Goal: Transaction & Acquisition: Purchase product/service

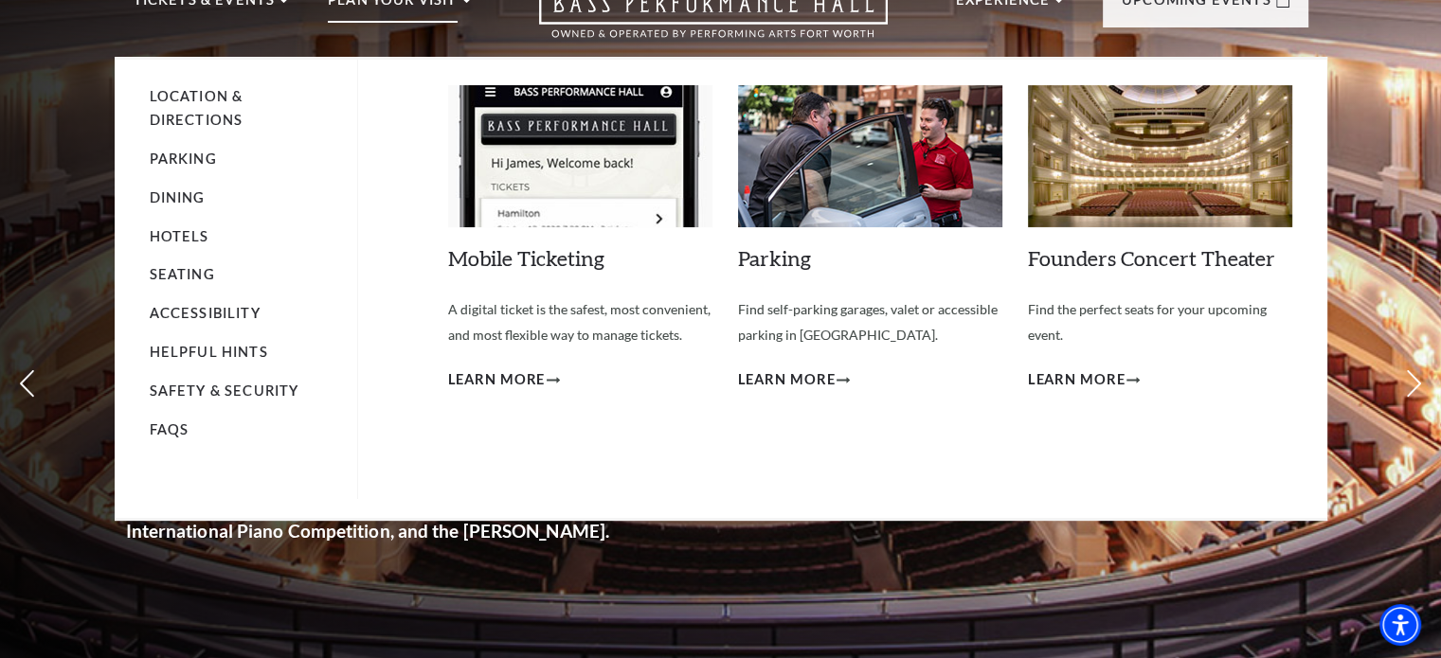
scroll to position [95, 0]
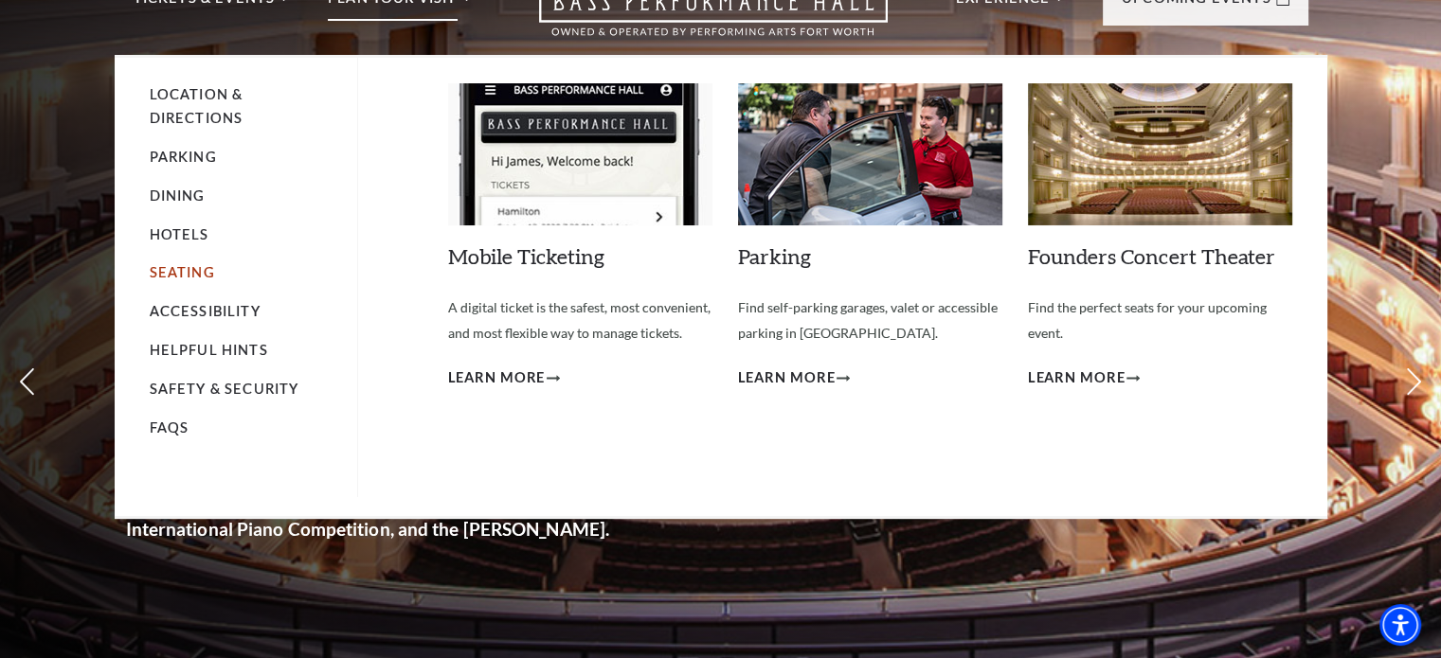
click at [188, 269] on link "Seating" at bounding box center [182, 272] width 65 height 16
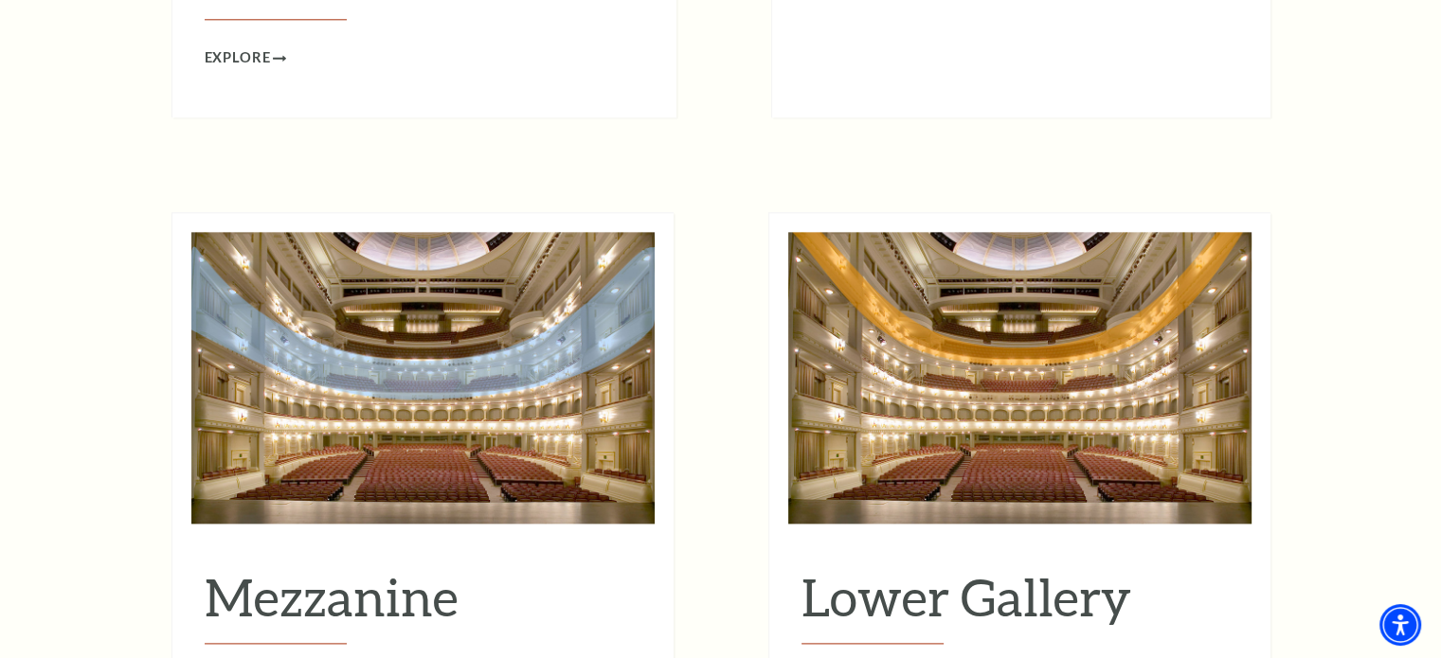
scroll to position [2369, 0]
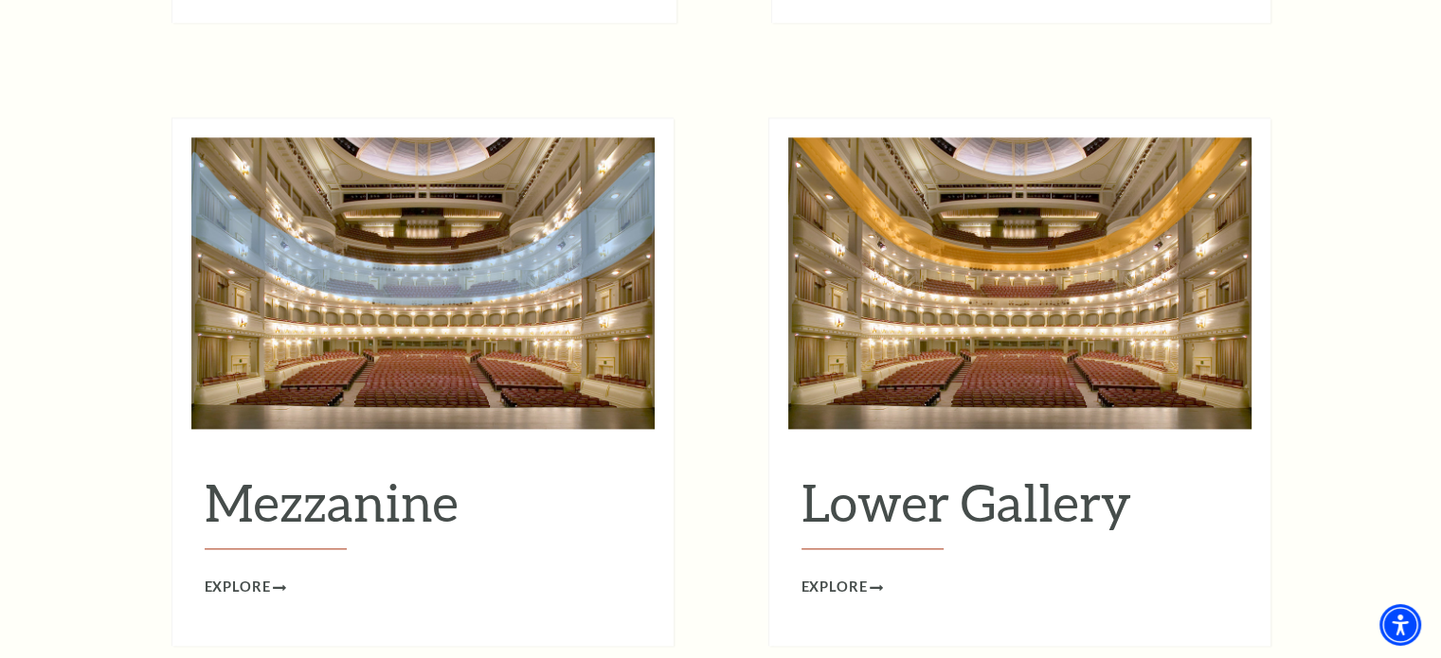
click at [411, 256] on img at bounding box center [422, 283] width 463 height 292
click at [260, 576] on span "Explore" at bounding box center [238, 588] width 66 height 24
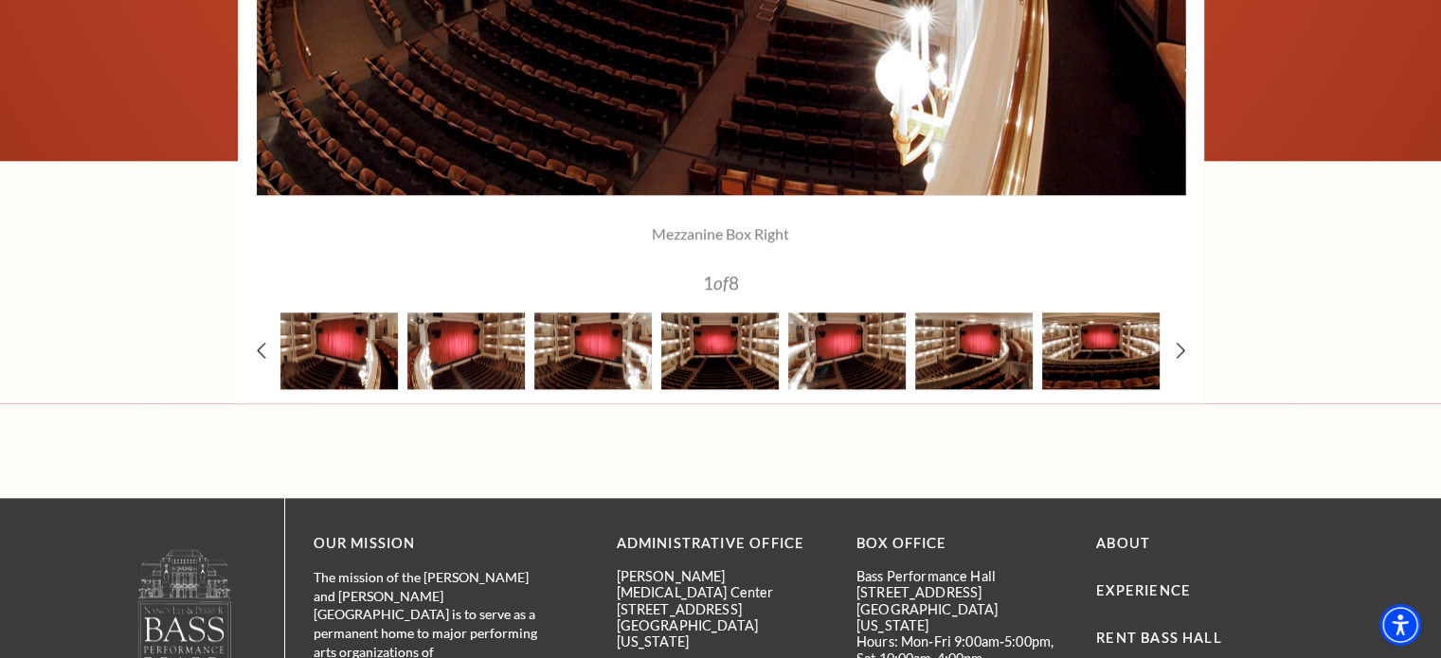
scroll to position [1990, 0]
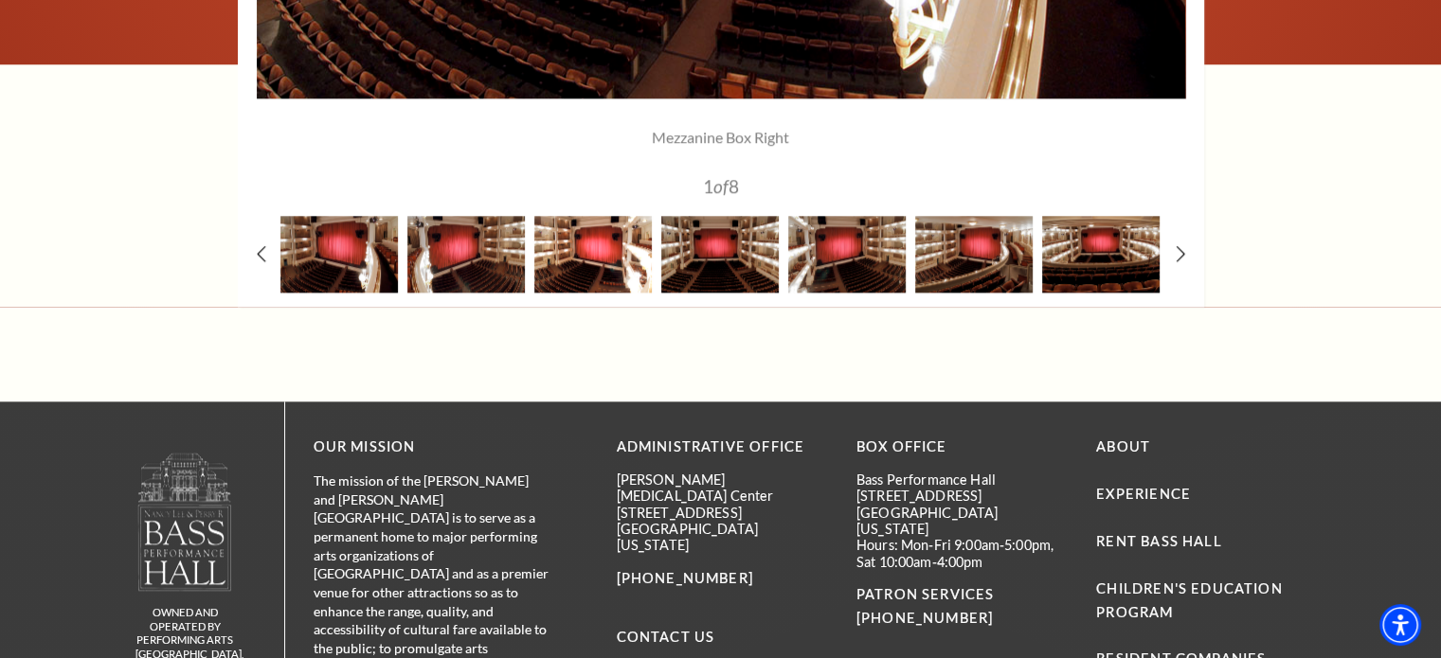
click at [570, 249] on img at bounding box center [592, 254] width 117 height 77
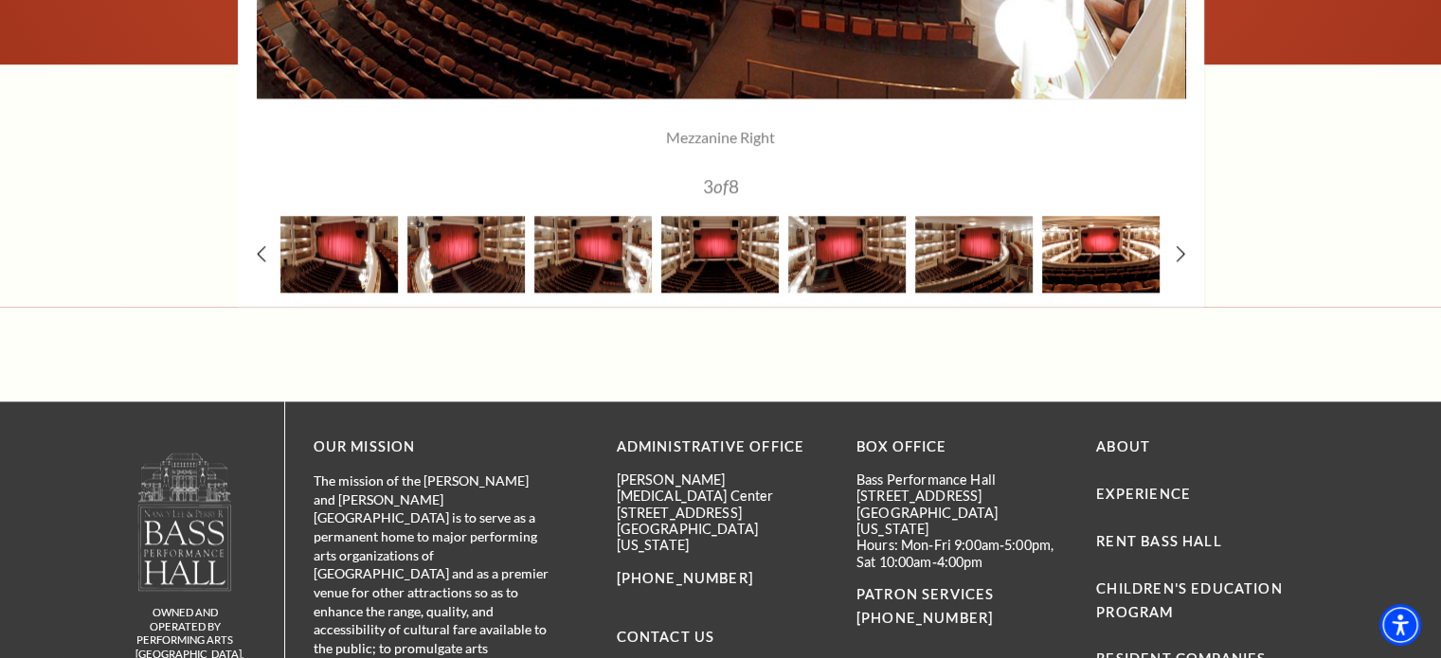
click at [1077, 261] on img at bounding box center [1100, 254] width 117 height 77
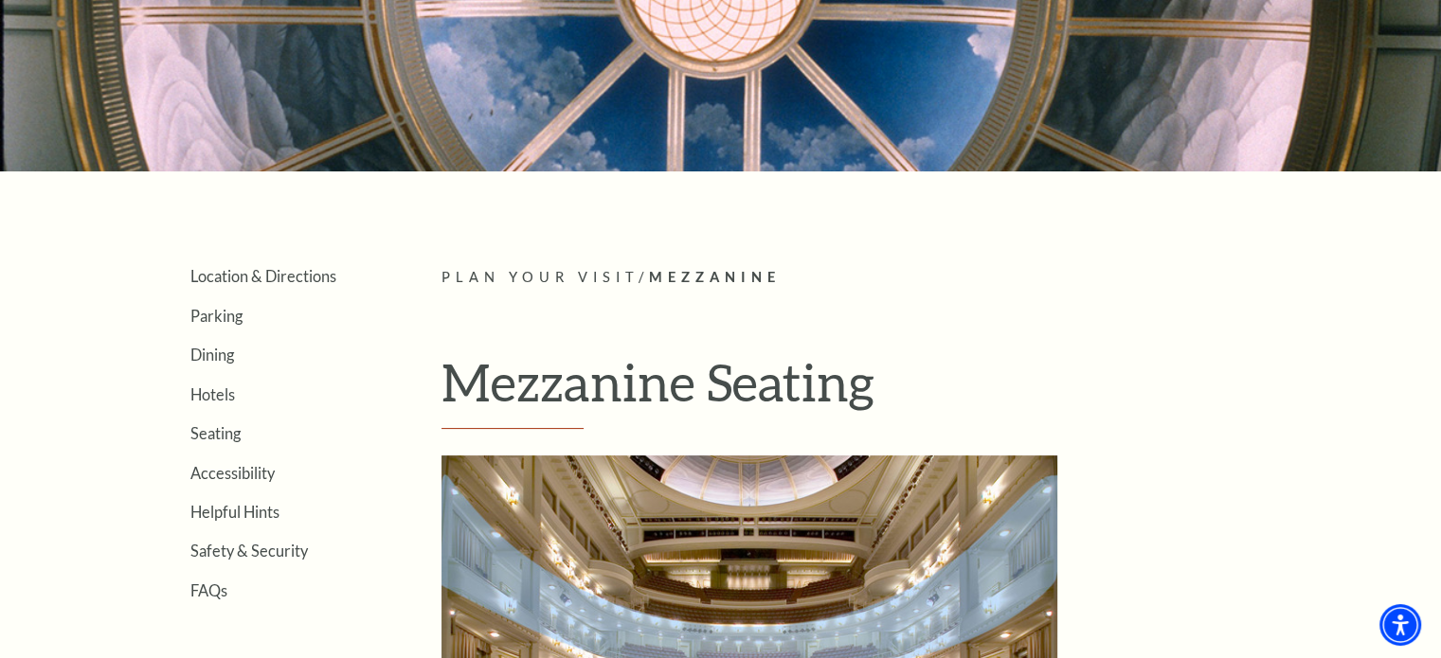
scroll to position [284, 0]
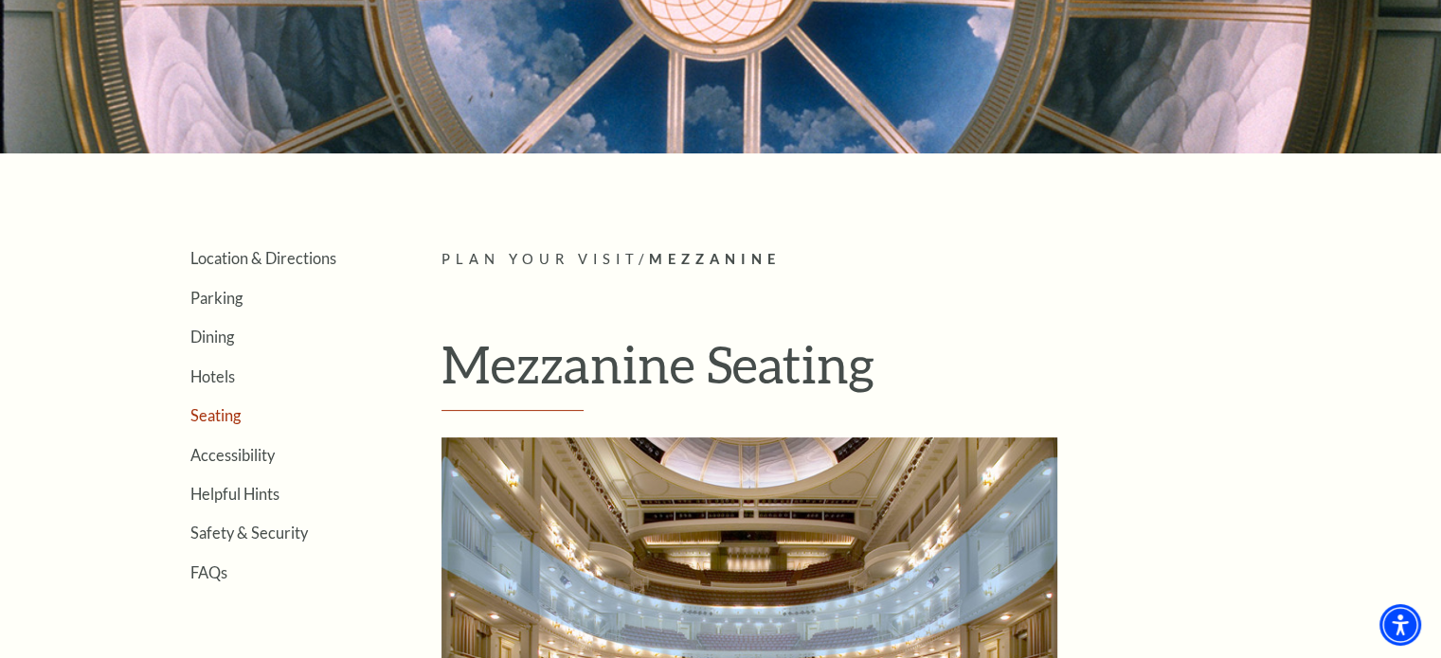
click at [232, 413] on link "Seating" at bounding box center [215, 415] width 50 height 18
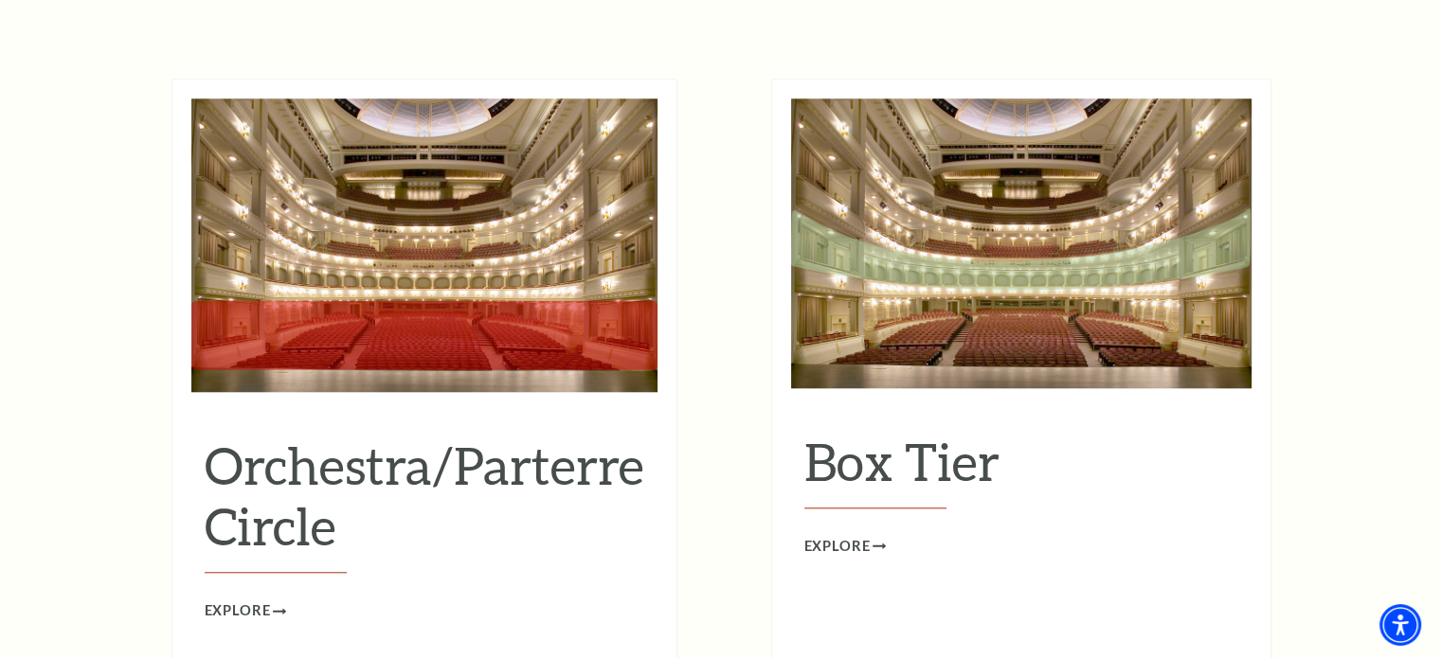
scroll to position [1800, 0]
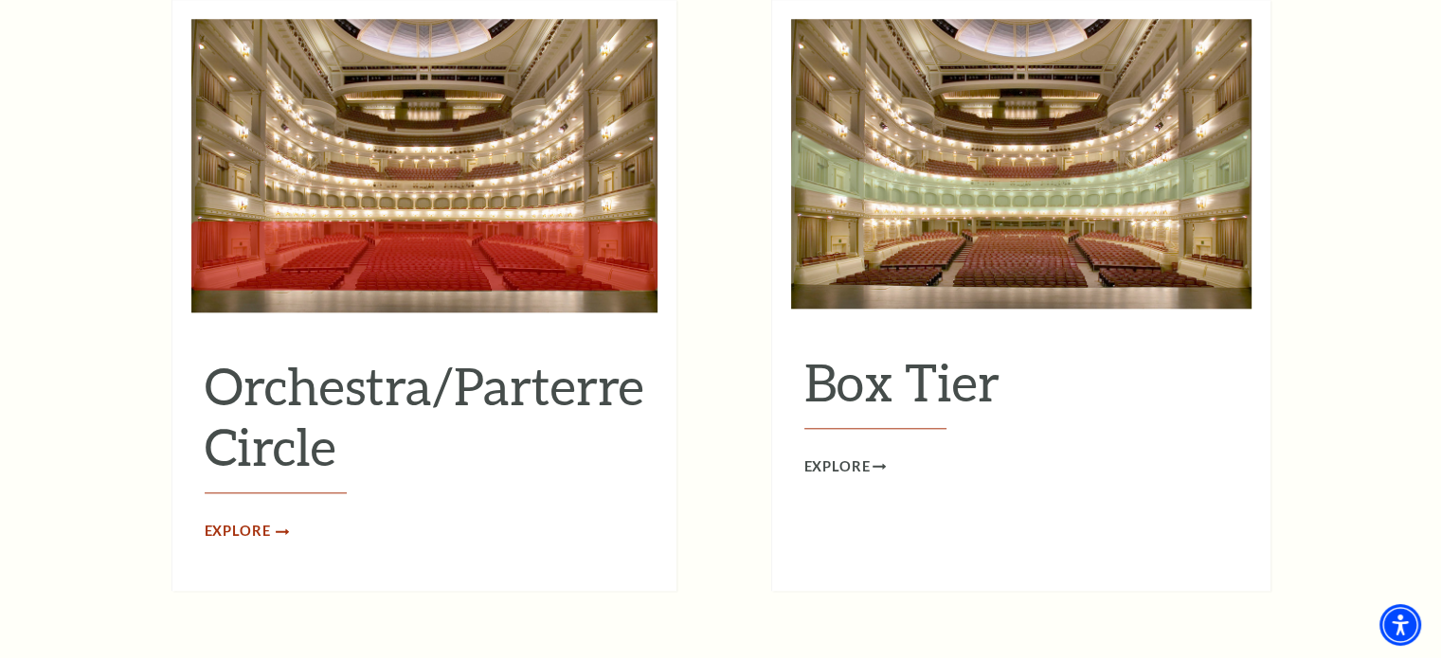
click at [242, 520] on span "Explore" at bounding box center [238, 532] width 66 height 24
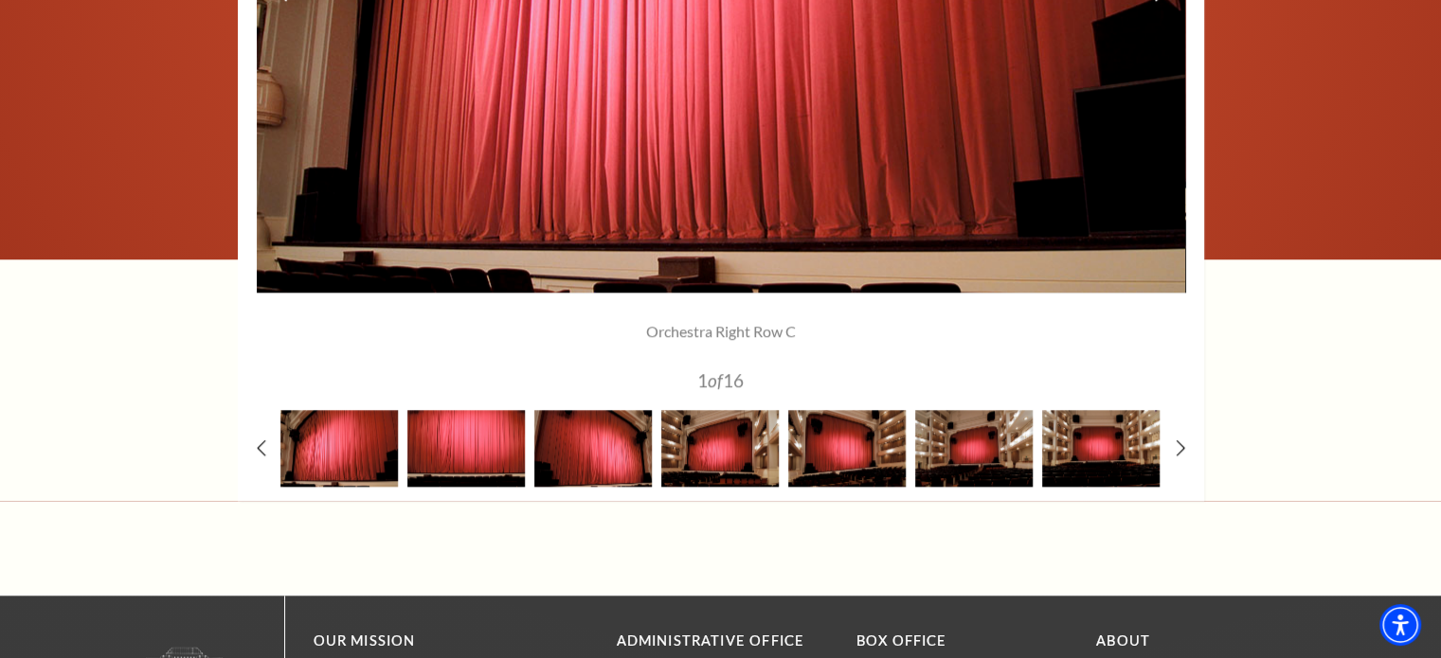
scroll to position [1800, 0]
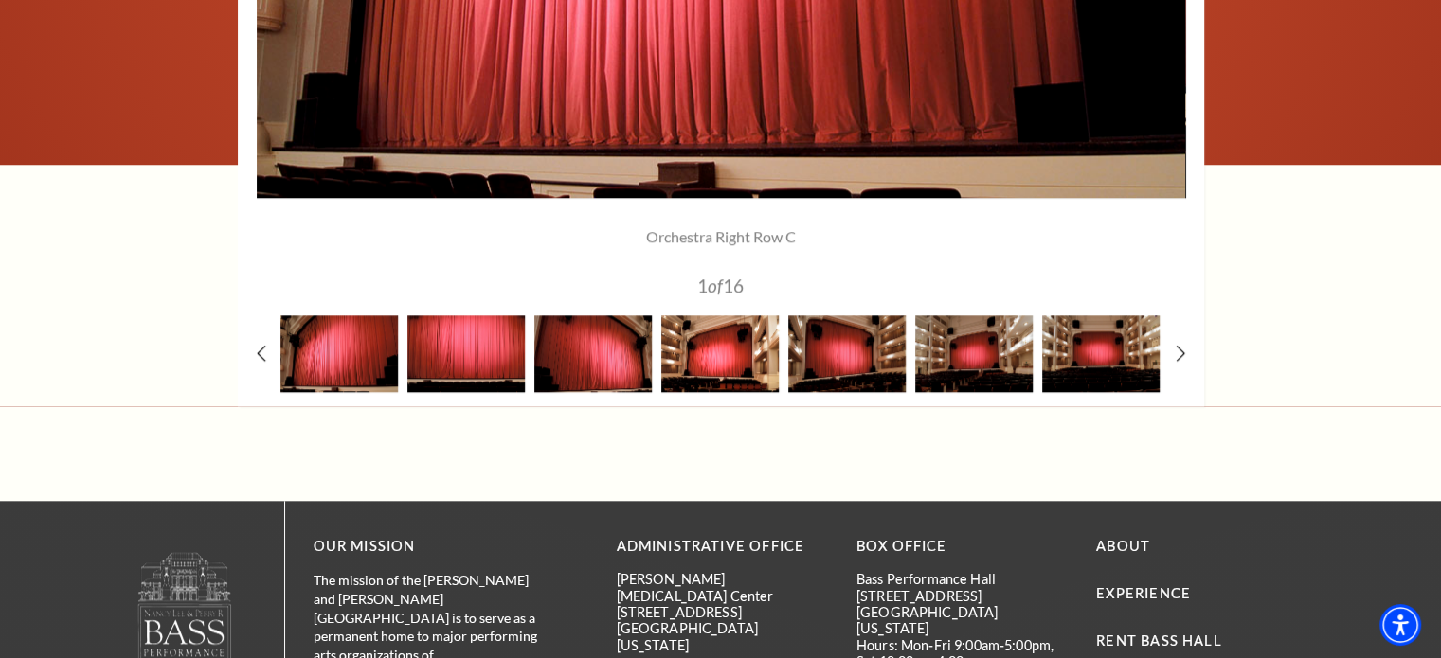
click at [726, 351] on img at bounding box center [719, 353] width 117 height 77
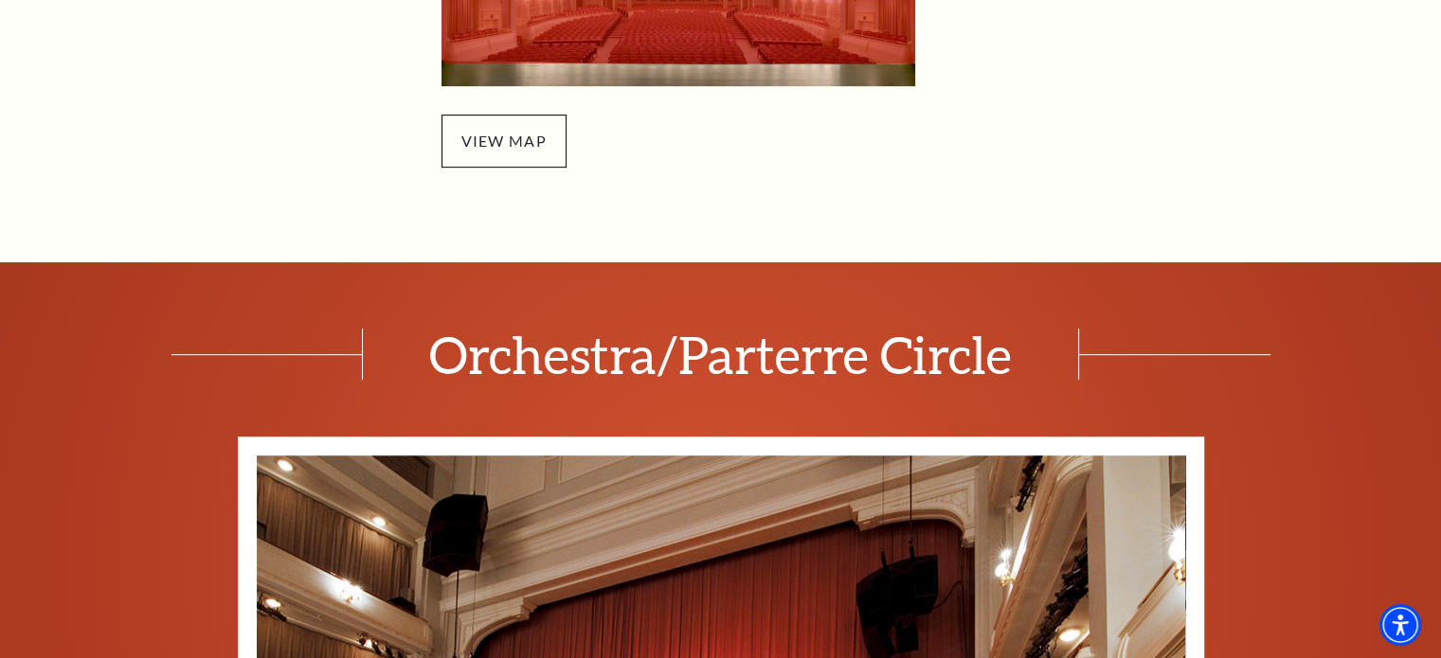
scroll to position [758, 0]
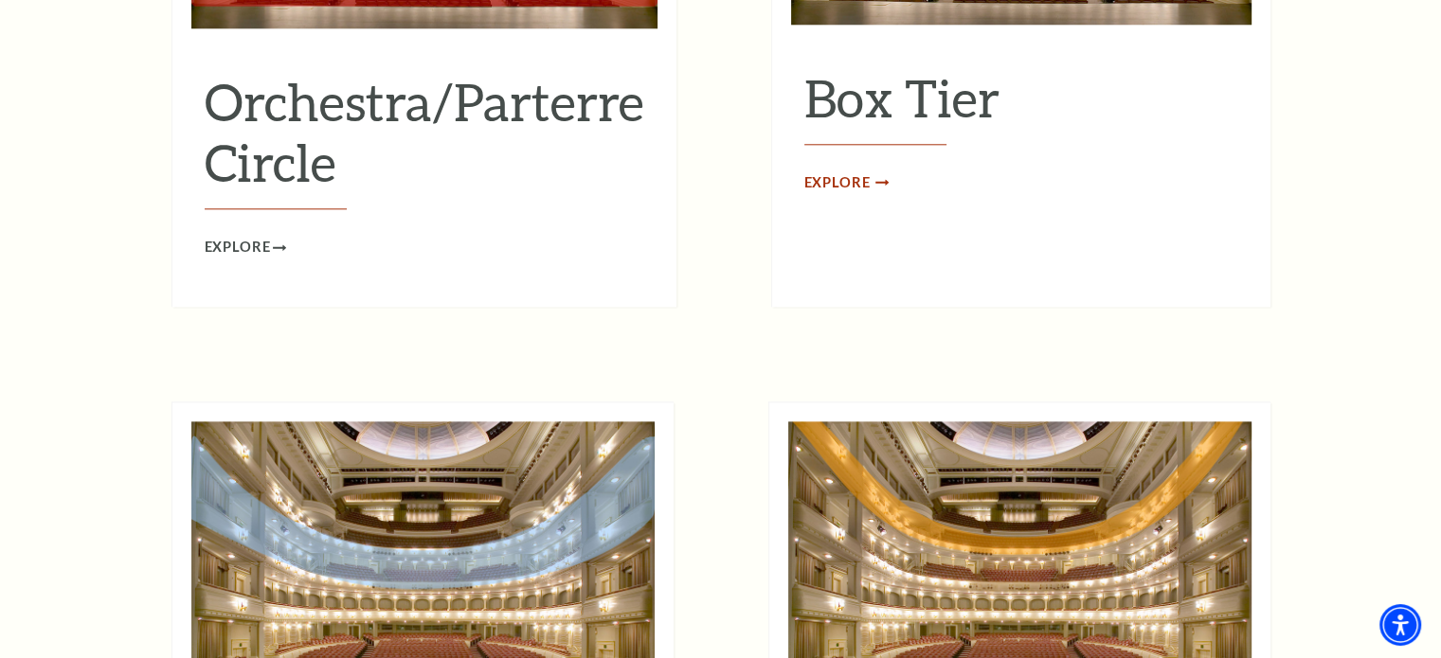
click at [834, 171] on span "Explore" at bounding box center [837, 183] width 66 height 24
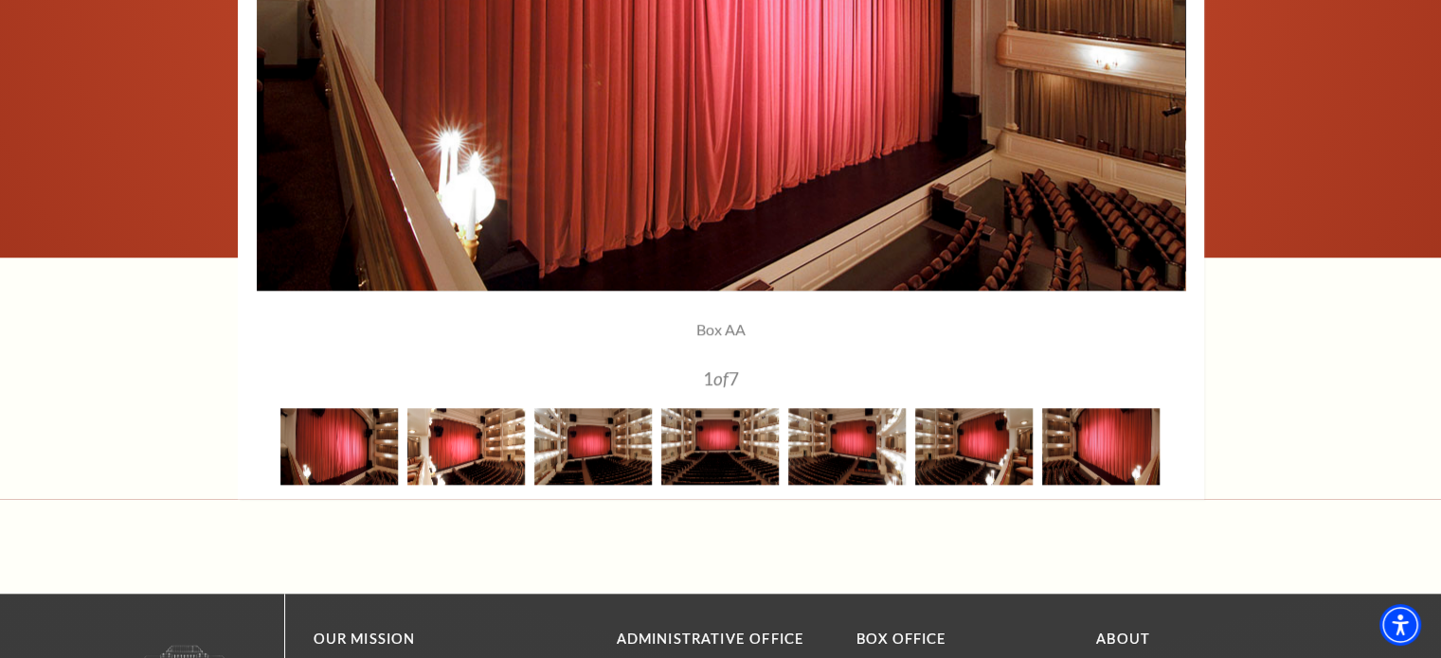
scroll to position [1705, 0]
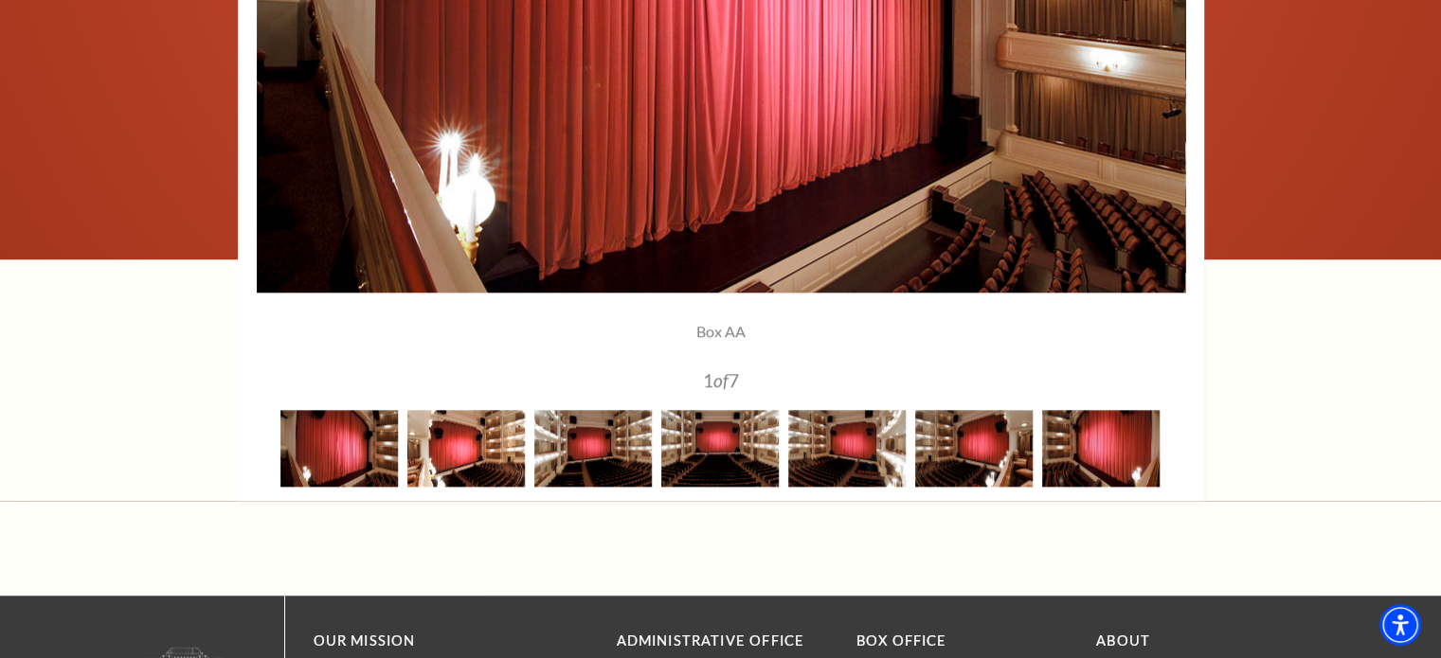
click at [516, 446] on img at bounding box center [465, 448] width 117 height 77
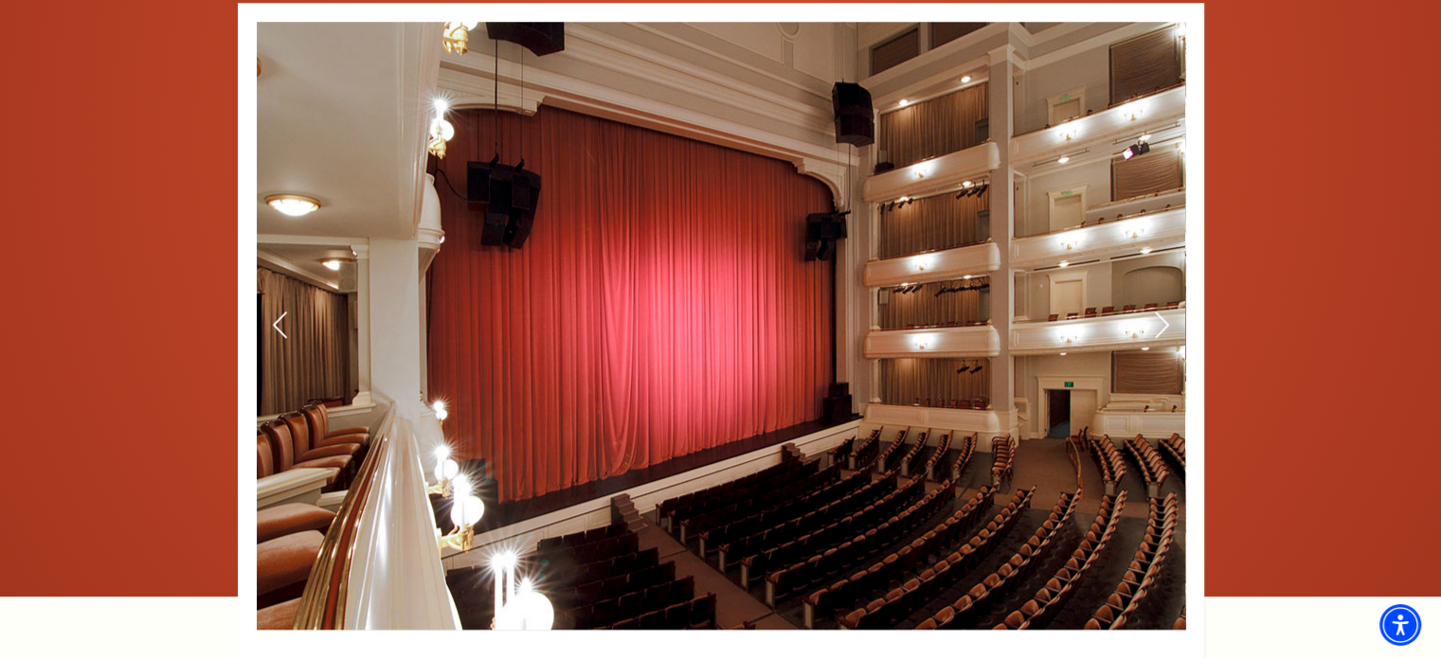
scroll to position [1421, 0]
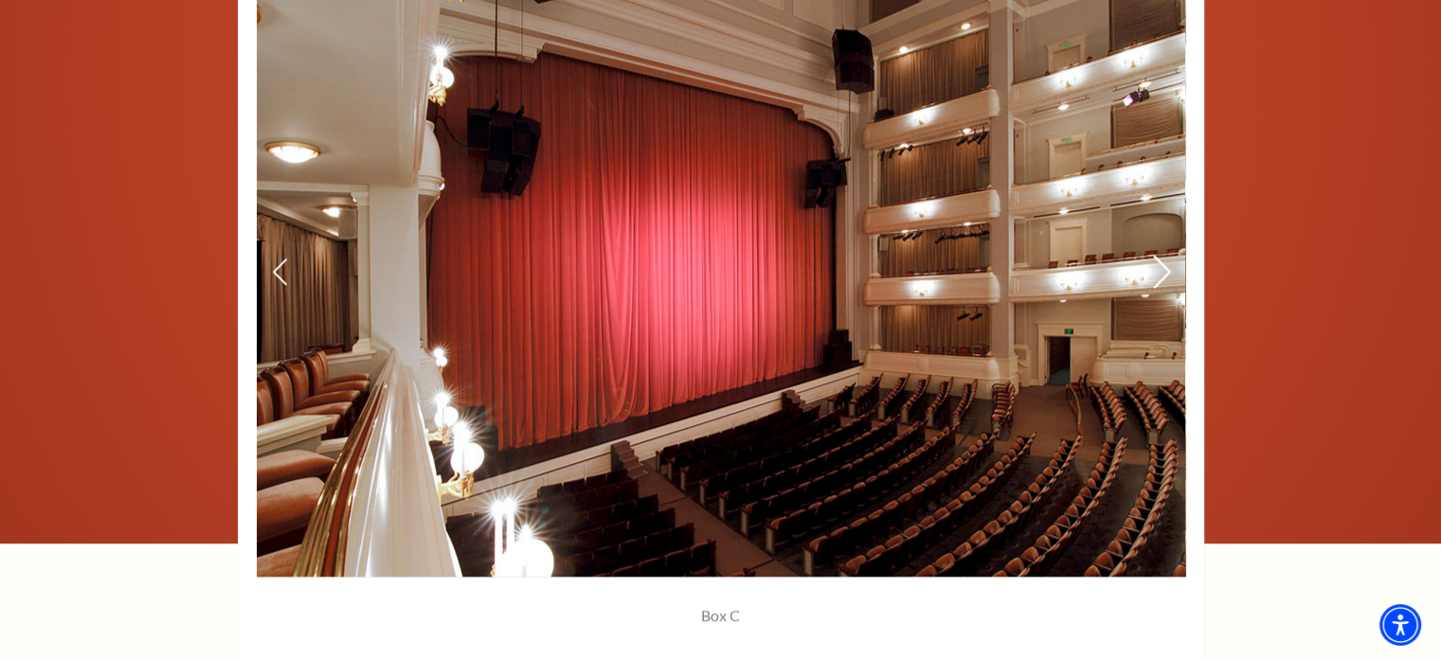
click at [1161, 271] on icon at bounding box center [1161, 272] width 20 height 33
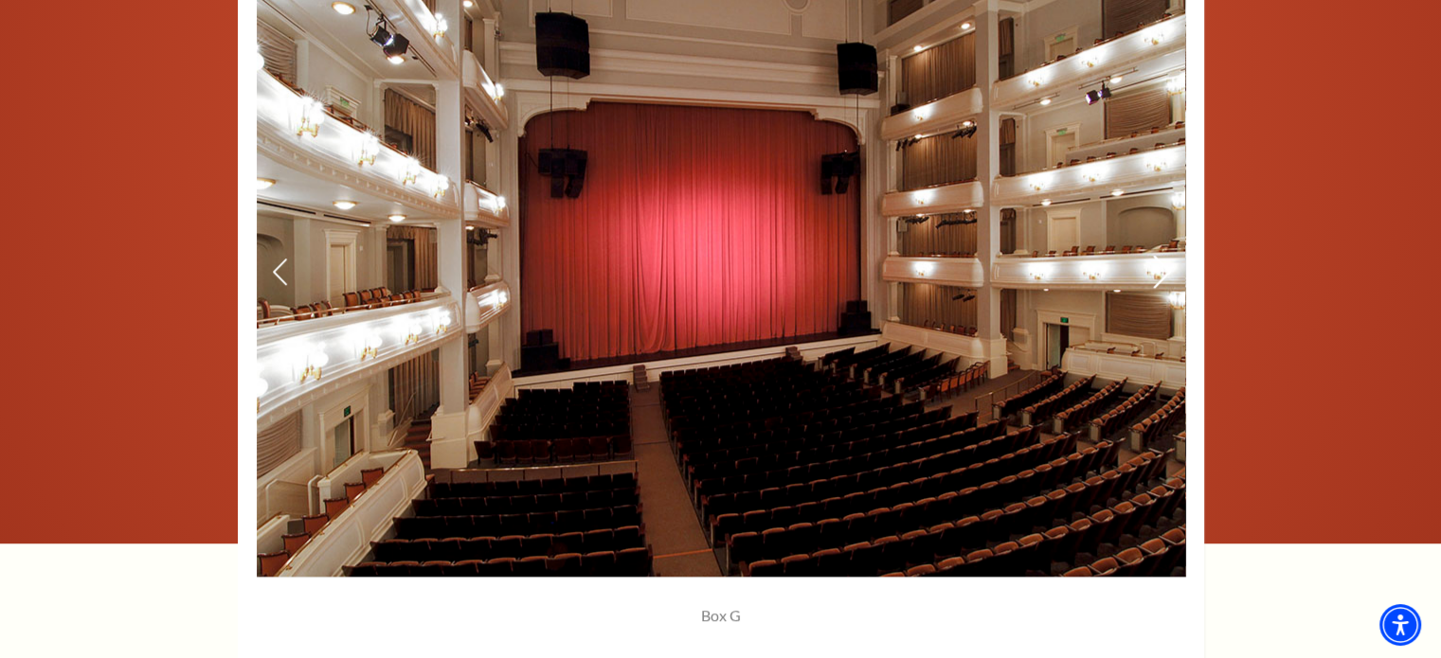
click at [1161, 271] on icon at bounding box center [1161, 272] width 20 height 33
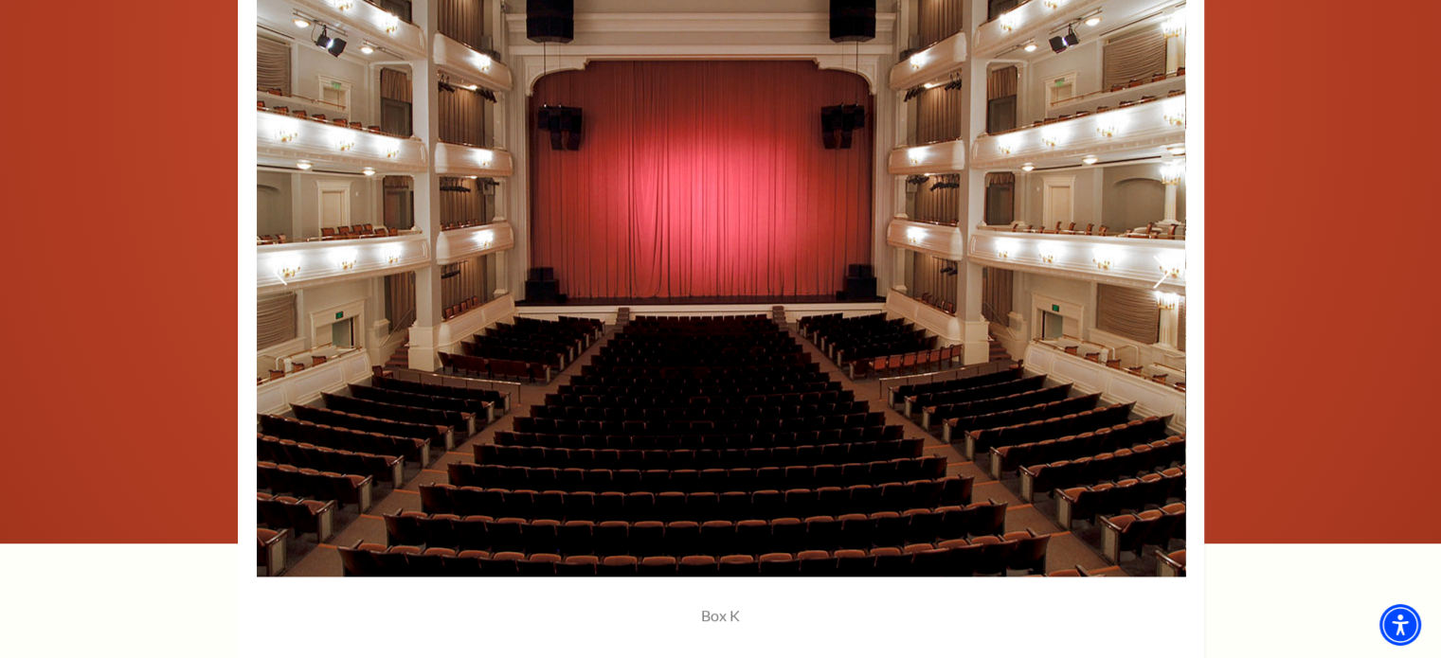
click at [1156, 271] on icon at bounding box center [1161, 272] width 20 height 33
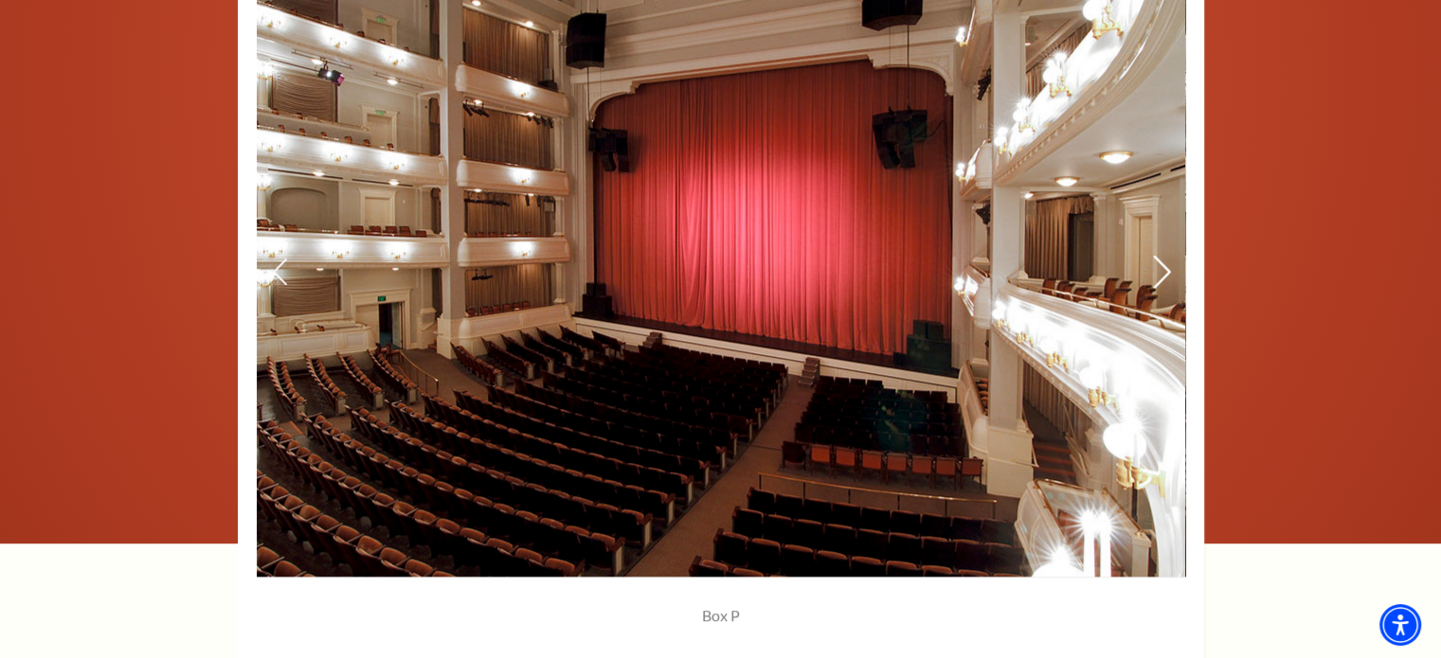
click at [1162, 261] on icon at bounding box center [1161, 272] width 20 height 33
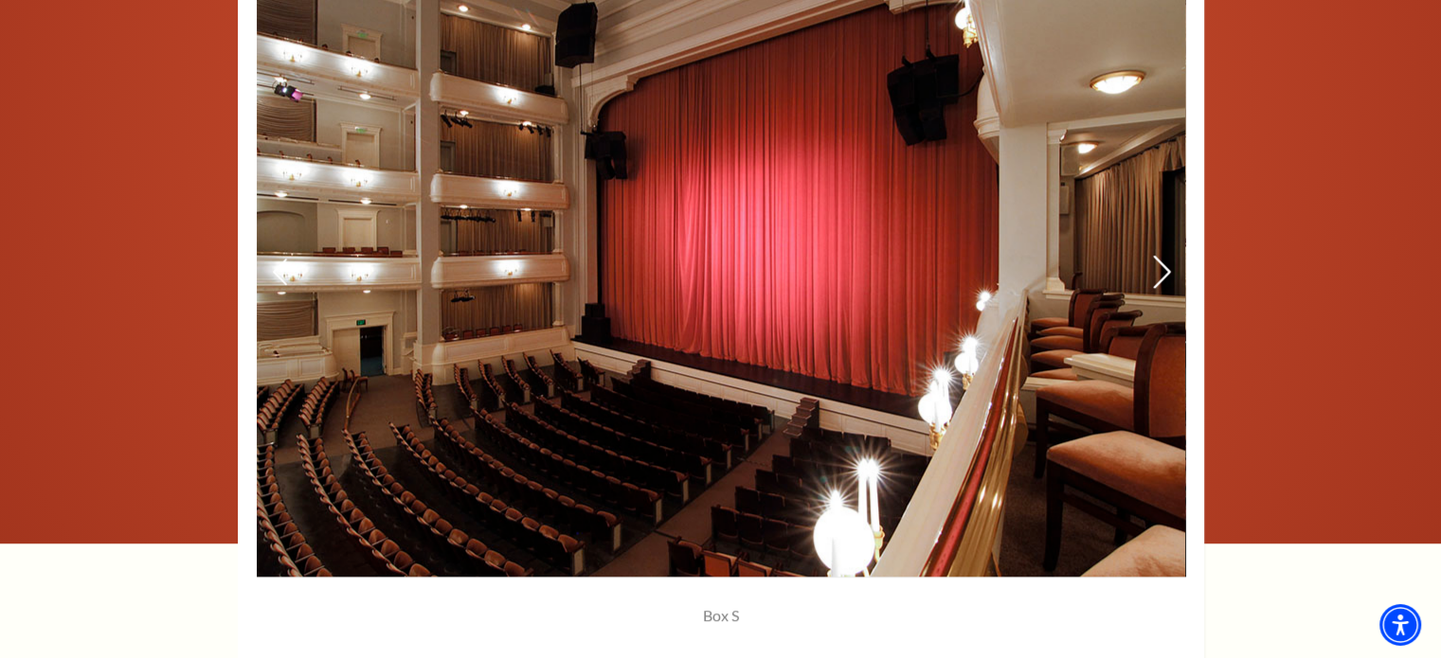
click at [1162, 261] on icon at bounding box center [1161, 272] width 20 height 33
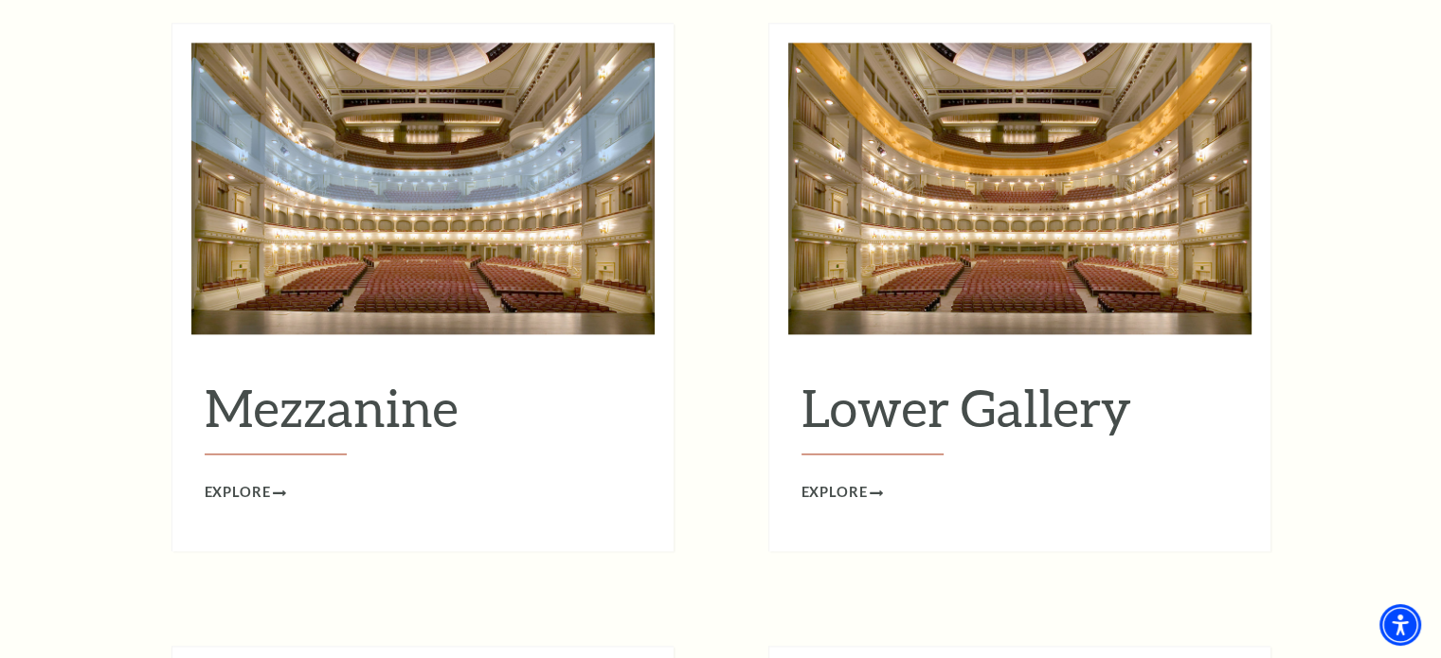
scroll to position [2463, 0]
click at [856, 481] on span "Explore" at bounding box center [835, 493] width 66 height 24
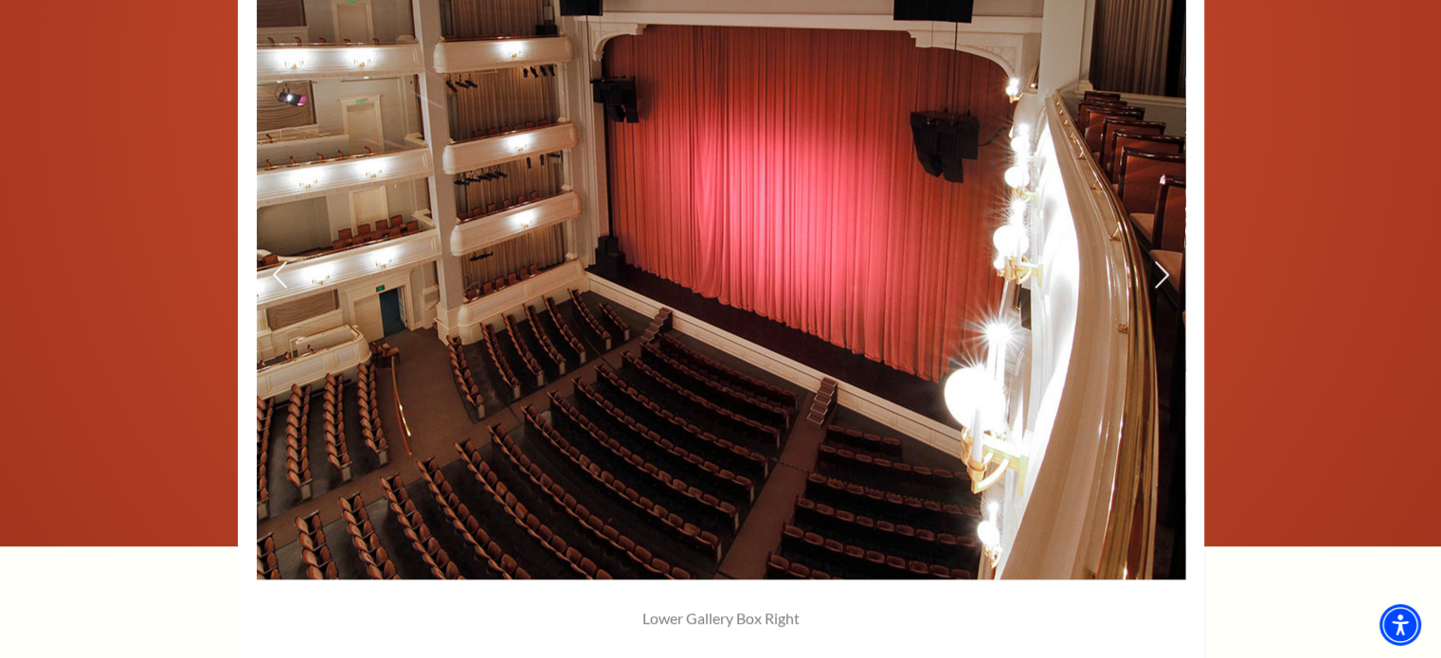
scroll to position [1421, 0]
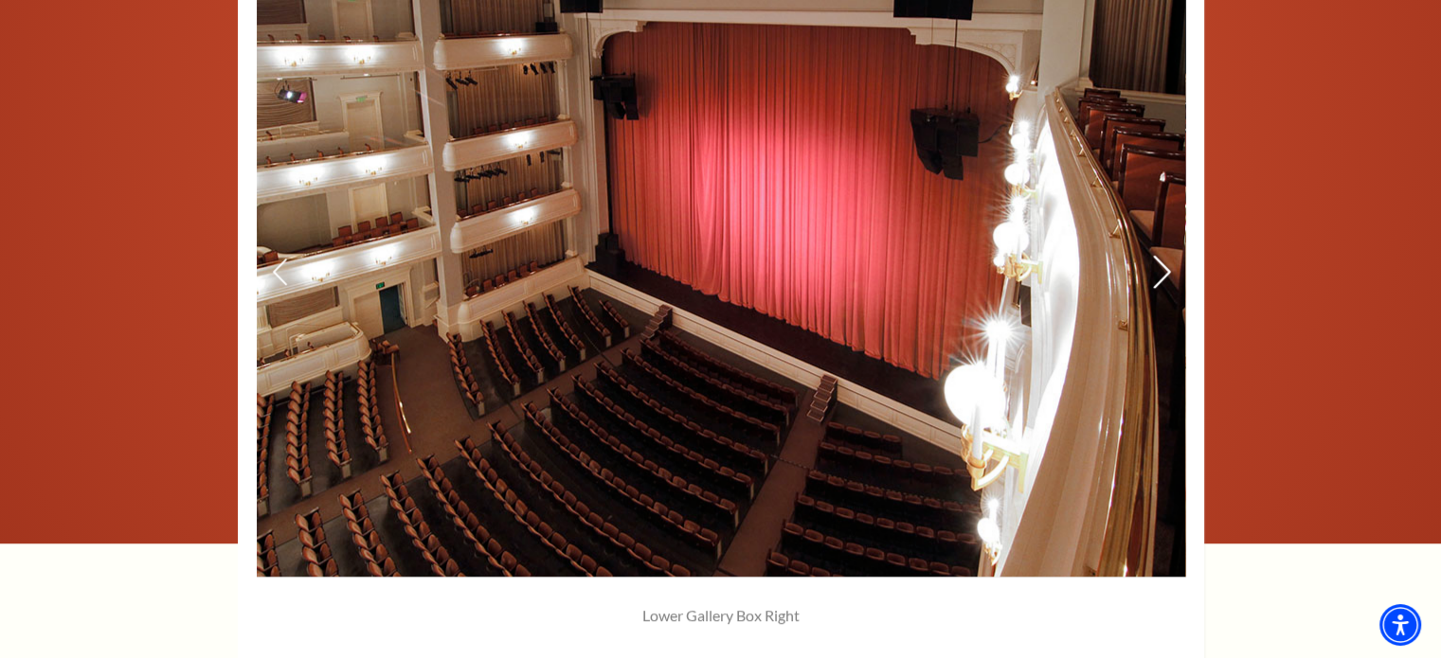
click at [1155, 265] on icon at bounding box center [1161, 272] width 20 height 33
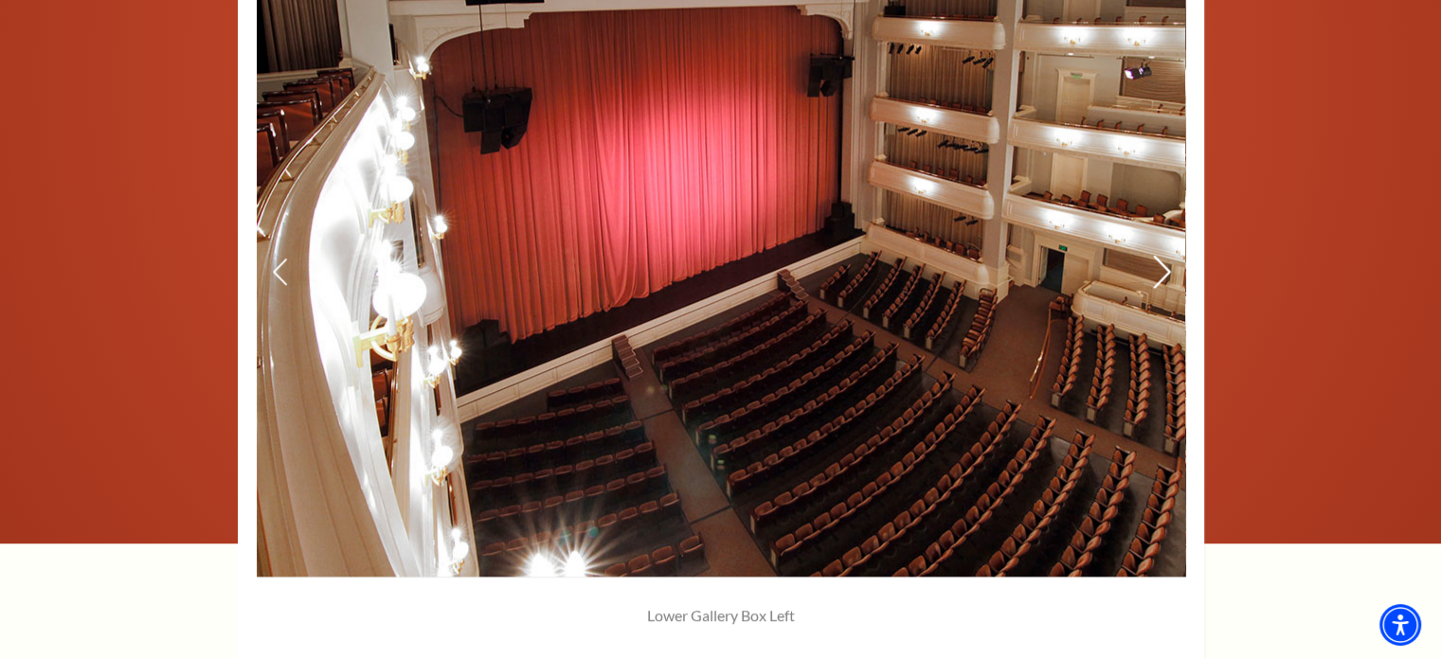
click at [1155, 265] on icon at bounding box center [1161, 272] width 20 height 33
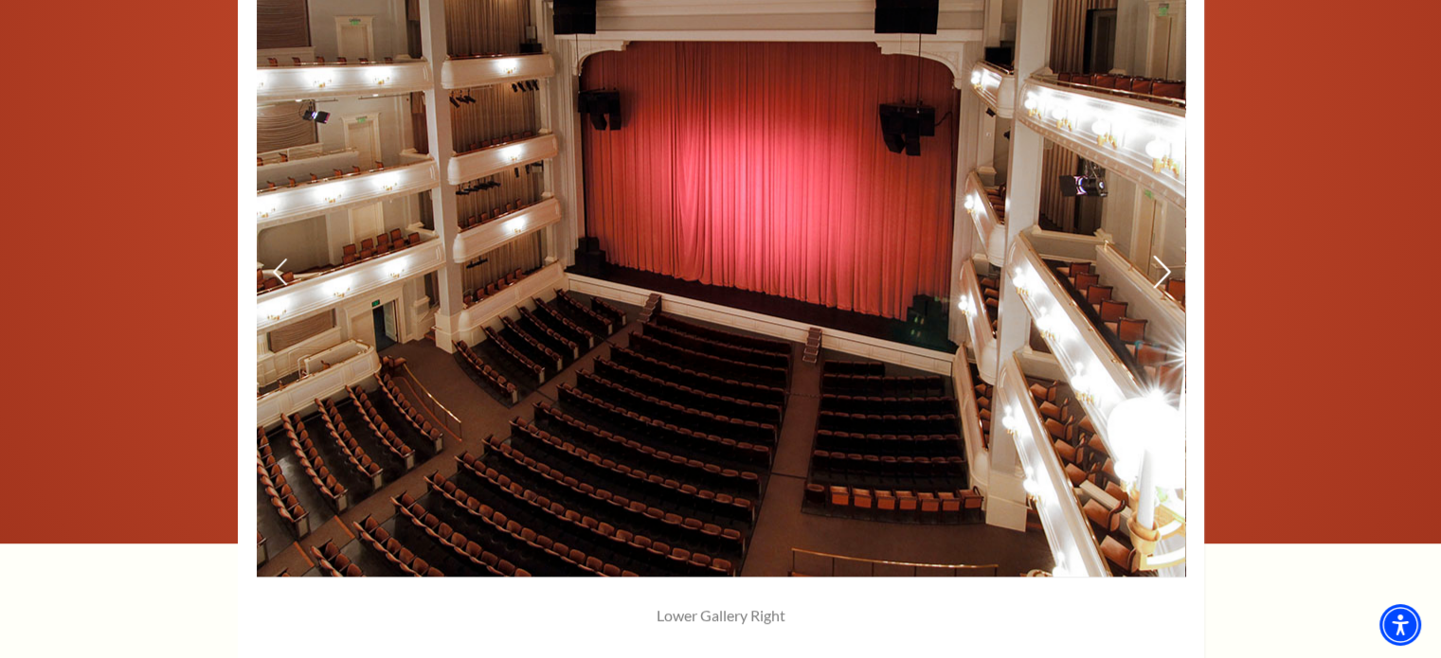
click at [1155, 265] on icon at bounding box center [1161, 272] width 20 height 33
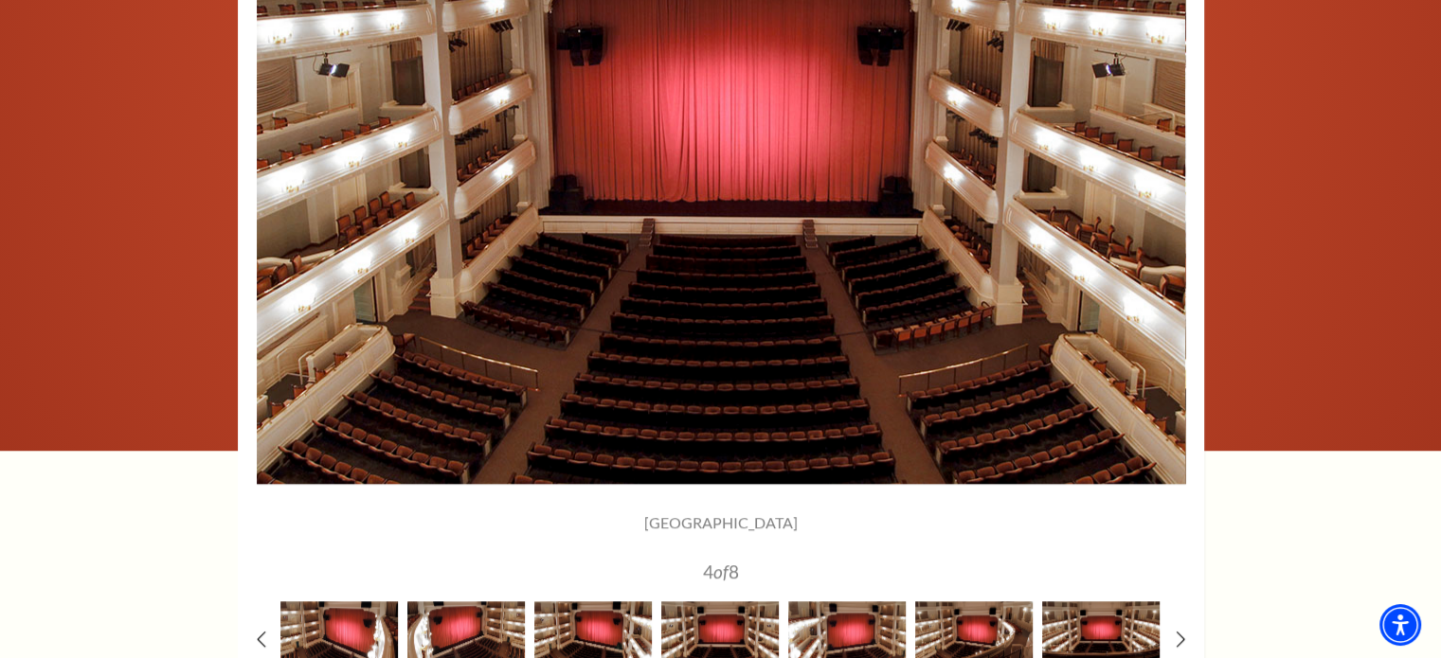
scroll to position [1516, 0]
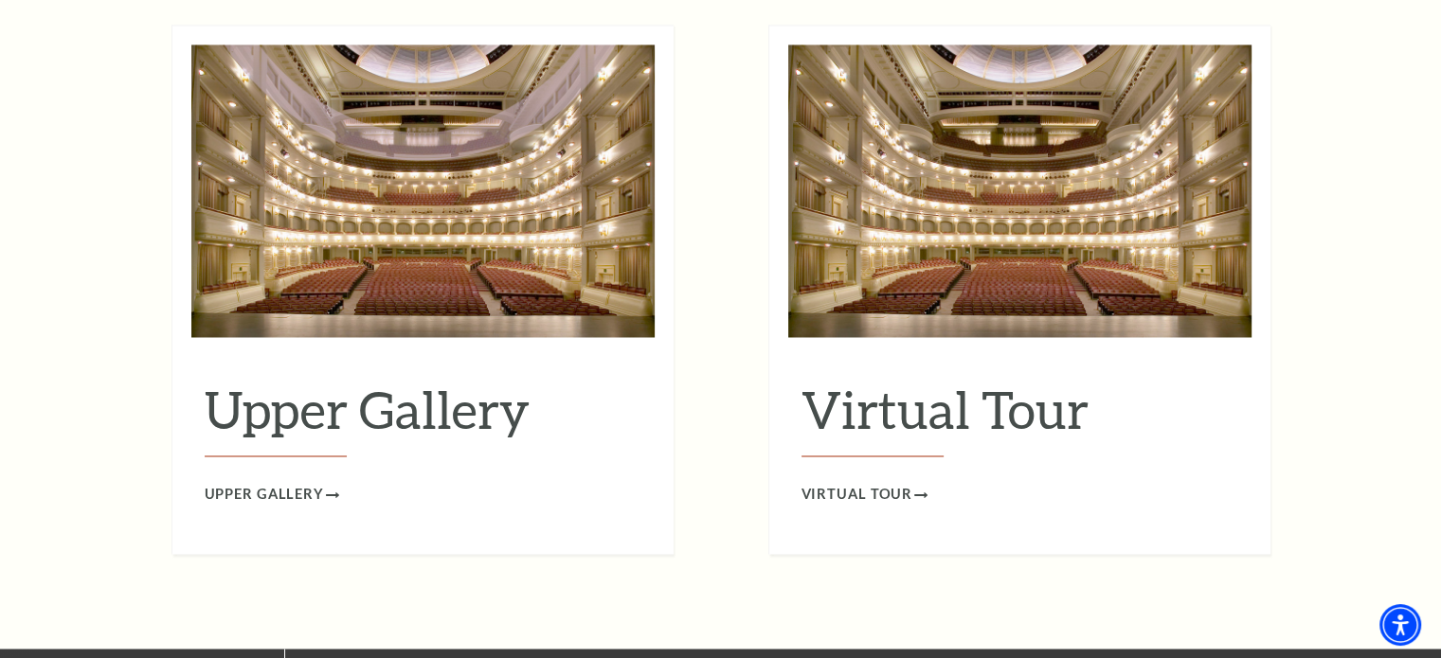
scroll to position [3126, 0]
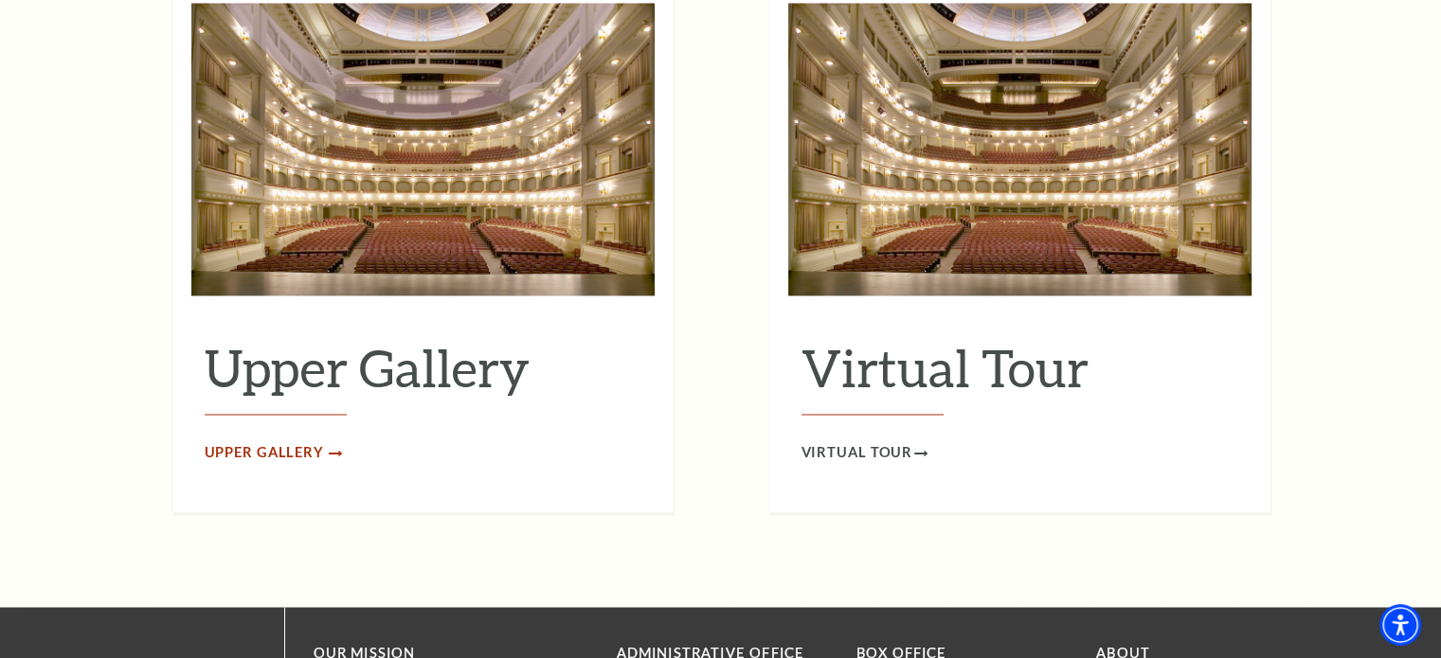
click at [287, 441] on span "Upper Gallery" at bounding box center [264, 453] width 119 height 24
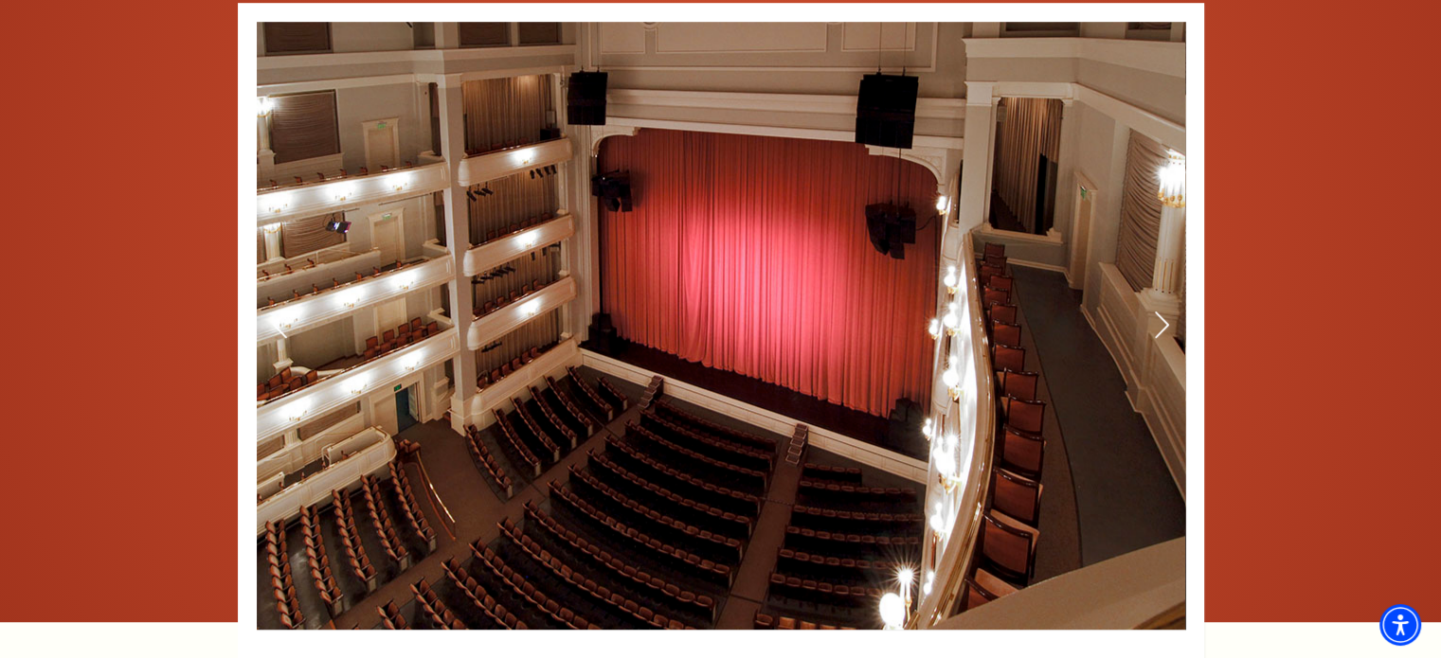
scroll to position [1326, 0]
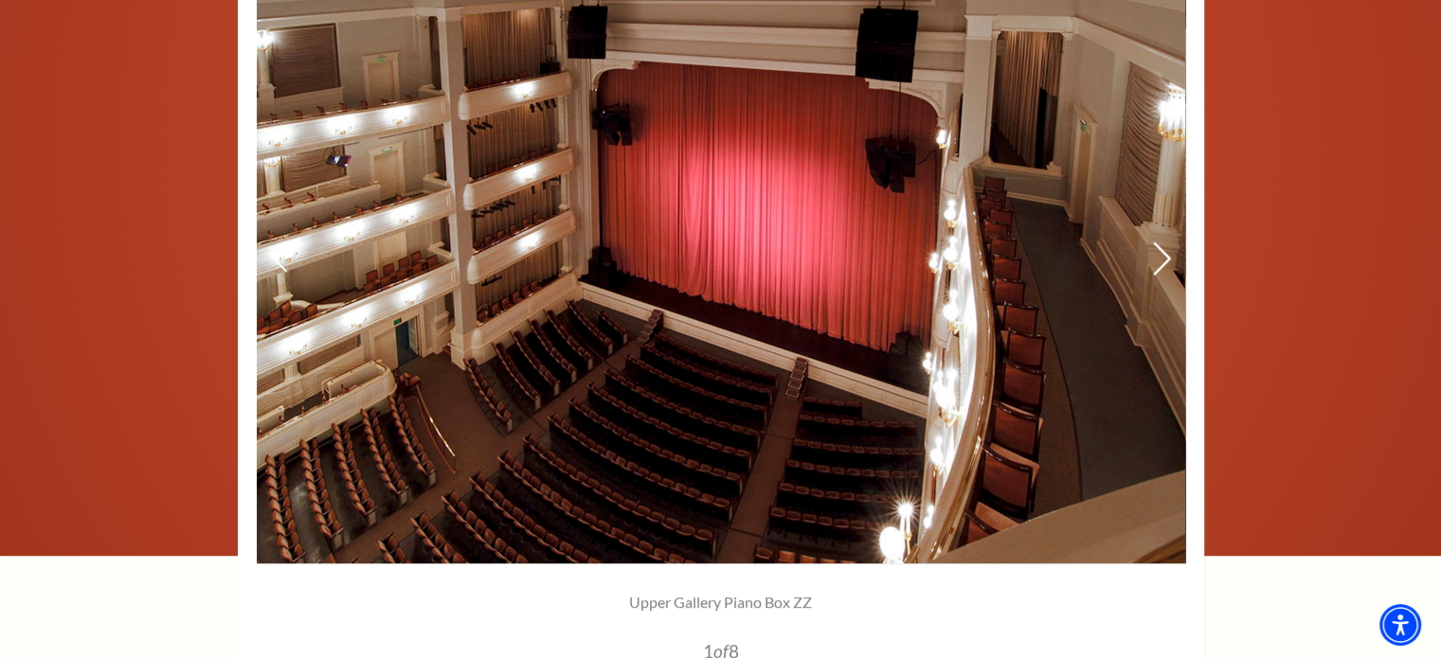
click at [1162, 254] on icon at bounding box center [1161, 259] width 20 height 33
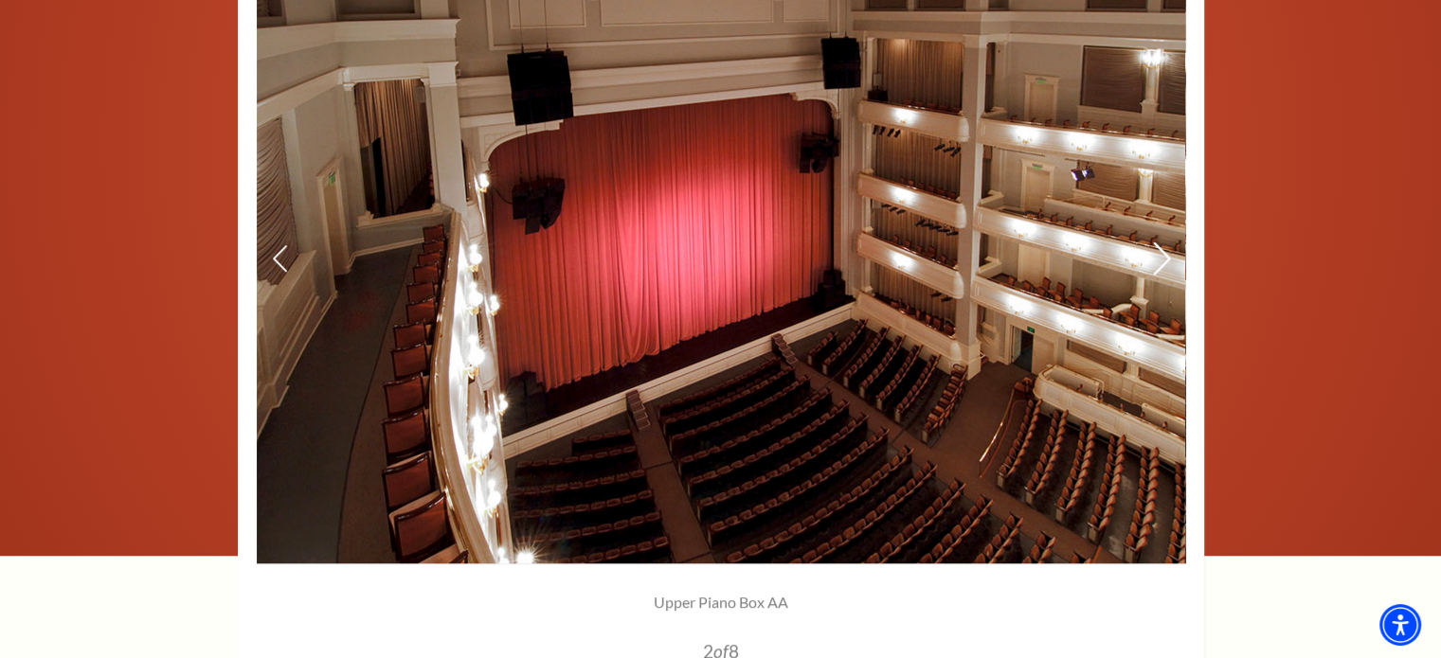
click at [1162, 254] on icon at bounding box center [1161, 259] width 20 height 33
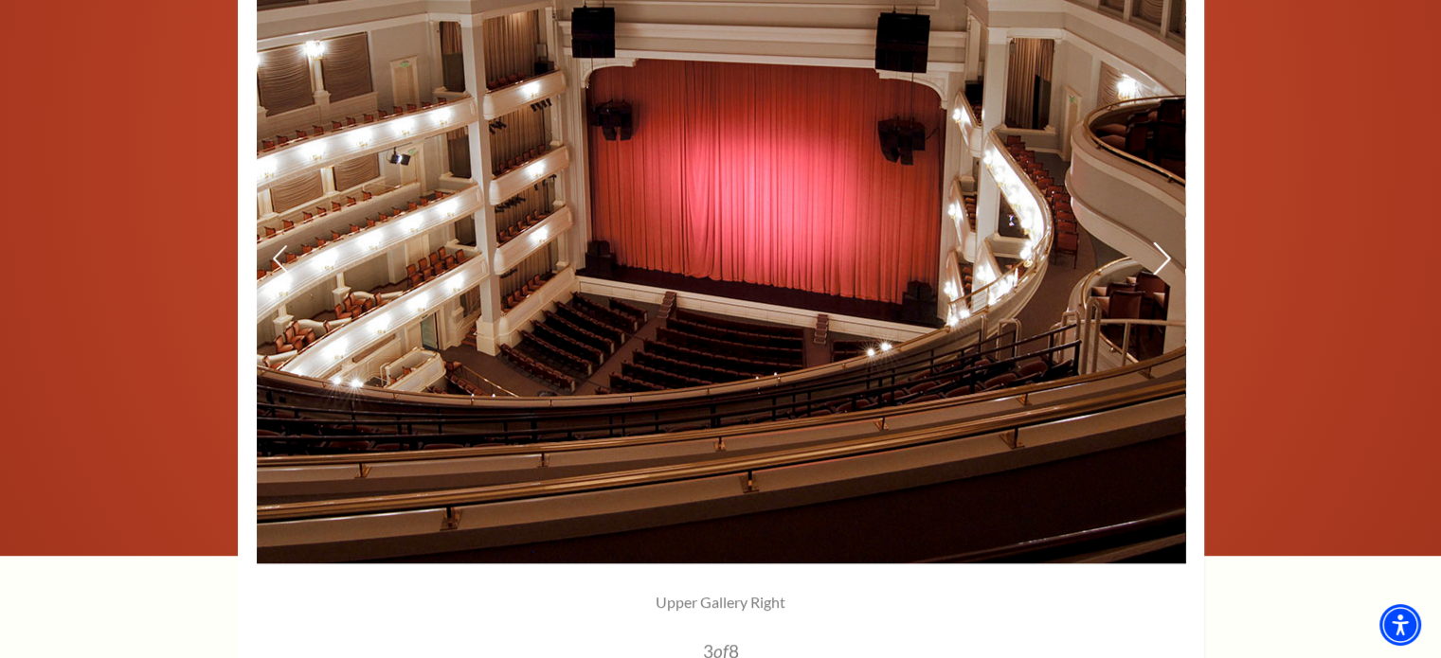
click at [1162, 254] on icon at bounding box center [1161, 259] width 20 height 33
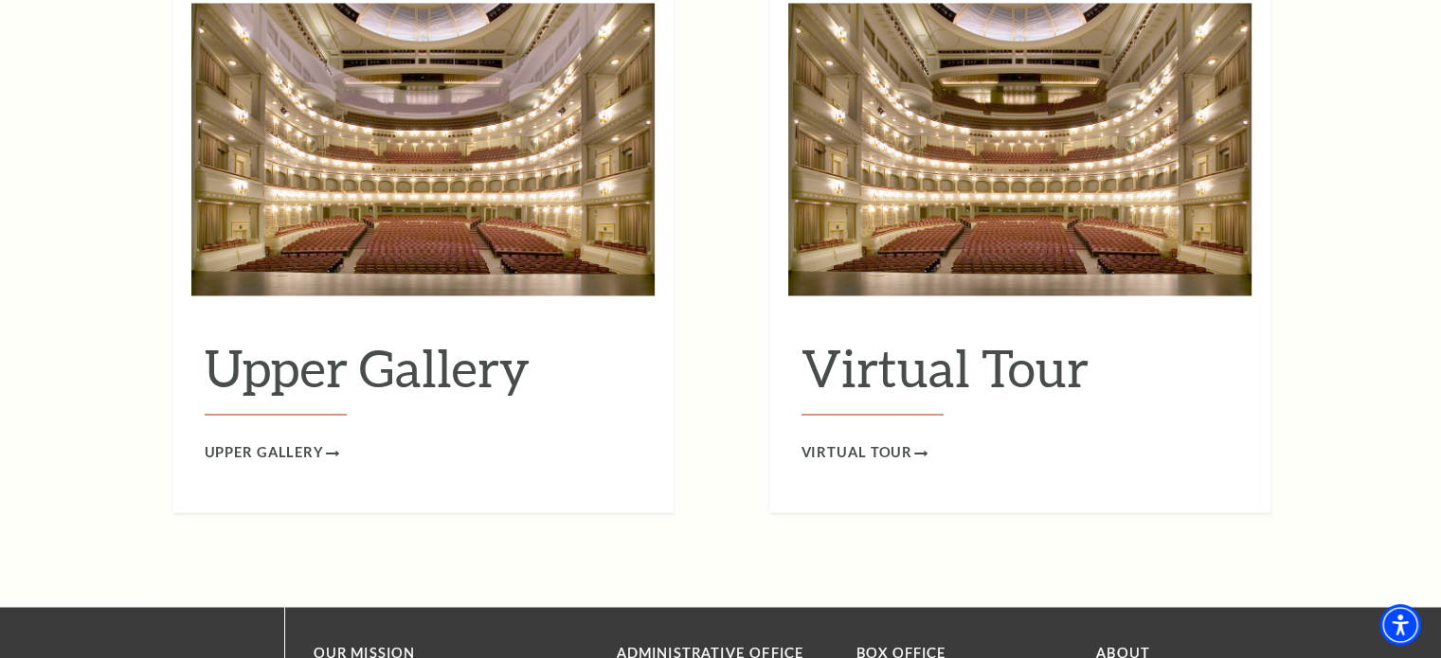
scroll to position [3221, 0]
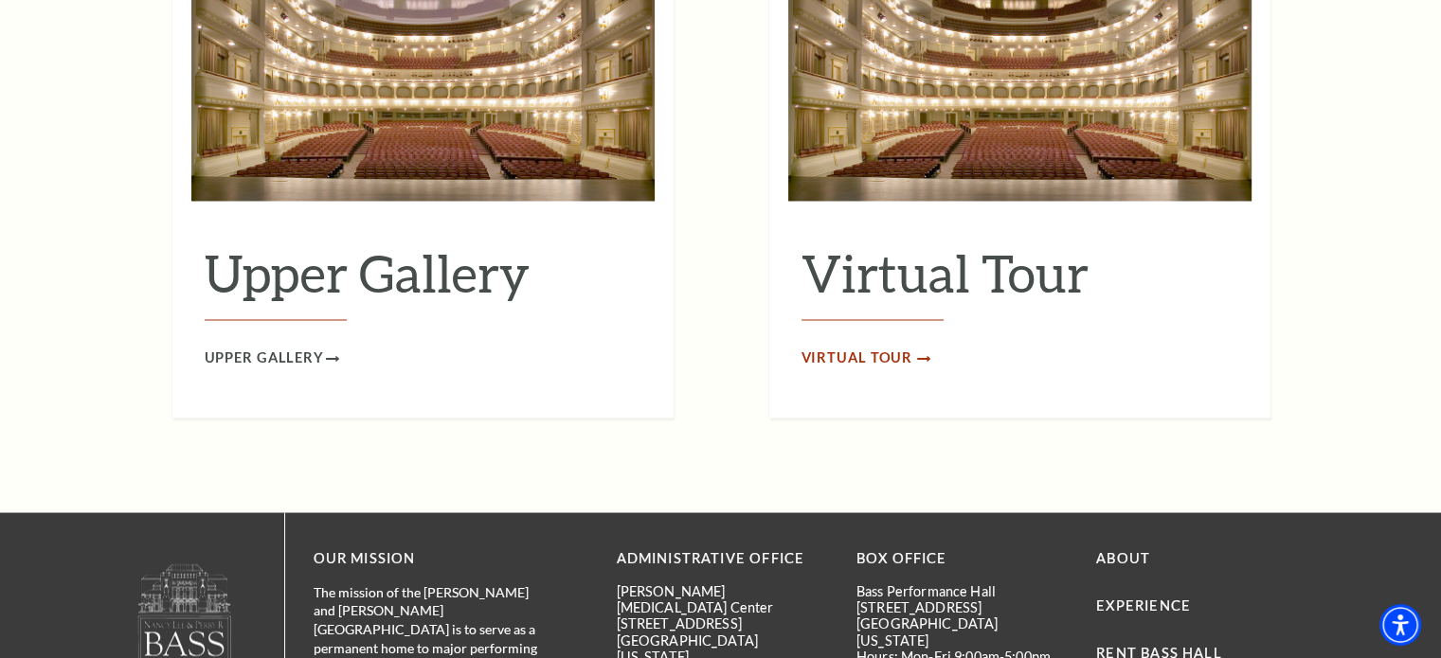
click at [860, 347] on span "Virtual Tour" at bounding box center [858, 359] width 112 height 24
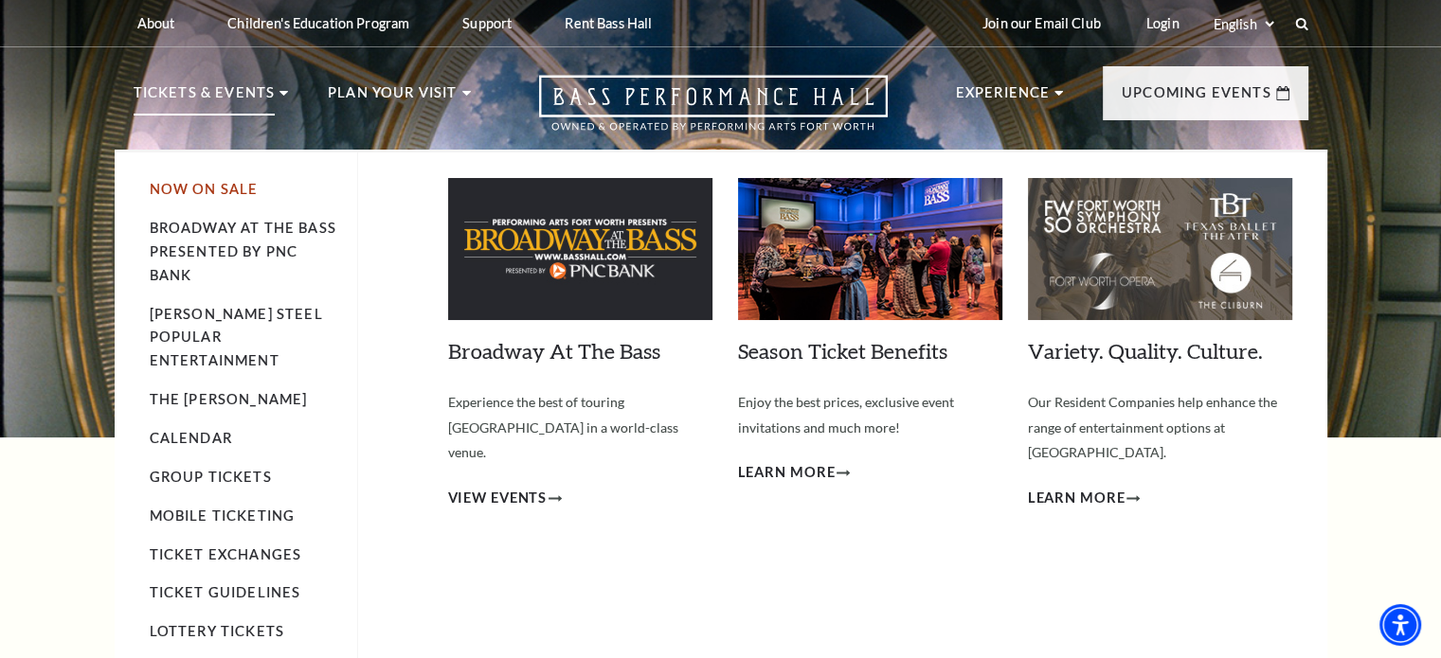
click at [197, 192] on link "Now On Sale" at bounding box center [204, 189] width 109 height 16
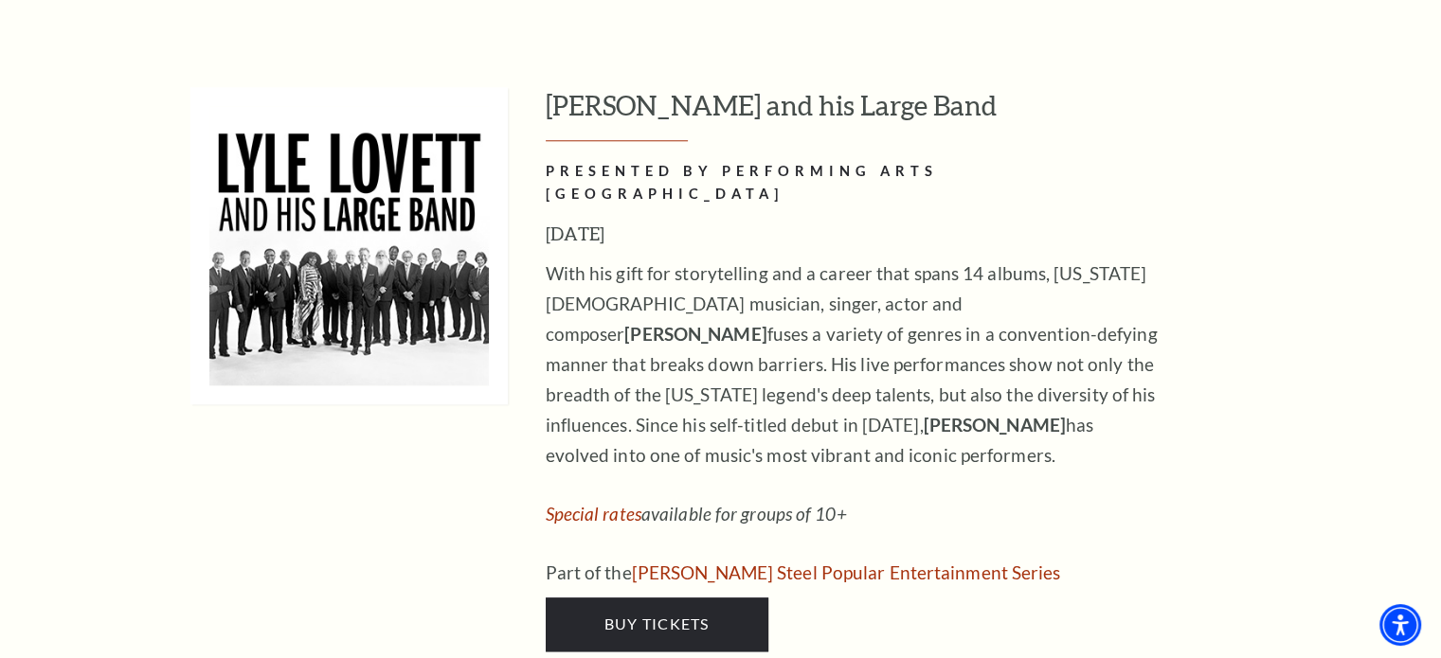
scroll to position [1800, 0]
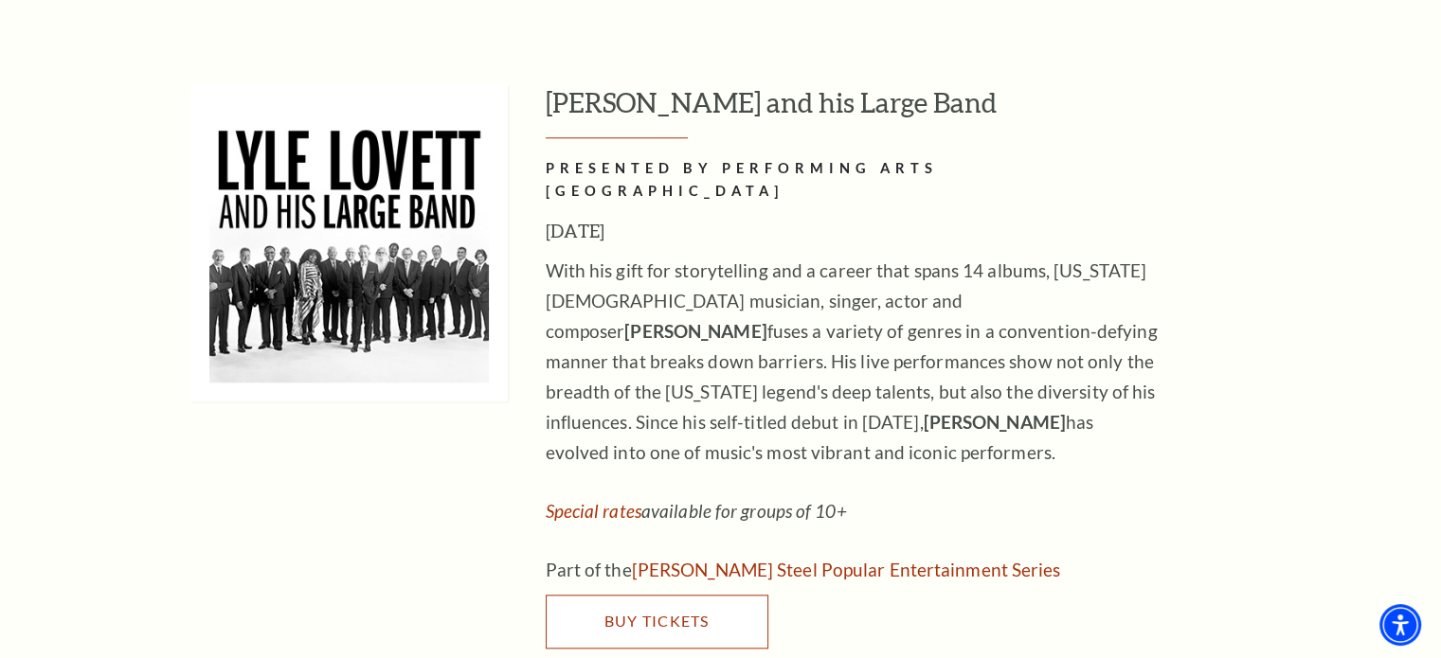
click at [660, 612] on span "Buy Tickets" at bounding box center [656, 621] width 105 height 18
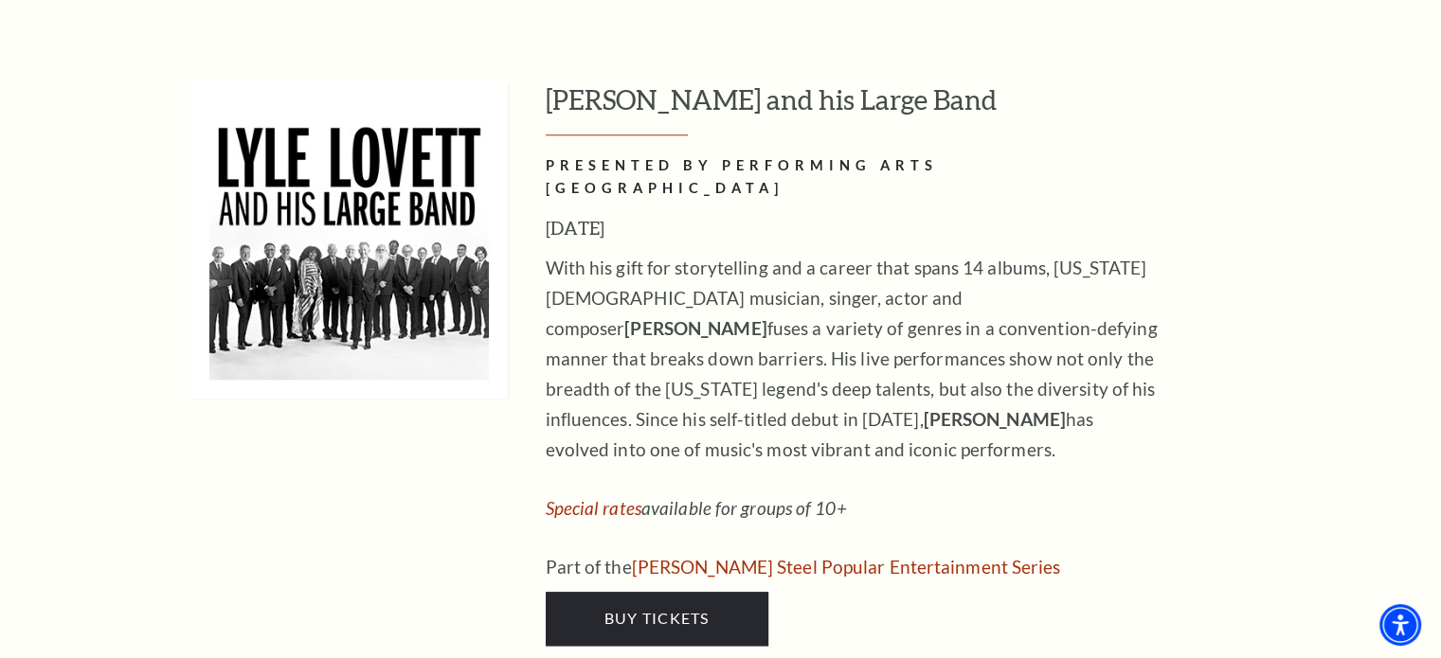
scroll to position [1800, 0]
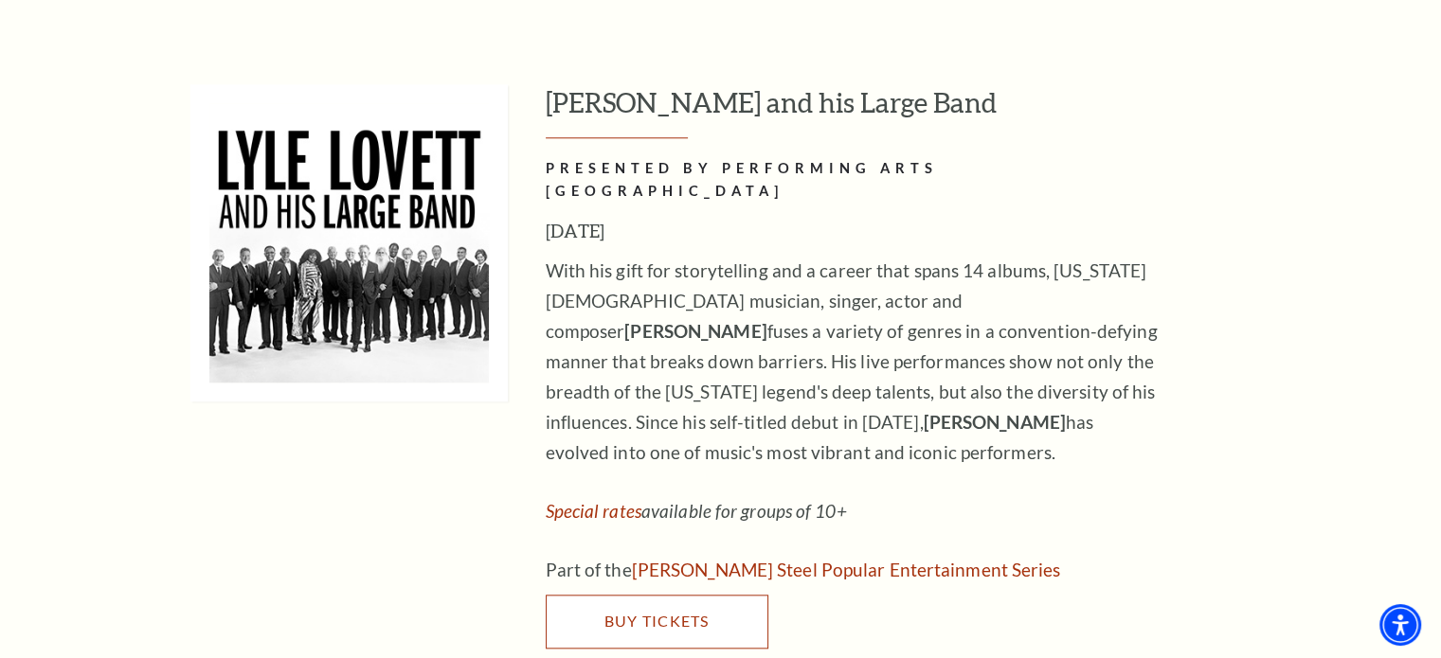
click at [635, 612] on span "Buy Tickets" at bounding box center [656, 621] width 105 height 18
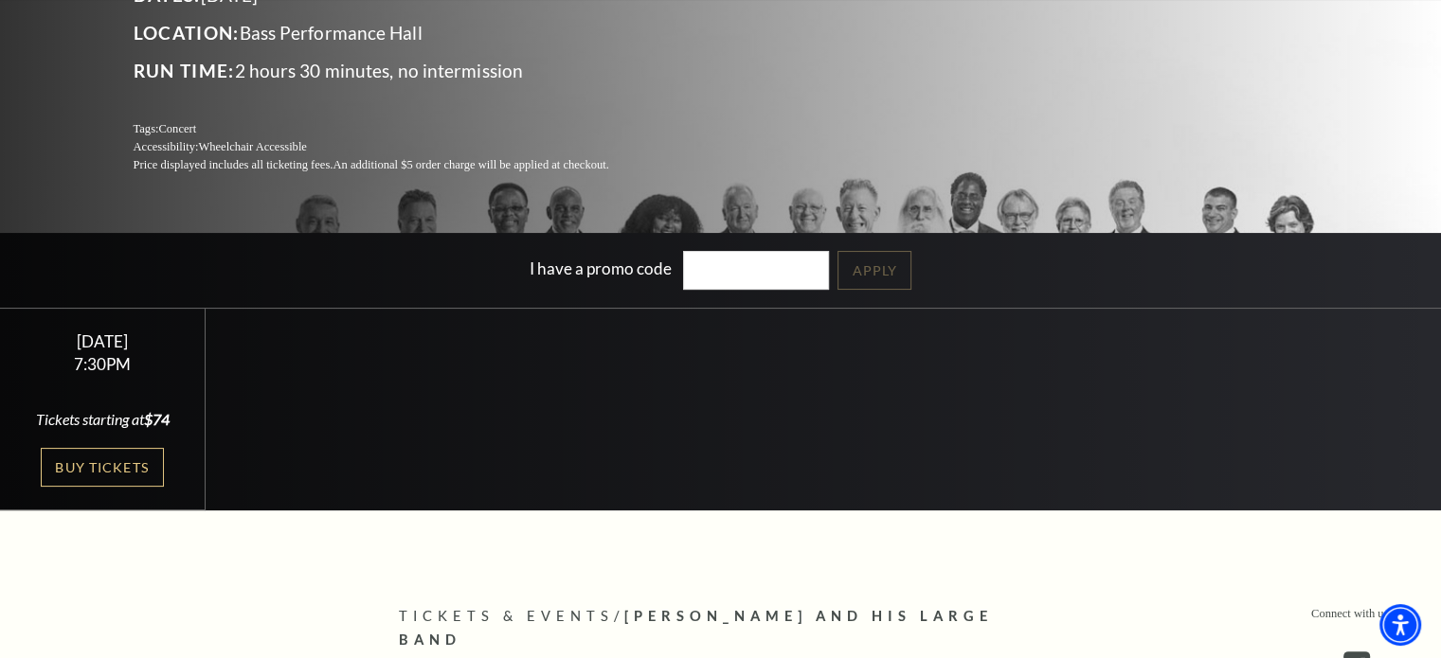
scroll to position [284, 0]
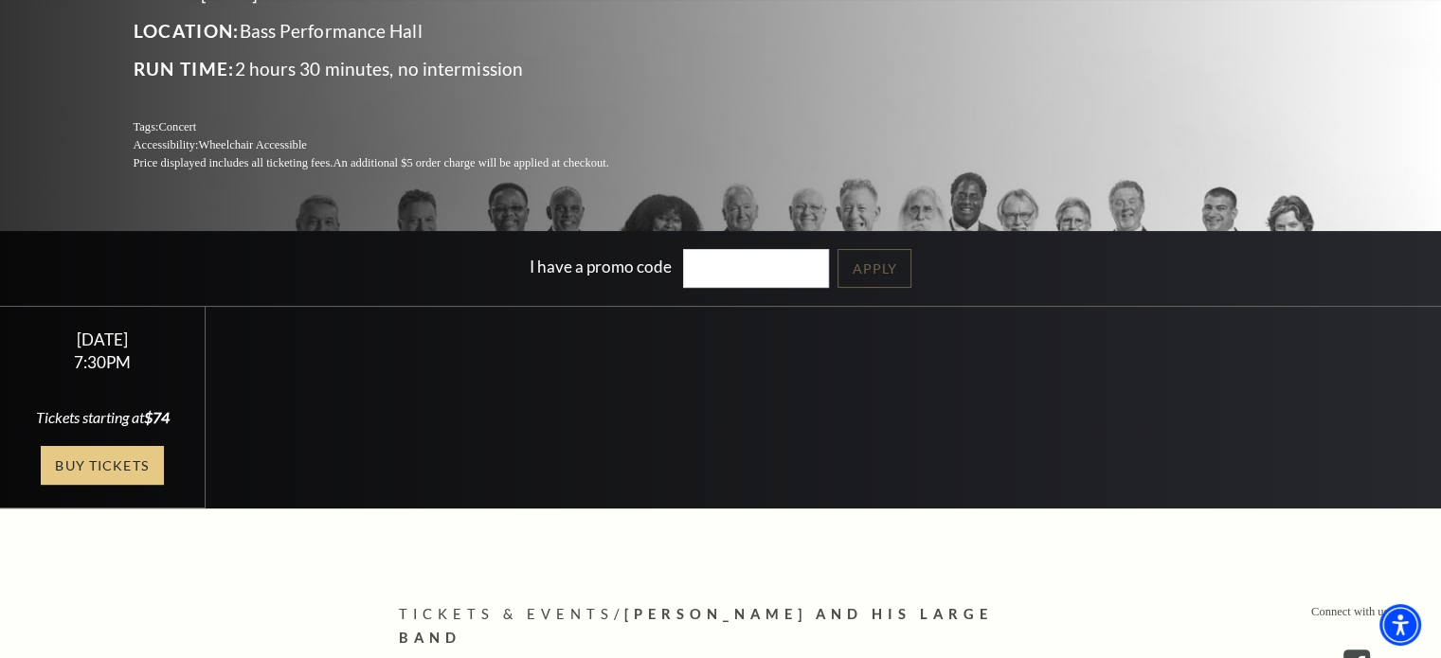
click at [113, 461] on link "Buy Tickets" at bounding box center [102, 465] width 123 height 39
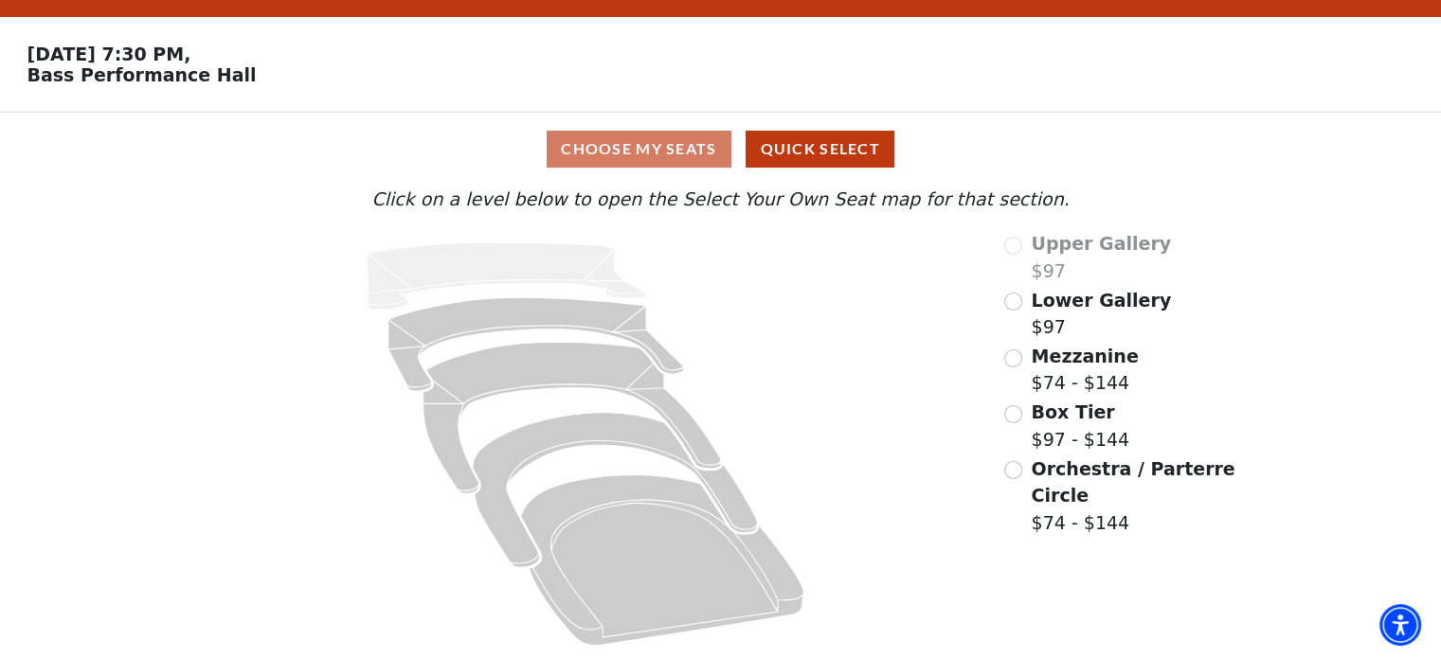
scroll to position [50, 0]
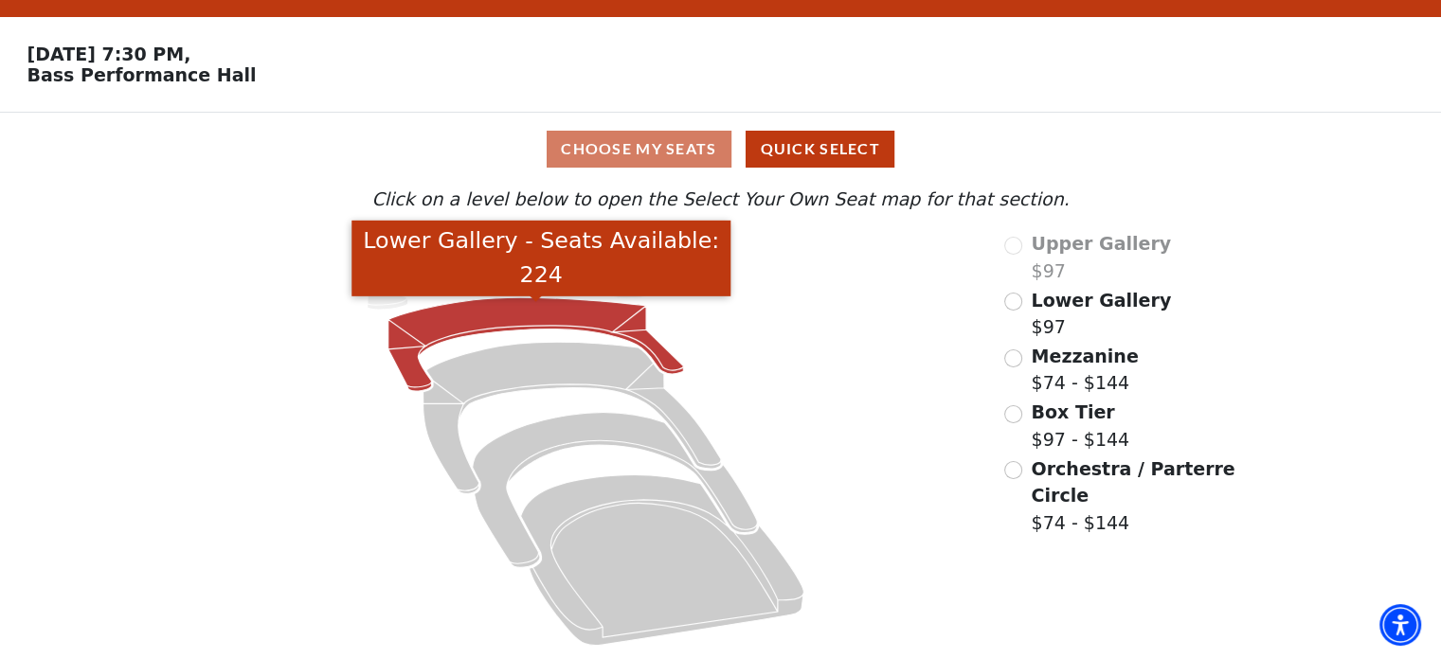
click at [516, 320] on icon "Lower Gallery - Seats Available: 224" at bounding box center [536, 344] width 296 height 94
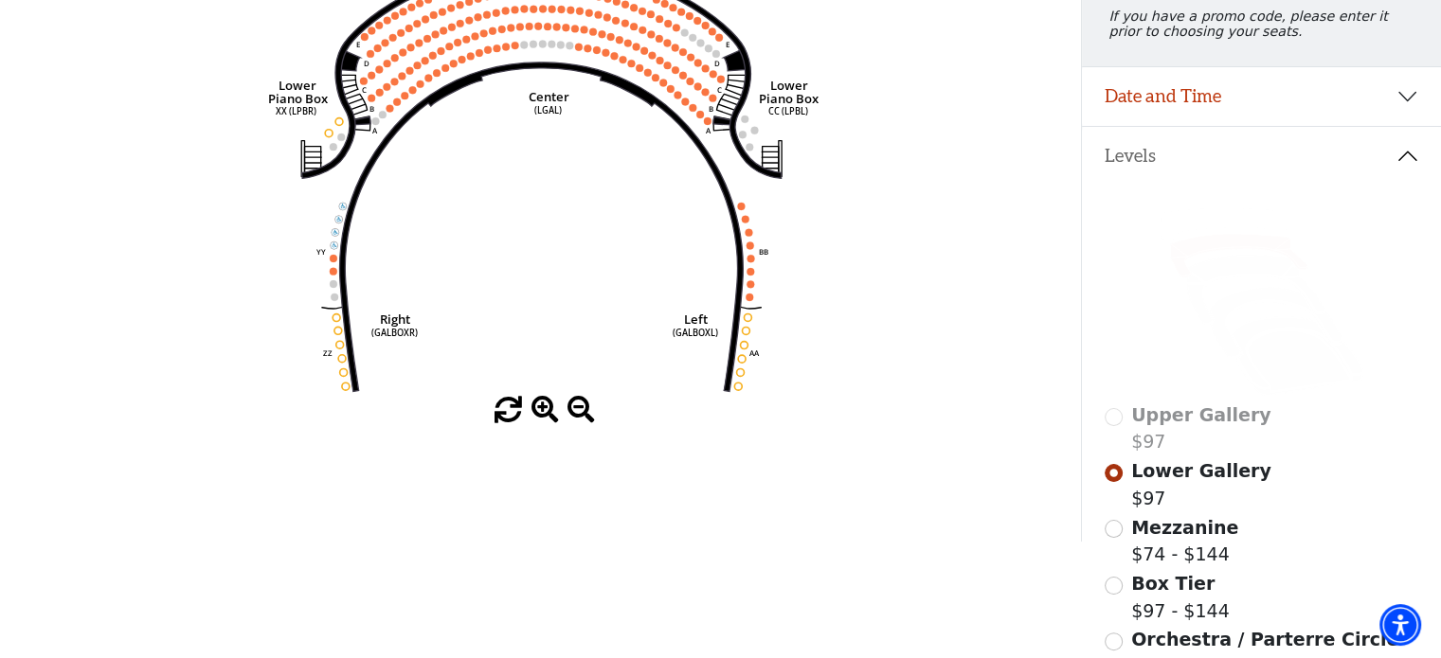
scroll to position [277, 0]
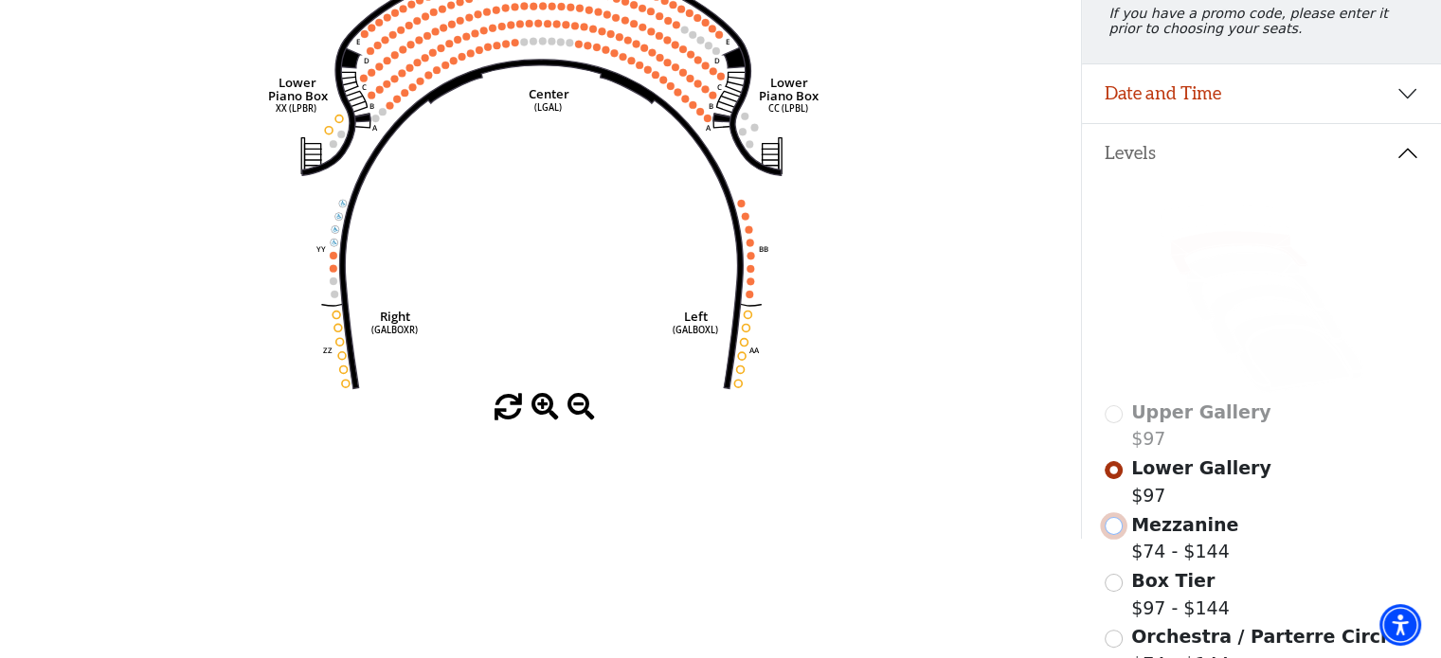
click at [1114, 535] on input "Mezzanine$74 - $144\a" at bounding box center [1114, 526] width 18 height 18
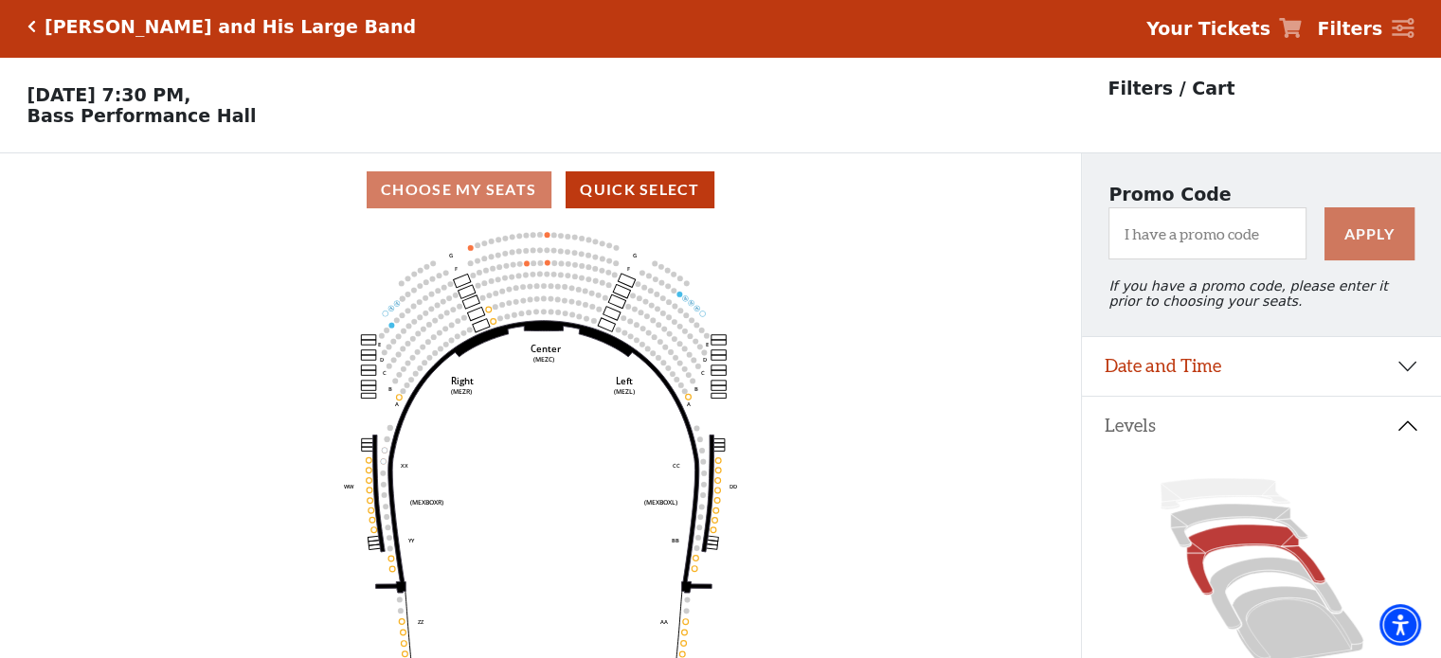
scroll to position [0, 0]
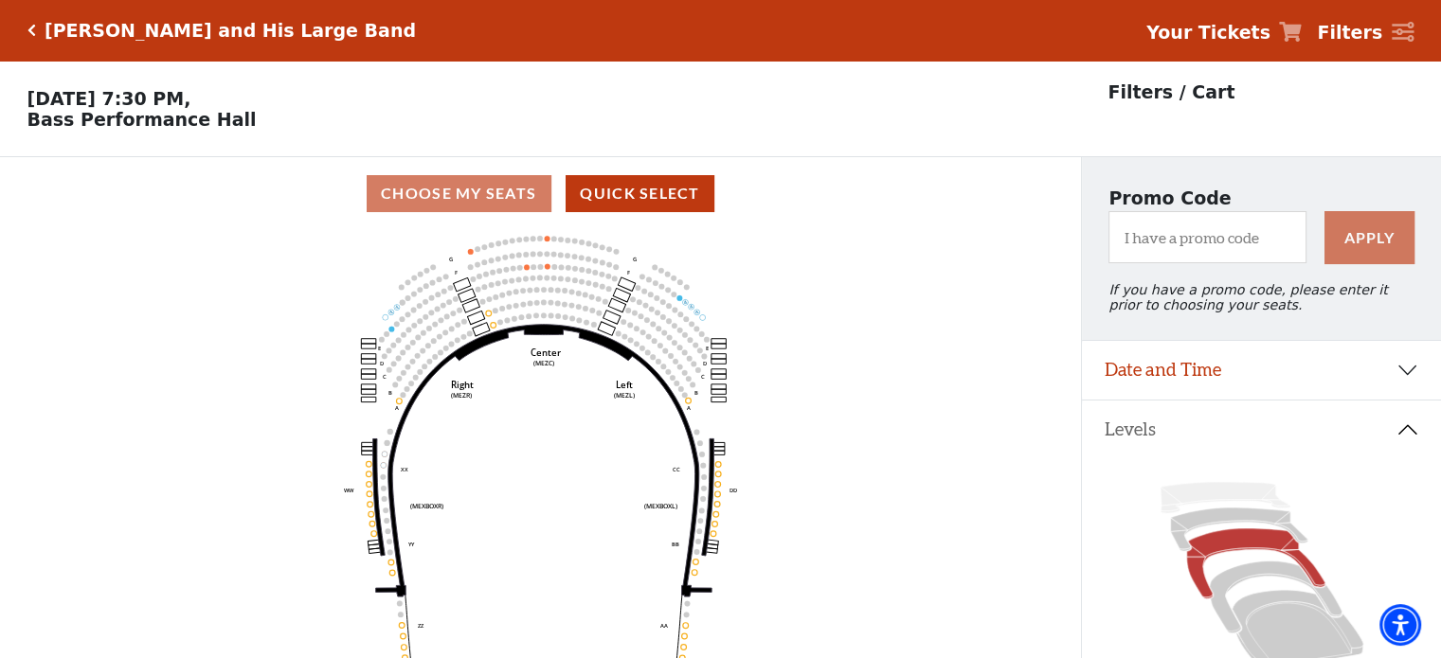
click at [28, 27] on icon "Click here to go back to filters" at bounding box center [31, 30] width 9 height 13
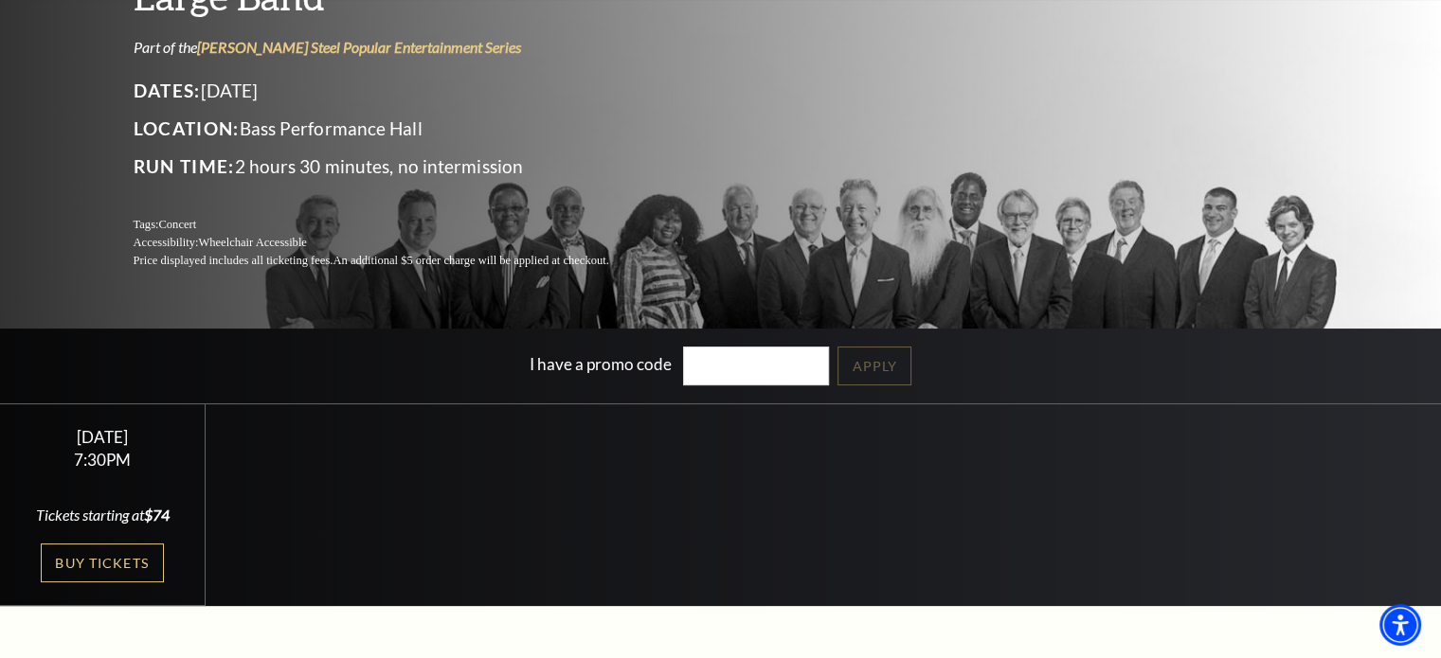
scroll to position [189, 0]
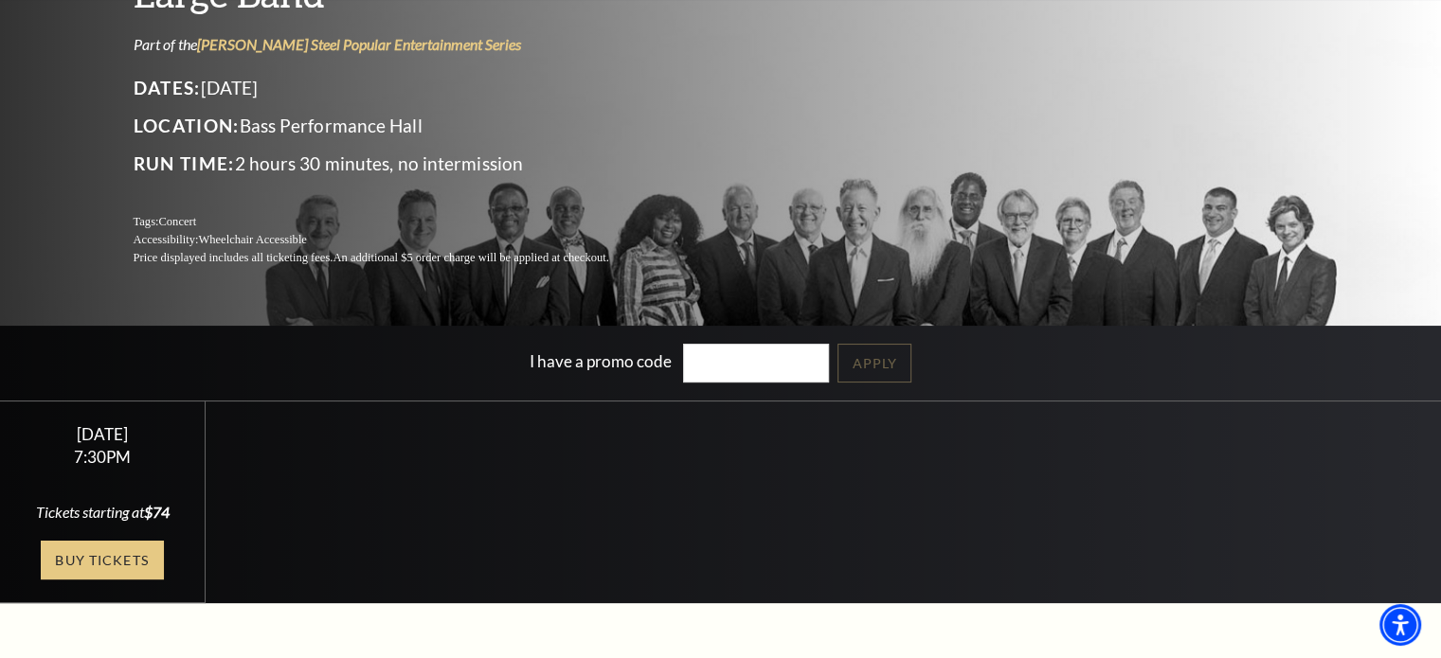
click at [148, 552] on link "Buy Tickets" at bounding box center [102, 560] width 123 height 39
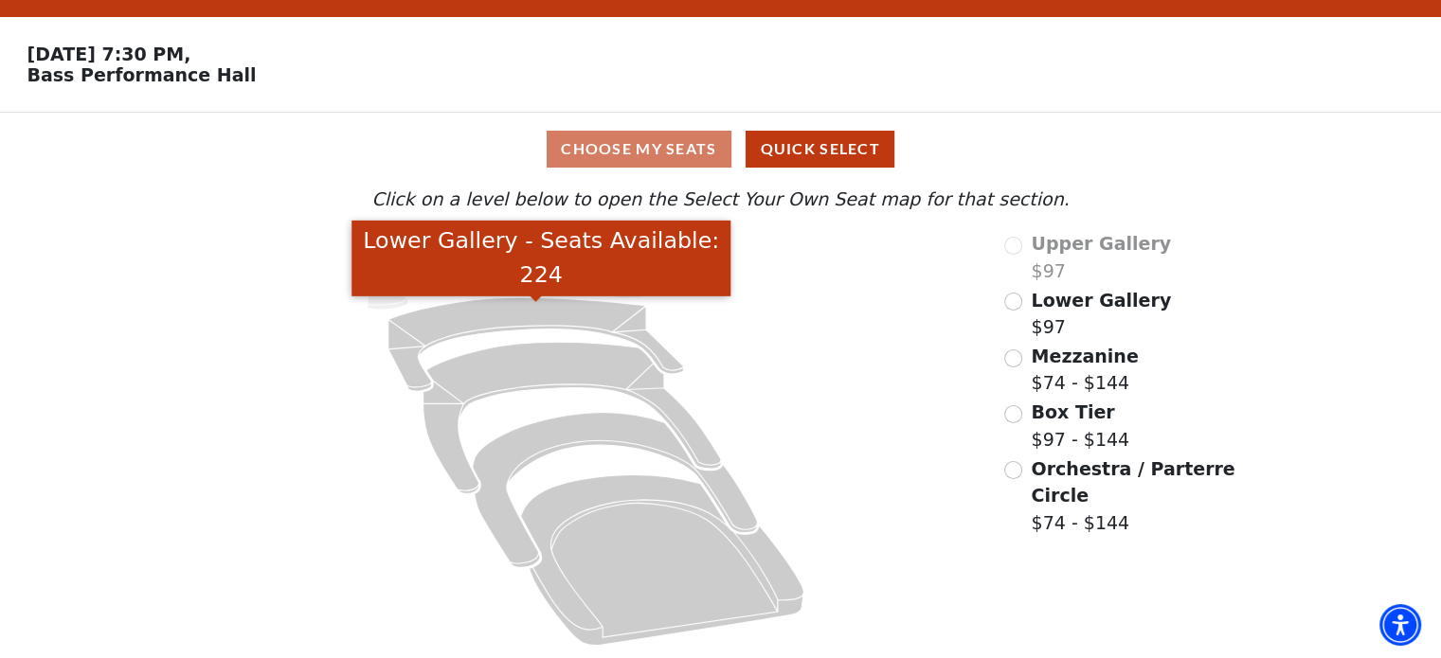
scroll to position [50, 0]
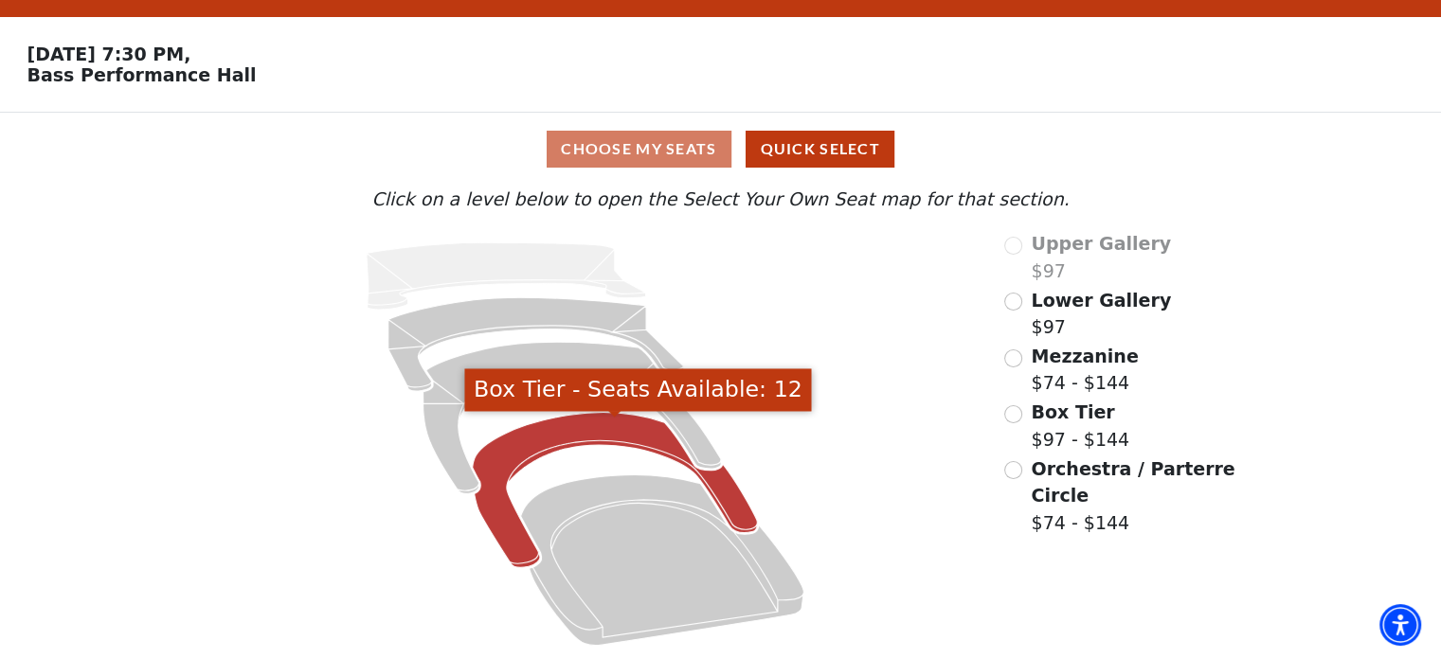
click at [632, 435] on icon "Box Tier - Seats Available: 12" at bounding box center [615, 490] width 285 height 155
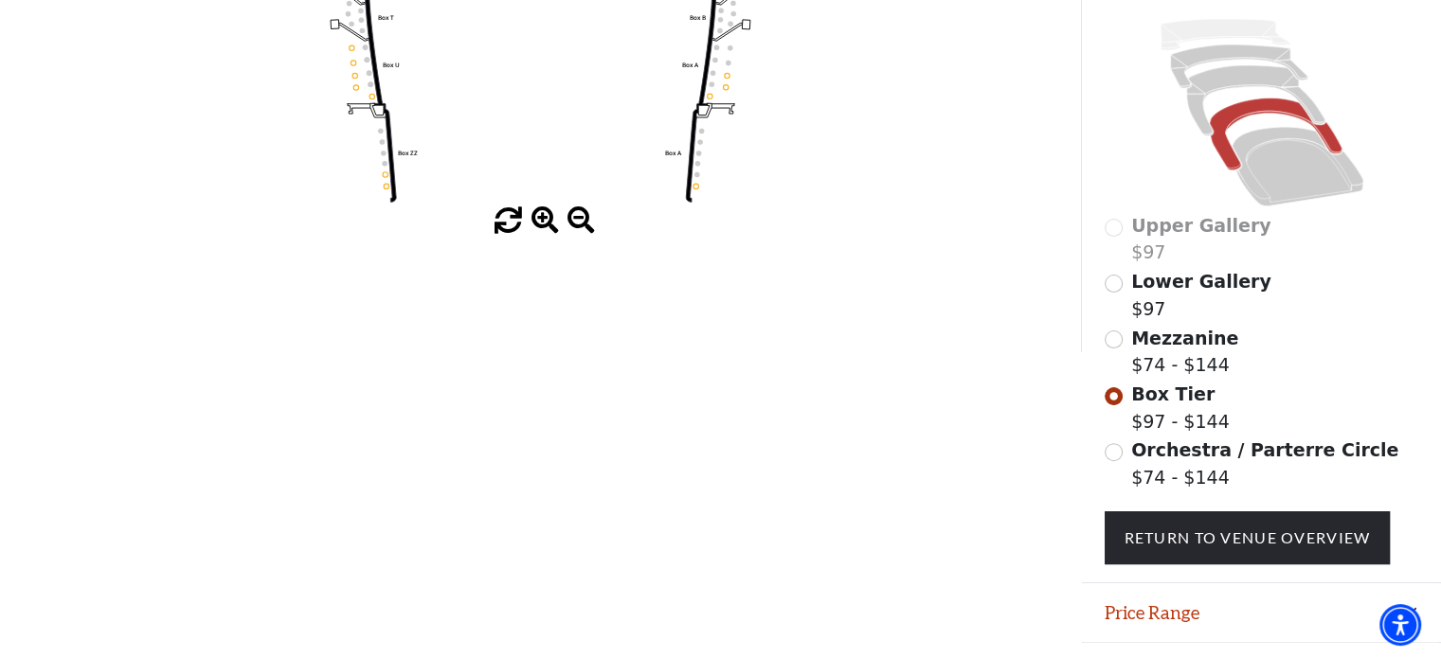
scroll to position [466, 0]
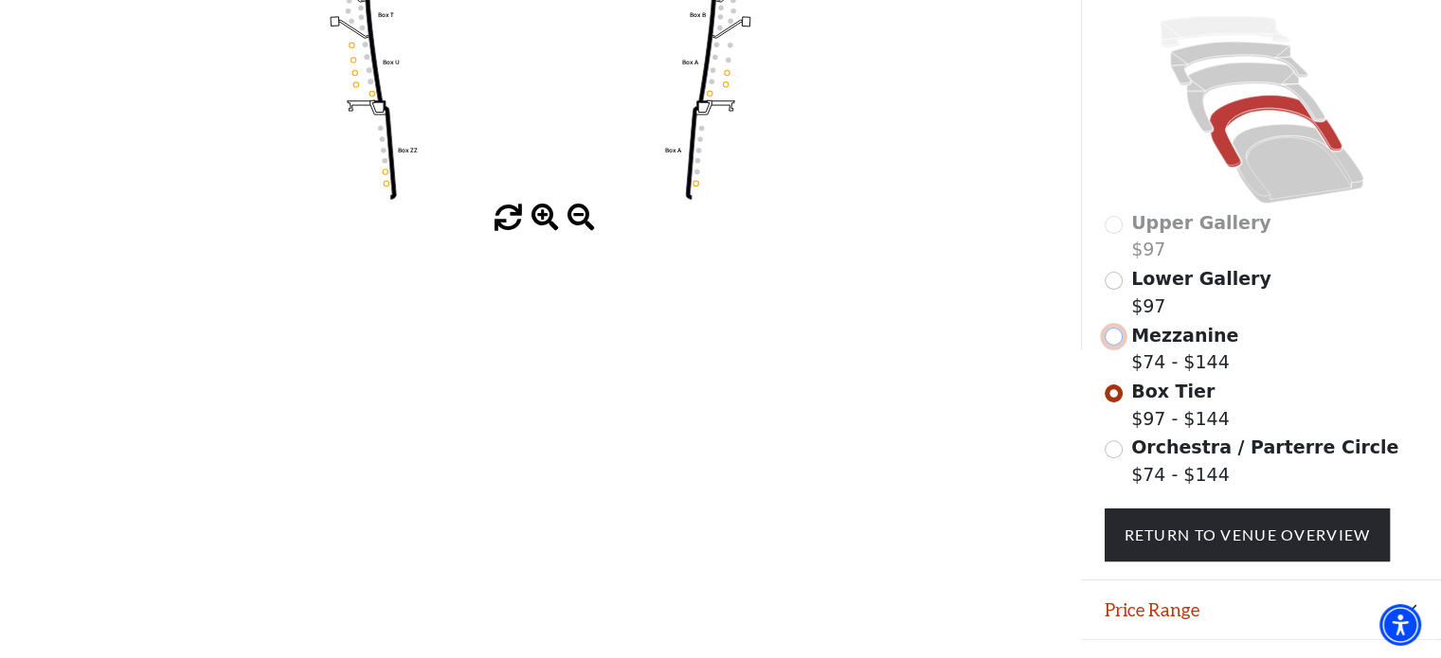
click at [1111, 344] on input "Mezzanine$74 - $144\a" at bounding box center [1114, 337] width 18 height 18
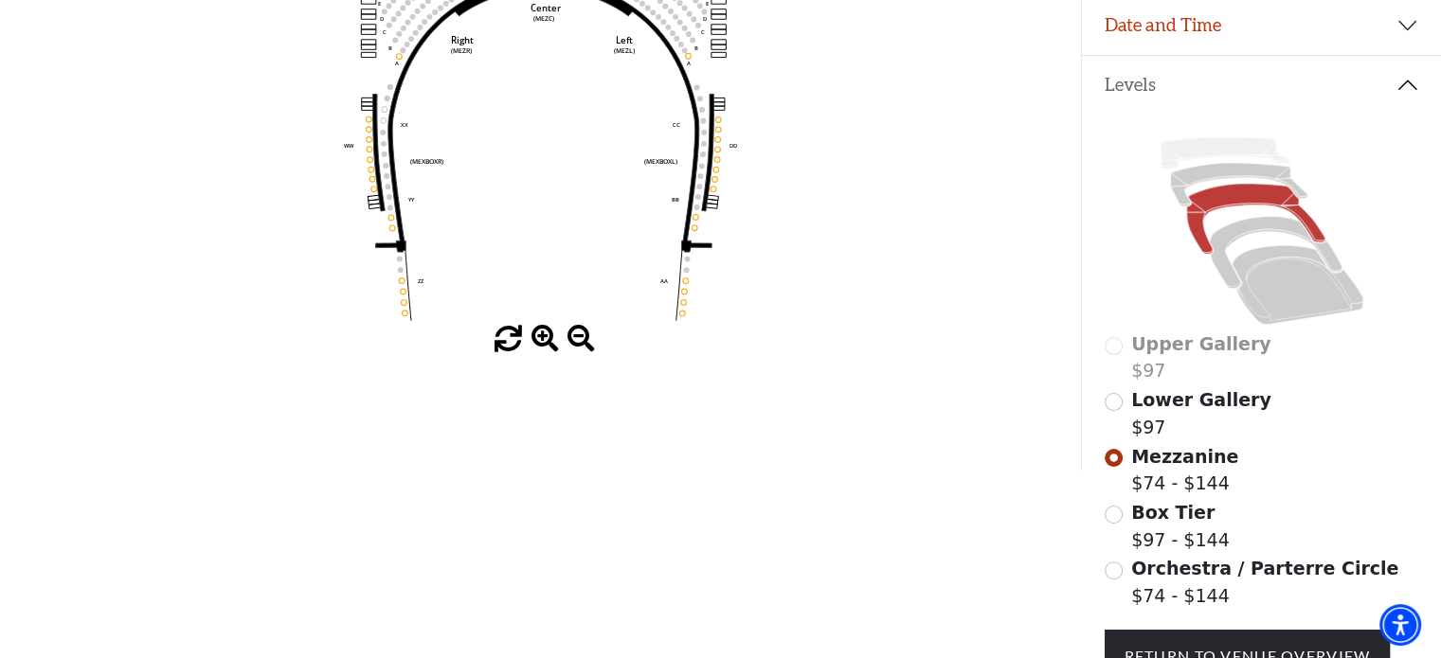
scroll to position [371, 0]
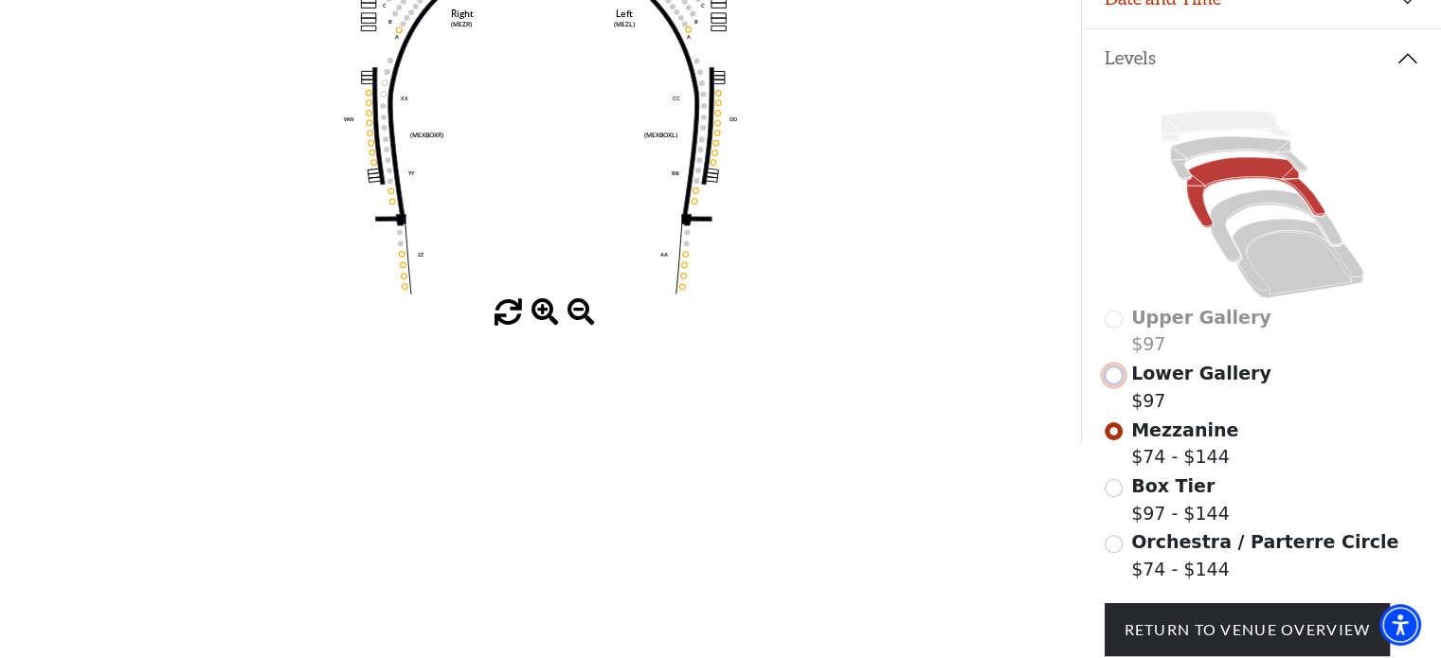
click at [1110, 382] on input "Lower Gallery$97\a" at bounding box center [1114, 376] width 18 height 18
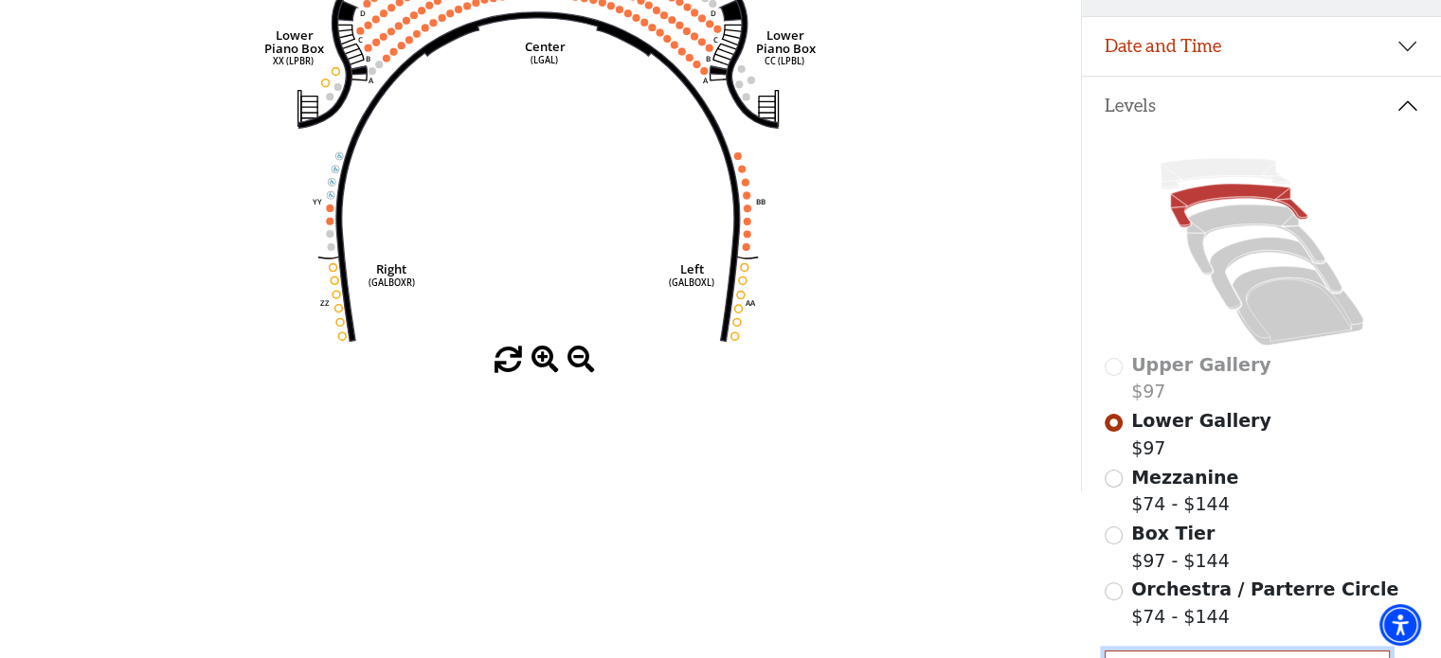
scroll to position [326, 0]
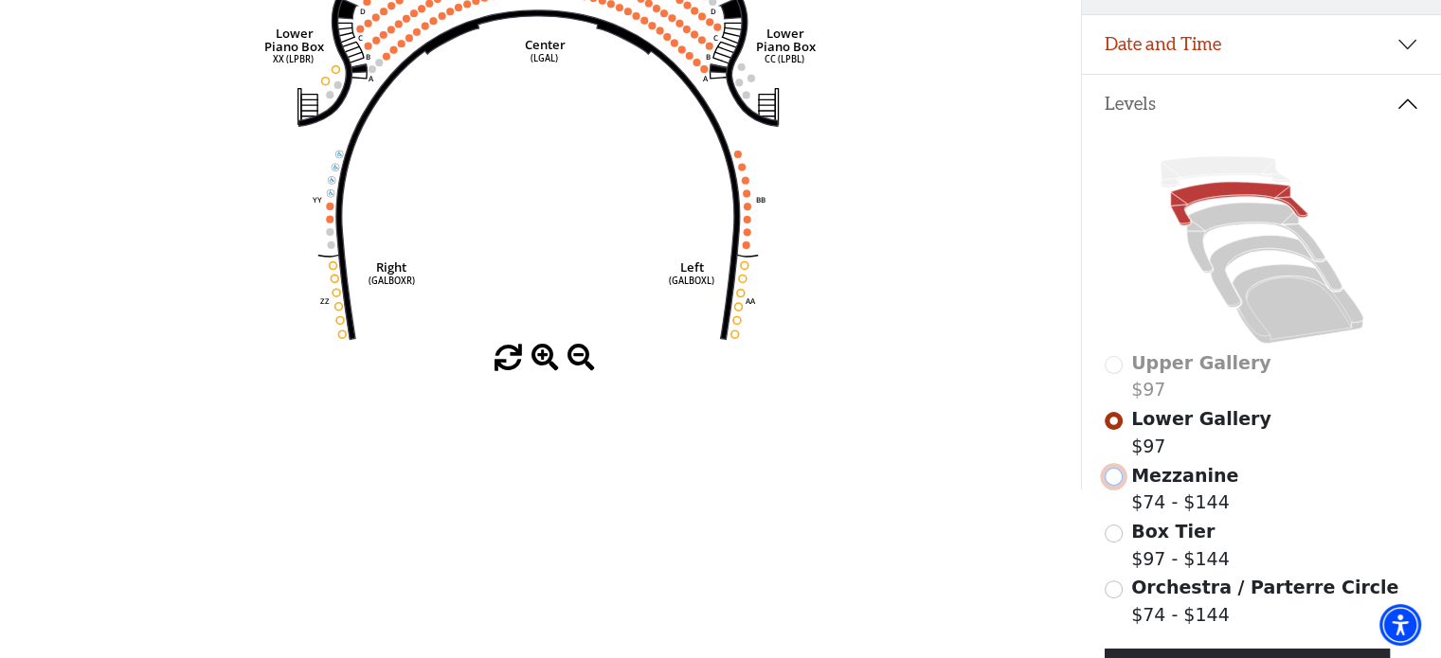
click at [1107, 484] on input "Mezzanine$74 - $144\a" at bounding box center [1114, 477] width 18 height 18
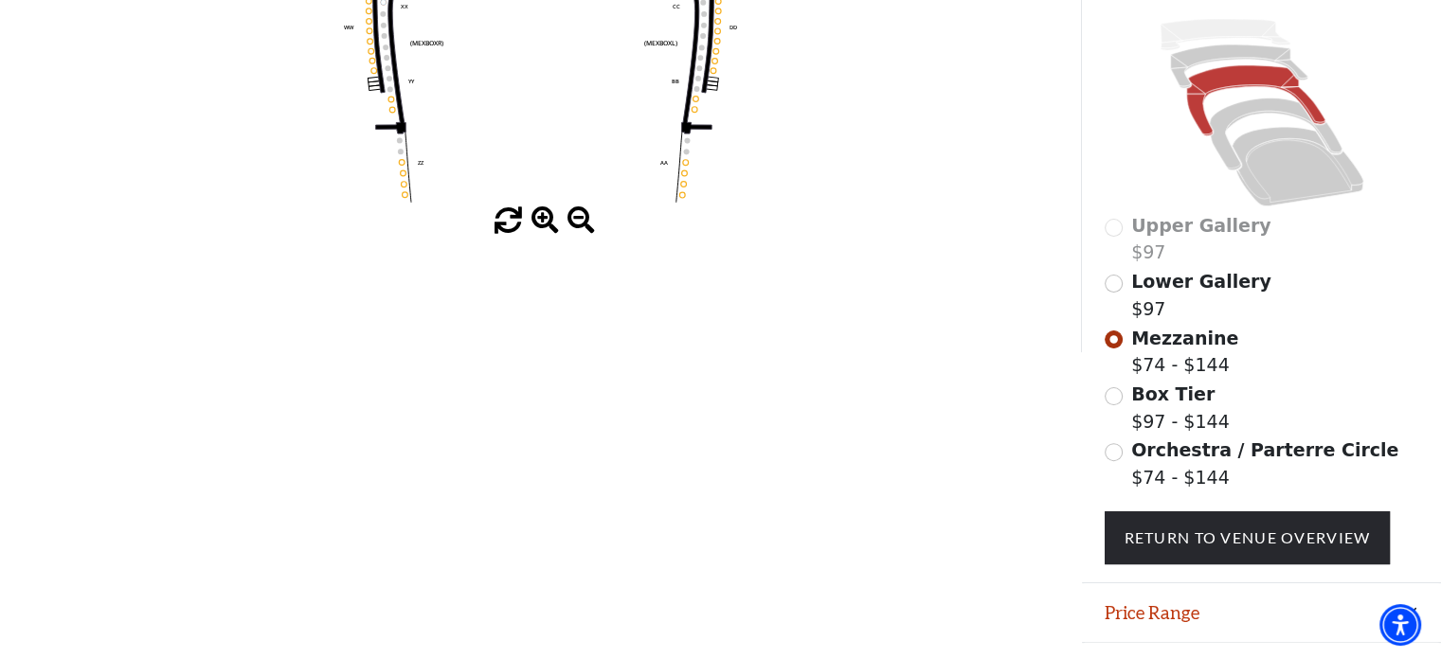
scroll to position [466, 0]
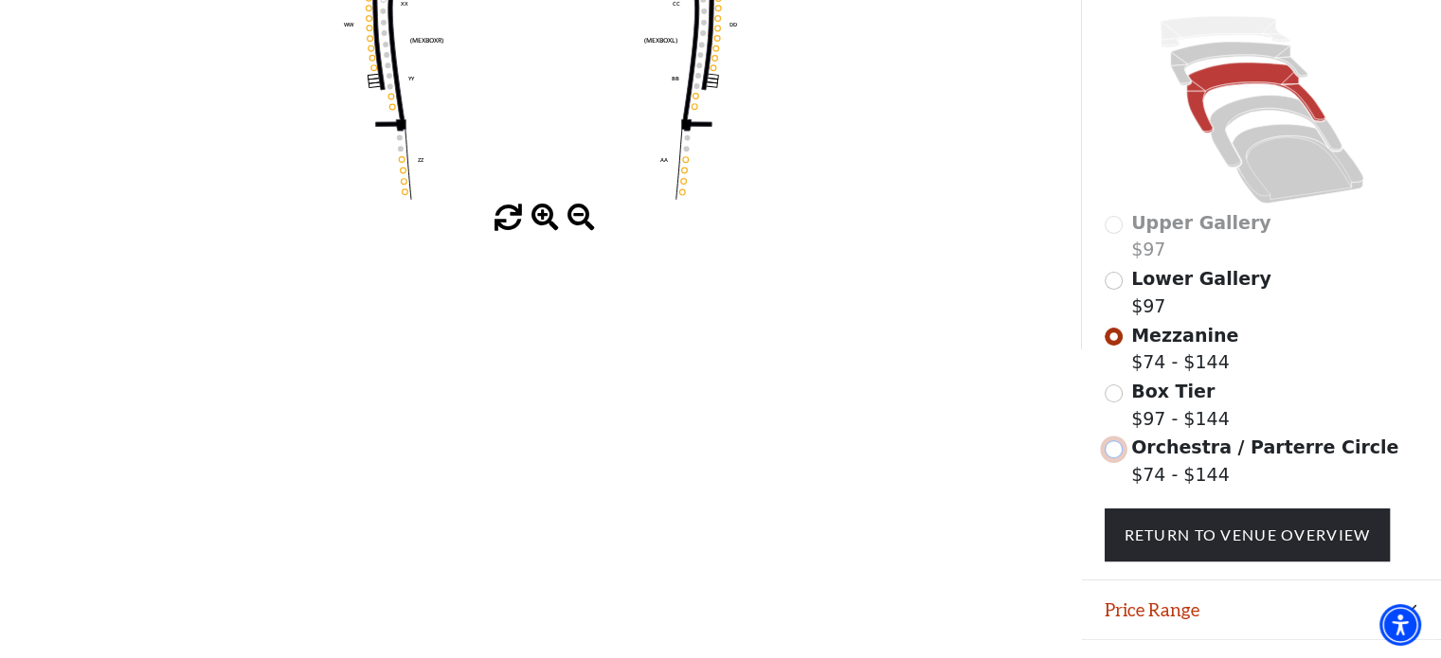
click at [1111, 455] on input "Orchestra / Parterre Circle$74 - $144\a" at bounding box center [1114, 450] width 18 height 18
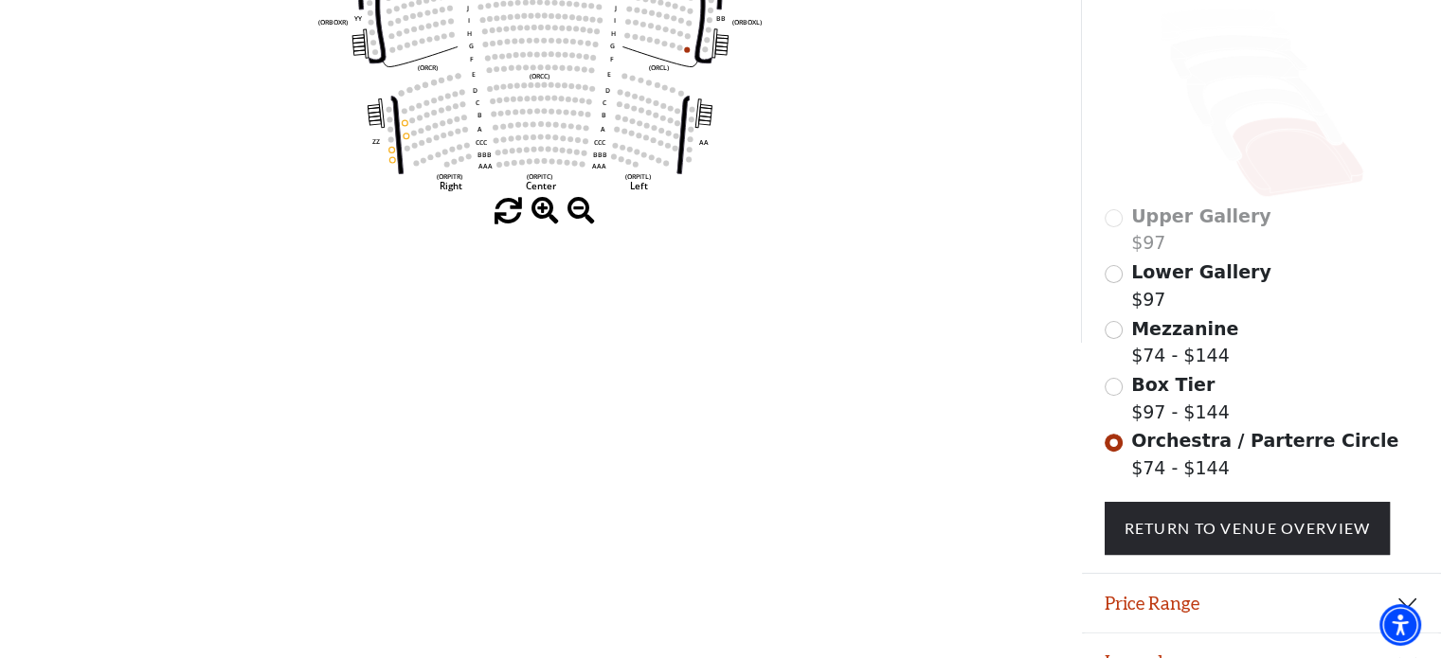
scroll to position [474, 0]
click at [1110, 338] on input "Mezzanine$74 - $144\a" at bounding box center [1114, 329] width 18 height 18
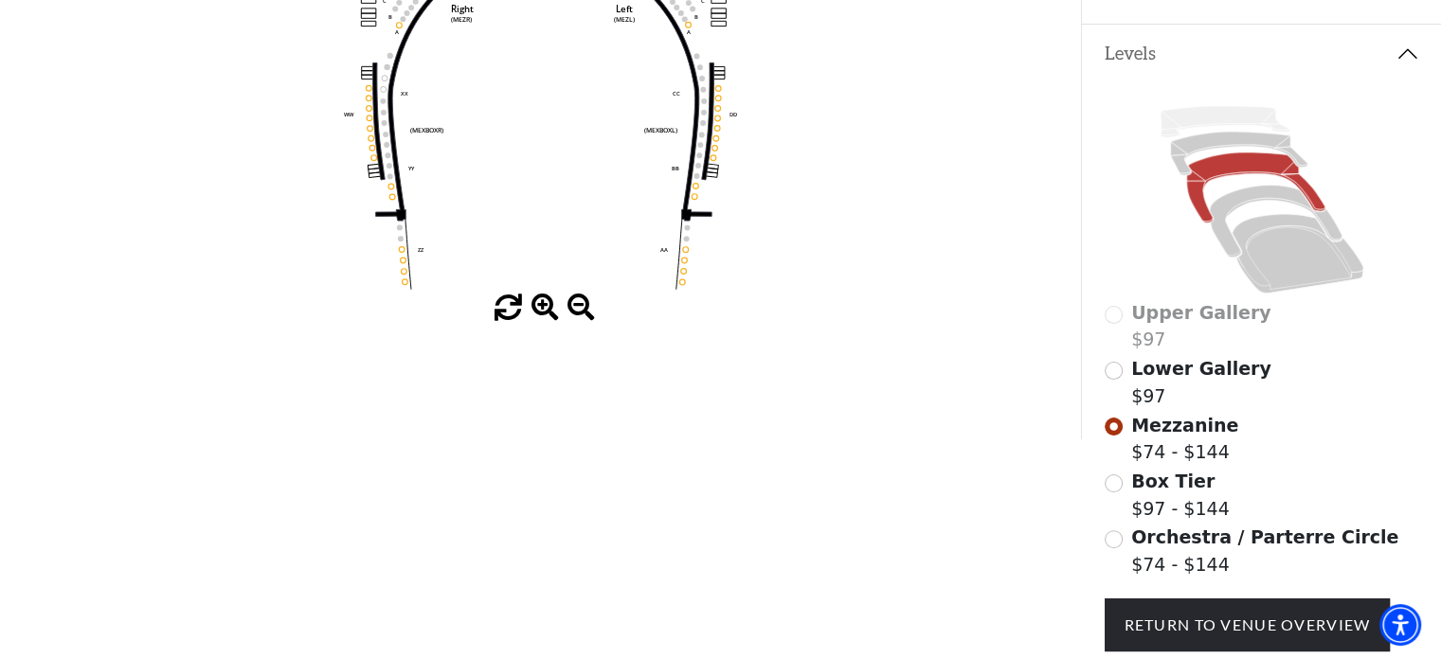
scroll to position [379, 0]
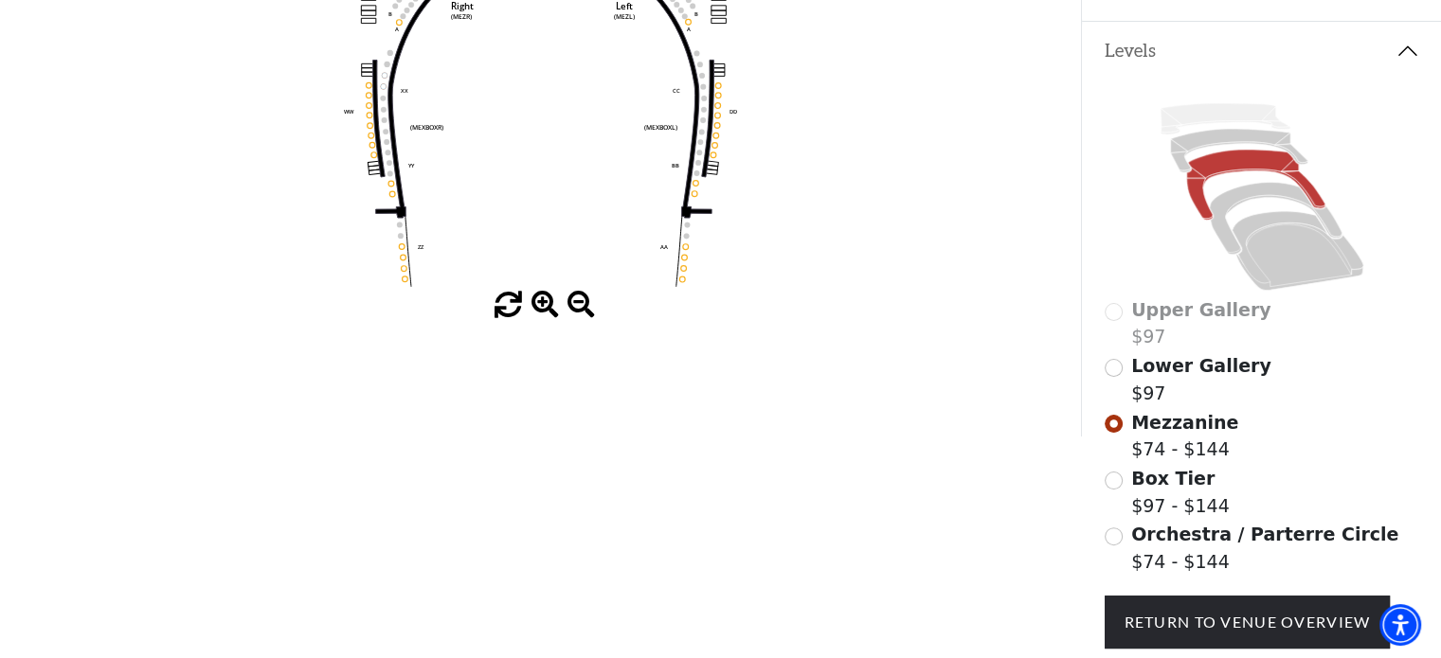
click at [1123, 488] on div "Box Tier $97 - $144" at bounding box center [1262, 492] width 315 height 54
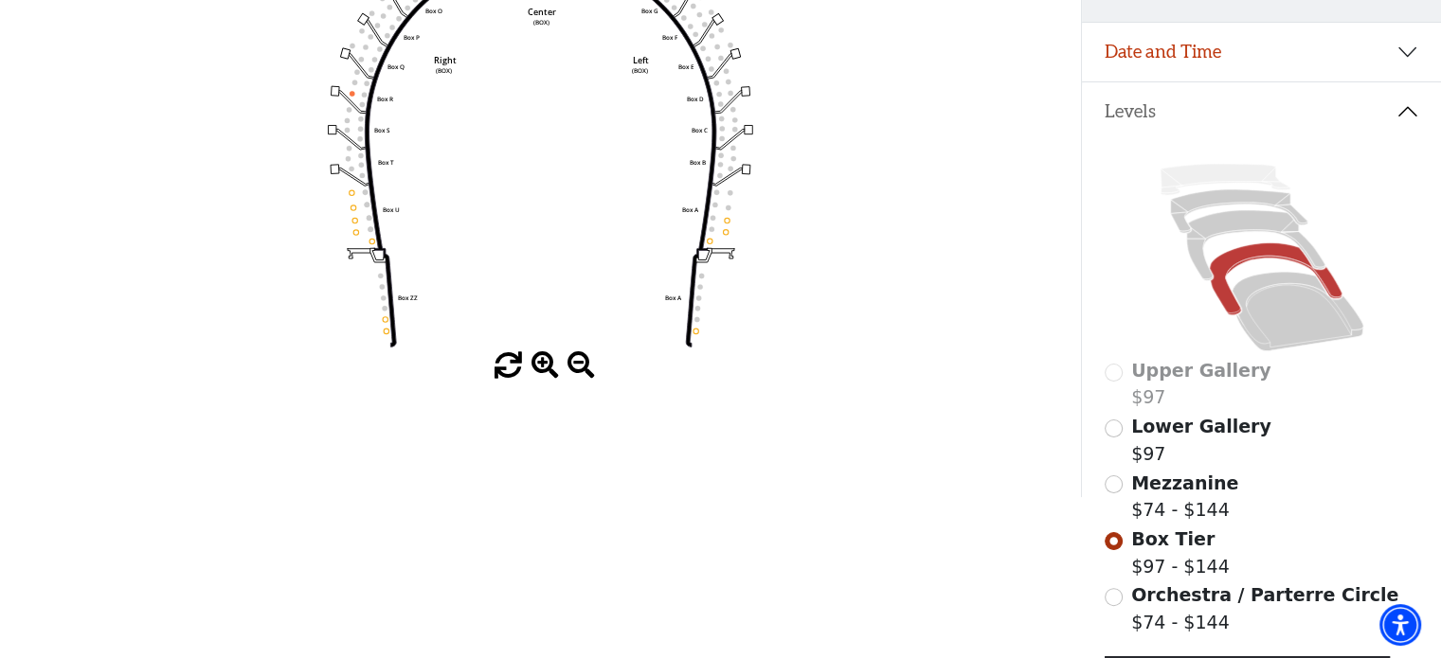
scroll to position [371, 0]
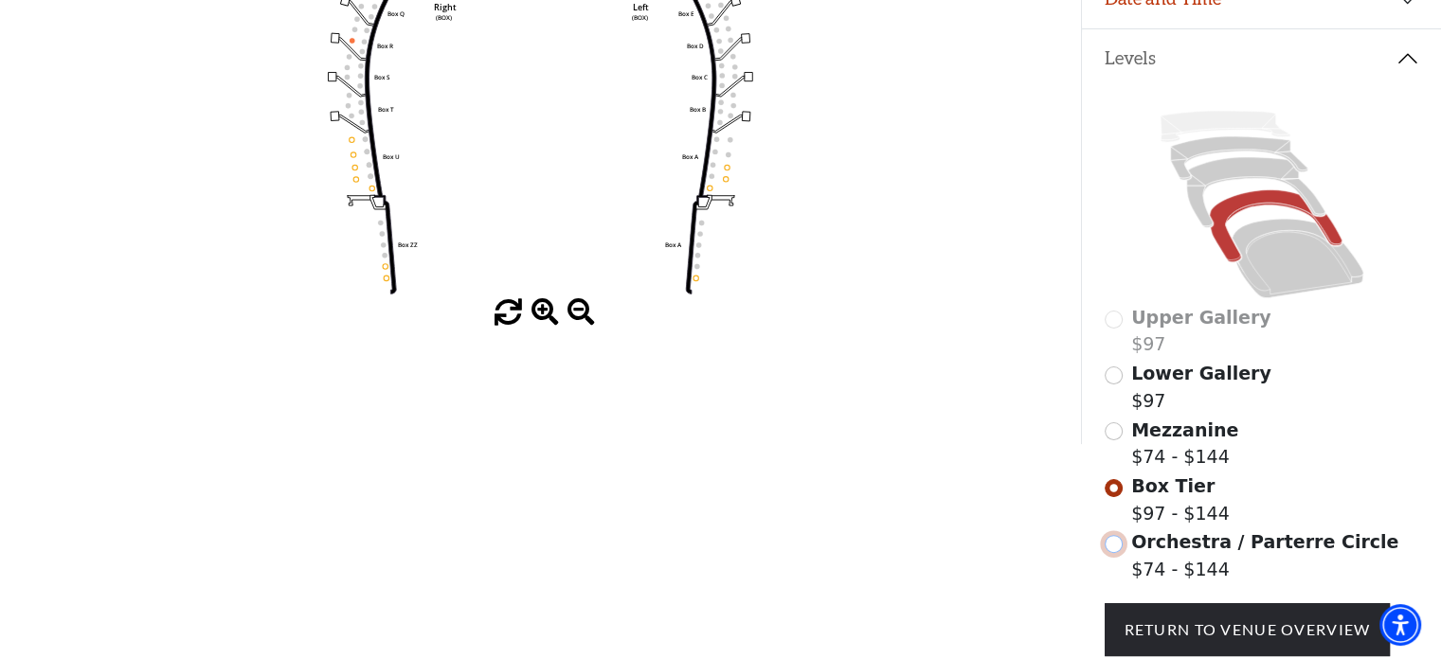
click at [1114, 553] on input "Orchestra / Parterre Circle$74 - $144\a" at bounding box center [1114, 544] width 18 height 18
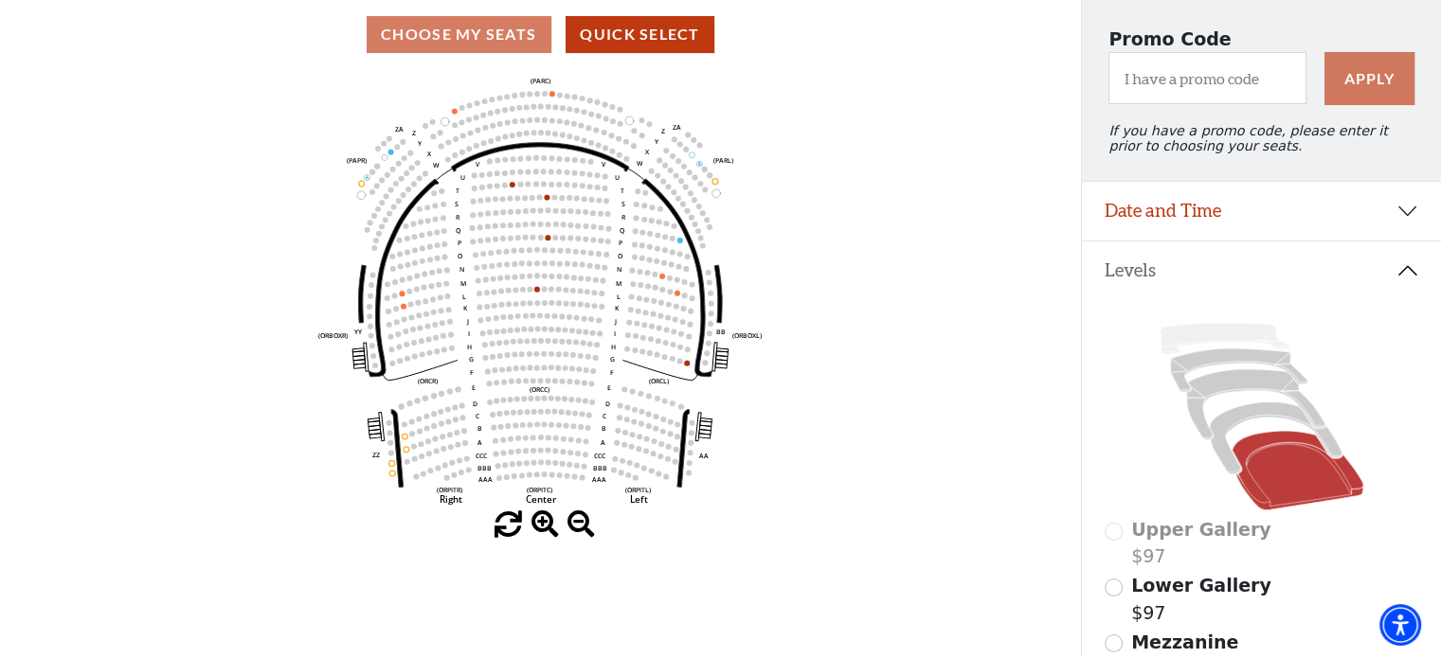
scroll to position [379, 0]
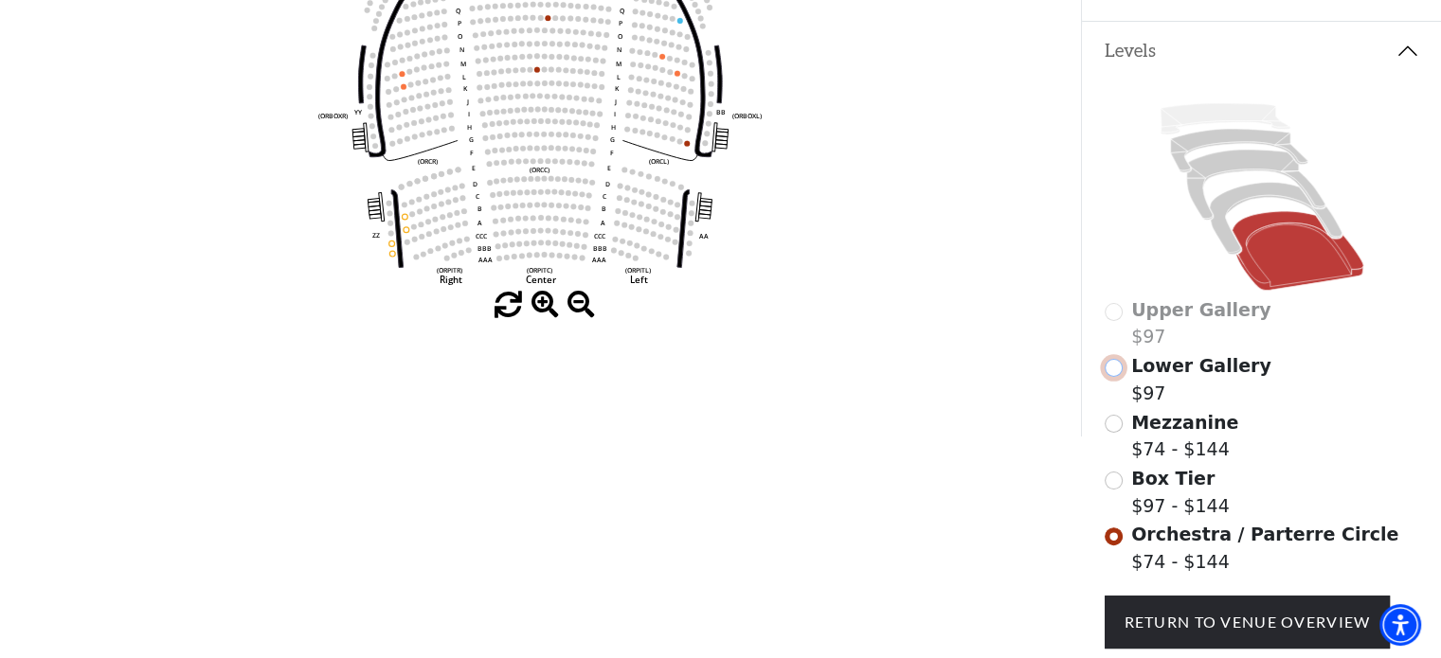
click at [1113, 376] on input "Lower Gallery$97\a" at bounding box center [1114, 368] width 18 height 18
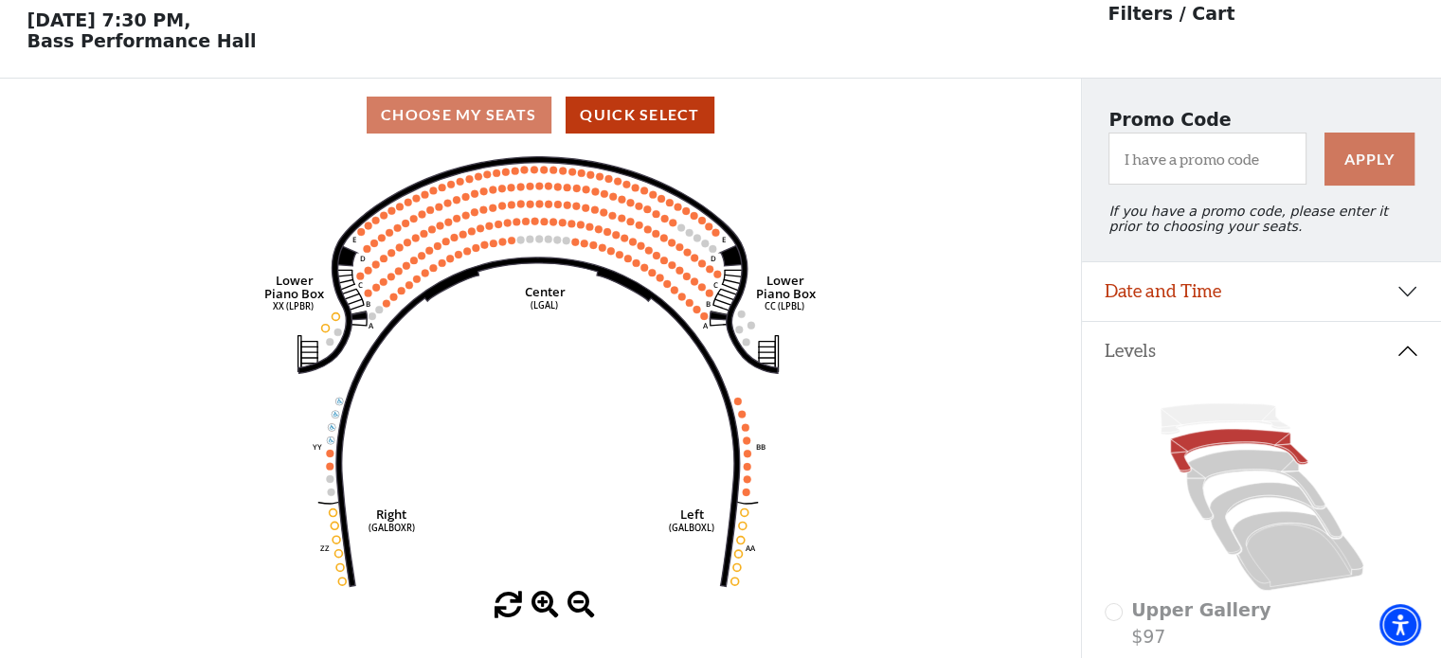
scroll to position [87, 0]
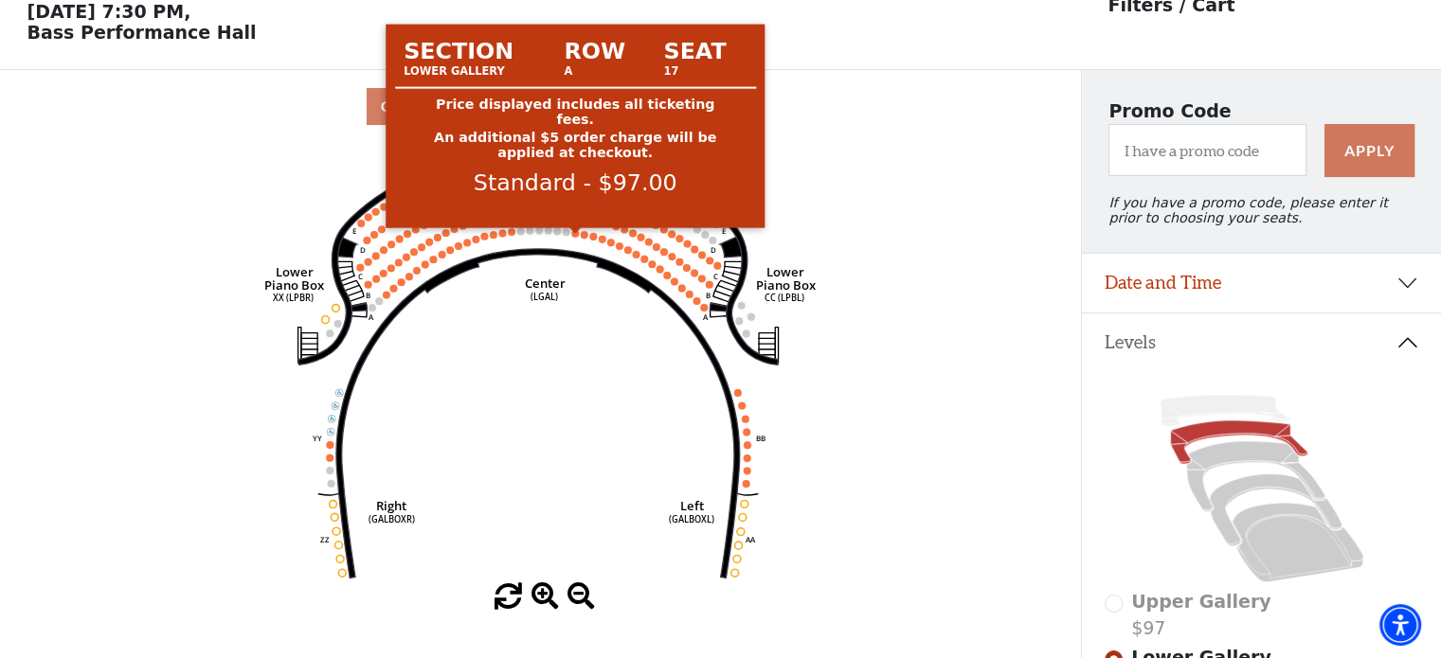
click at [572, 237] on circle at bounding box center [575, 233] width 8 height 8
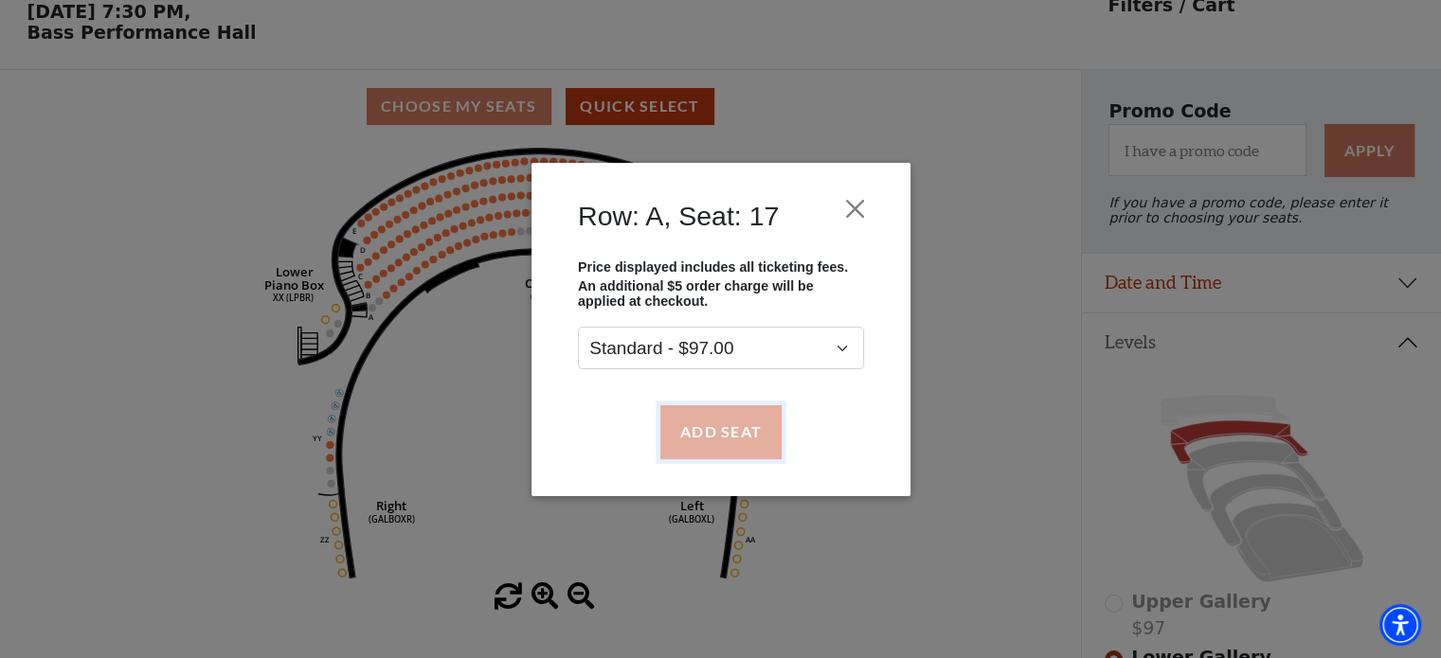
click at [712, 431] on button "Add Seat" at bounding box center [719, 431] width 121 height 53
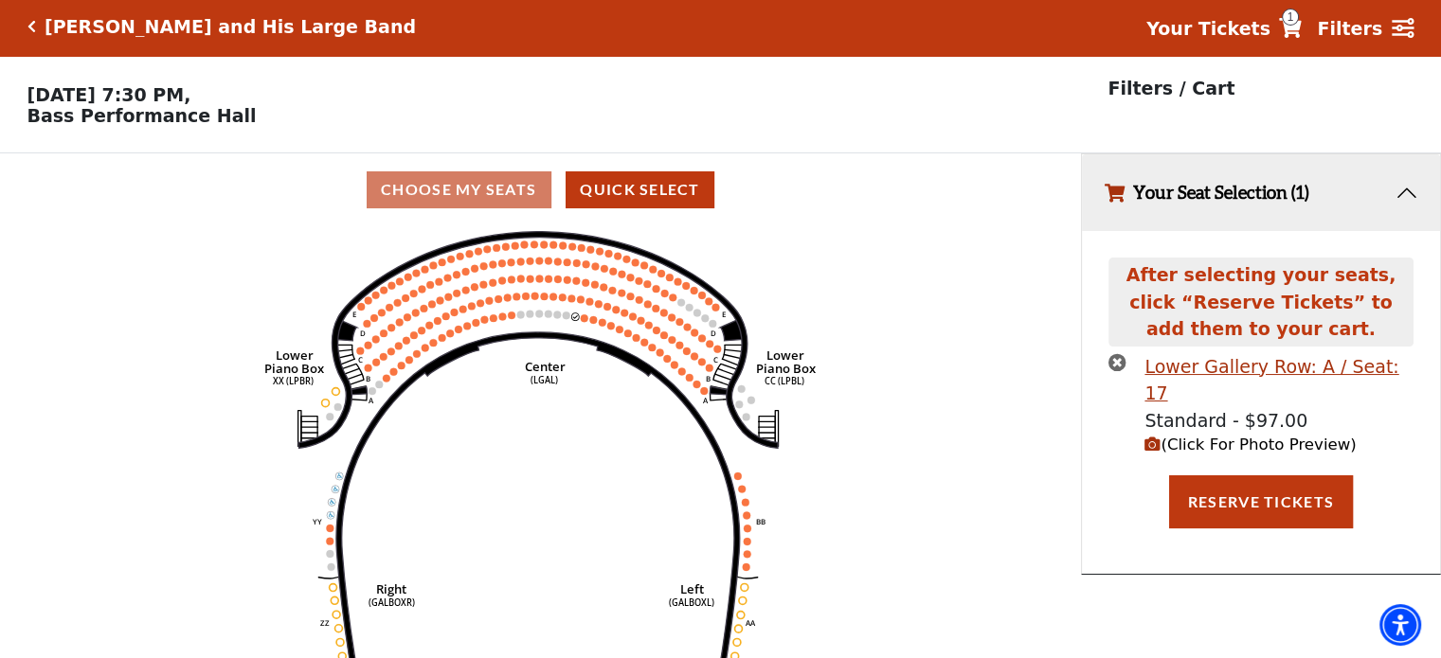
scroll to position [0, 0]
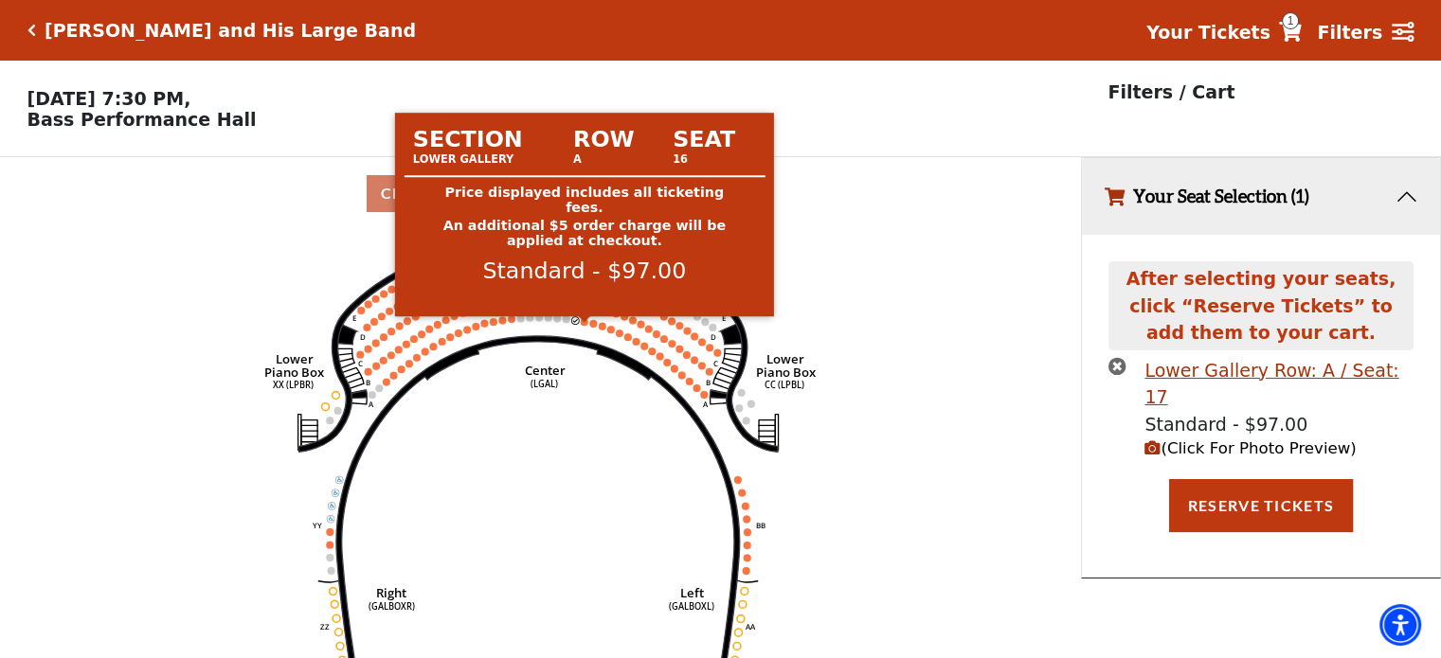
click at [584, 325] on circle at bounding box center [585, 322] width 8 height 8
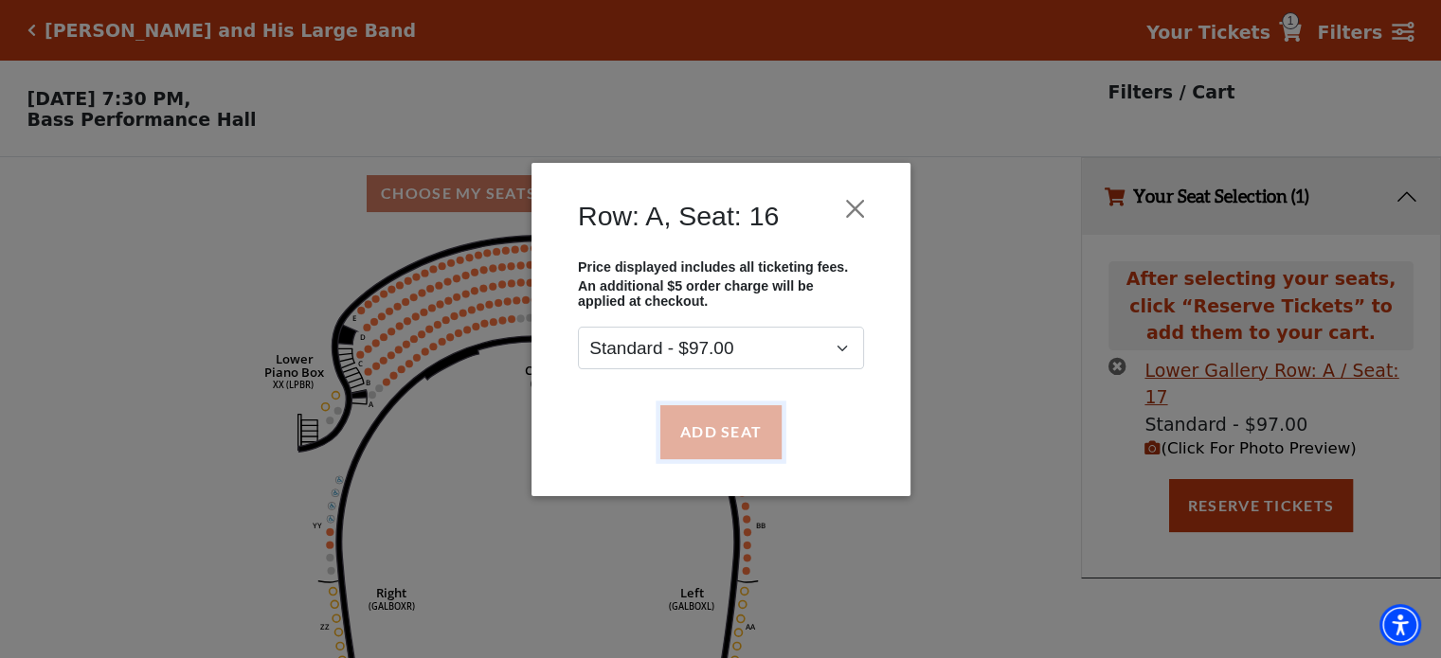
click at [724, 439] on button "Add Seat" at bounding box center [719, 431] width 121 height 53
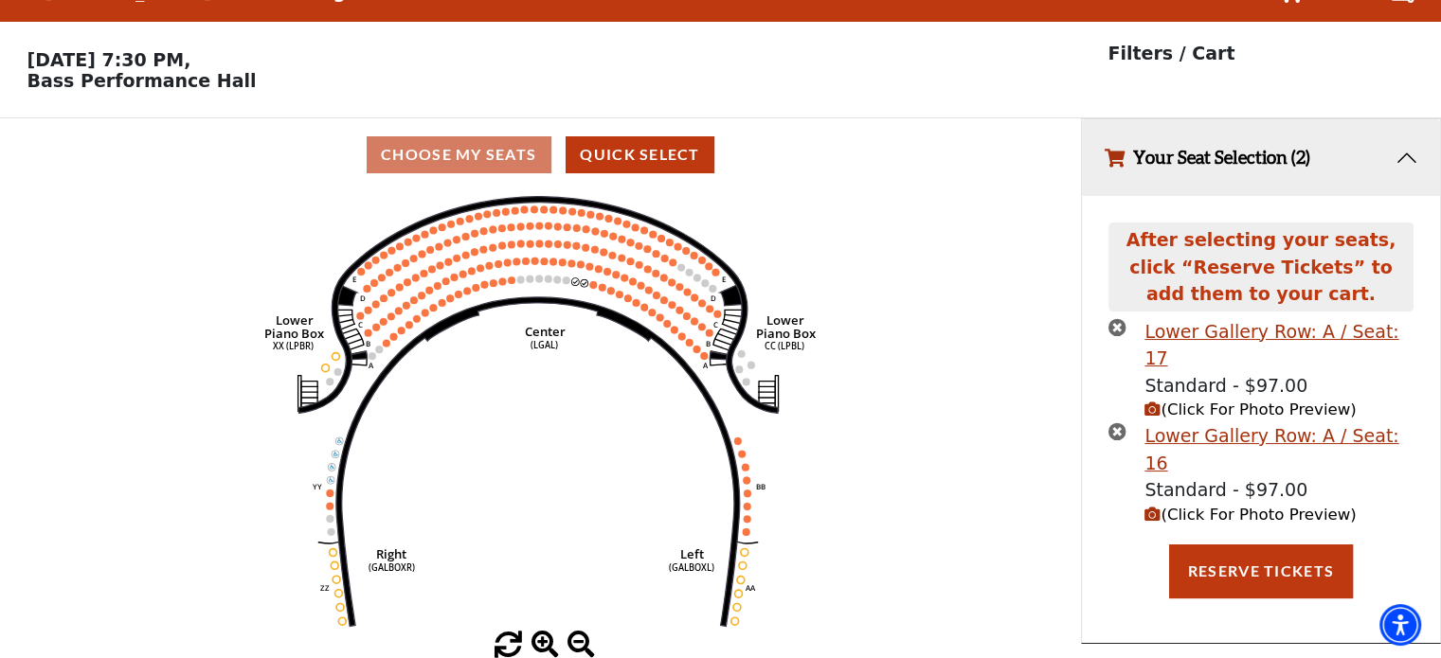
scroll to position [45, 0]
click at [1276, 506] on span "(Click For Photo Preview)" at bounding box center [1249, 515] width 211 height 18
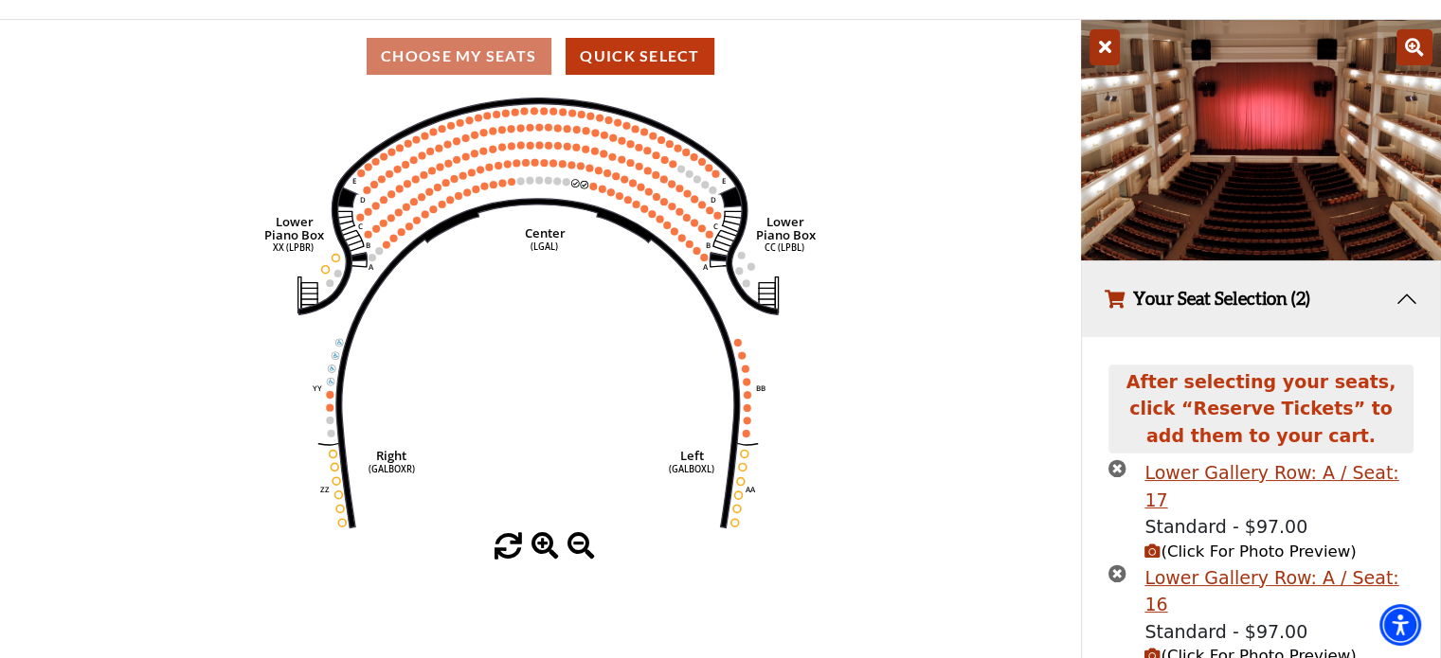
scroll to position [140, 0]
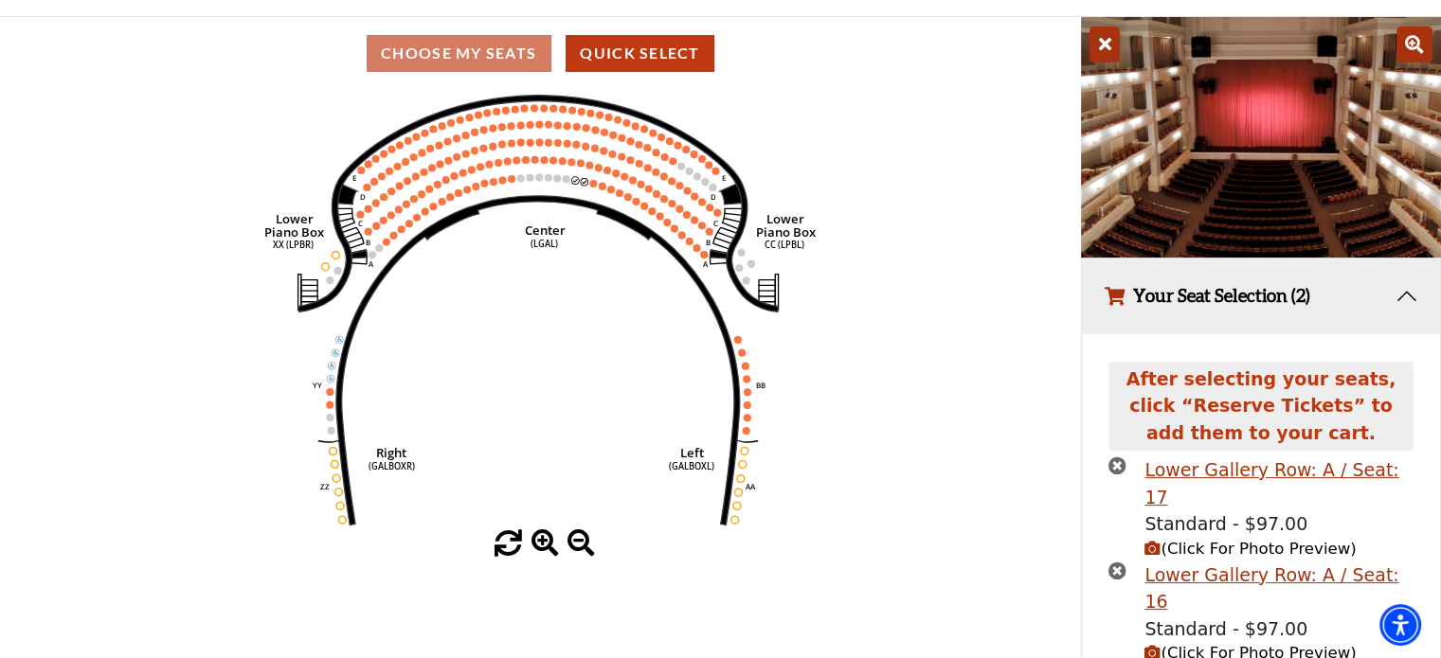
click at [1411, 49] on icon at bounding box center [1414, 45] width 36 height 36
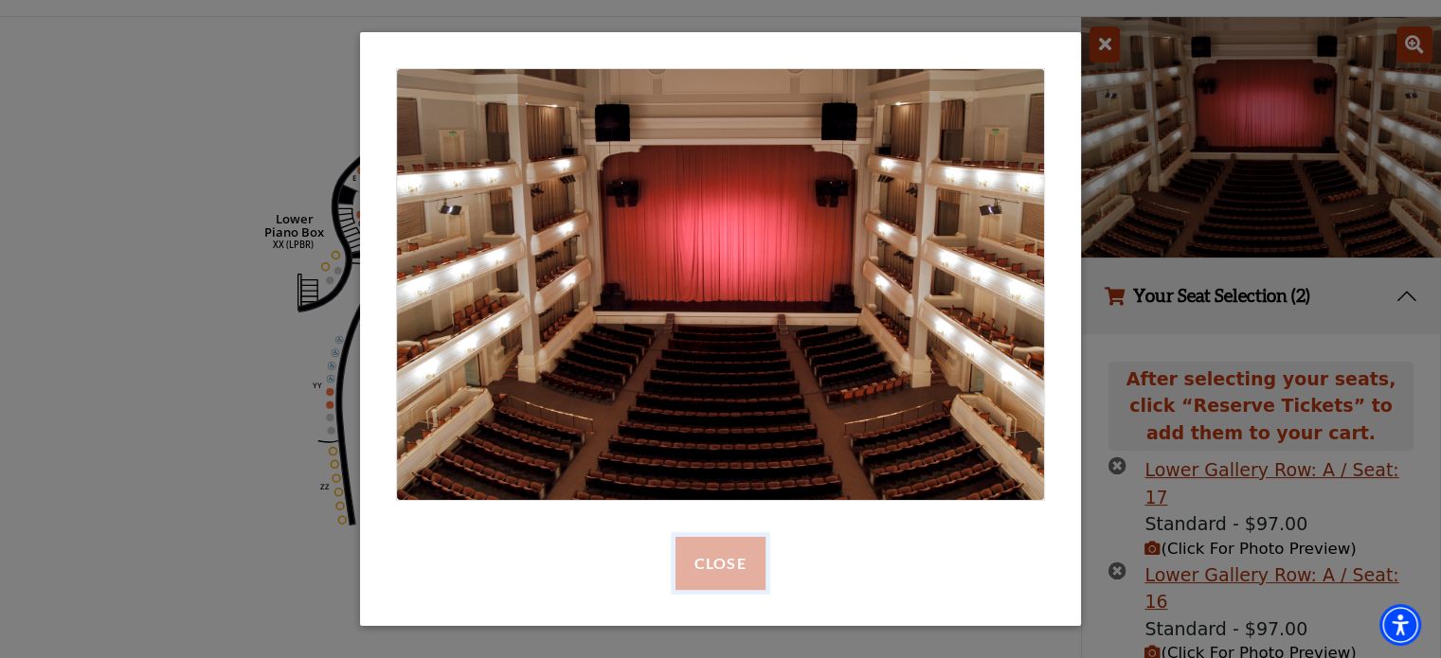
click at [720, 562] on button "Close" at bounding box center [721, 563] width 90 height 53
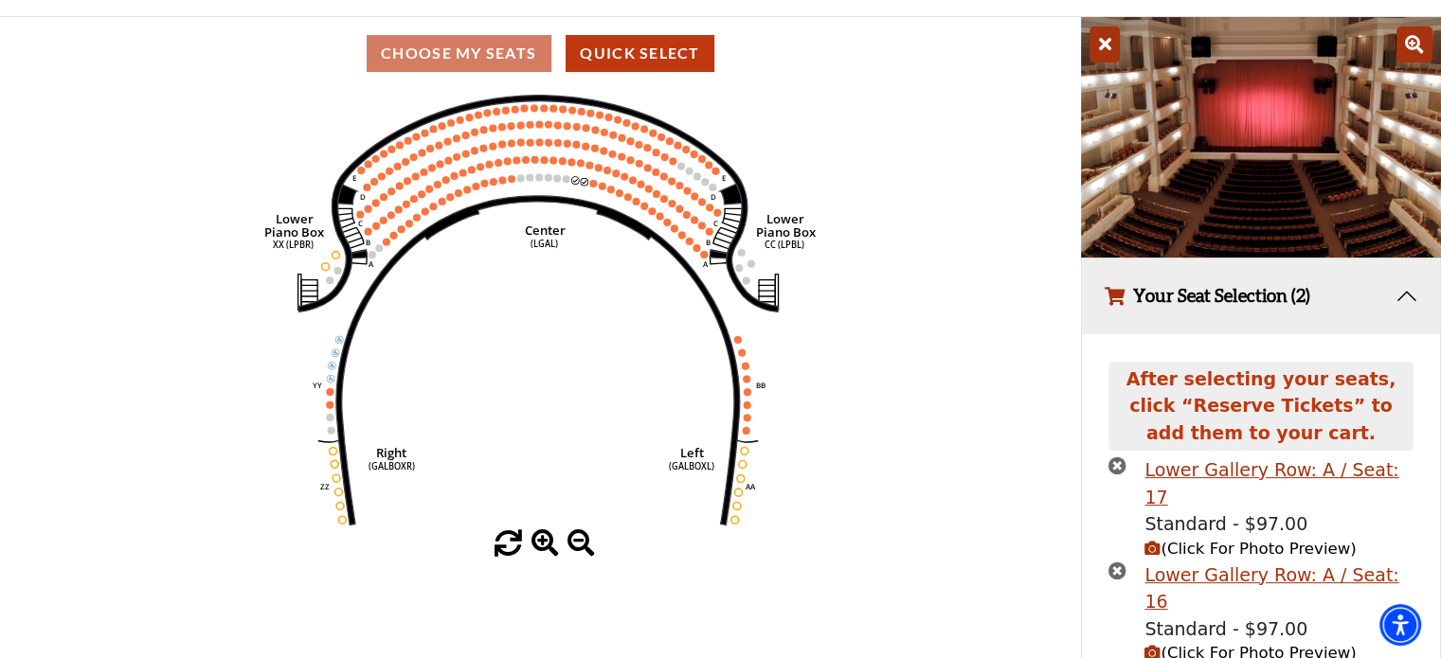
click at [1261, 540] on span "(Click For Photo Preview)" at bounding box center [1249, 549] width 211 height 18
click at [1148, 541] on icon "(Click For Photo Preview)" at bounding box center [1152, 549] width 16 height 16
click at [1147, 645] on icon "(Click For Photo Preview)" at bounding box center [1152, 653] width 16 height 16
click at [1156, 541] on icon "(Click For Photo Preview)" at bounding box center [1152, 549] width 16 height 16
click at [1148, 645] on icon "(Click For Photo Preview)" at bounding box center [1152, 653] width 16 height 16
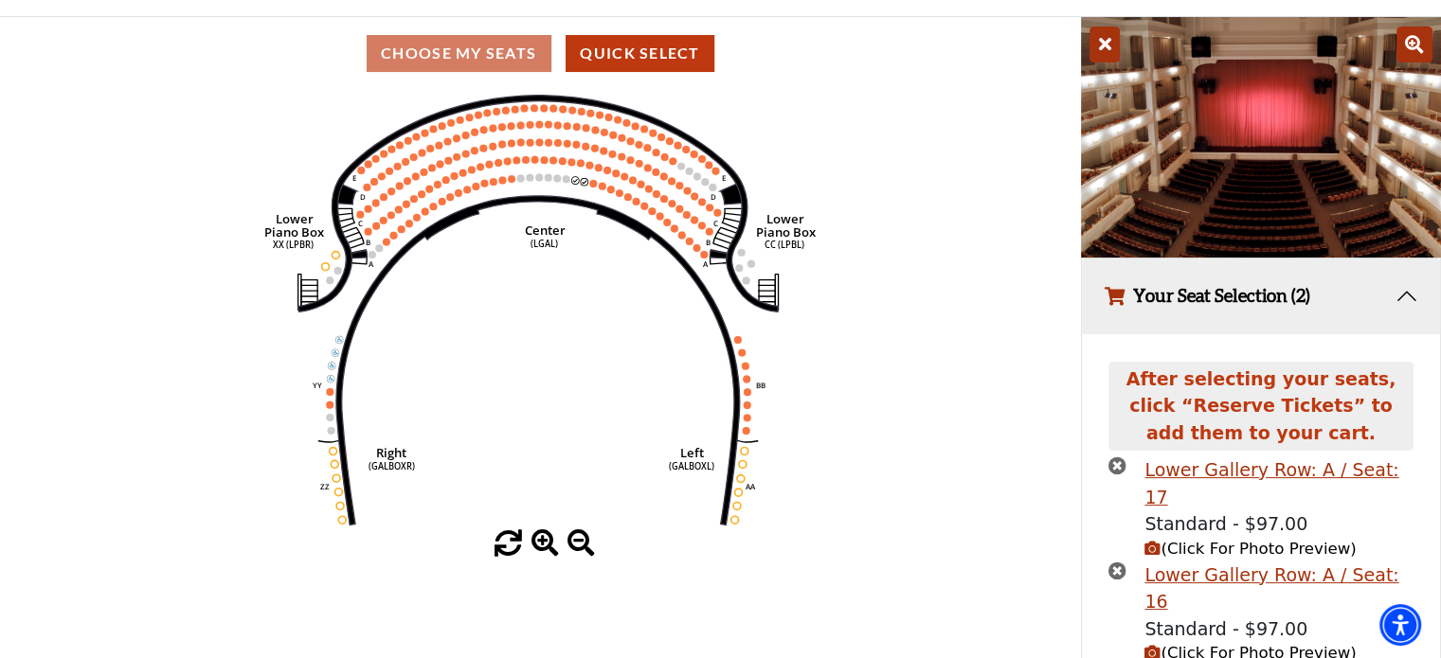
click at [1414, 49] on icon at bounding box center [1414, 45] width 36 height 36
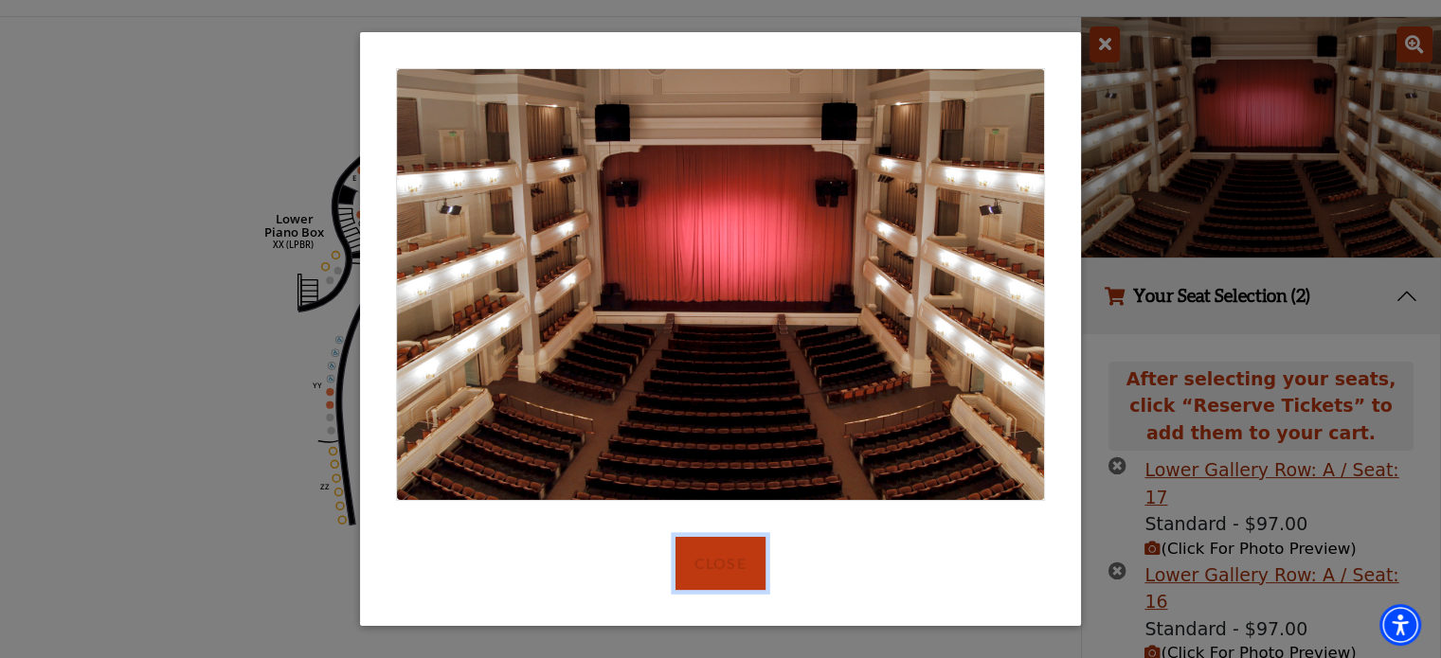
click at [747, 554] on button "Close" at bounding box center [721, 563] width 90 height 53
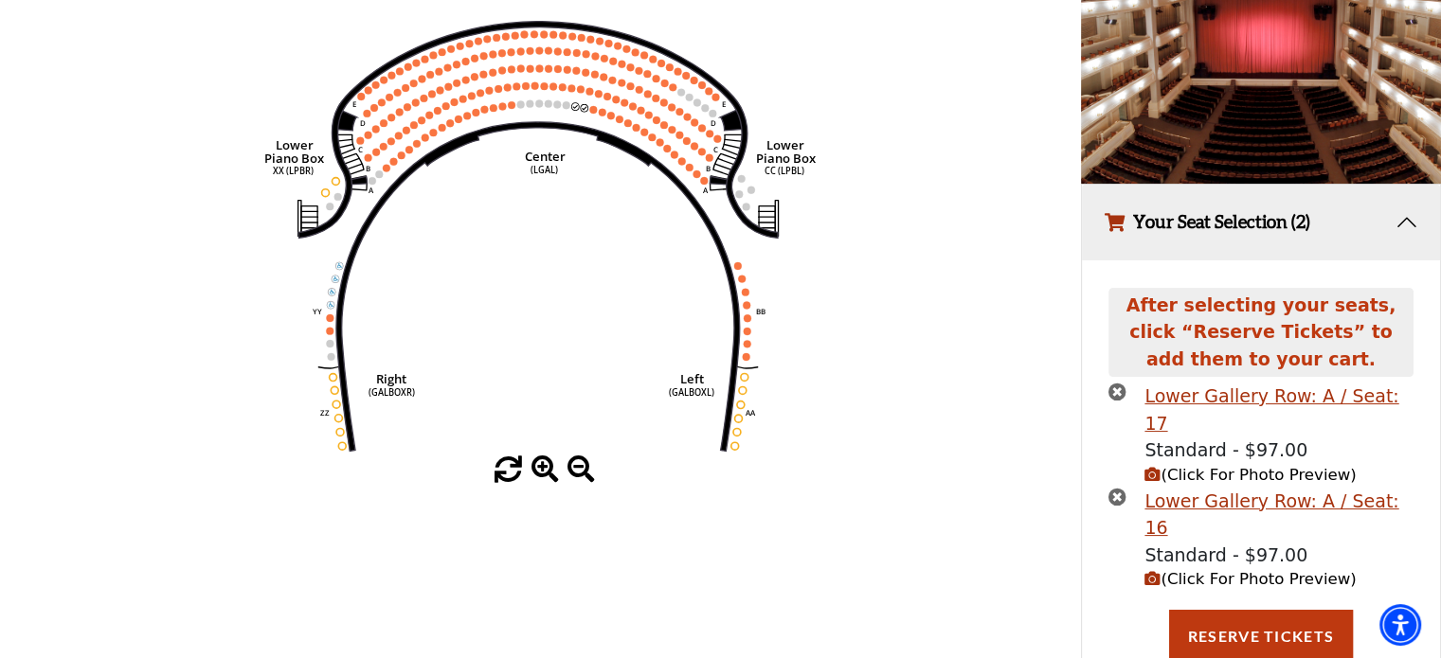
scroll to position [216, 0]
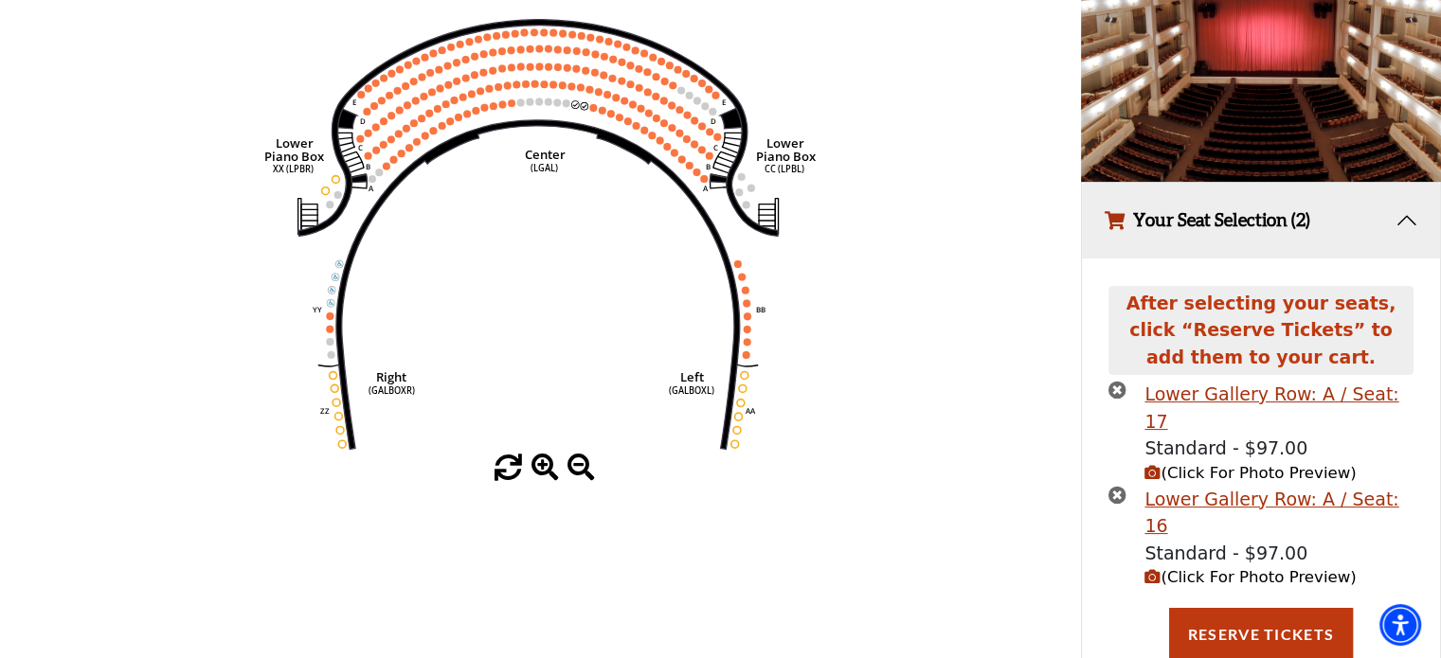
click at [1153, 465] on icon "(Click For Photo Preview)" at bounding box center [1152, 473] width 16 height 16
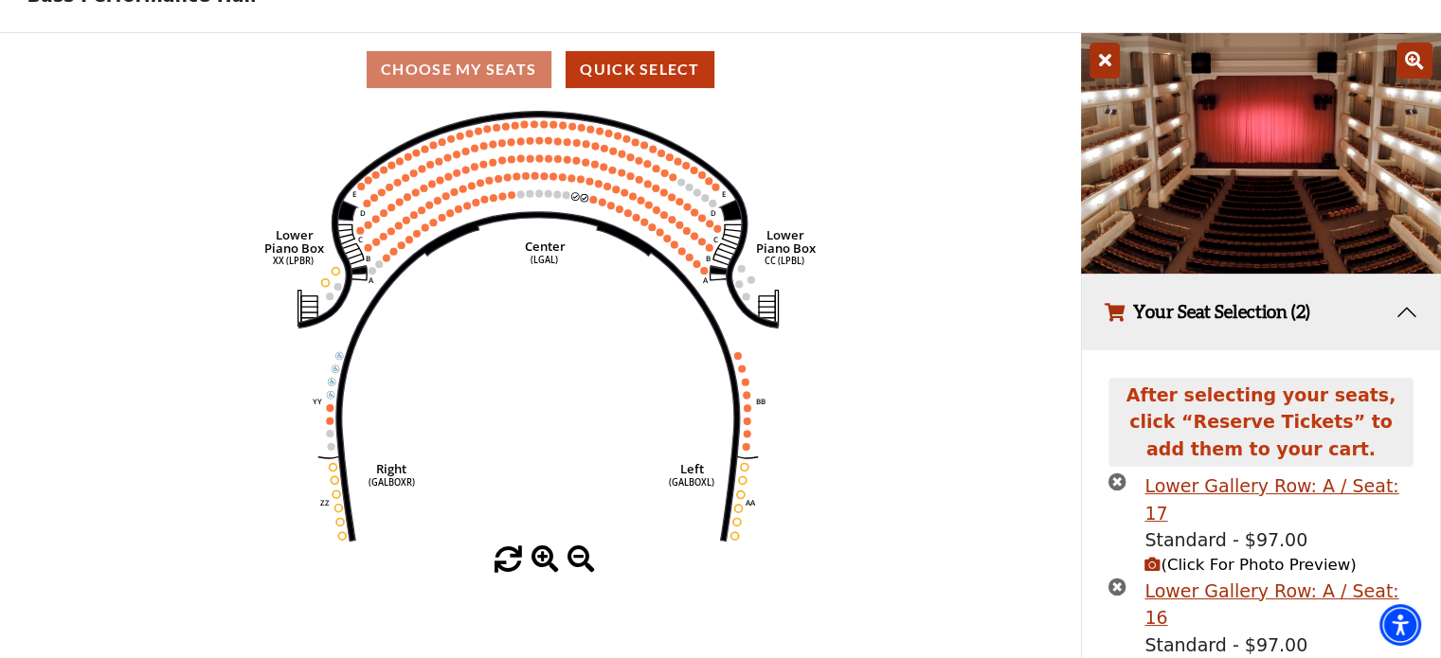
scroll to position [121, 0]
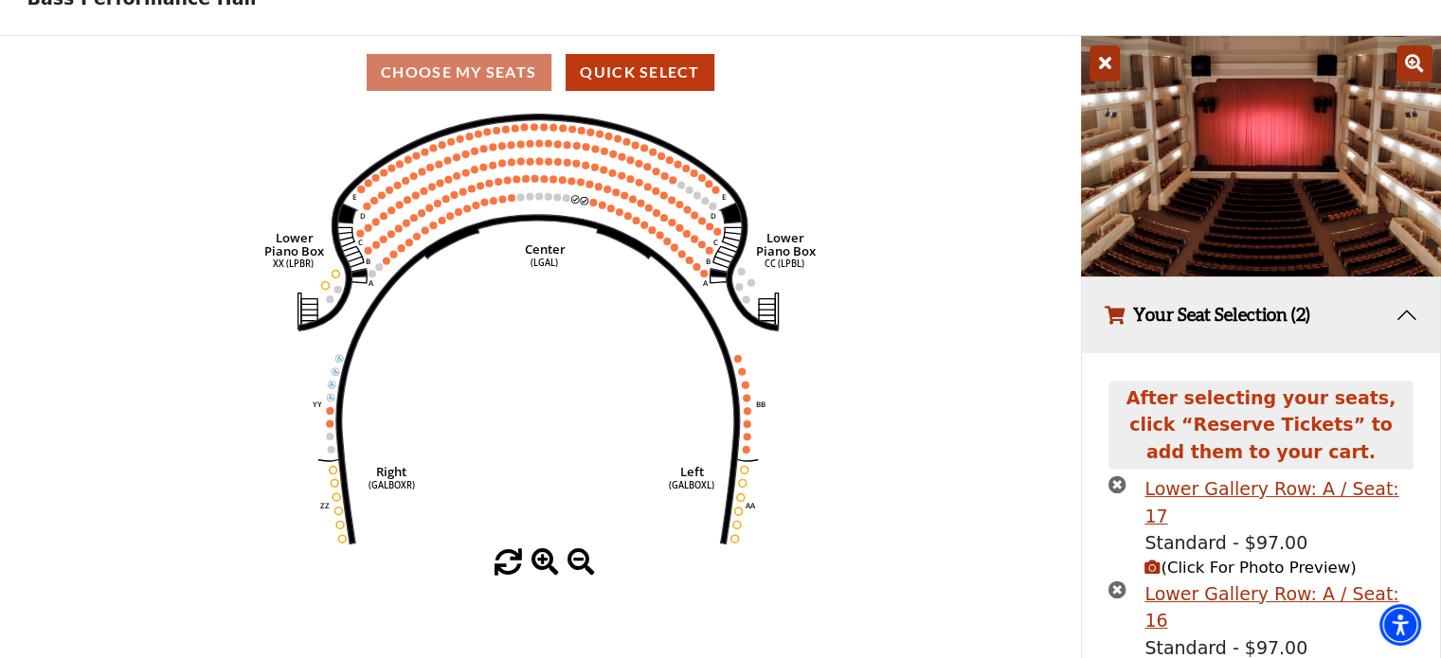
click at [1102, 62] on icon at bounding box center [1105, 63] width 30 height 36
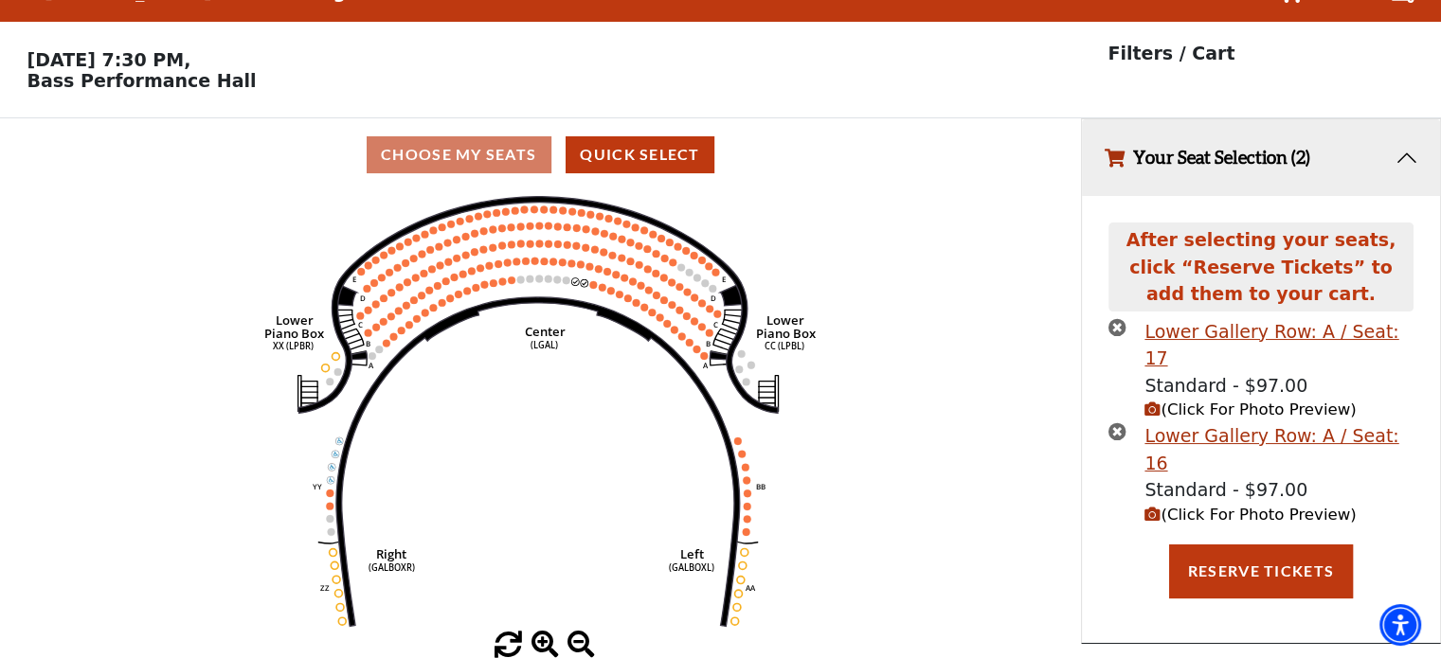
click at [1153, 402] on icon "(Click For Photo Preview)" at bounding box center [1152, 410] width 16 height 16
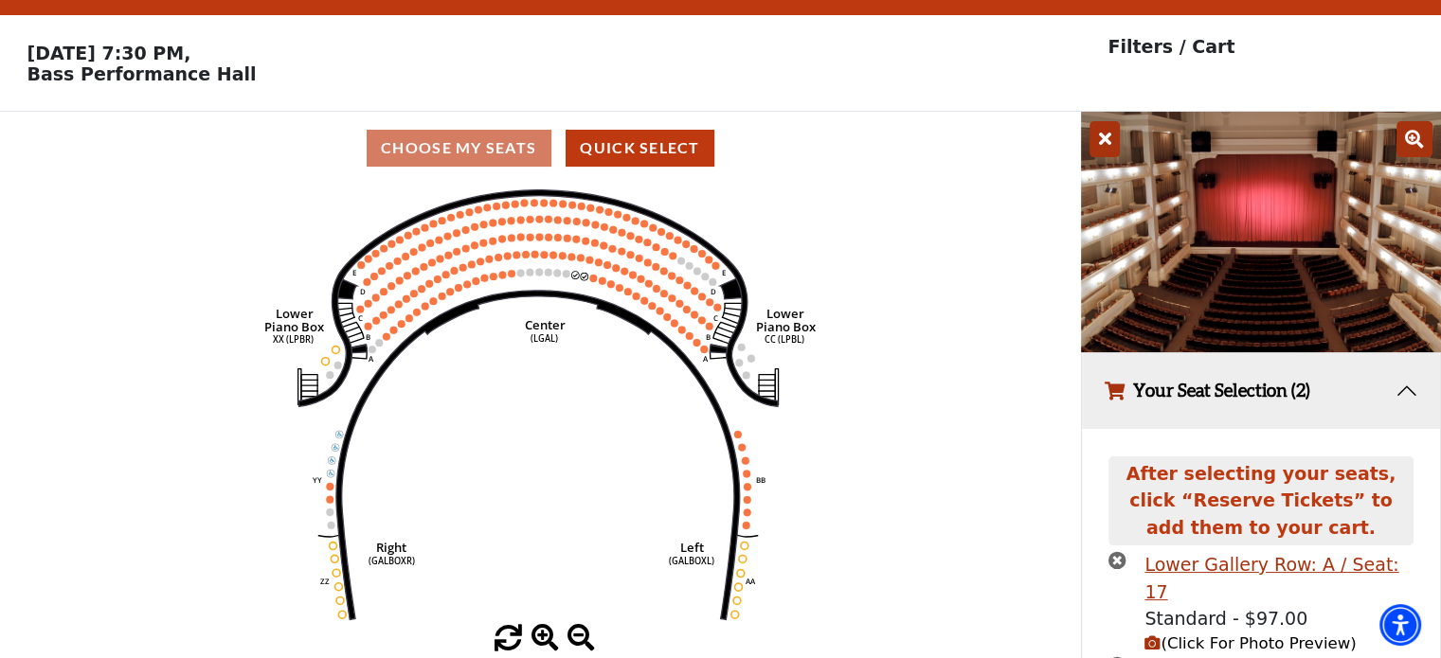
click at [1102, 136] on icon at bounding box center [1105, 139] width 30 height 36
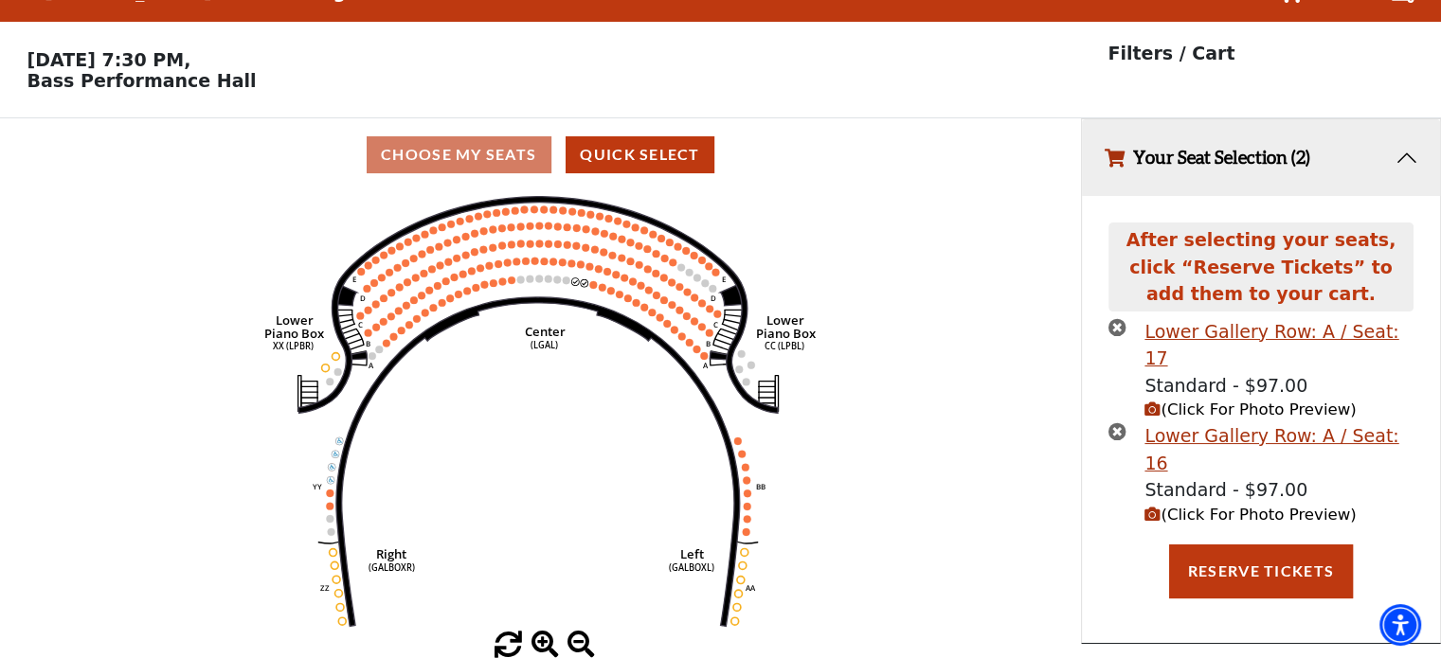
click at [1148, 507] on icon "(Click For Photo Preview)" at bounding box center [1152, 515] width 16 height 16
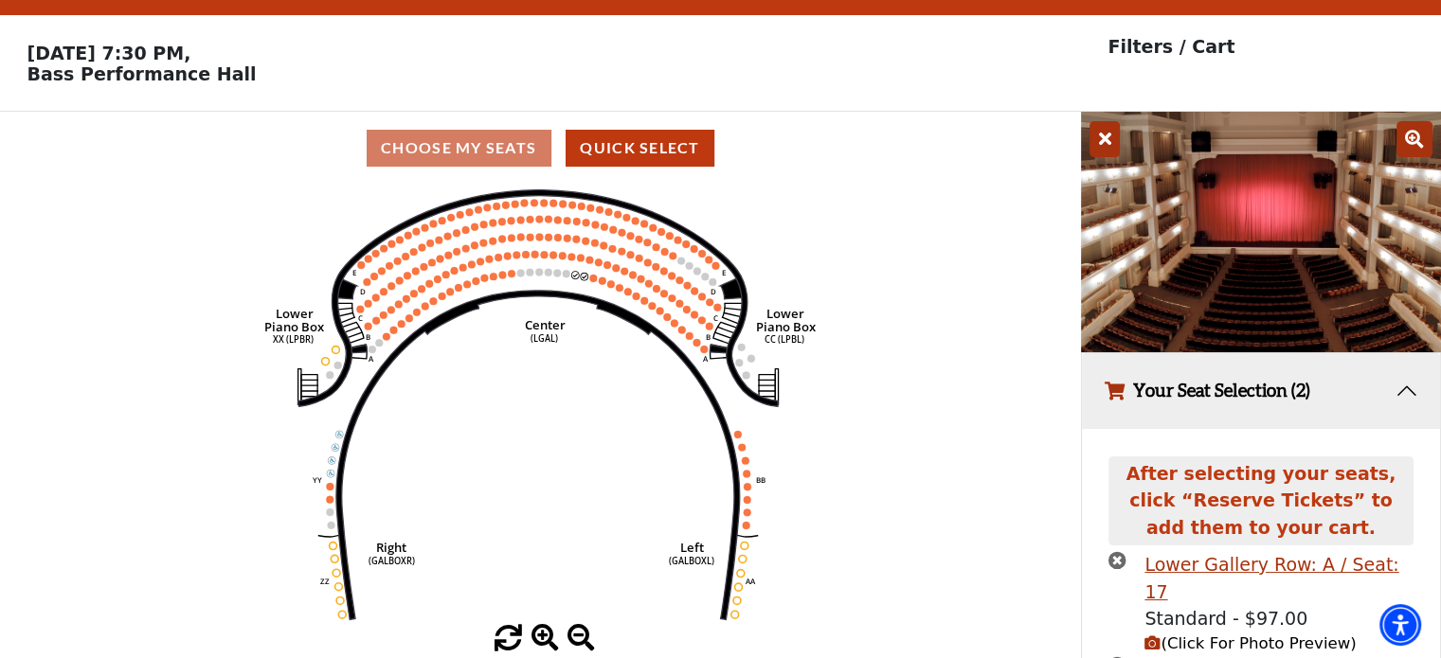
click at [1097, 140] on icon at bounding box center [1105, 139] width 30 height 36
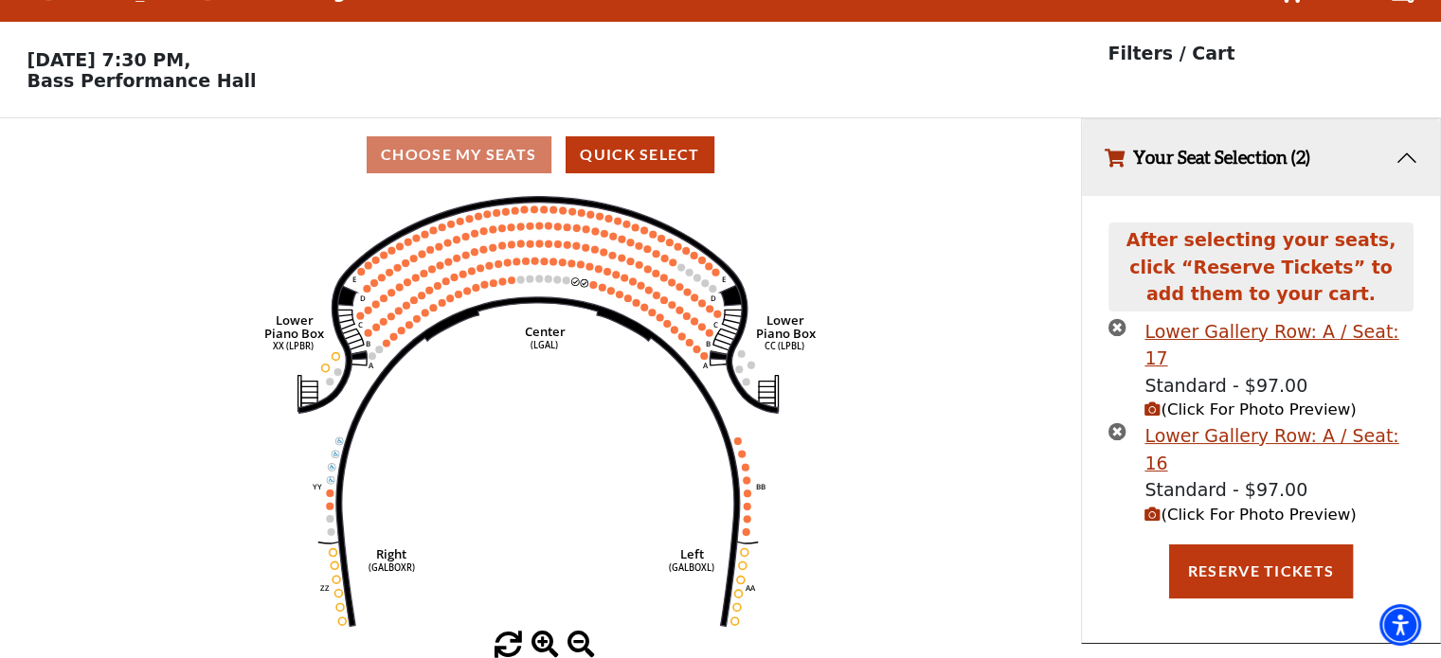
click at [1152, 507] on icon "(Click For Photo Preview)" at bounding box center [1152, 515] width 16 height 16
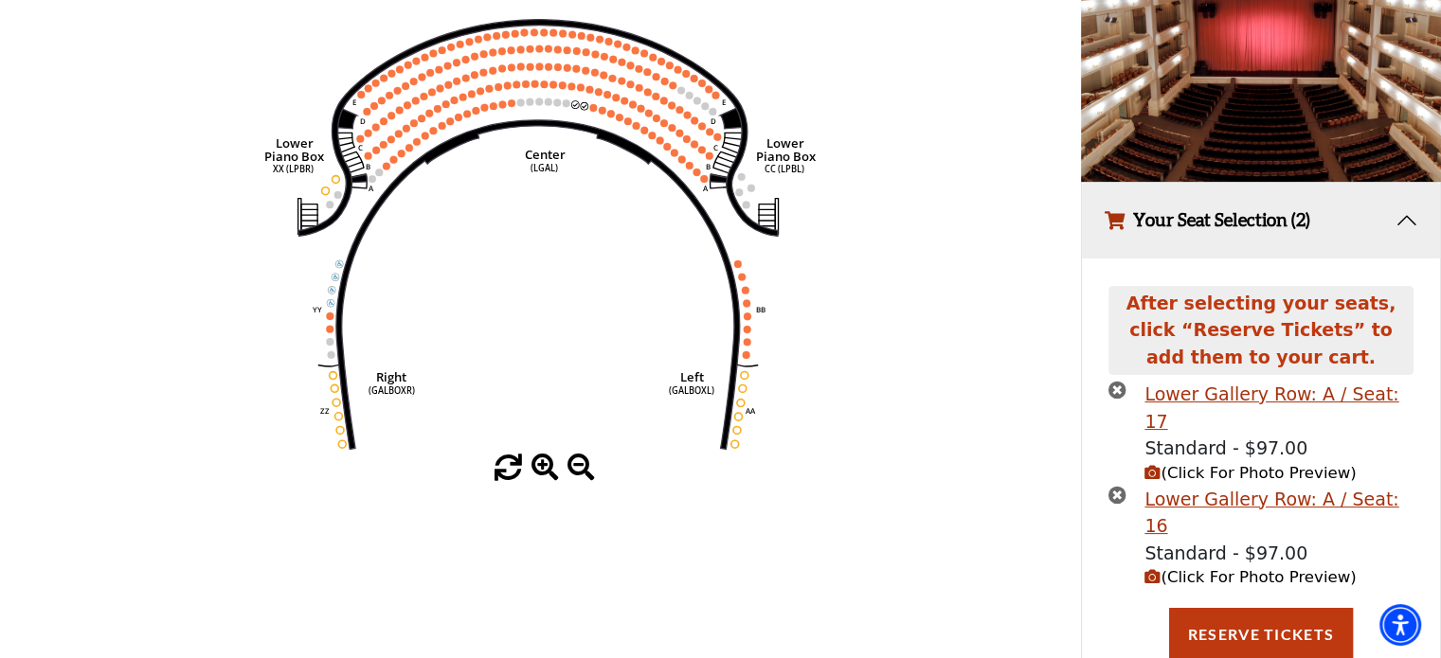
scroll to position [216, 0]
click at [1264, 608] on button "Reserve Tickets" at bounding box center [1261, 634] width 184 height 53
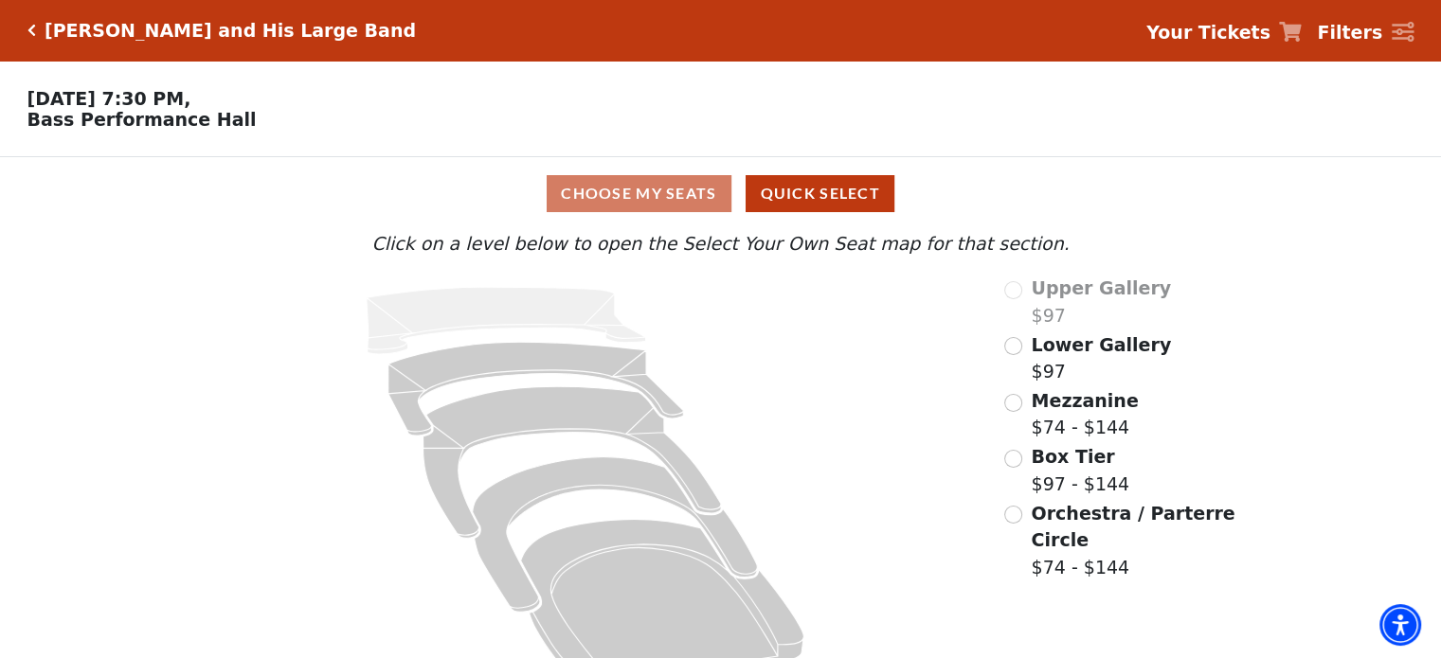
click at [30, 29] on icon "Click here to go back to filters" at bounding box center [31, 30] width 9 height 13
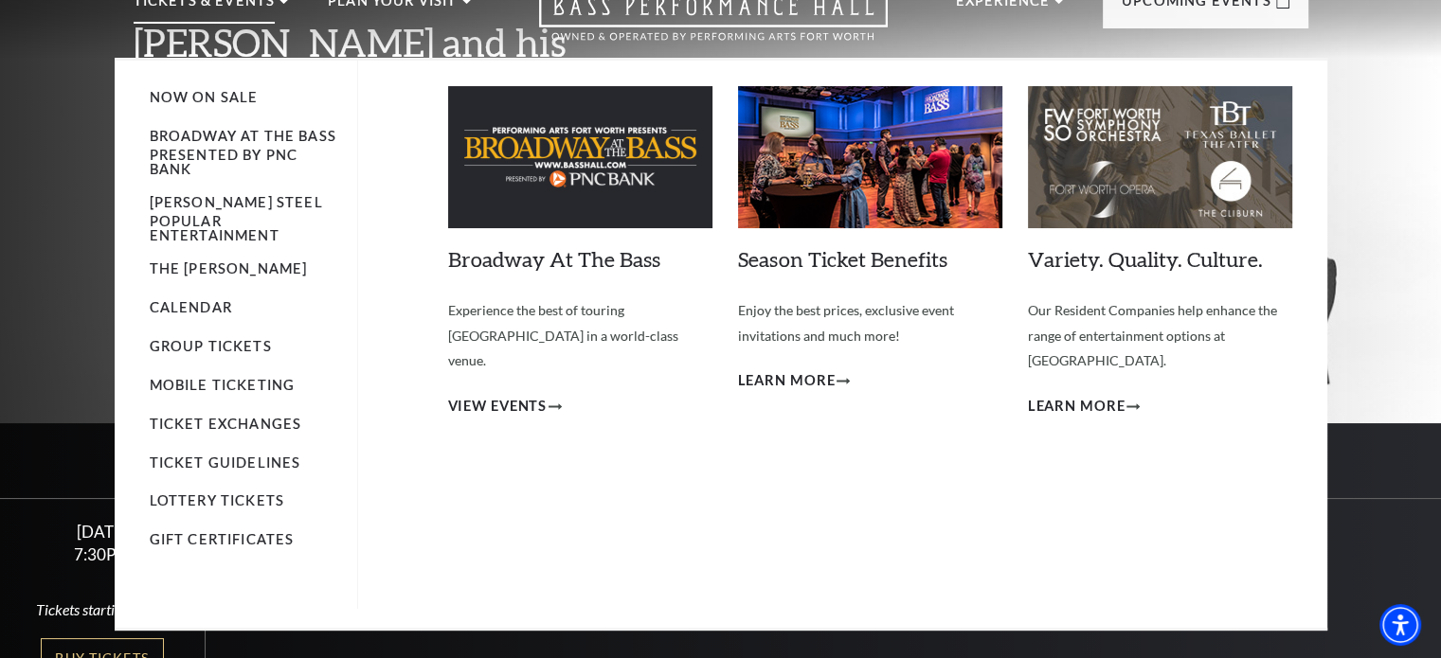
scroll to position [95, 0]
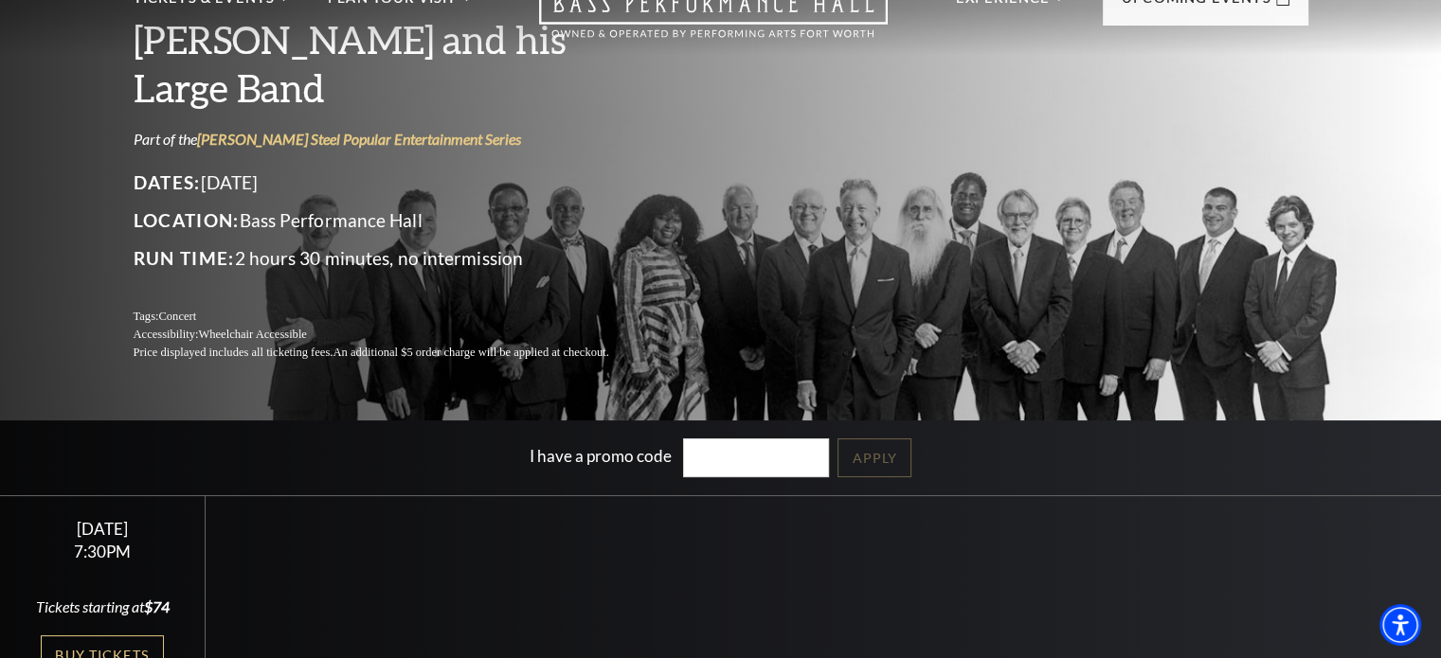
click at [76, 100] on div "Performing Arts Fort Worth Presents Lyle Lovett and his Large Band Part of the …" at bounding box center [720, 296] width 1441 height 804
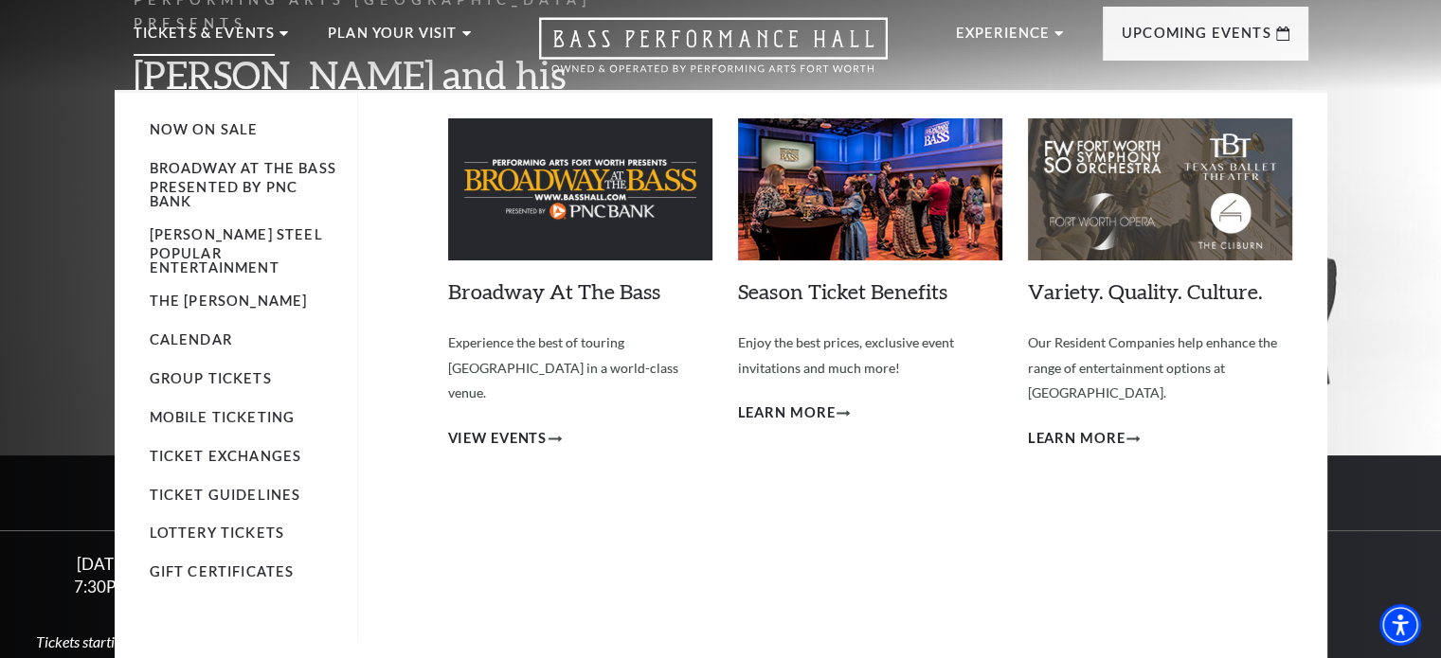
scroll to position [0, 0]
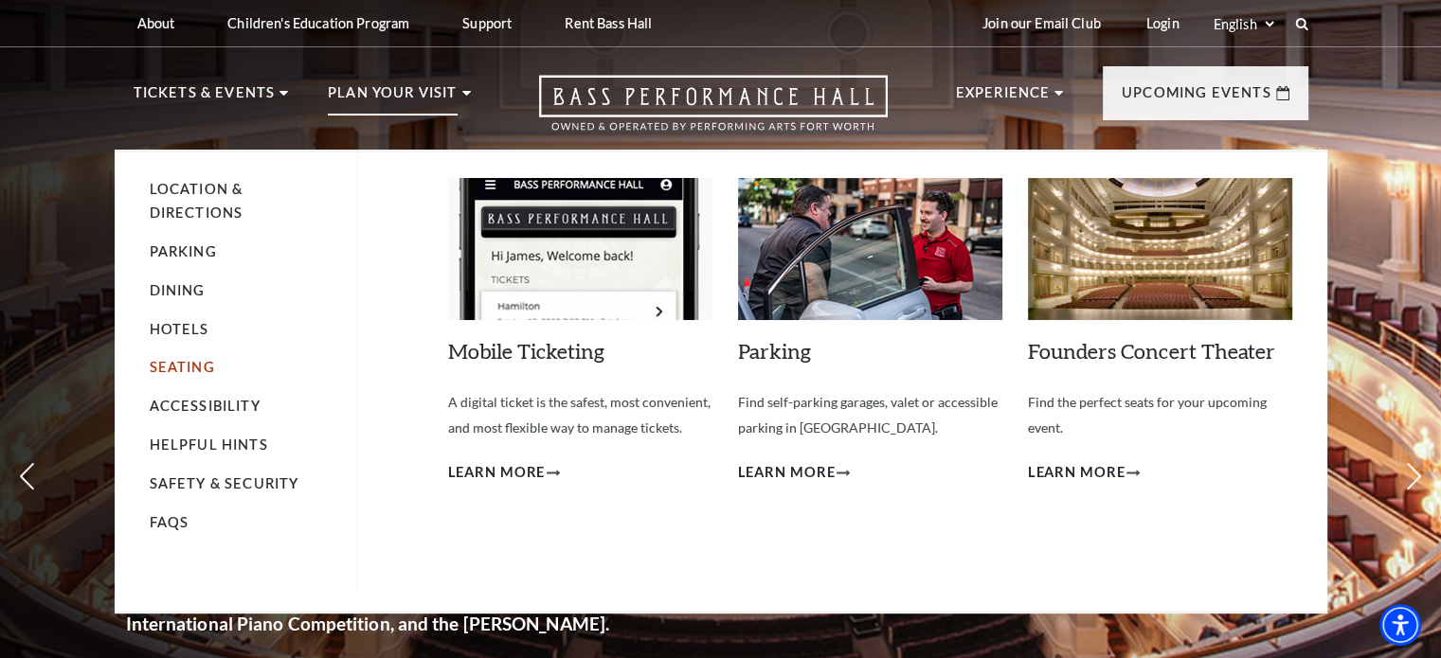
click at [186, 370] on link "Seating" at bounding box center [182, 367] width 65 height 16
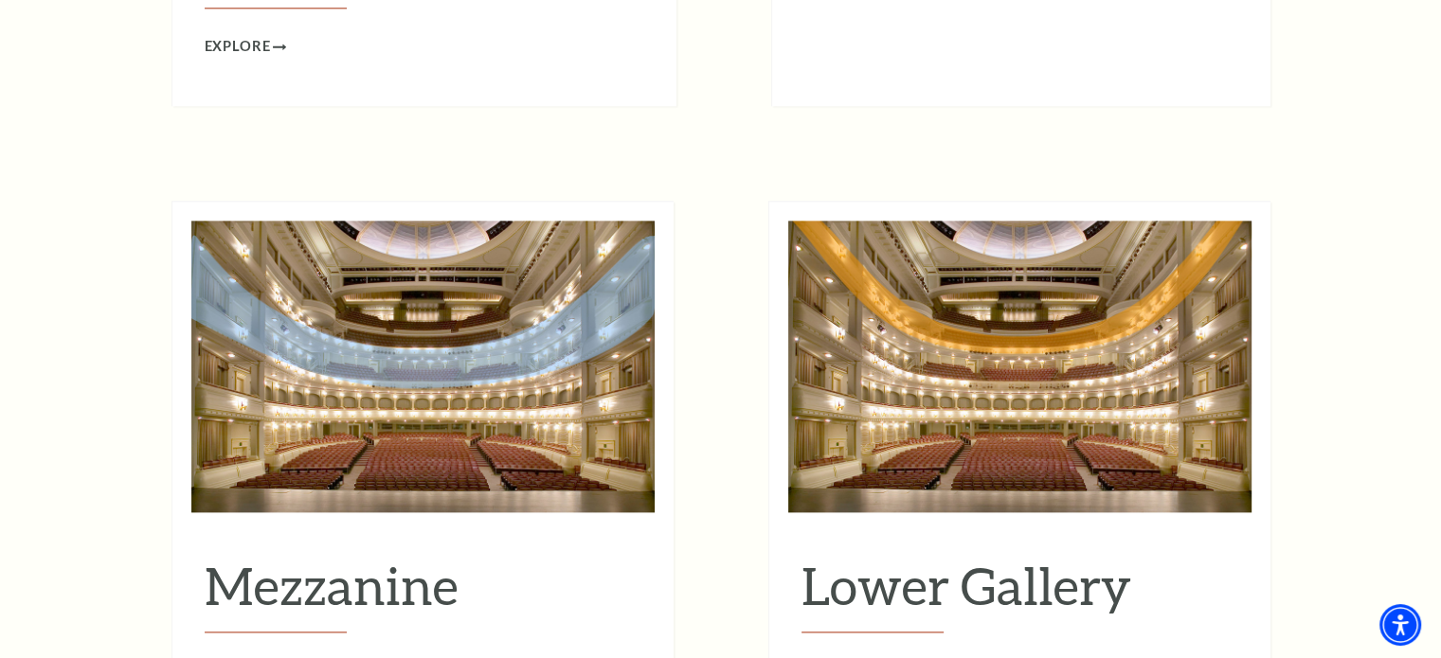
scroll to position [2369, 0]
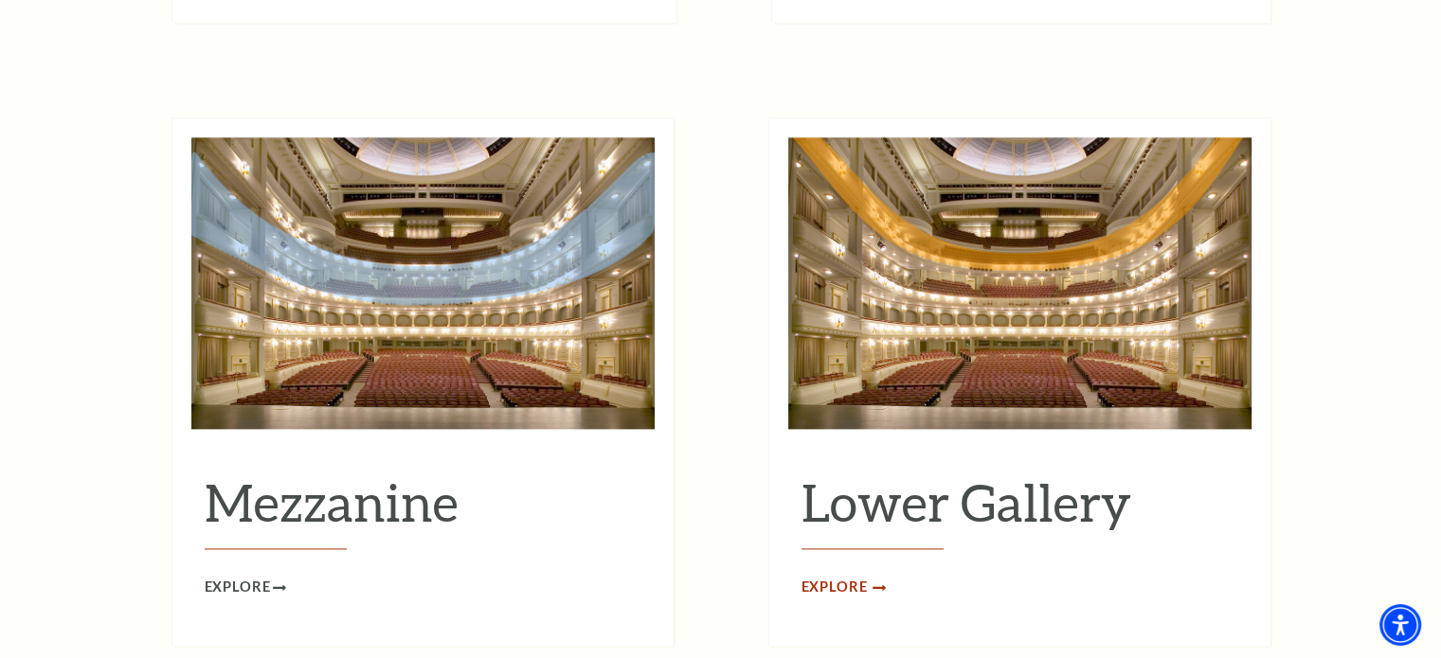
click at [841, 576] on span "Explore" at bounding box center [835, 588] width 66 height 24
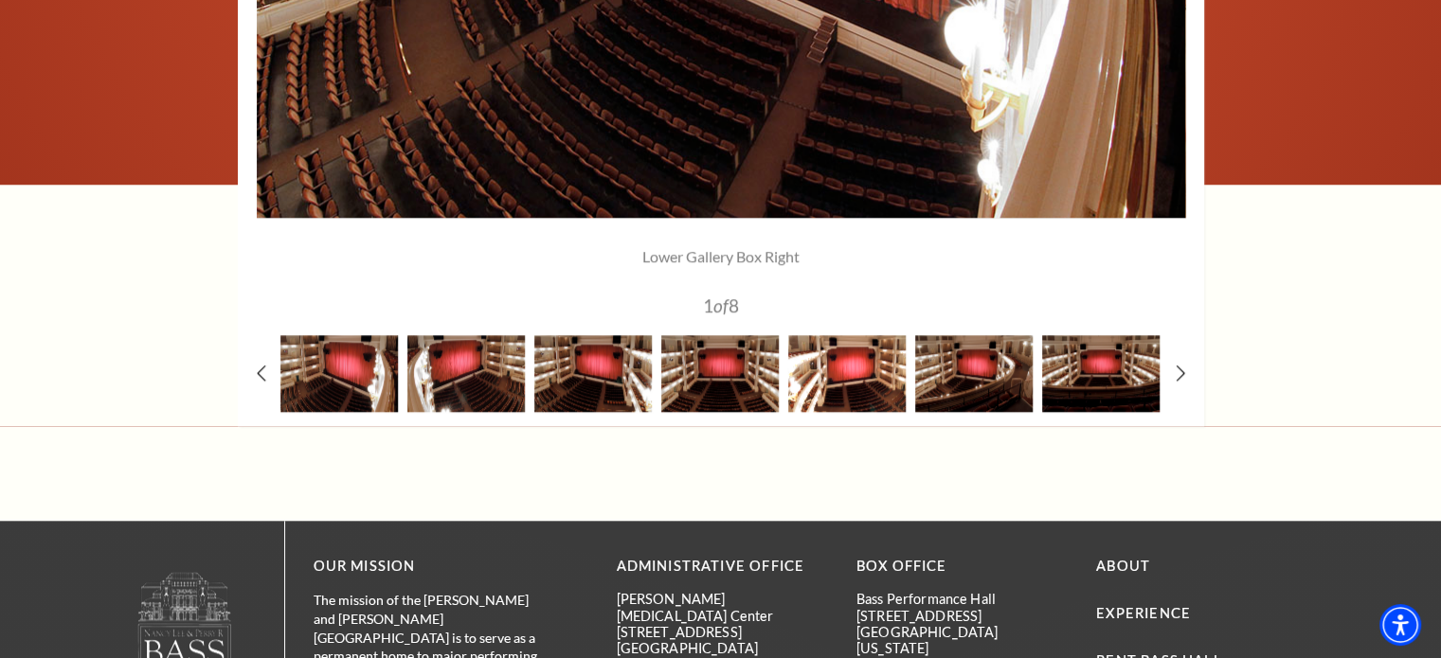
scroll to position [1800, 0]
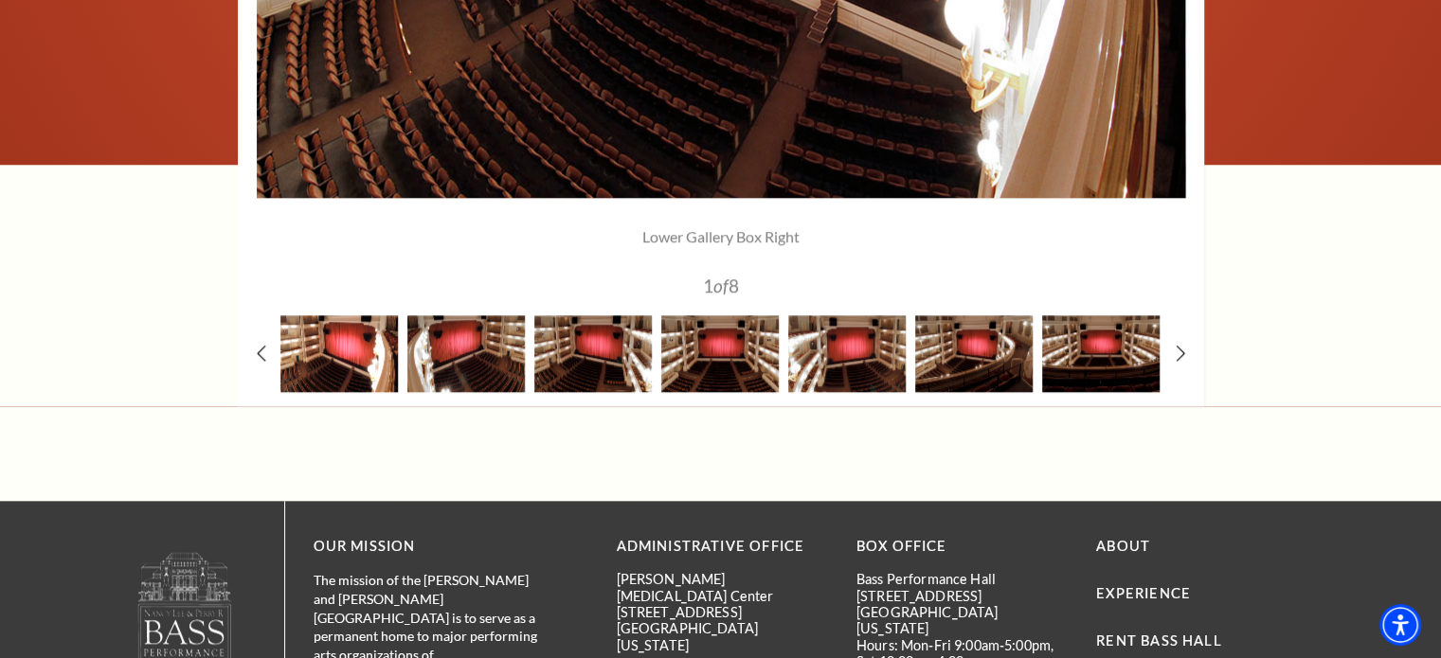
click at [348, 367] on img at bounding box center [338, 353] width 117 height 77
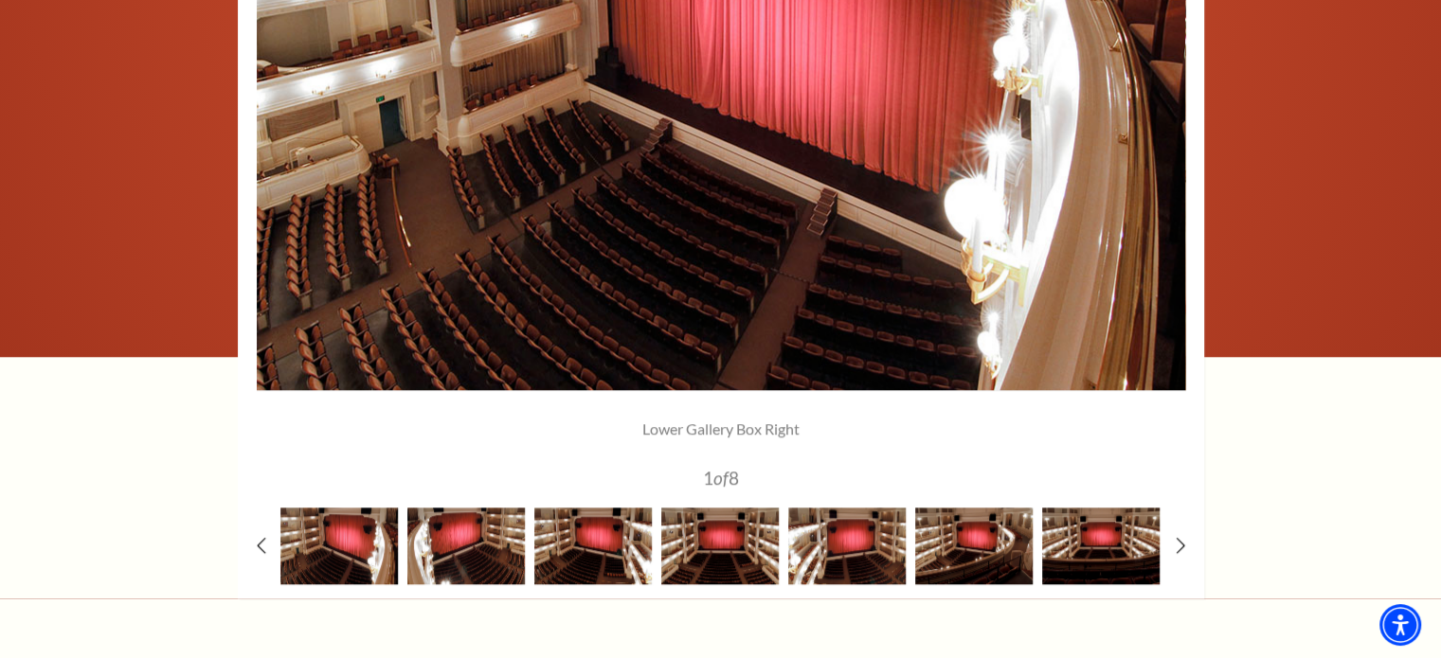
scroll to position [1611, 0]
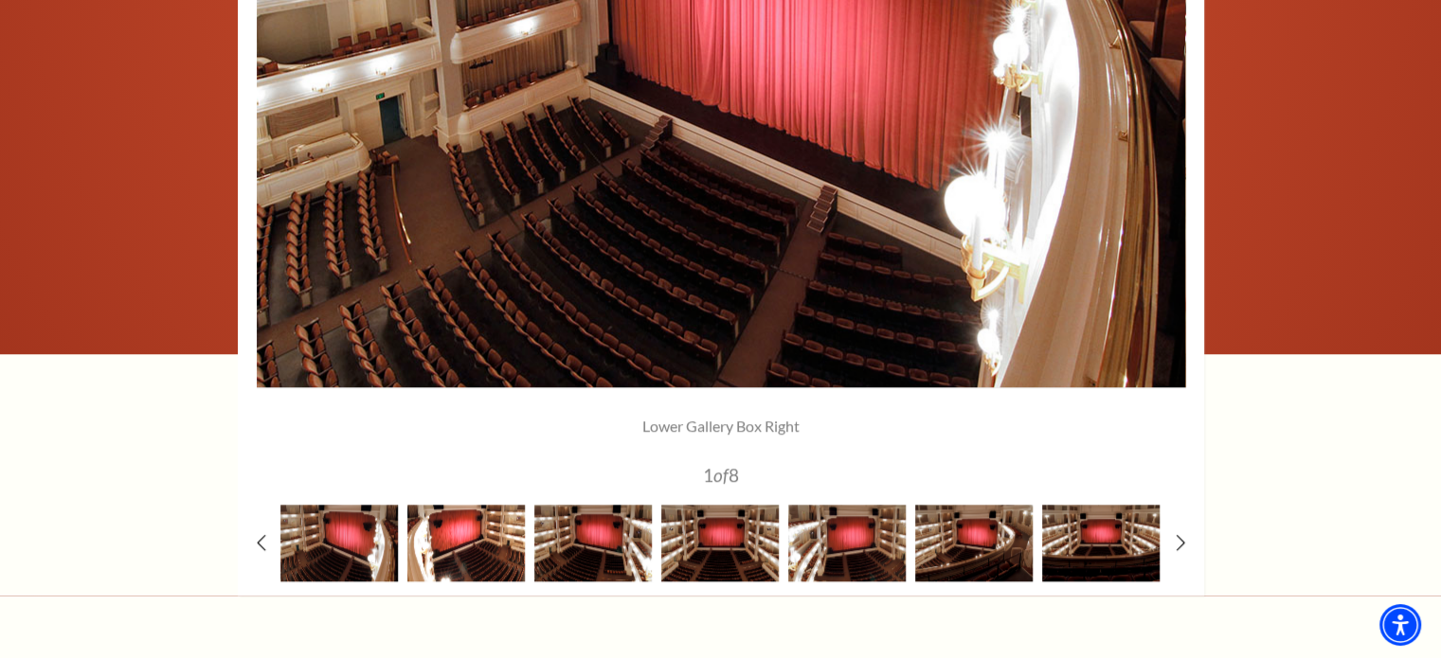
click at [460, 551] on img at bounding box center [465, 543] width 117 height 77
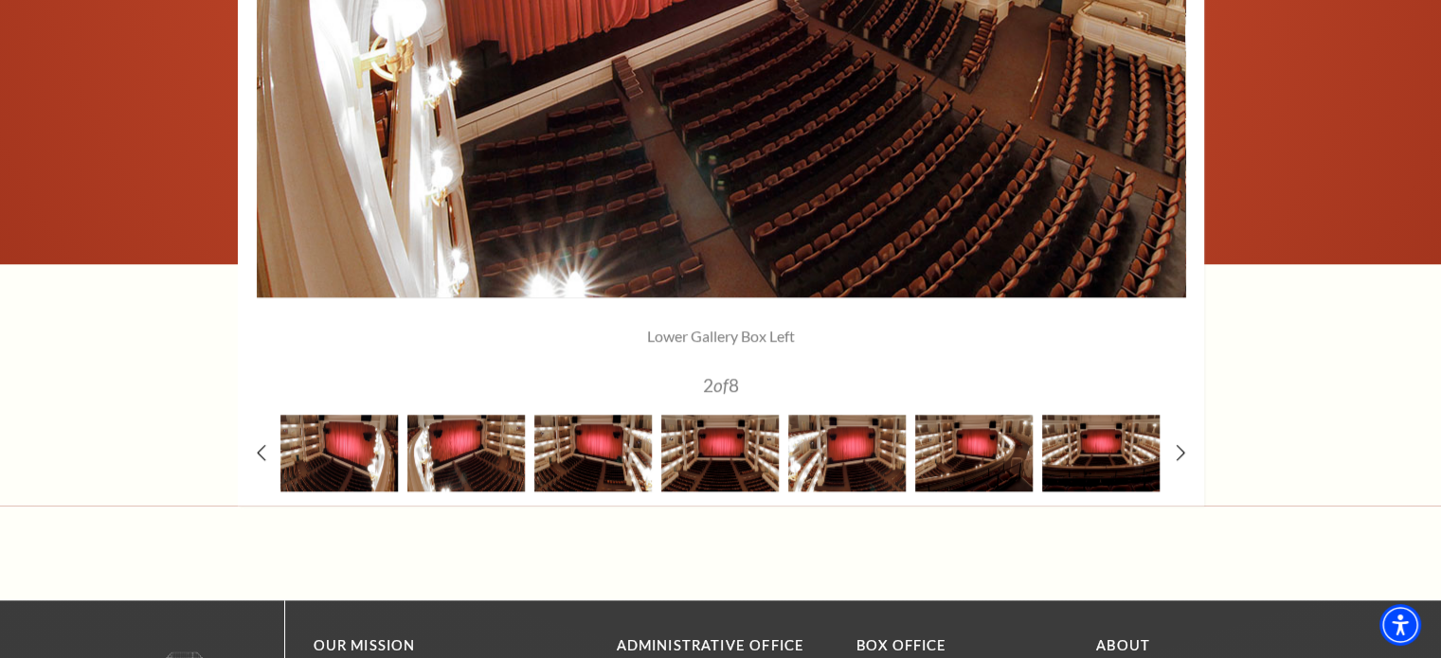
scroll to position [1705, 0]
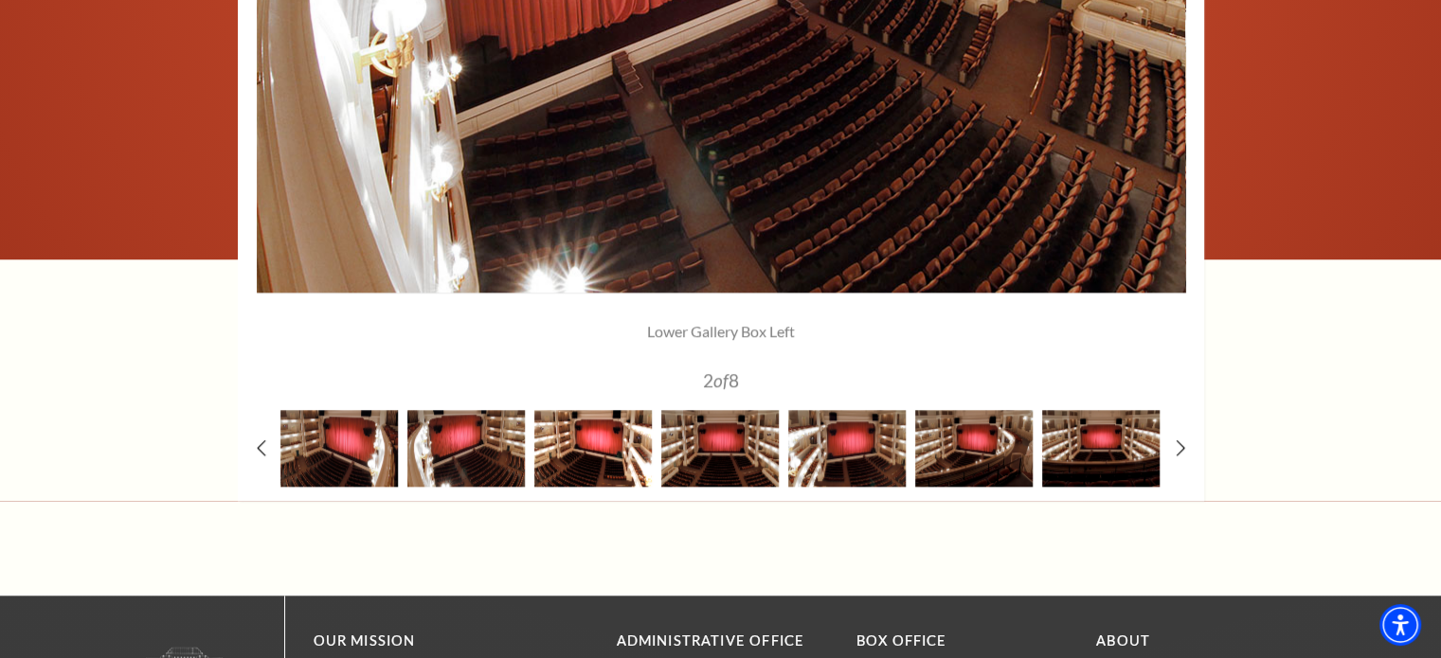
click at [572, 477] on img at bounding box center [592, 448] width 117 height 77
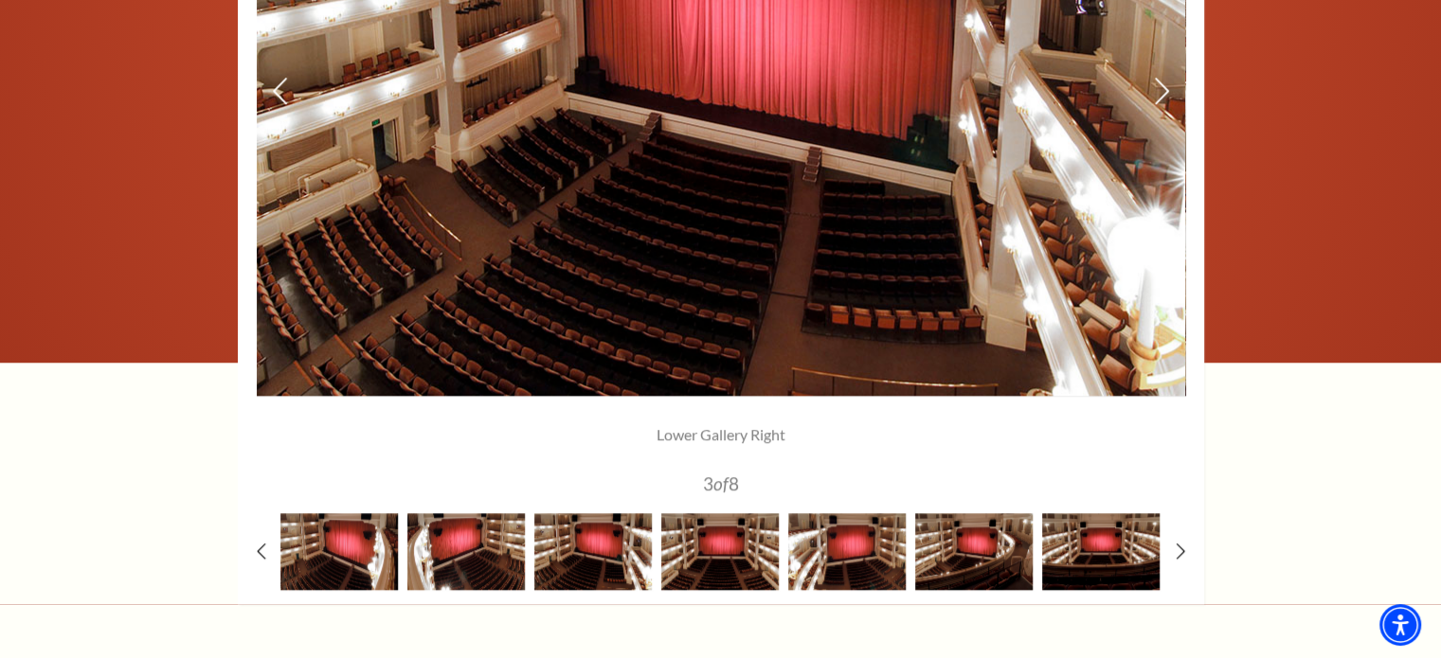
scroll to position [1611, 0]
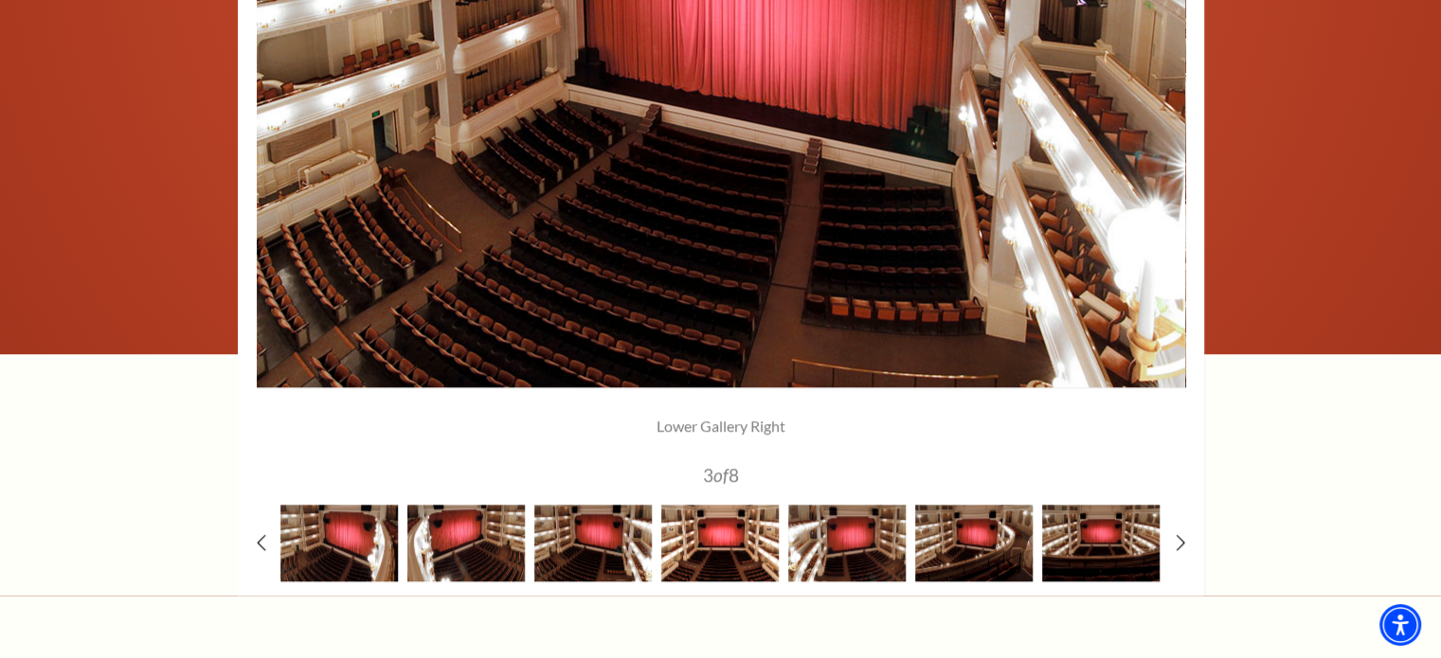
click at [727, 544] on img at bounding box center [719, 543] width 117 height 77
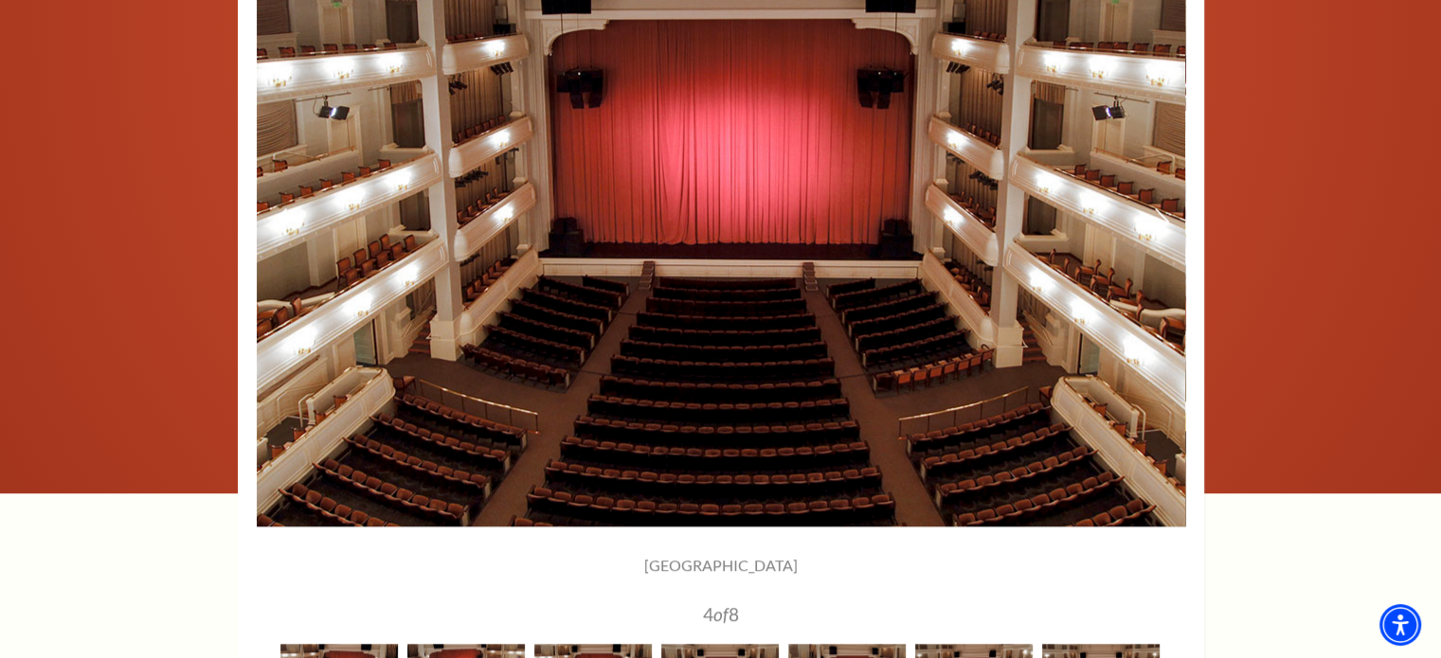
scroll to position [1421, 0]
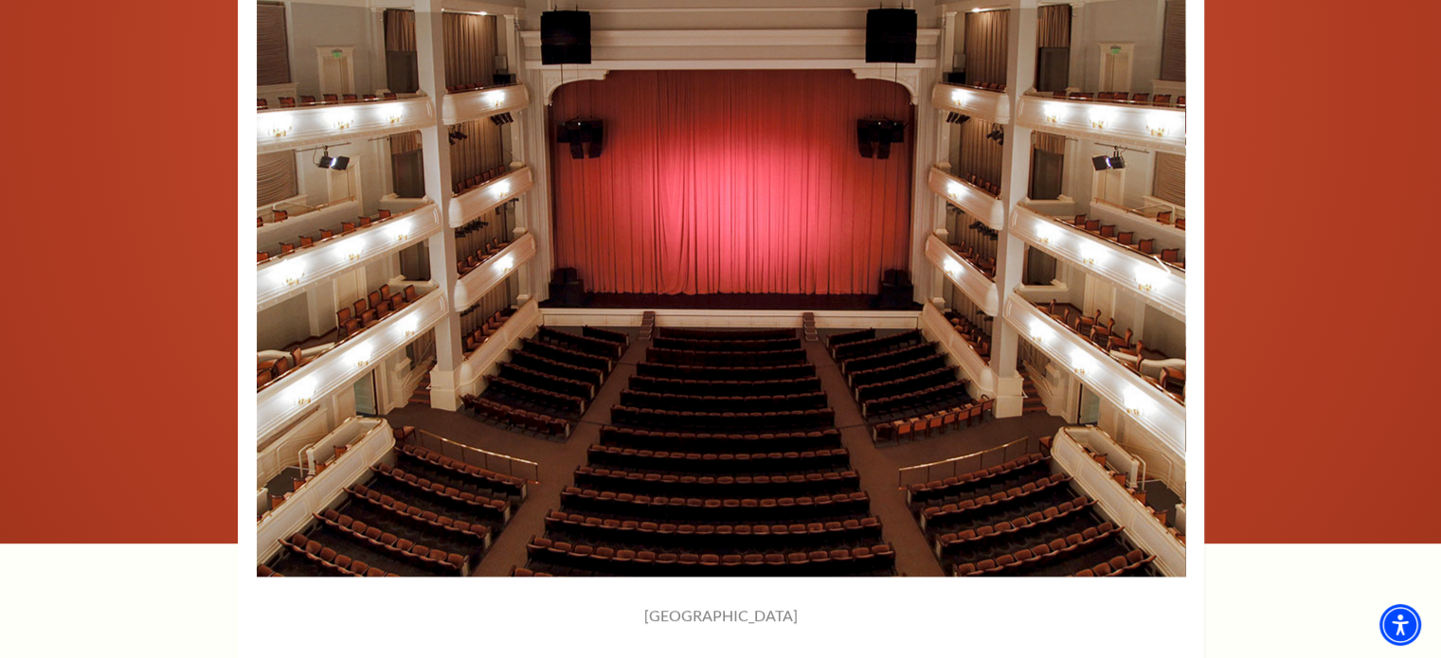
click at [1158, 269] on icon at bounding box center [1161, 272] width 20 height 33
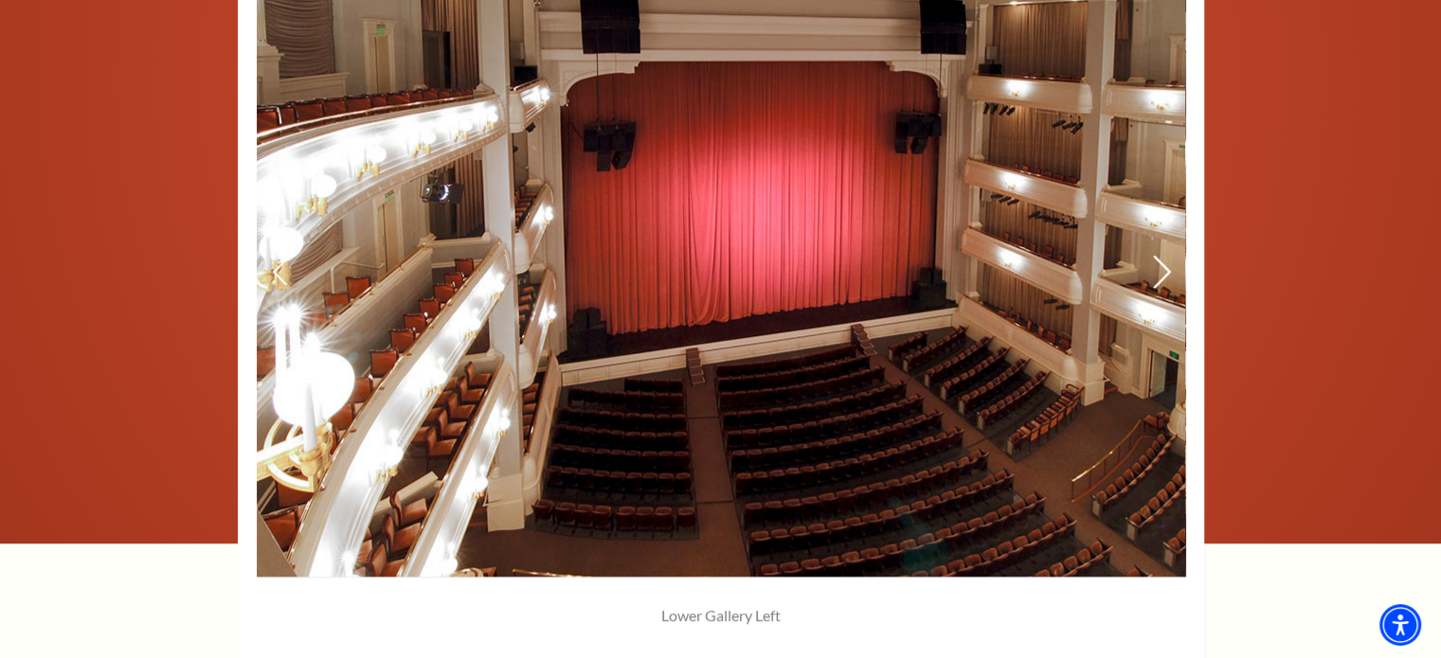
click at [1156, 261] on icon at bounding box center [1161, 272] width 20 height 33
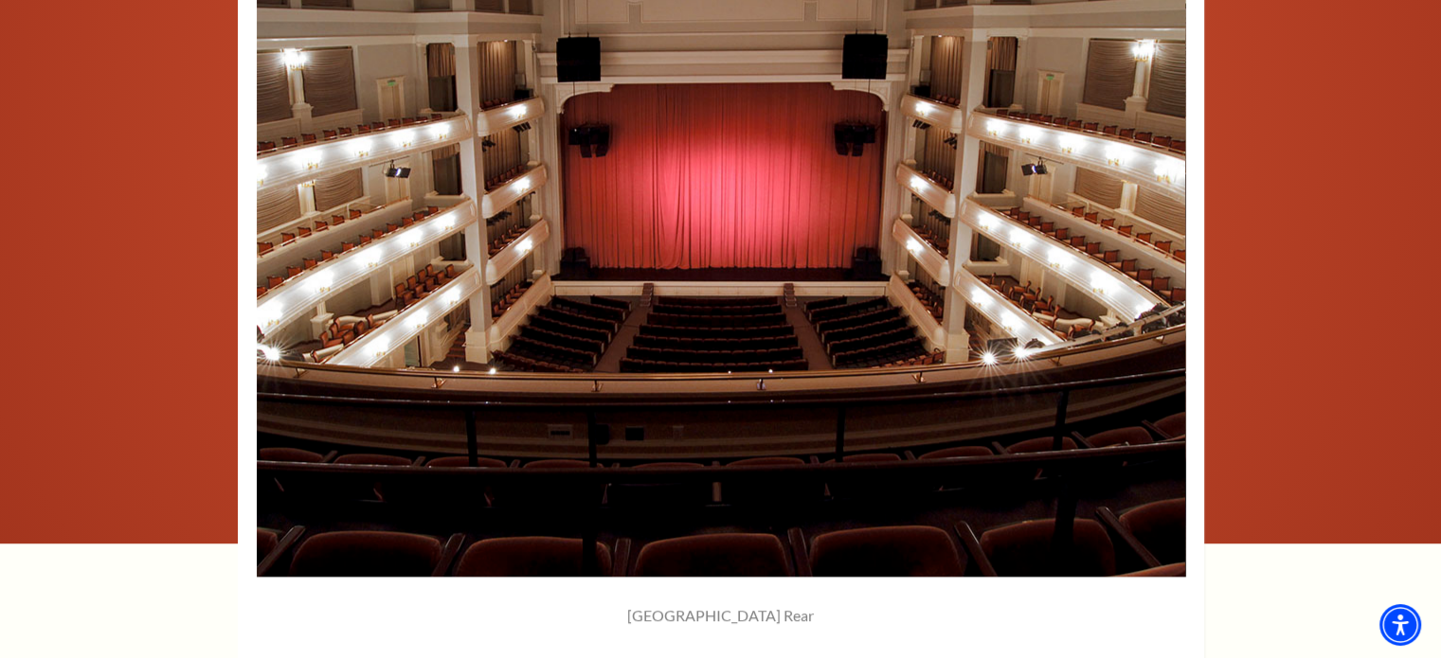
drag, startPoint x: 1162, startPoint y: 262, endPoint x: 1237, endPoint y: 596, distance: 342.0
click at [1237, 596] on image-gallery-directive "Lower Gallery Box Right 1 of 8 Lower Gallery Box Left 2 of 8" at bounding box center [720, 368] width 1099 height 836
click at [1154, 278] on icon at bounding box center [1161, 272] width 20 height 33
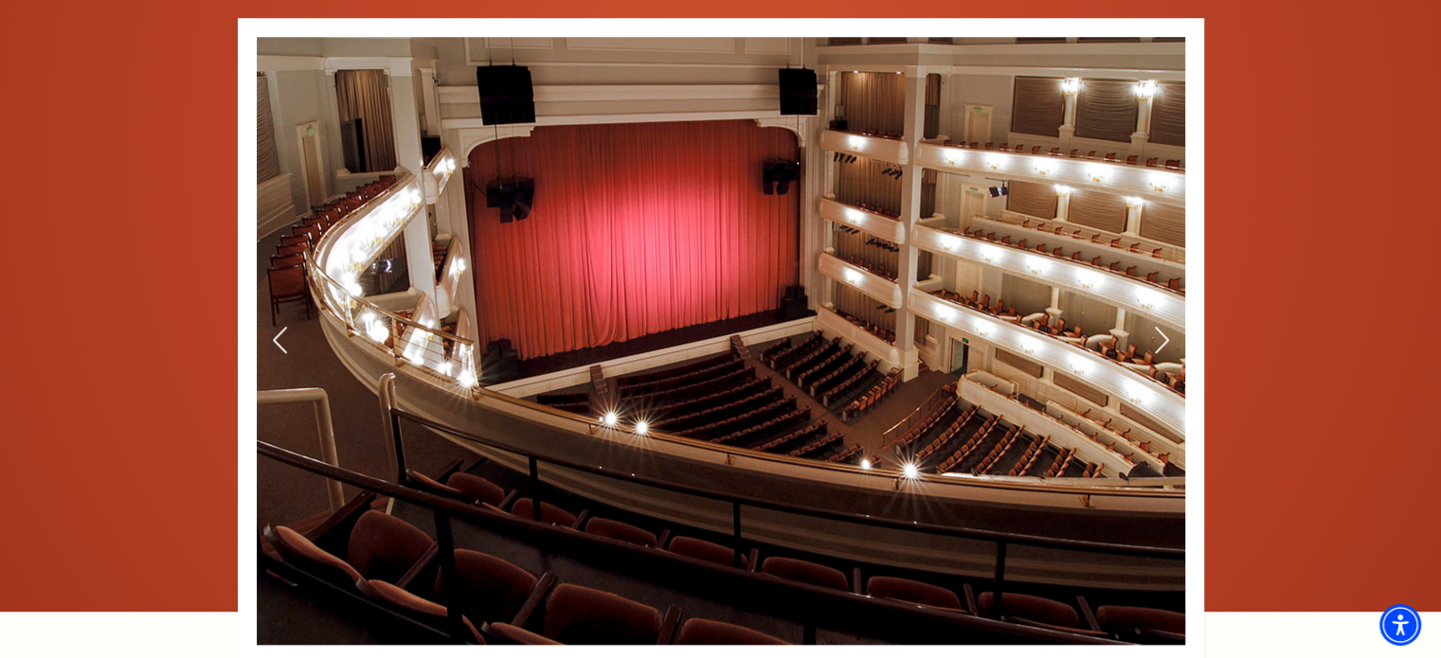
scroll to position [1326, 0]
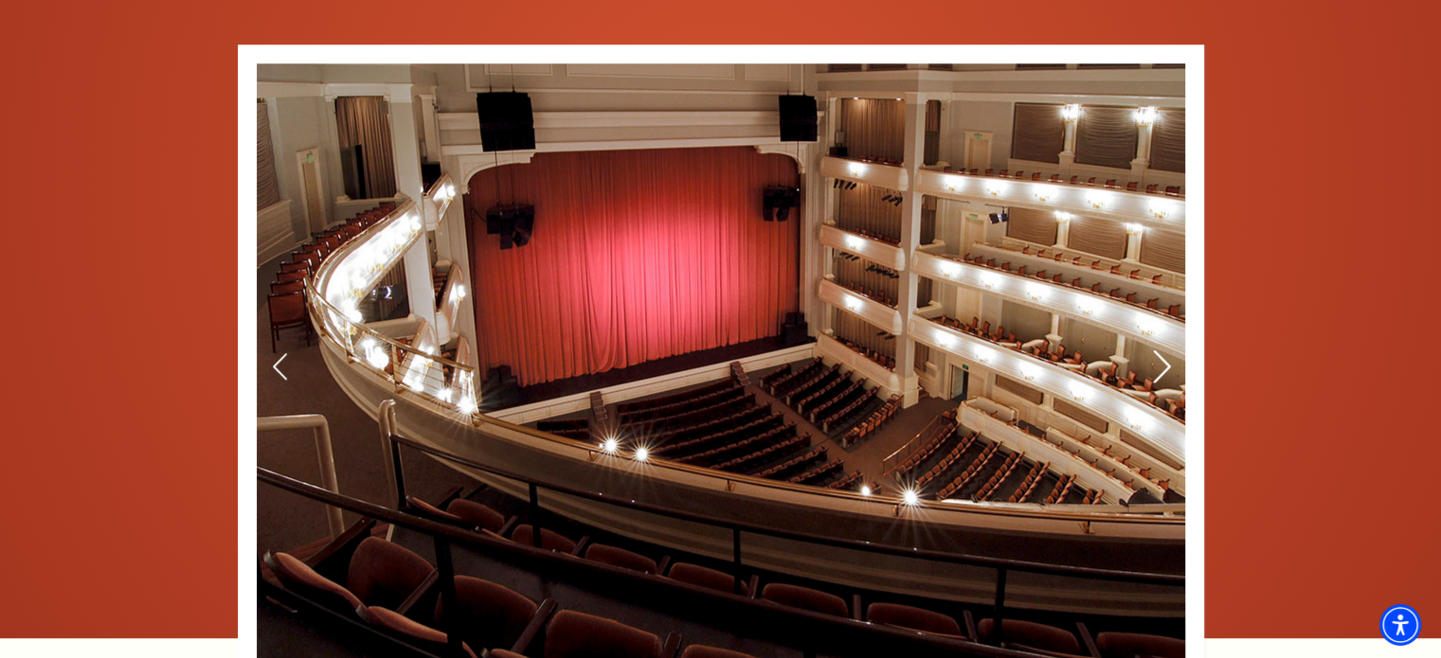
click at [1153, 374] on icon at bounding box center [1161, 367] width 20 height 33
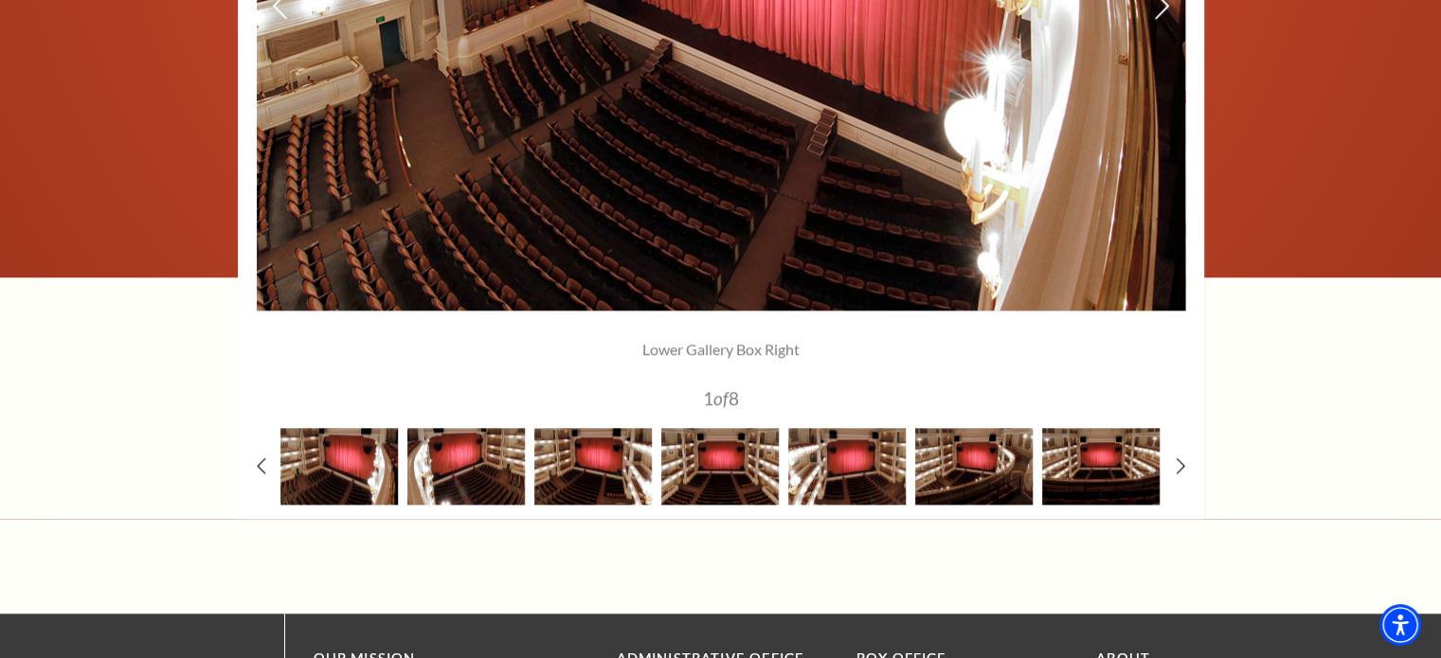
scroll to position [1705, 0]
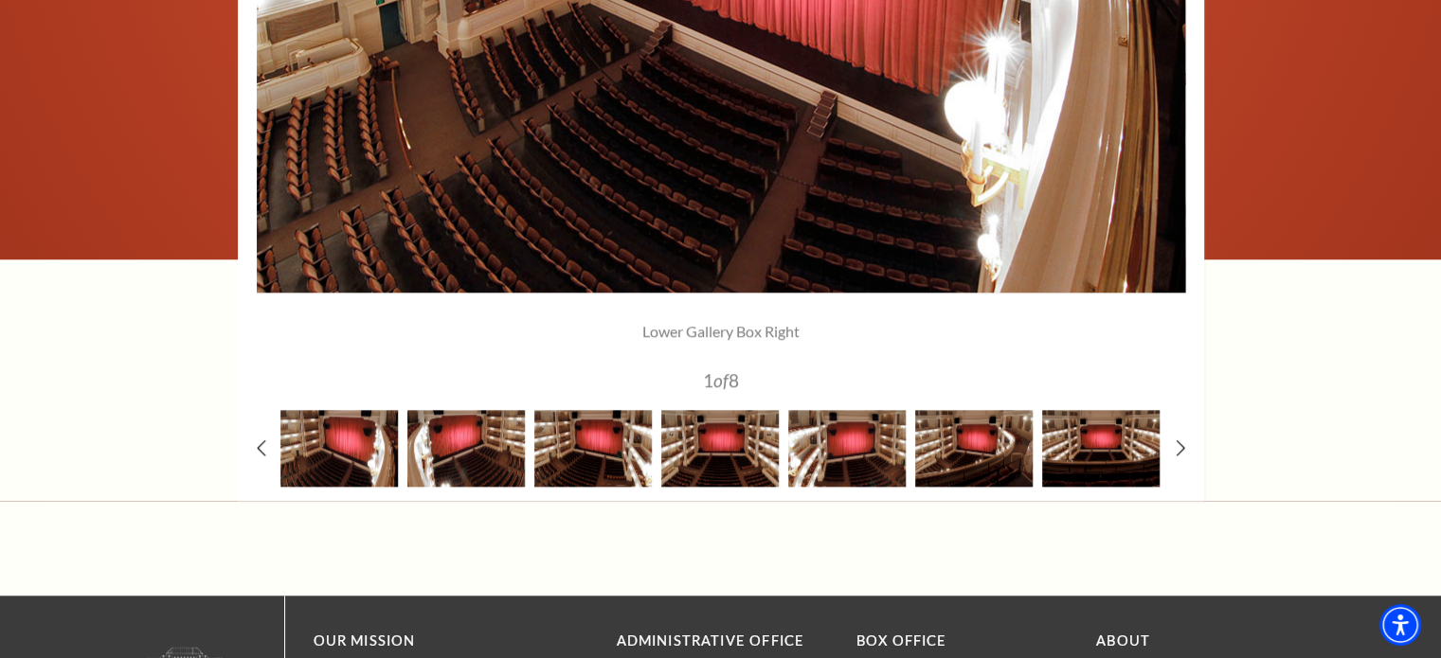
click at [1171, 442] on div "Lower Gallery Box Right 1 of 8 Lower Gallery Box Left 2 of 8" at bounding box center [721, 84] width 966 height 836
click at [1180, 439] on icon at bounding box center [1180, 448] width 12 height 20
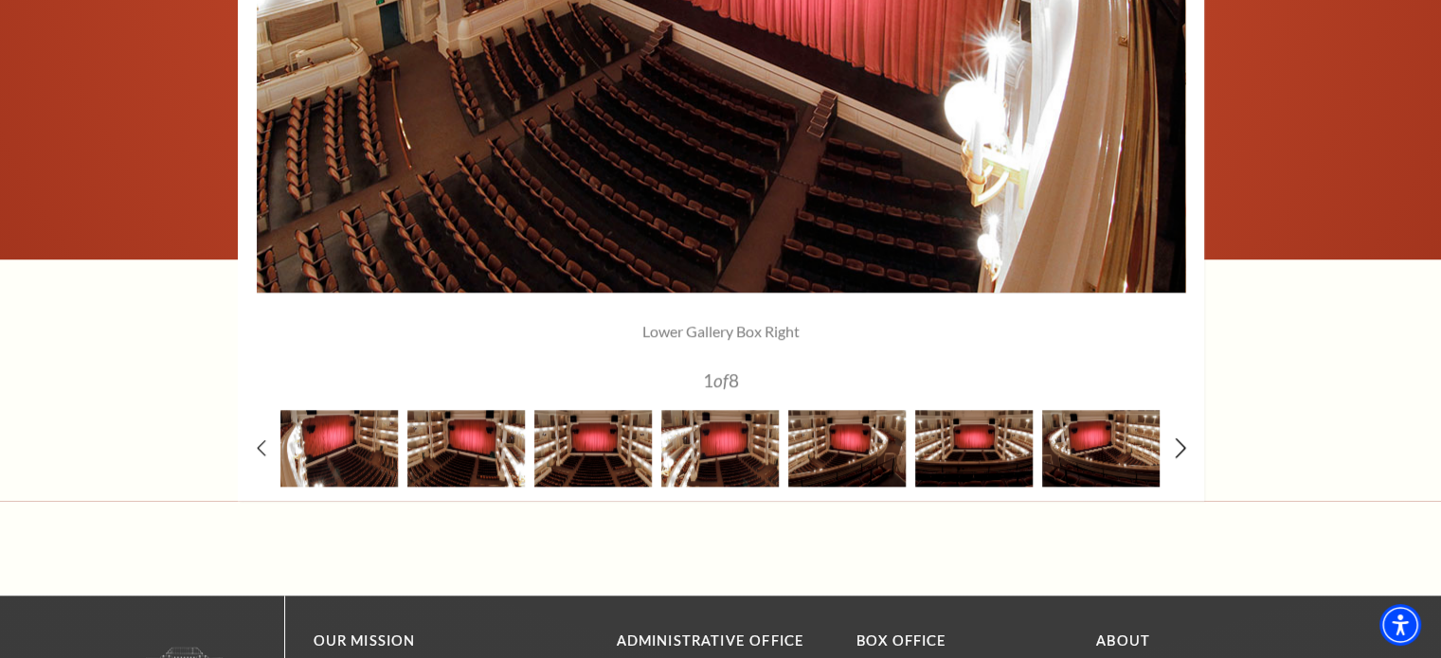
click at [1182, 439] on icon at bounding box center [1180, 448] width 12 height 20
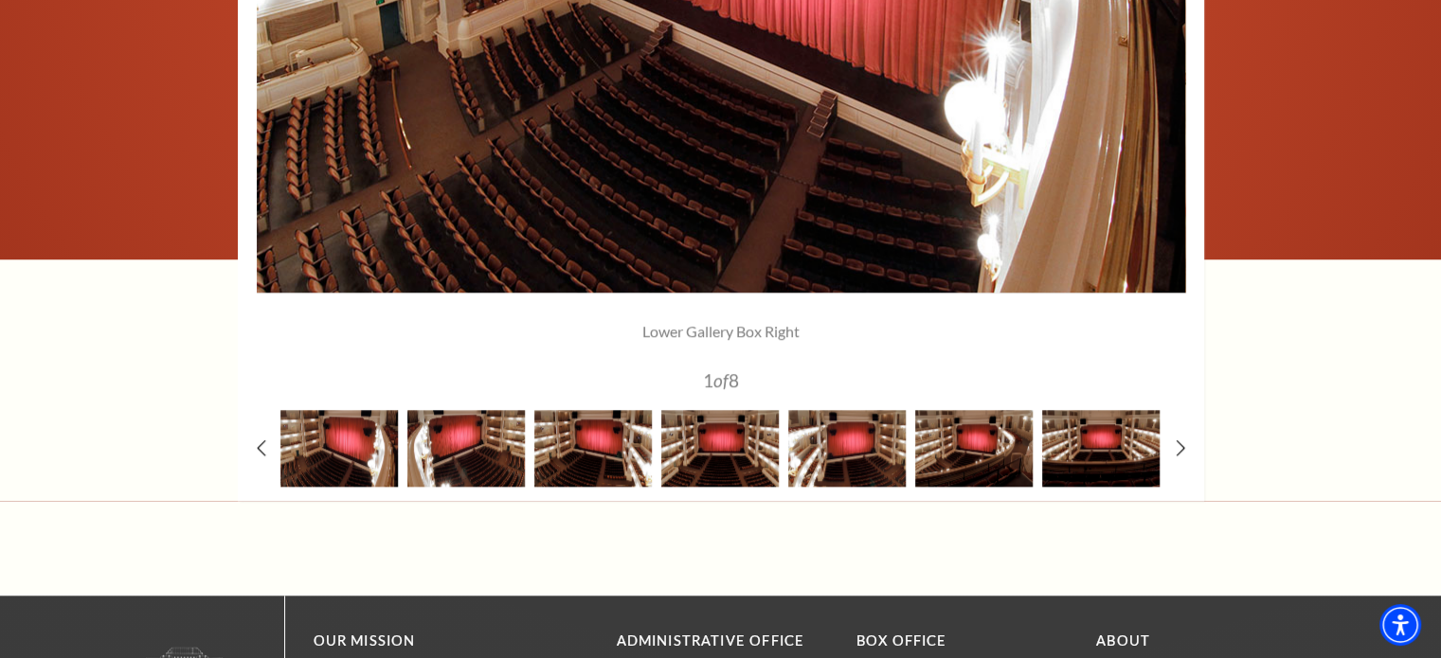
click at [1152, 448] on div at bounding box center [1100, 448] width 127 height 77
click at [1124, 458] on img at bounding box center [1100, 448] width 117 height 77
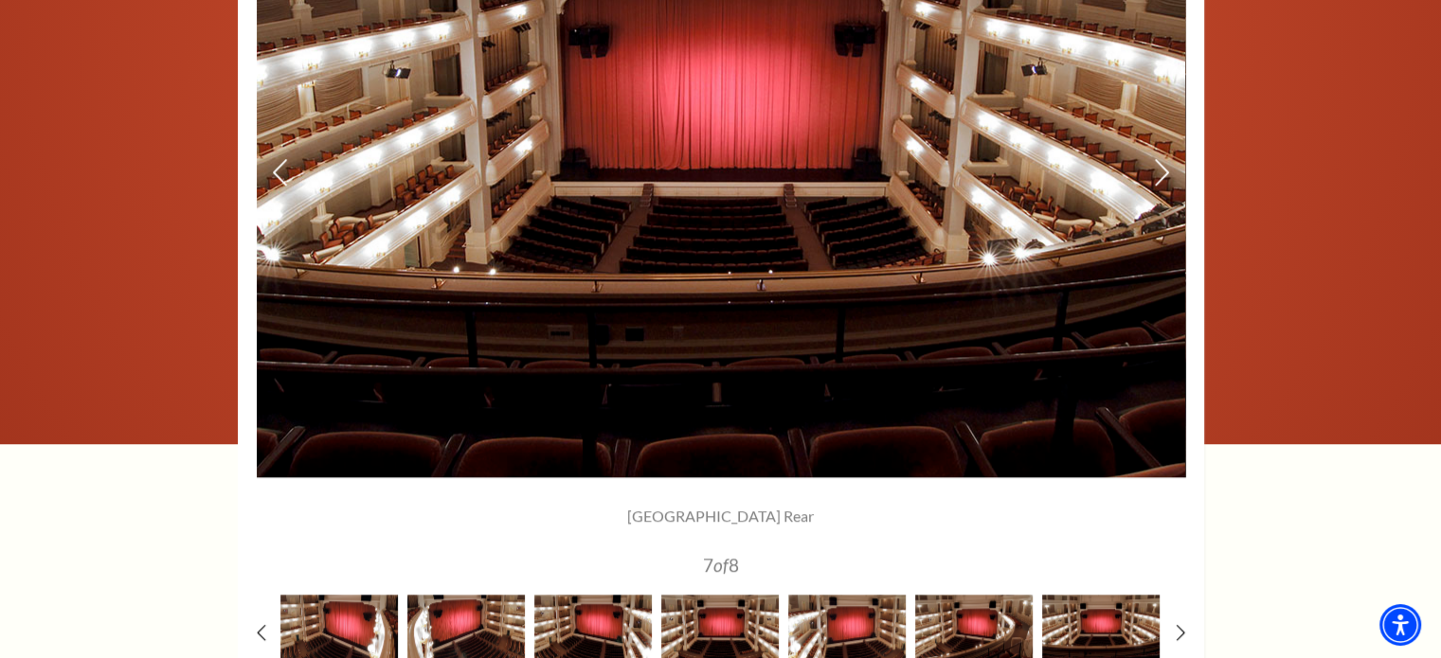
scroll to position [1611, 0]
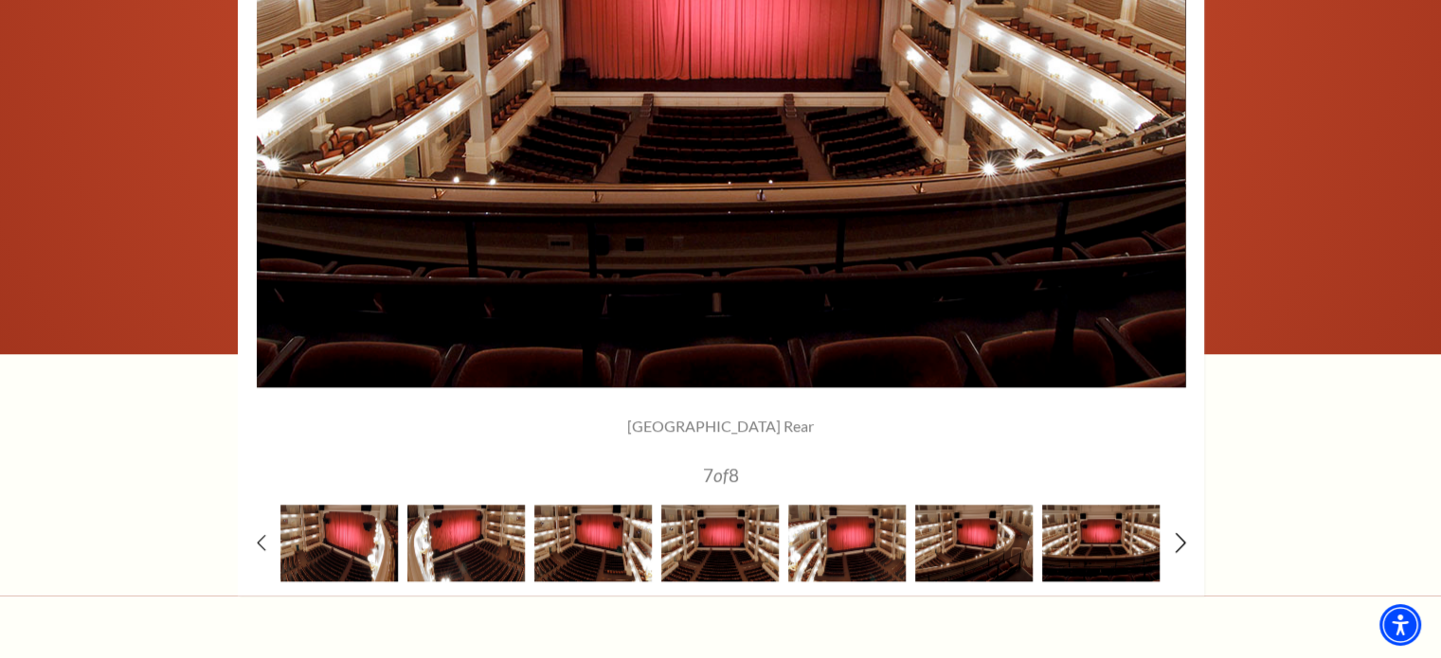
click at [1181, 543] on icon at bounding box center [1180, 542] width 12 height 20
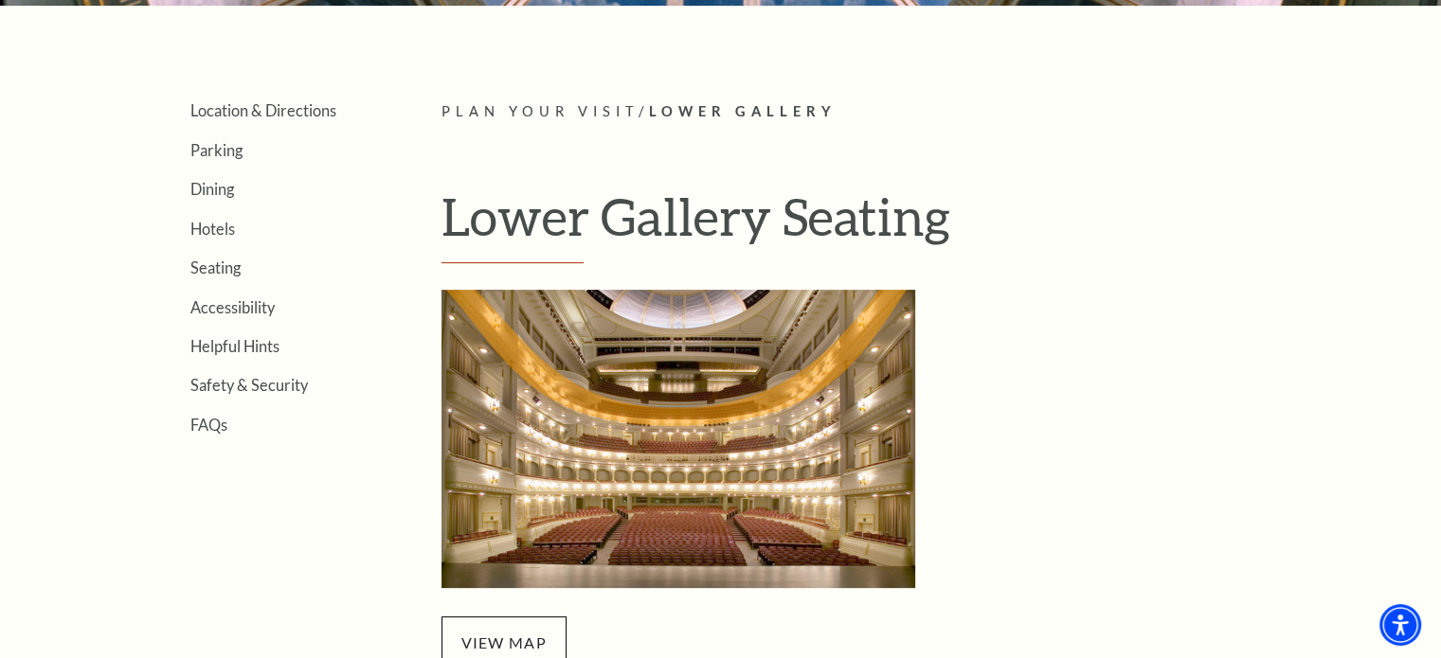
scroll to position [379, 0]
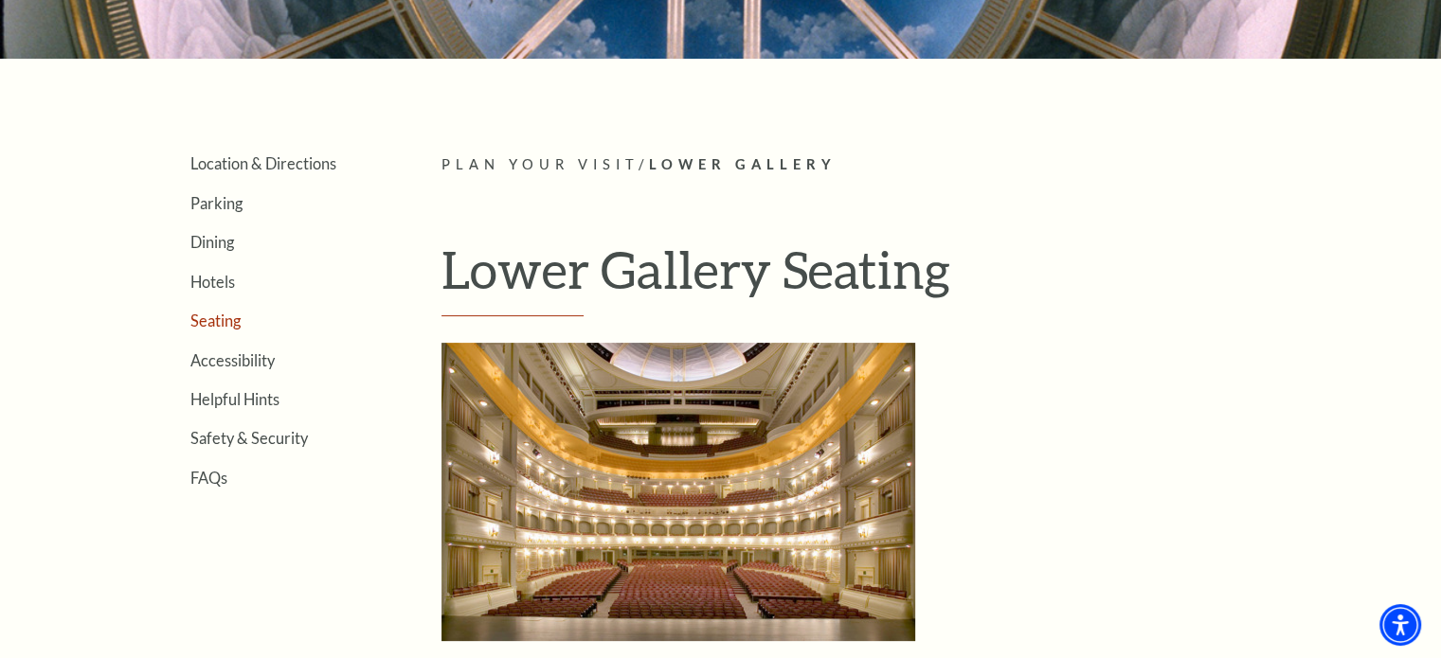
click at [225, 316] on link "Seating" at bounding box center [215, 321] width 50 height 18
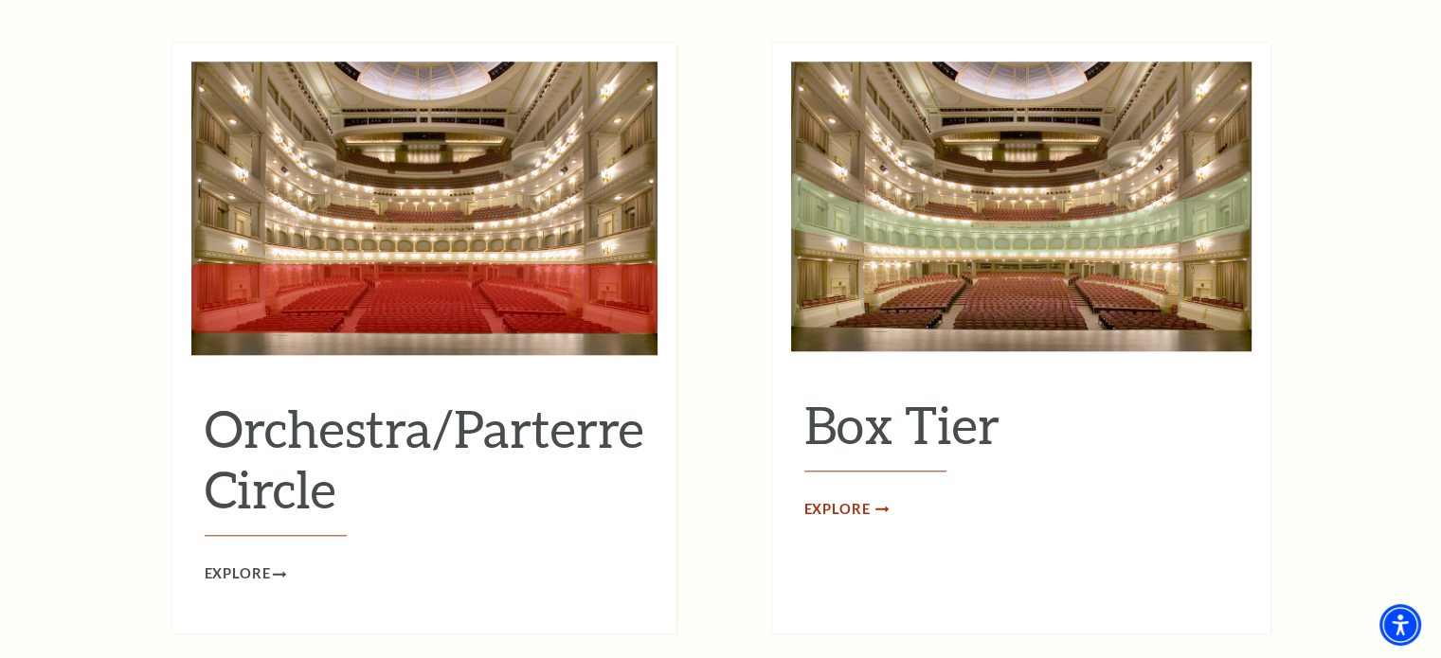
scroll to position [1705, 0]
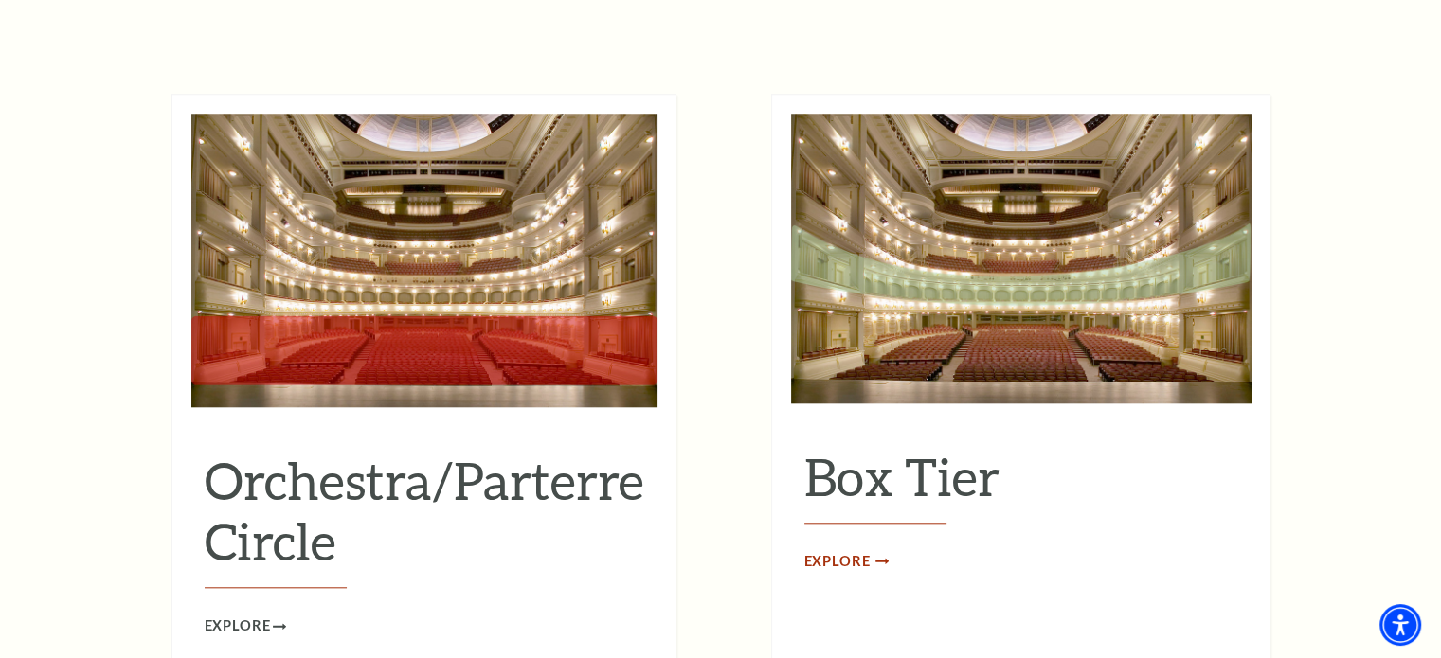
click at [838, 550] on span "Explore" at bounding box center [837, 562] width 66 height 24
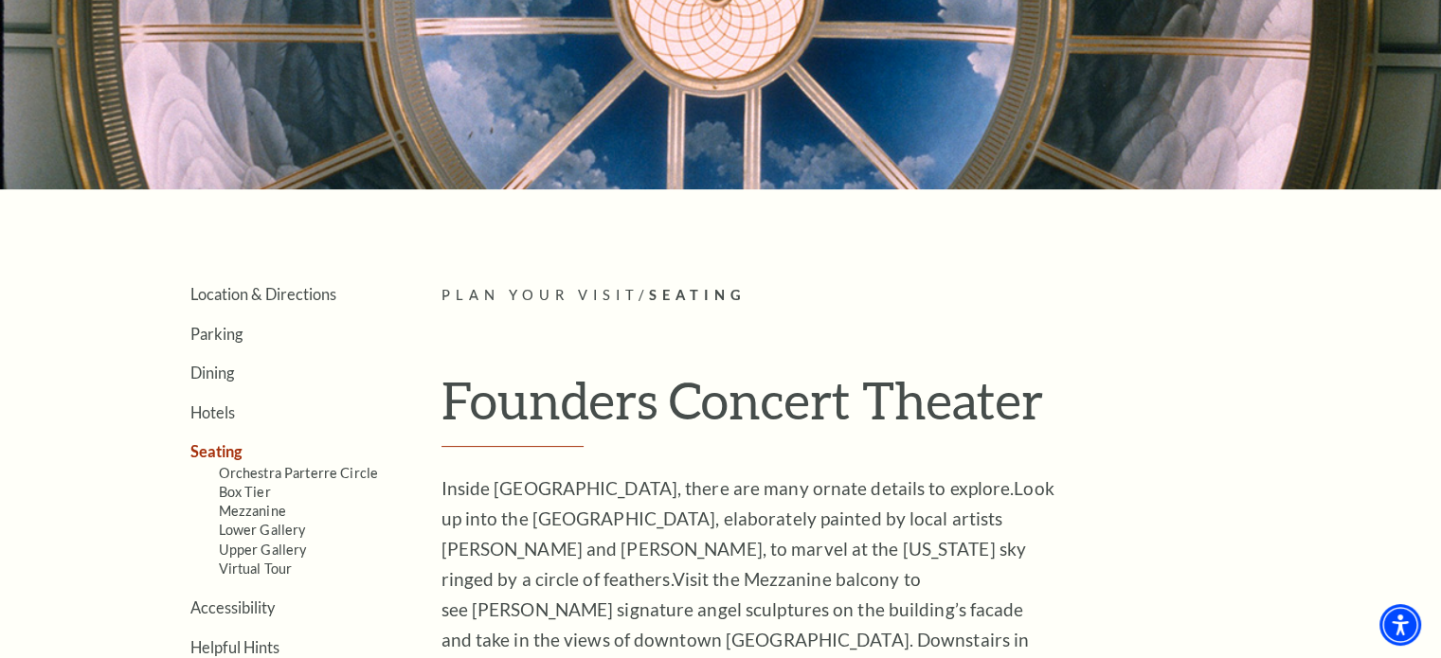
scroll to position [375, 0]
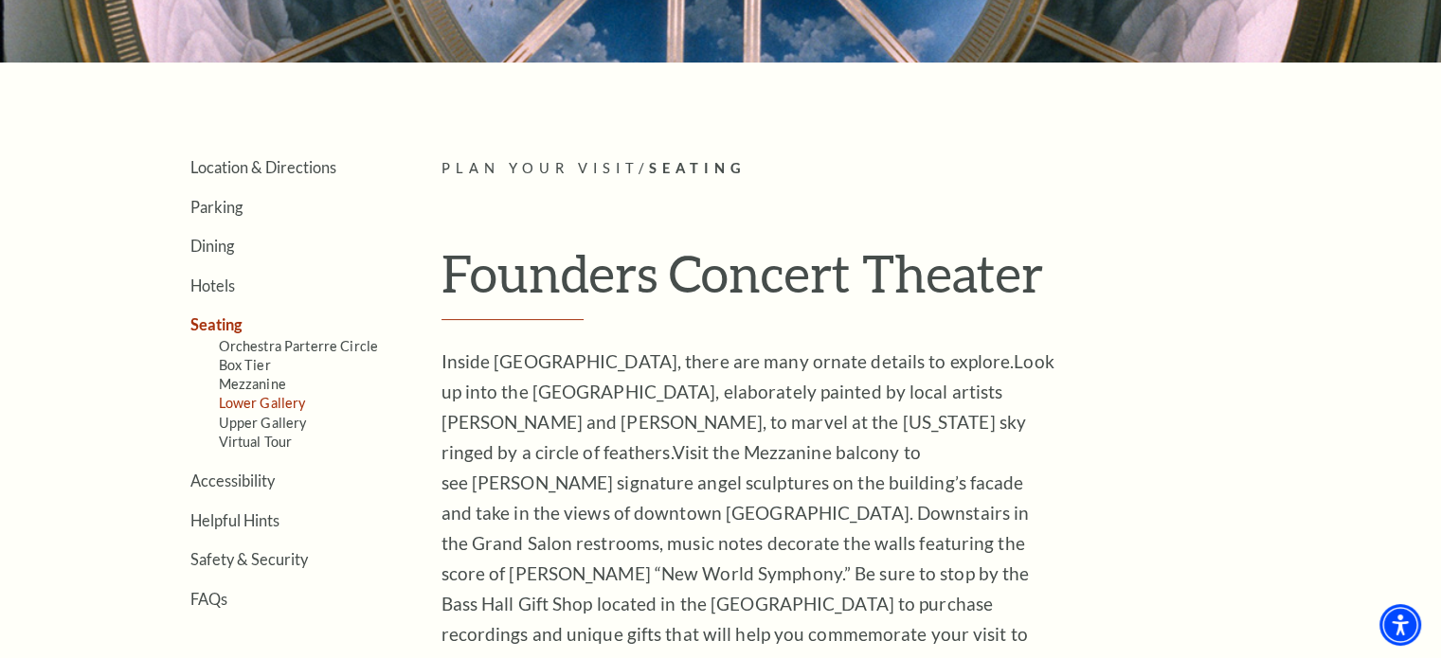
click at [240, 395] on link "Lower Gallery" at bounding box center [262, 403] width 87 height 16
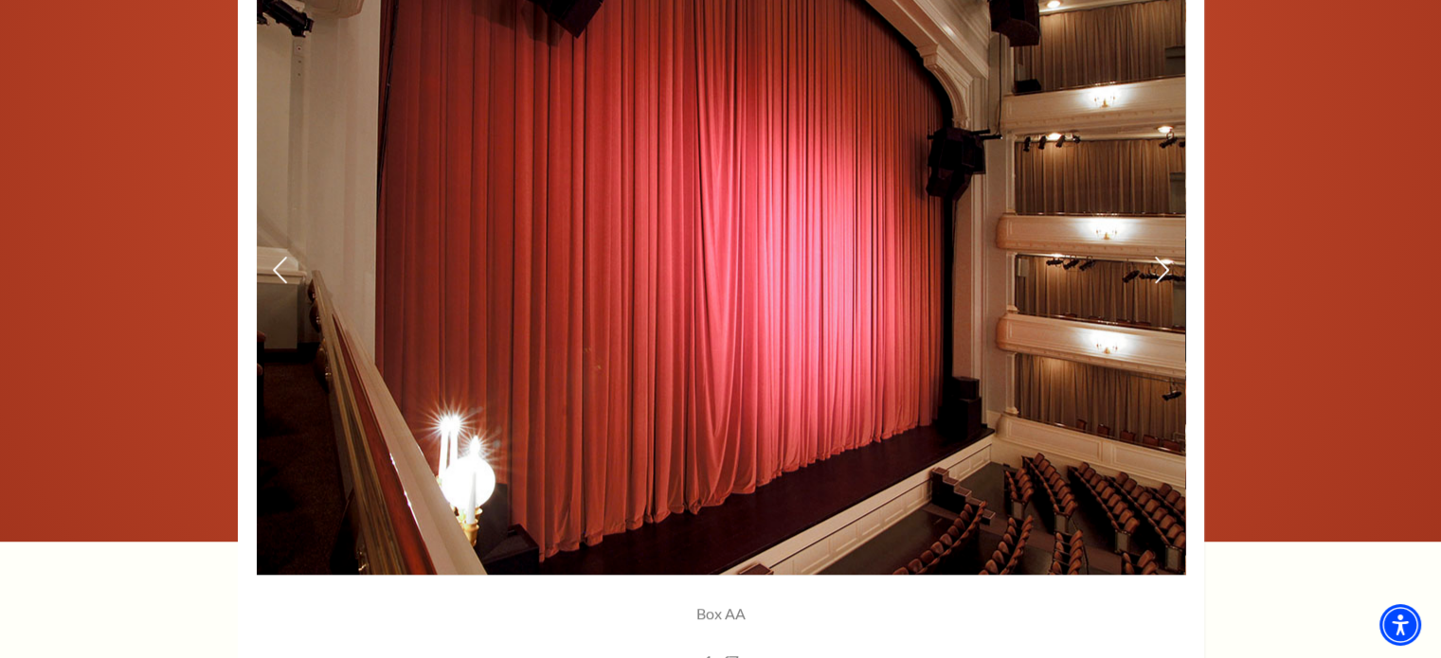
scroll to position [1421, 0]
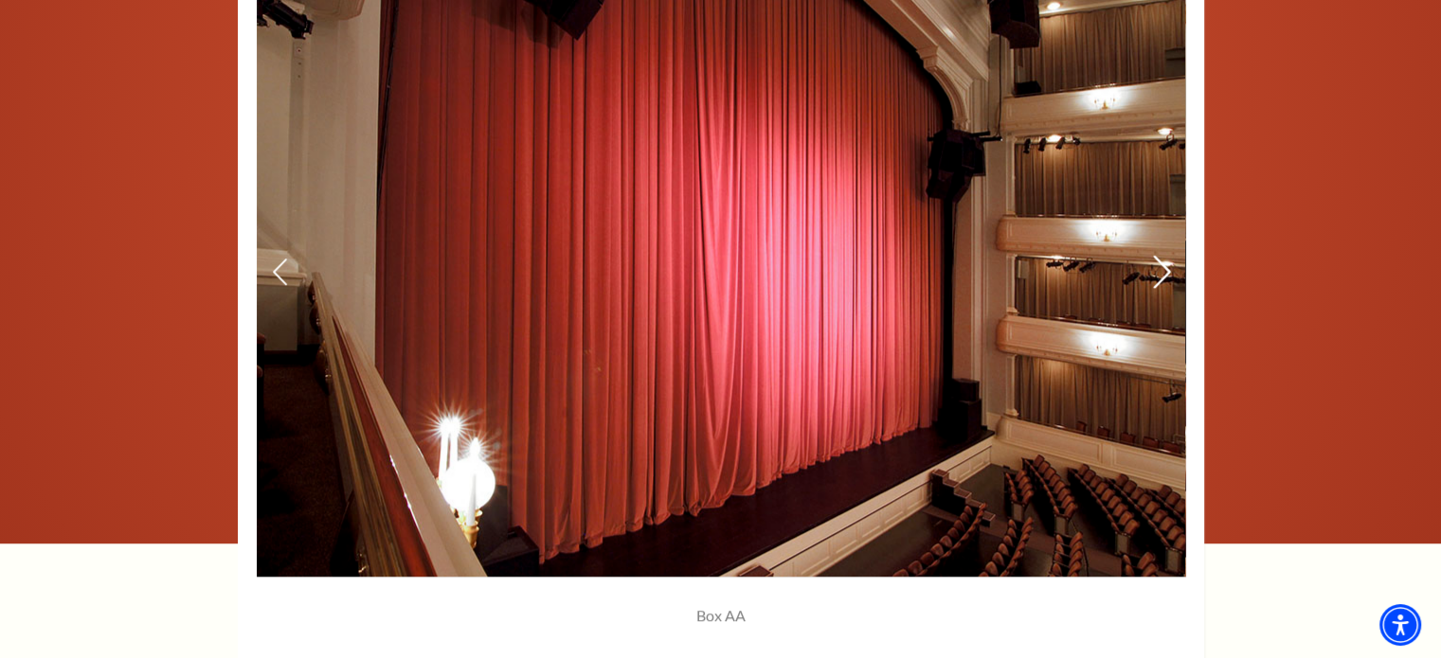
click at [1162, 273] on icon at bounding box center [1161, 272] width 20 height 33
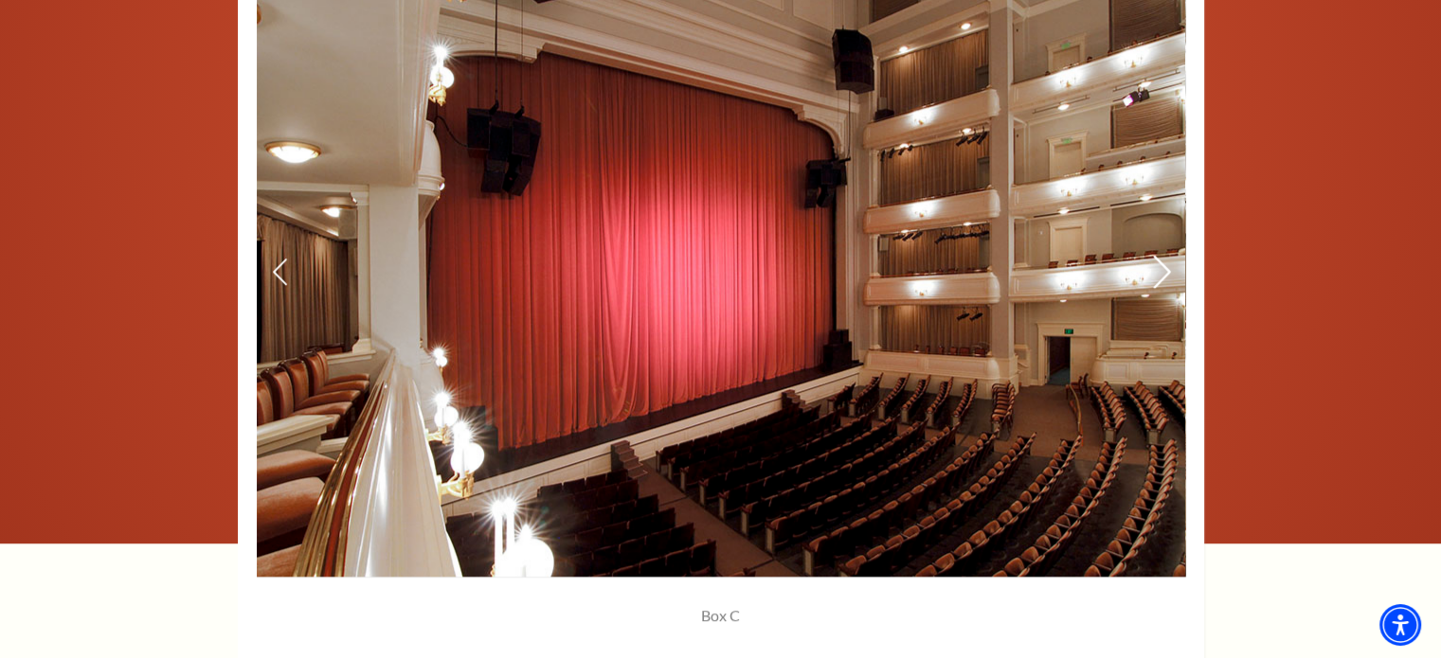
click at [1162, 273] on icon at bounding box center [1161, 272] width 20 height 33
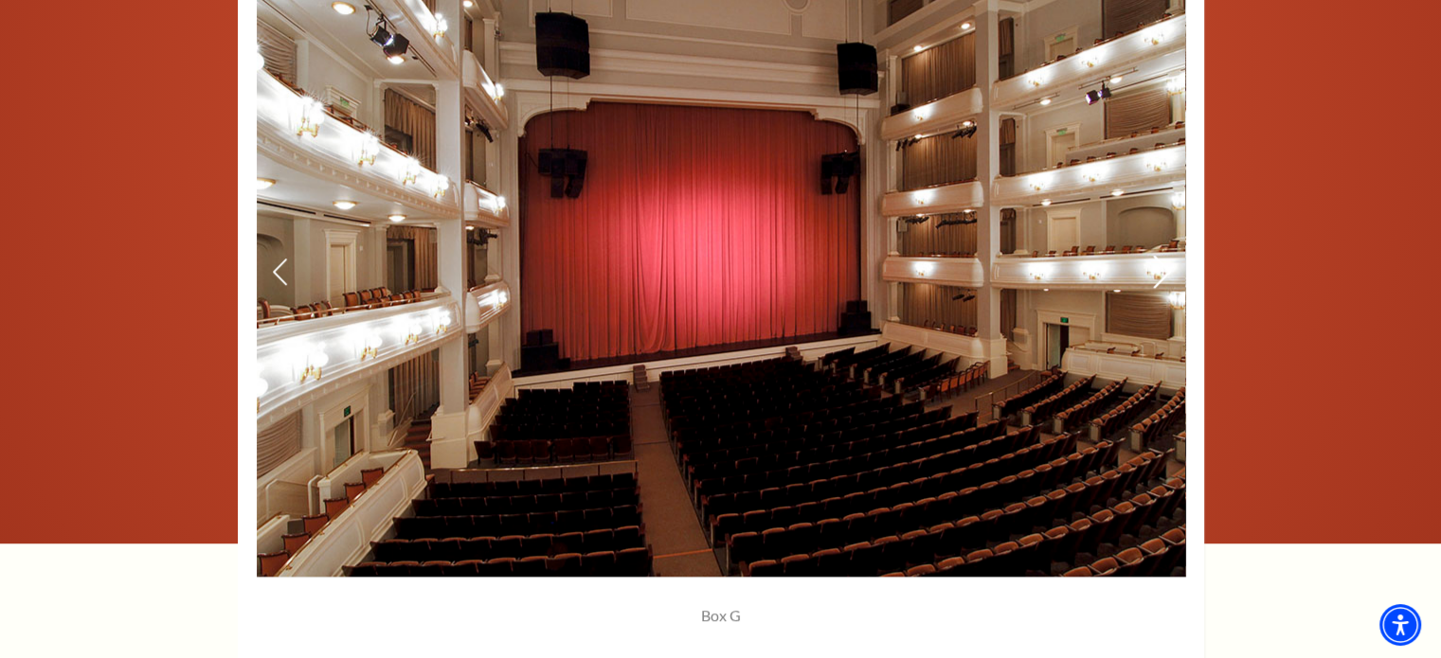
click at [1158, 277] on icon at bounding box center [1161, 272] width 20 height 33
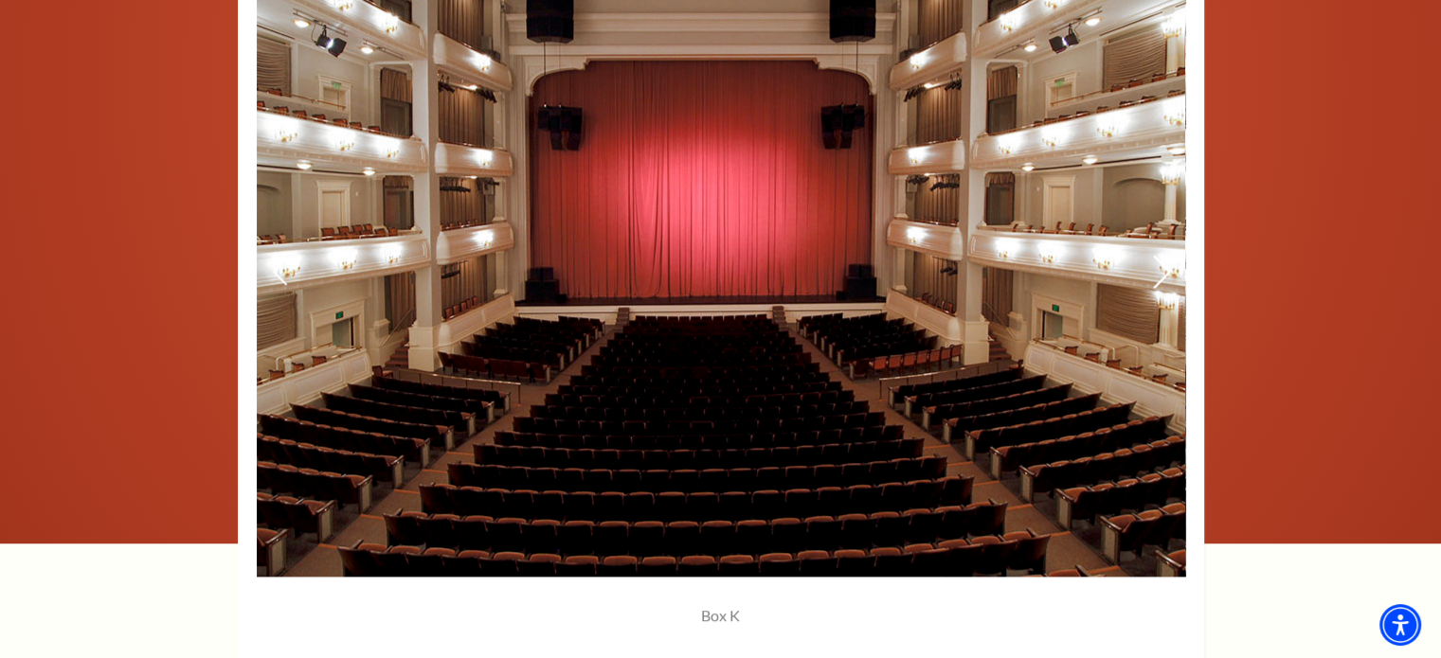
click at [1158, 277] on icon at bounding box center [1161, 272] width 20 height 33
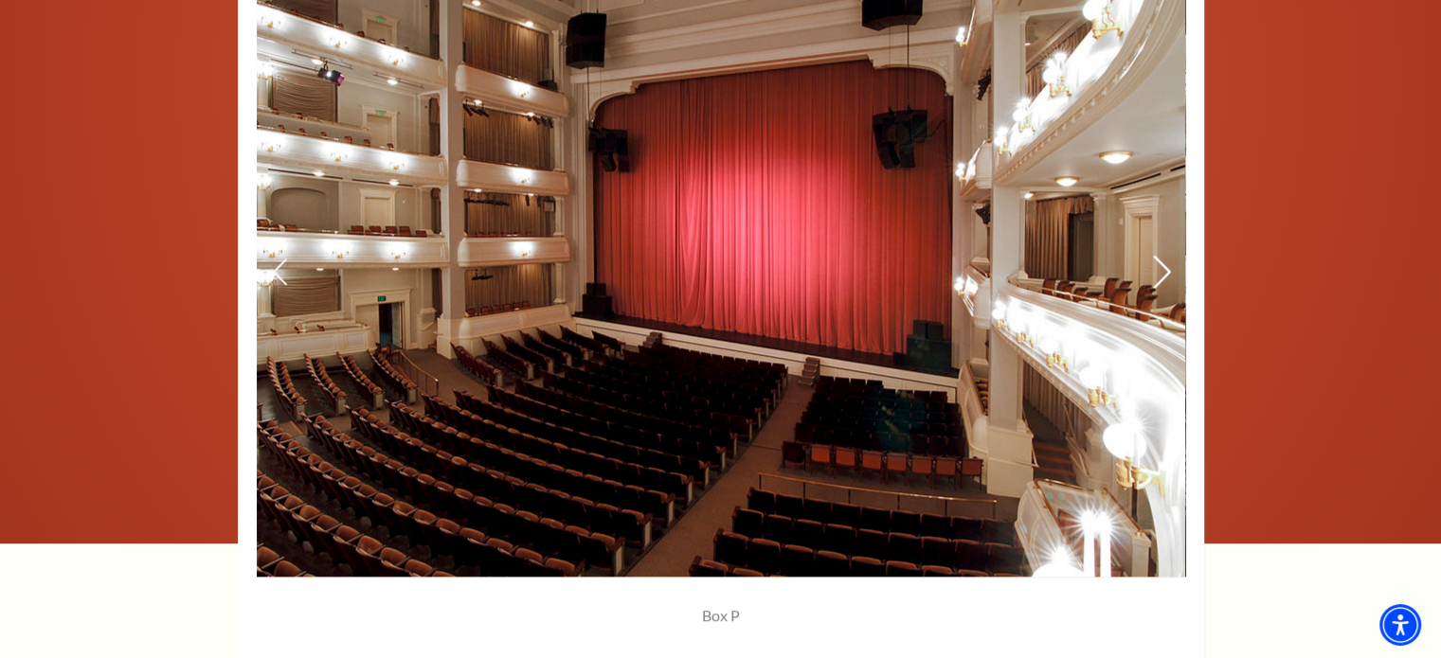
click at [1158, 277] on icon at bounding box center [1161, 272] width 20 height 33
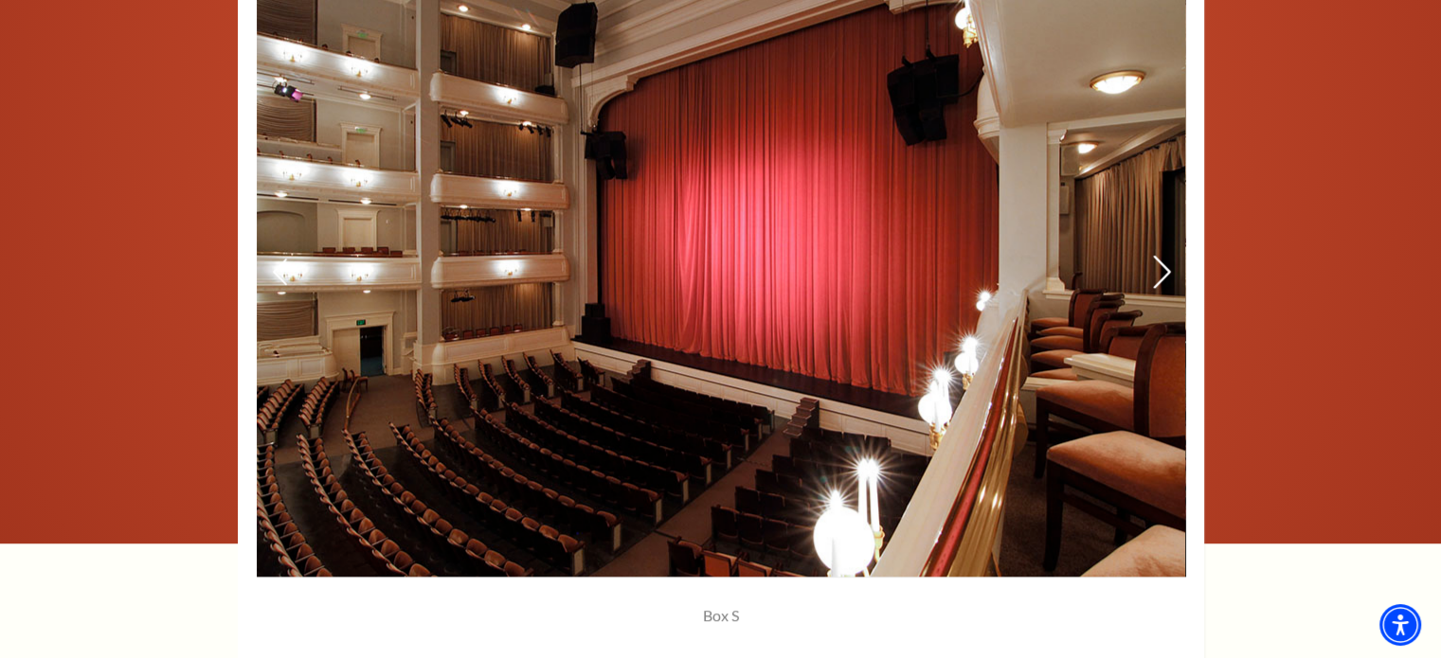
click at [1158, 277] on icon at bounding box center [1161, 272] width 20 height 33
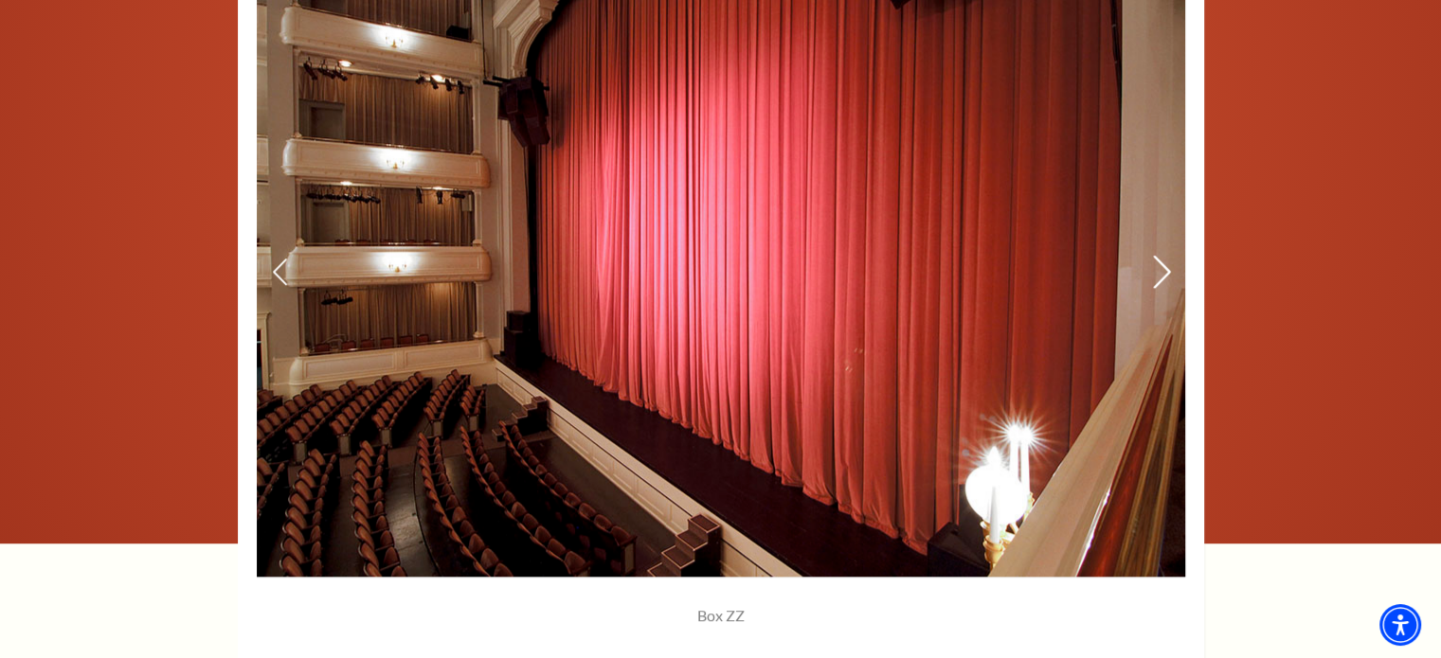
click at [1158, 277] on icon at bounding box center [1161, 272] width 20 height 33
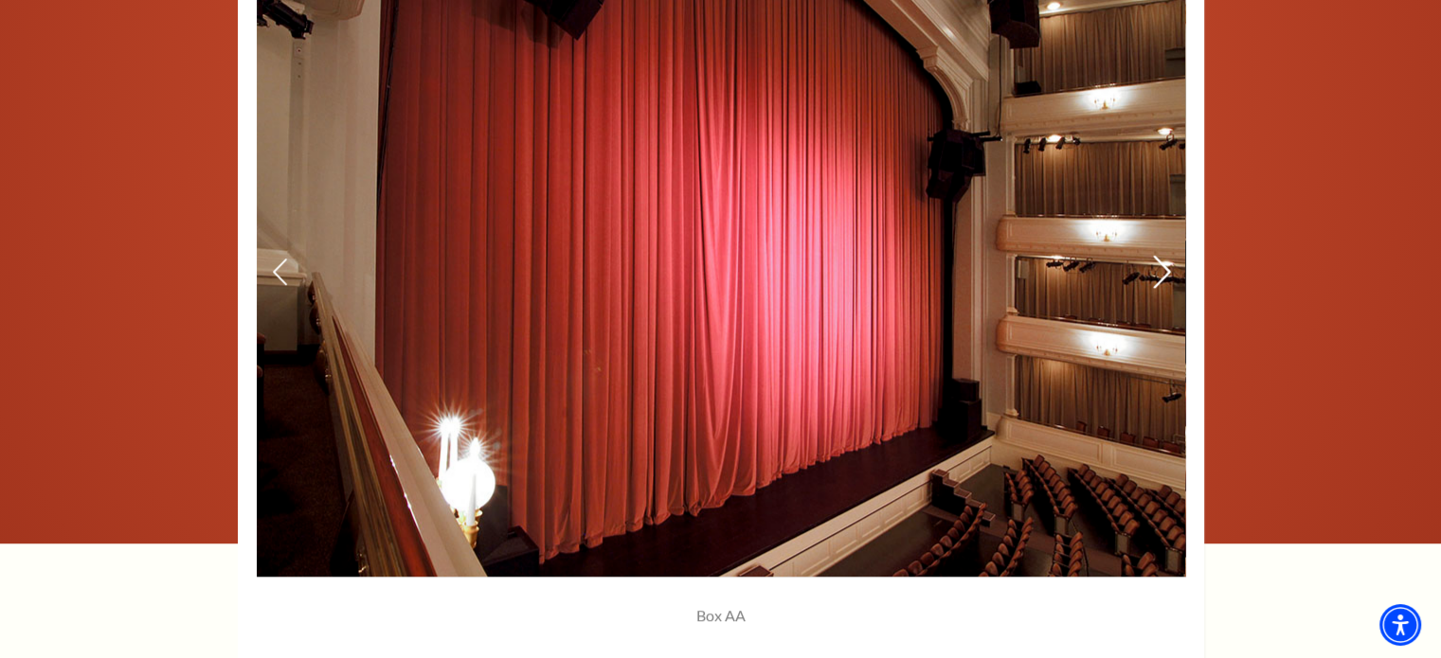
click at [1158, 277] on icon at bounding box center [1161, 272] width 20 height 33
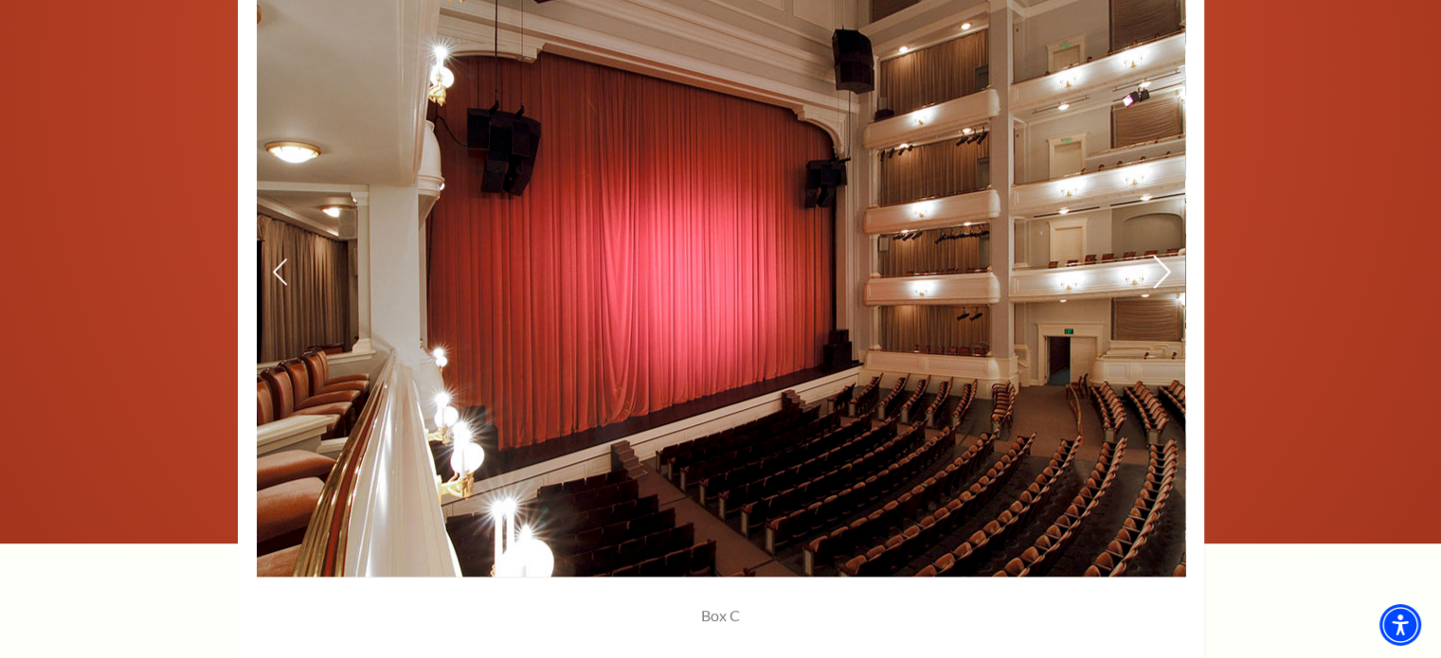
click at [1158, 277] on icon at bounding box center [1161, 272] width 20 height 33
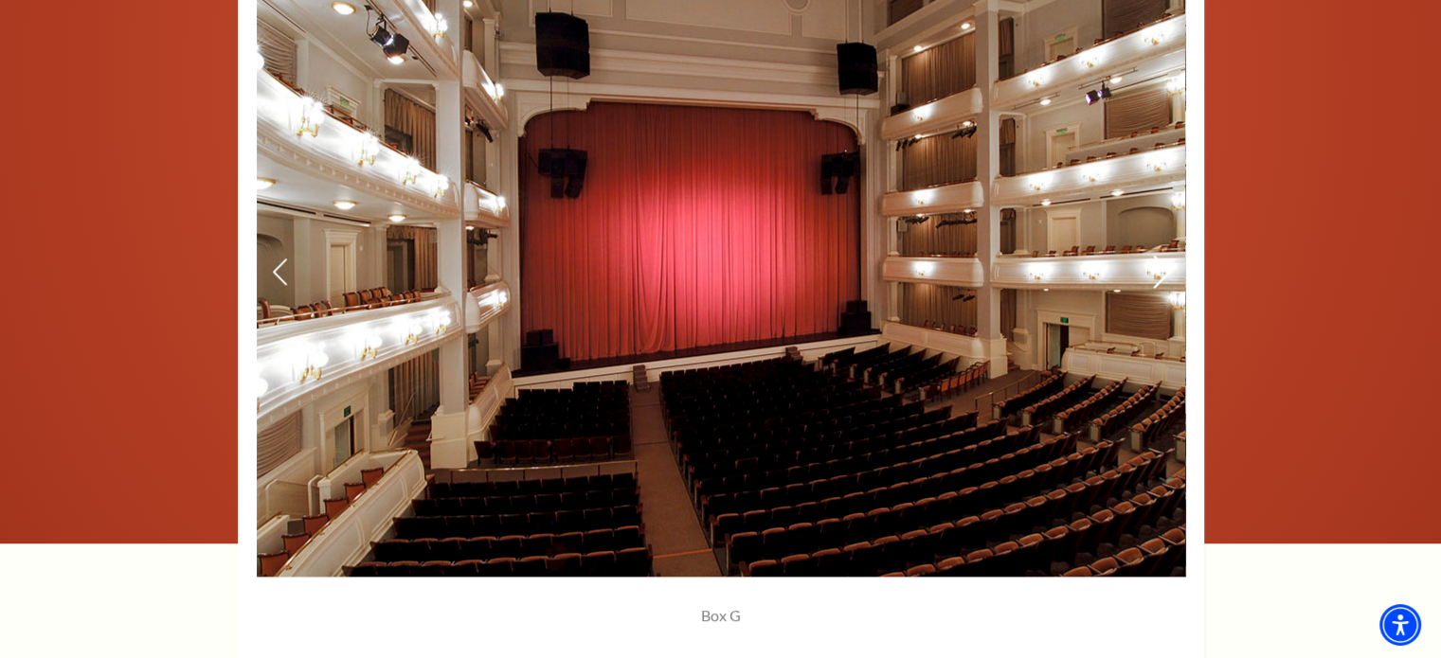
click at [1162, 269] on icon at bounding box center [1161, 272] width 20 height 33
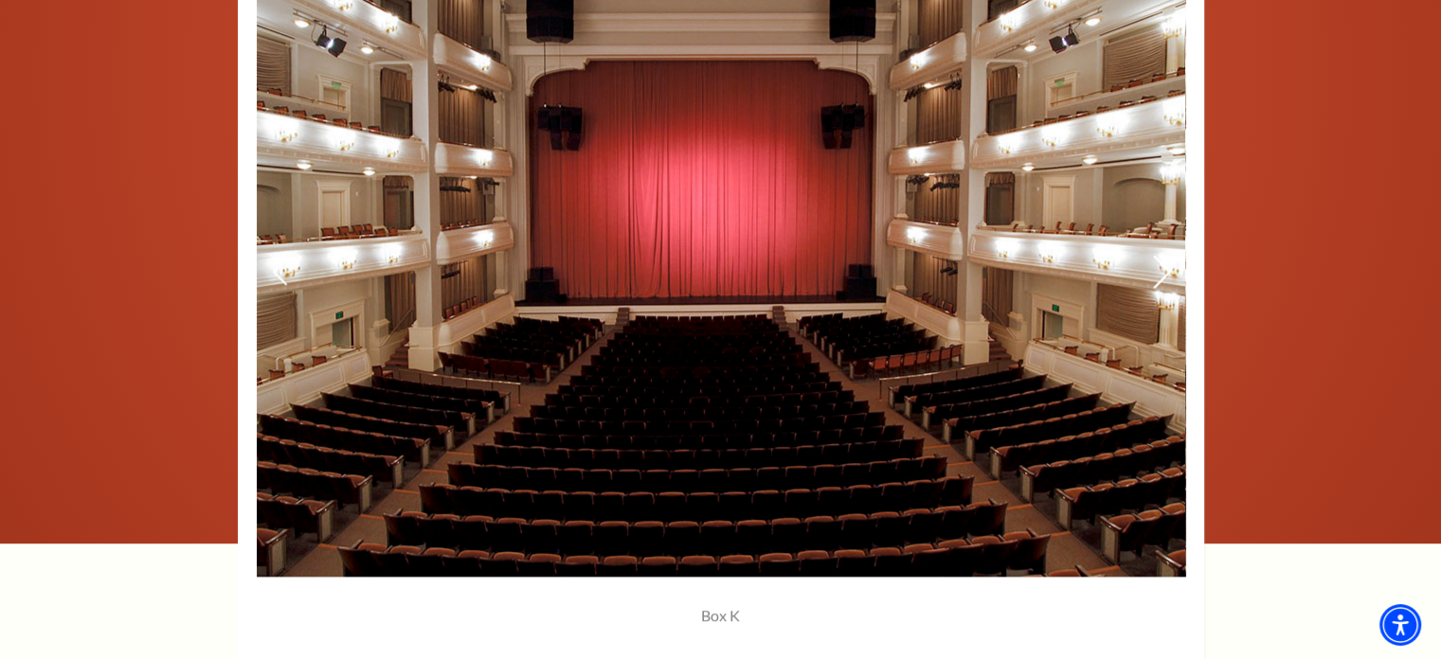
click at [1162, 269] on icon at bounding box center [1161, 272] width 20 height 33
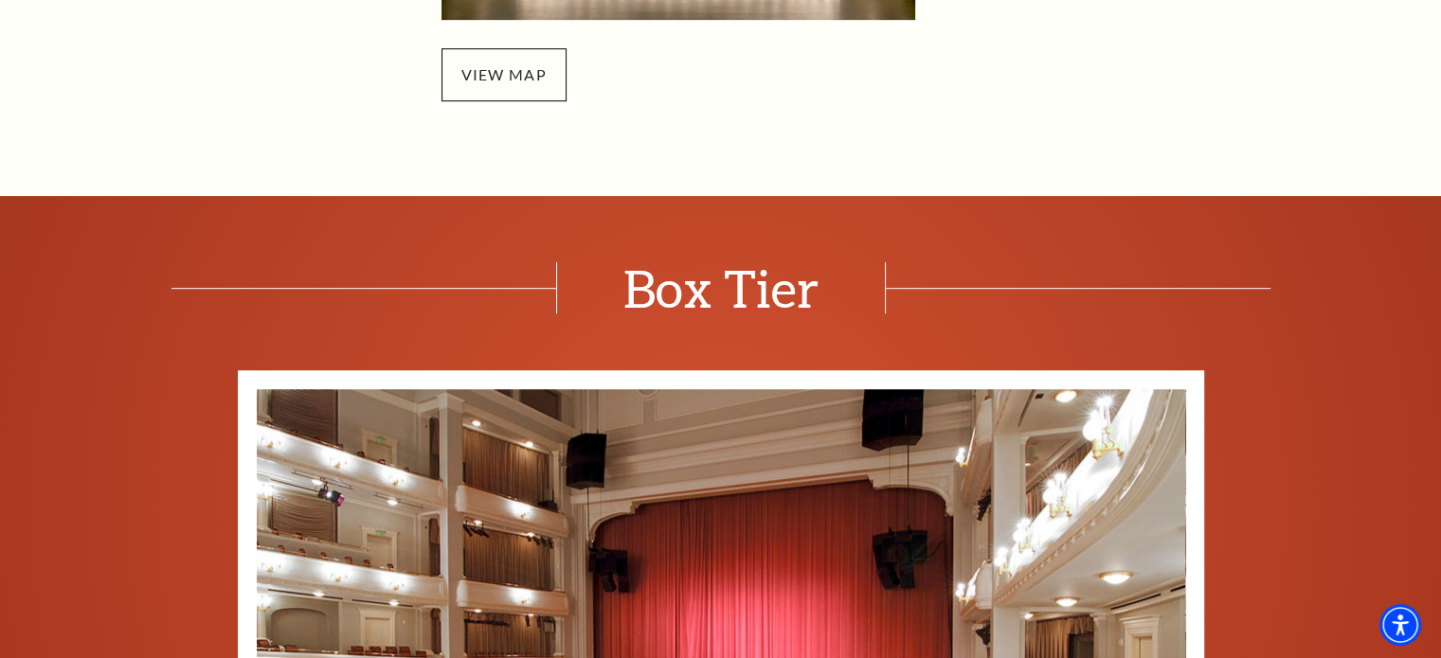
scroll to position [947, 0]
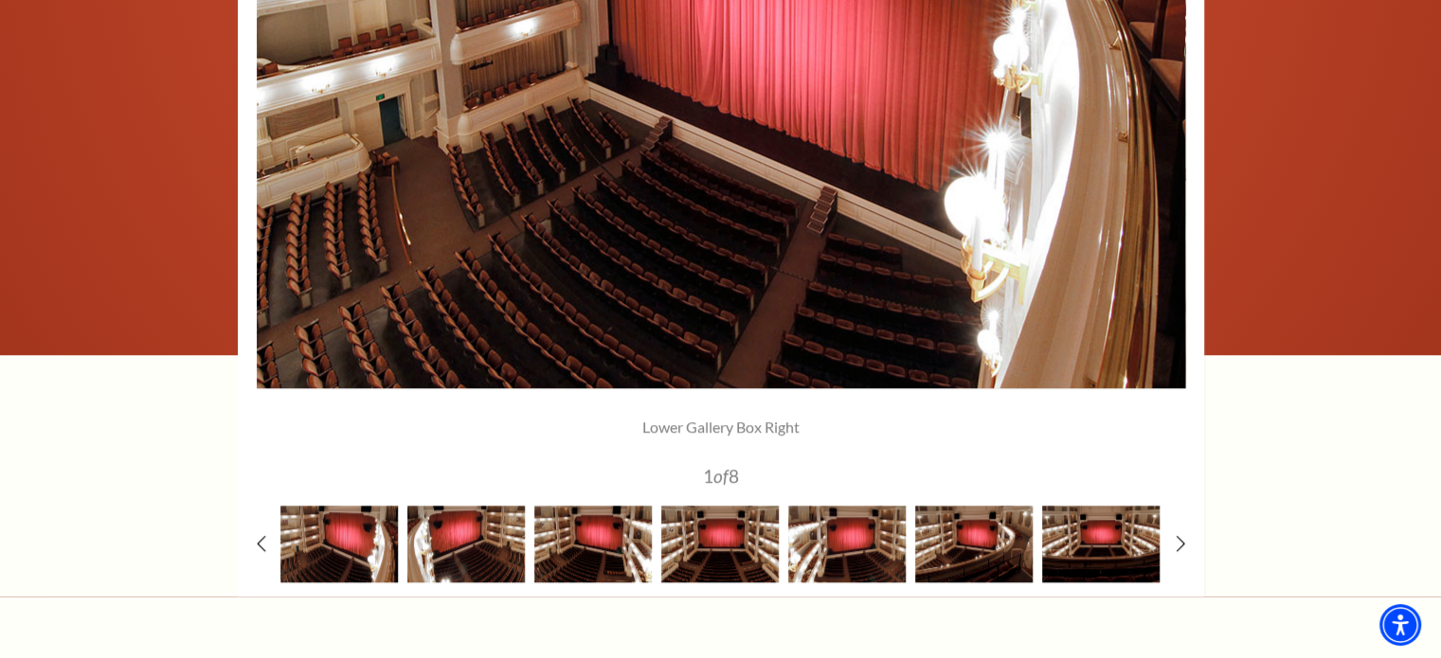
scroll to position [1611, 0]
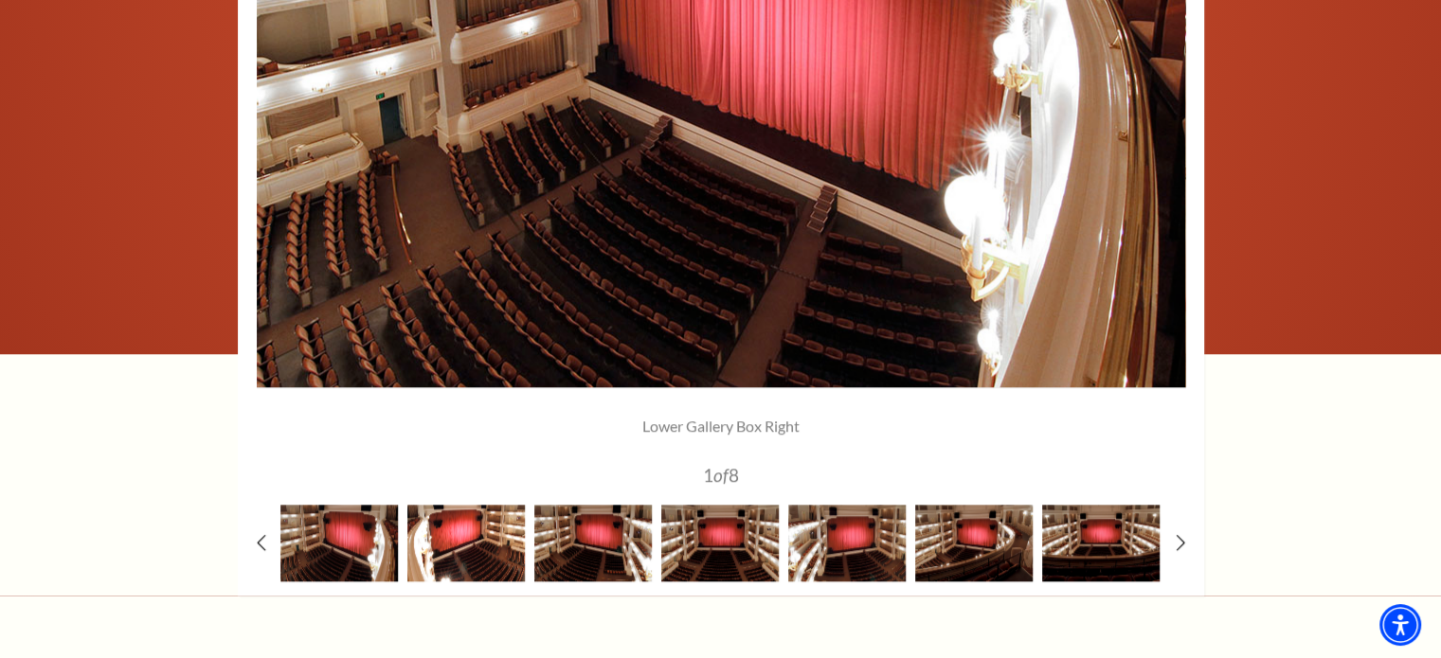
click at [479, 550] on img at bounding box center [465, 543] width 117 height 77
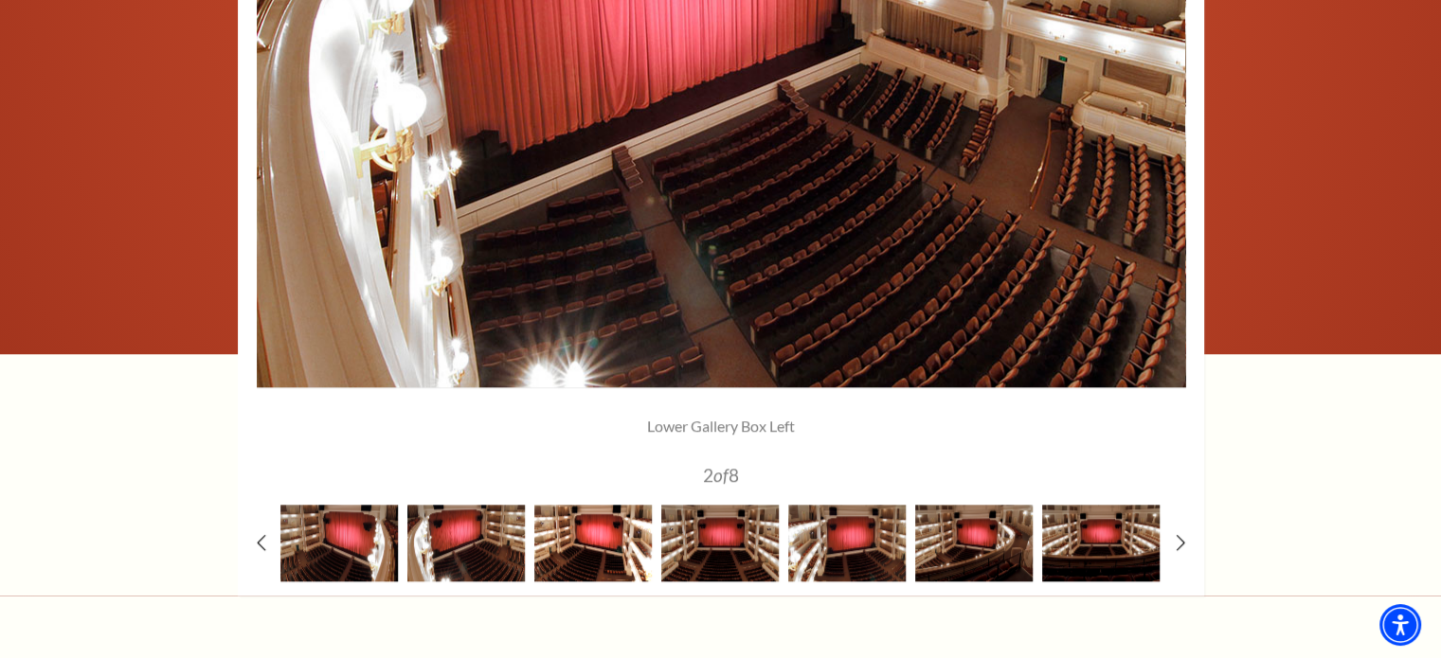
click at [587, 552] on img at bounding box center [592, 543] width 117 height 77
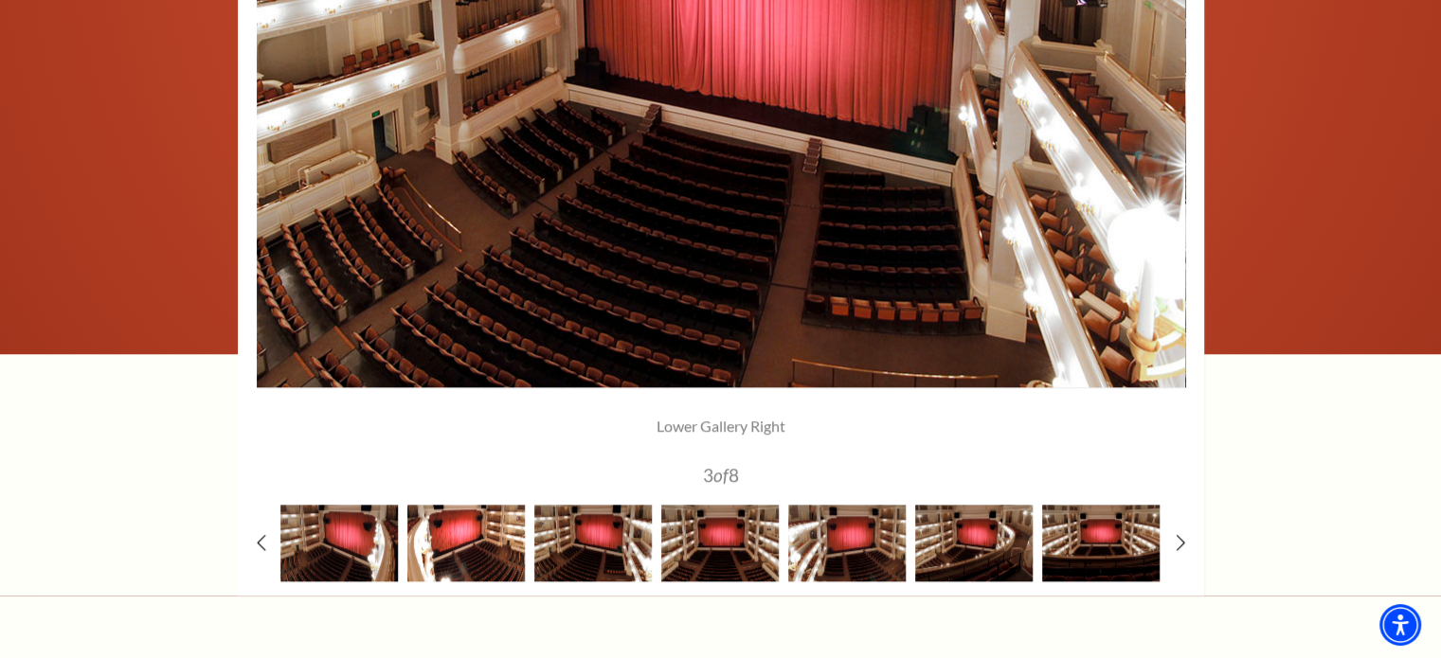
click at [435, 555] on img at bounding box center [465, 543] width 117 height 77
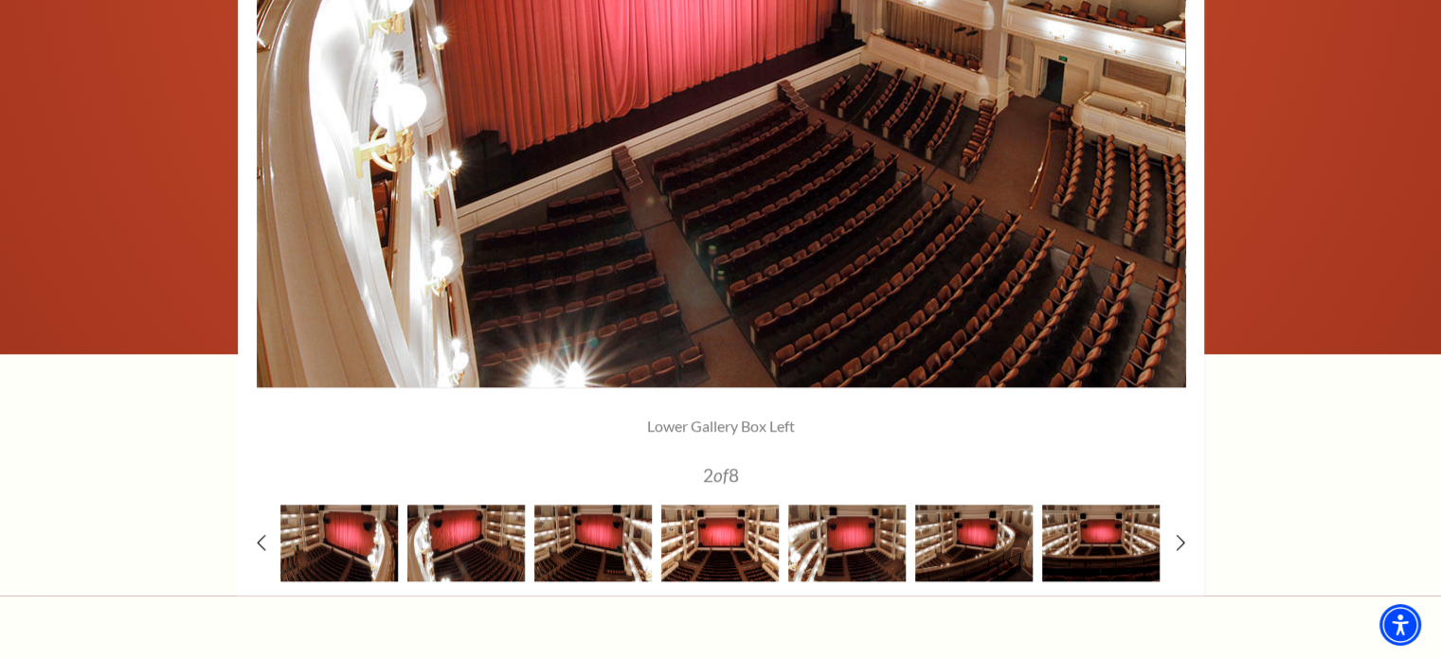
click at [719, 555] on img at bounding box center [719, 543] width 117 height 77
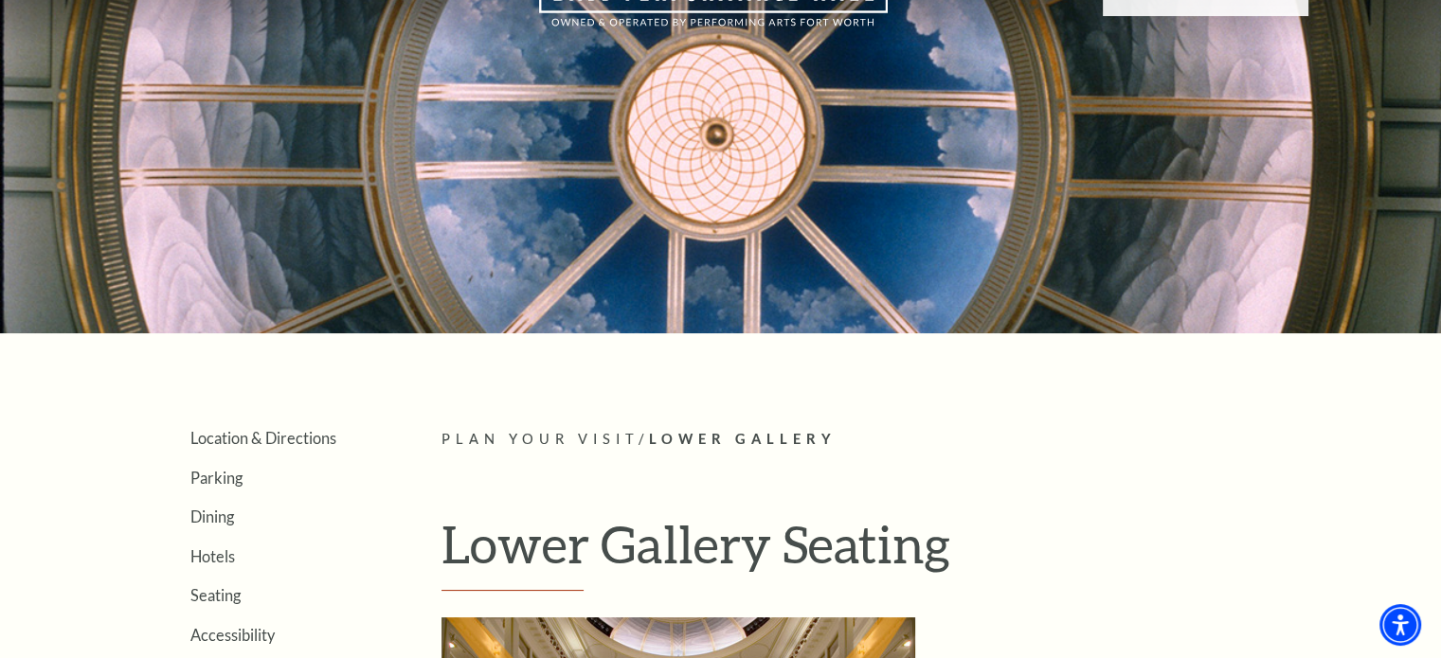
scroll to position [0, 0]
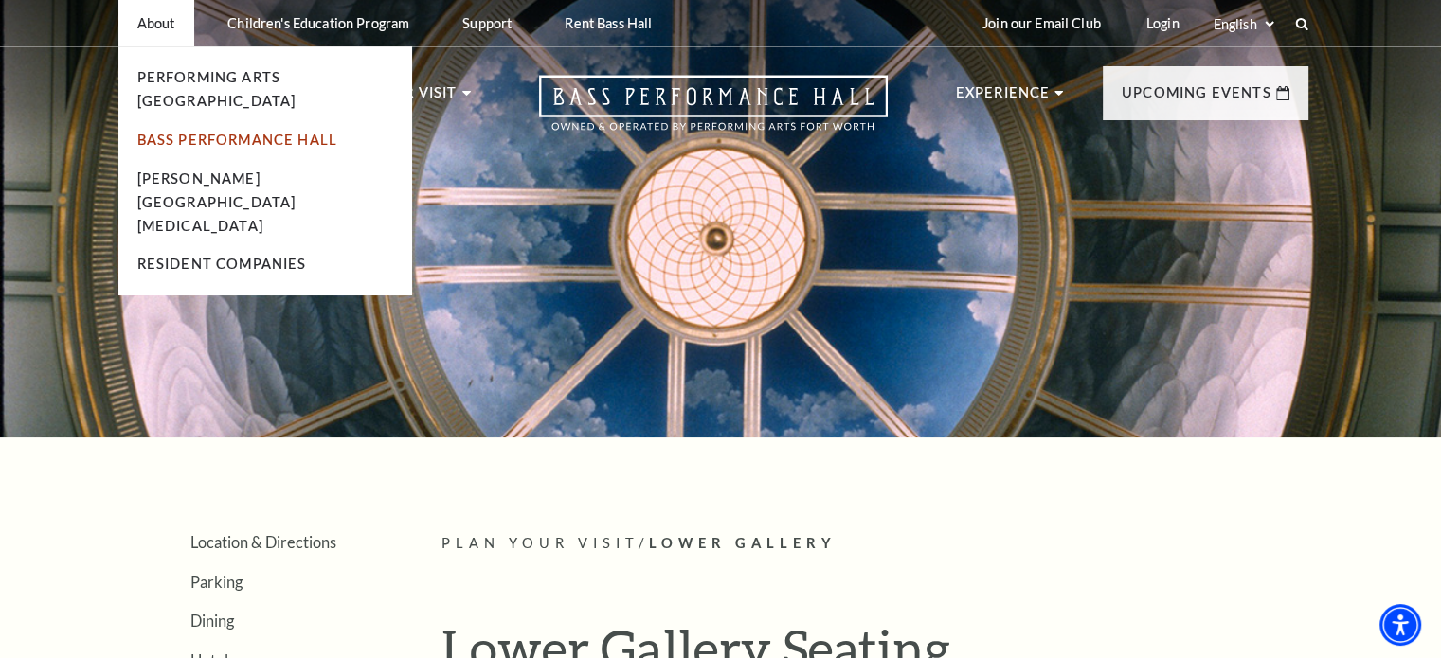
click at [207, 132] on link "Bass Performance Hall" at bounding box center [237, 140] width 201 height 16
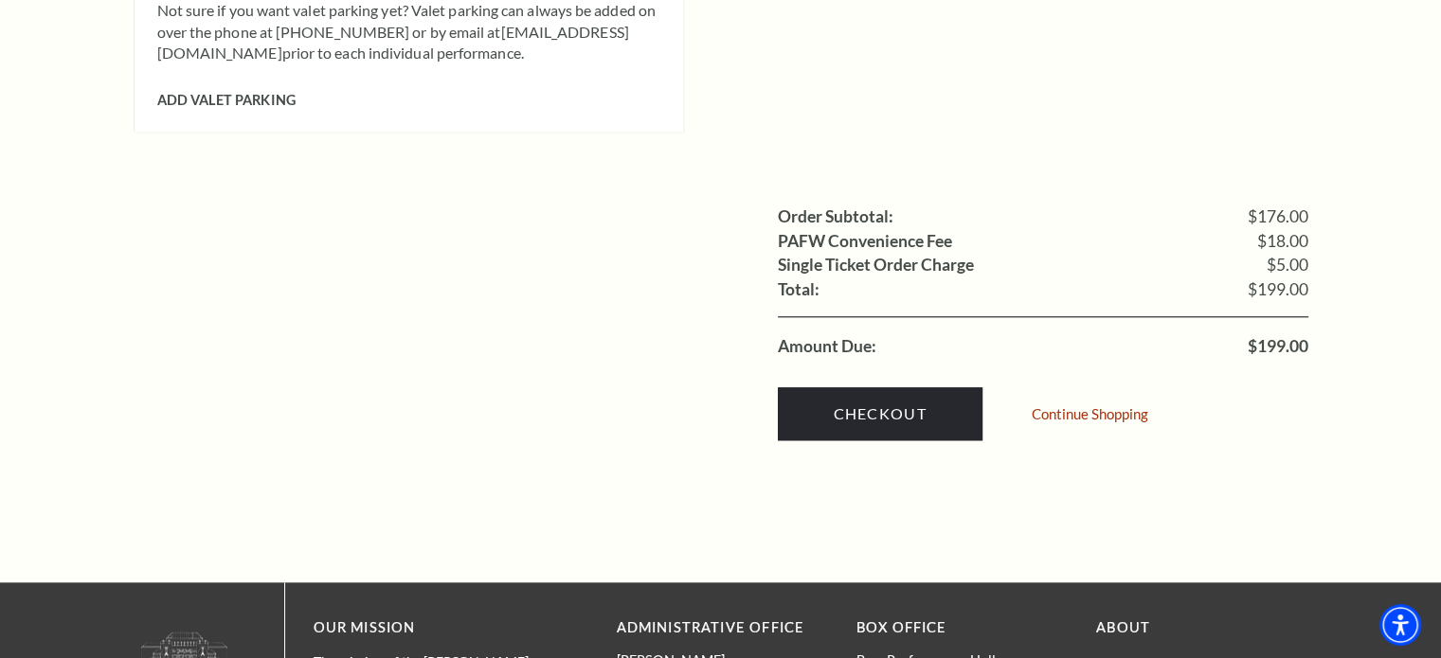
scroll to position [1800, 0]
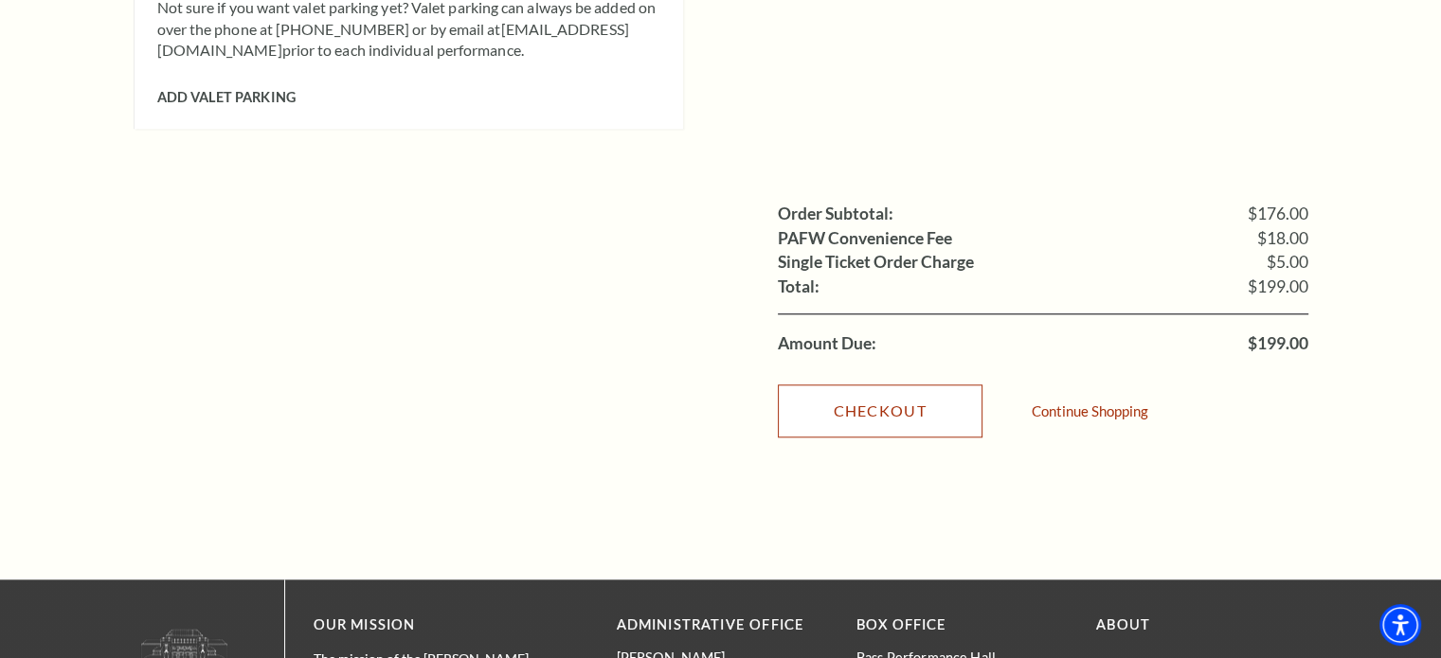
click at [904, 385] on link "Checkout" at bounding box center [880, 411] width 205 height 53
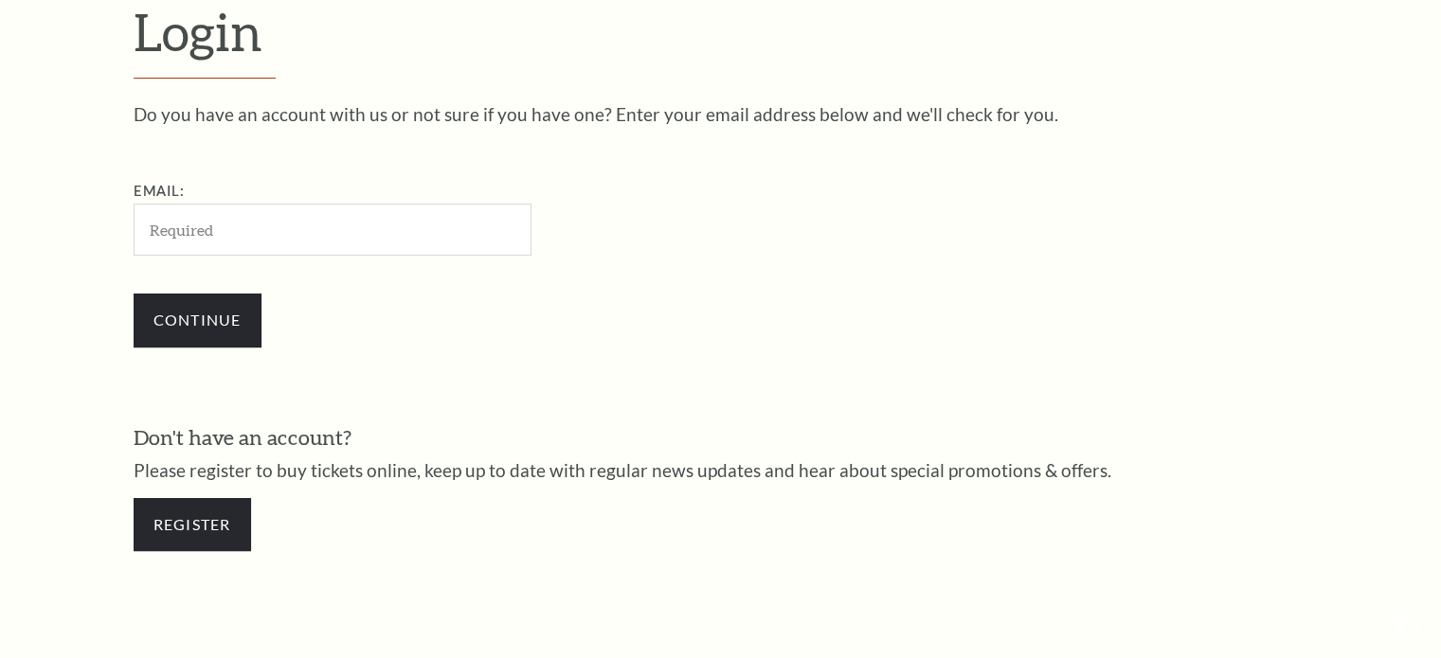
scroll to position [561, 0]
type input "[PERSON_NAME][EMAIL_ADDRESS][DOMAIN_NAME]"
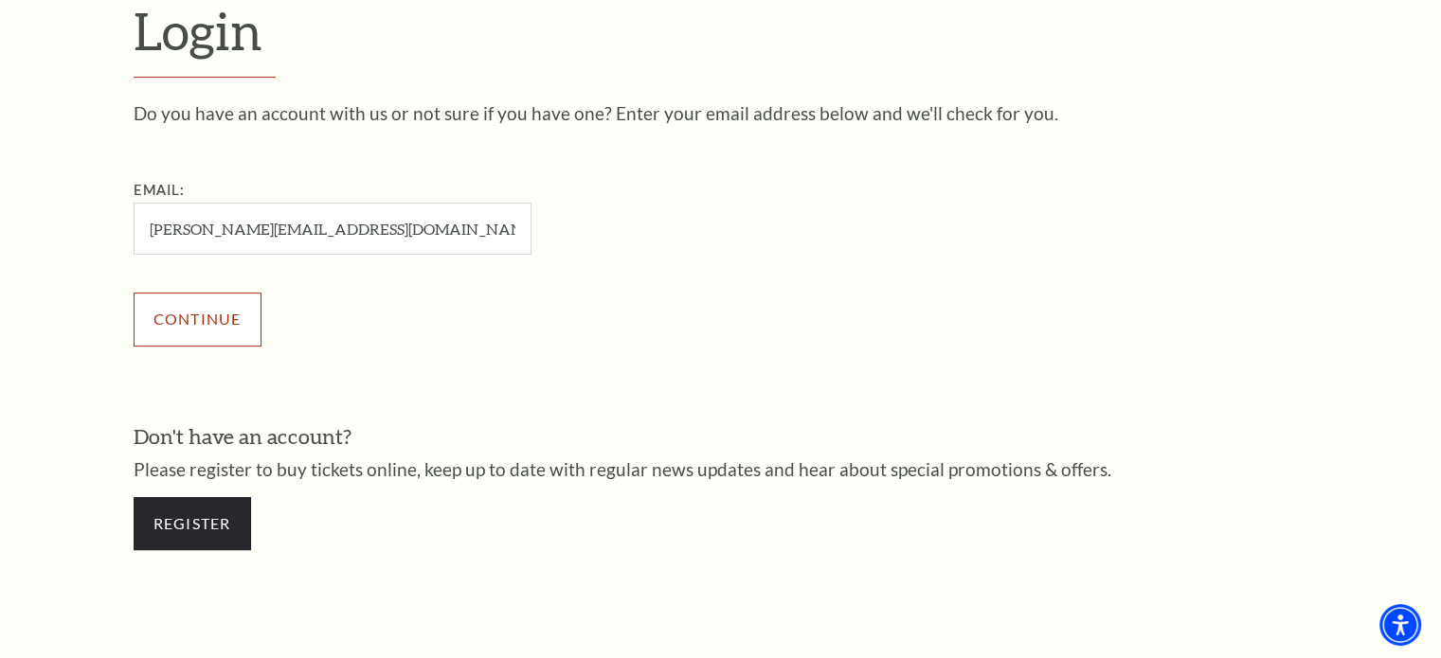
click at [200, 313] on input "Continue" at bounding box center [198, 319] width 128 height 53
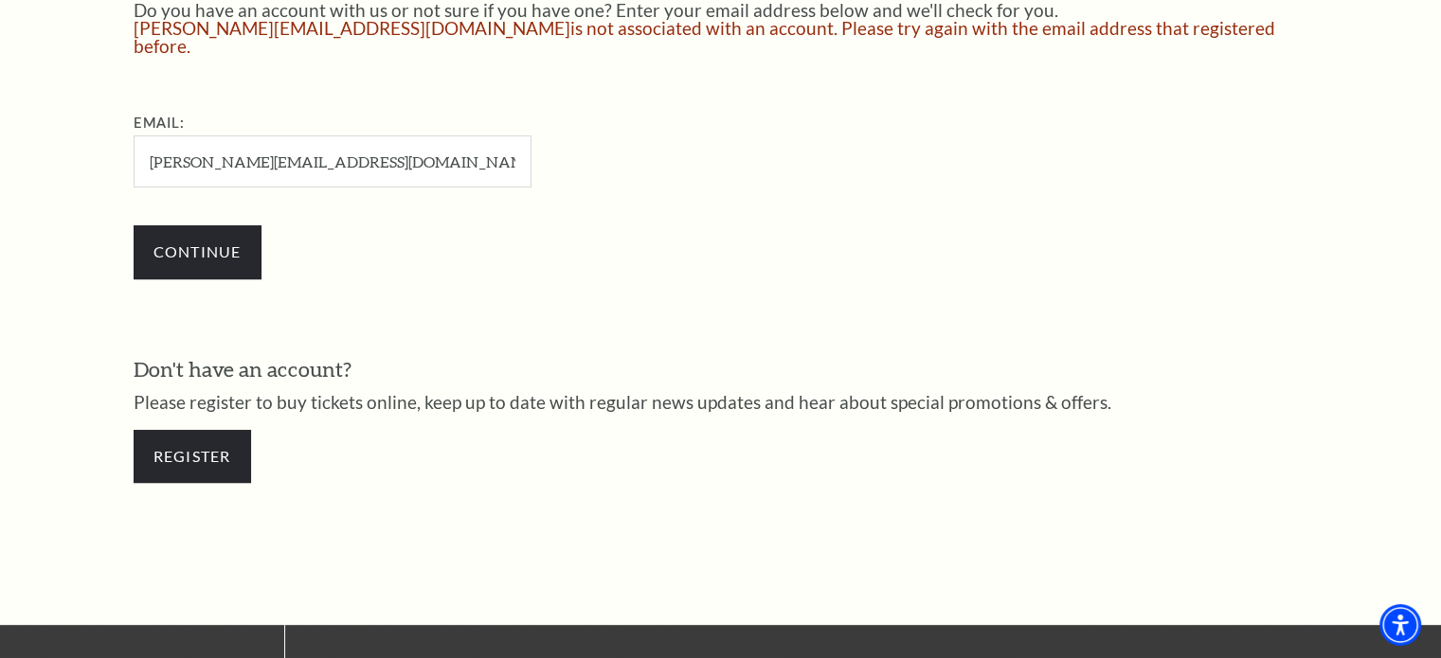
scroll to position [667, 0]
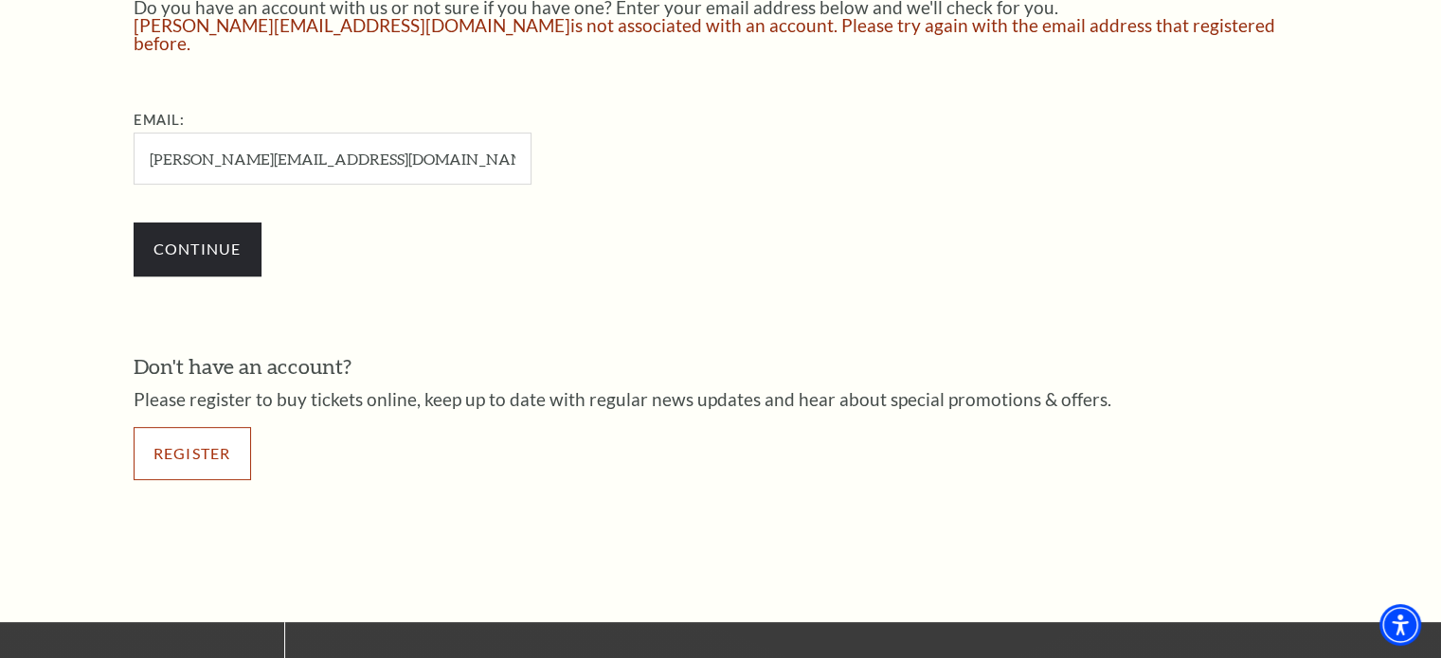
click at [223, 439] on link "Register" at bounding box center [192, 453] width 117 height 53
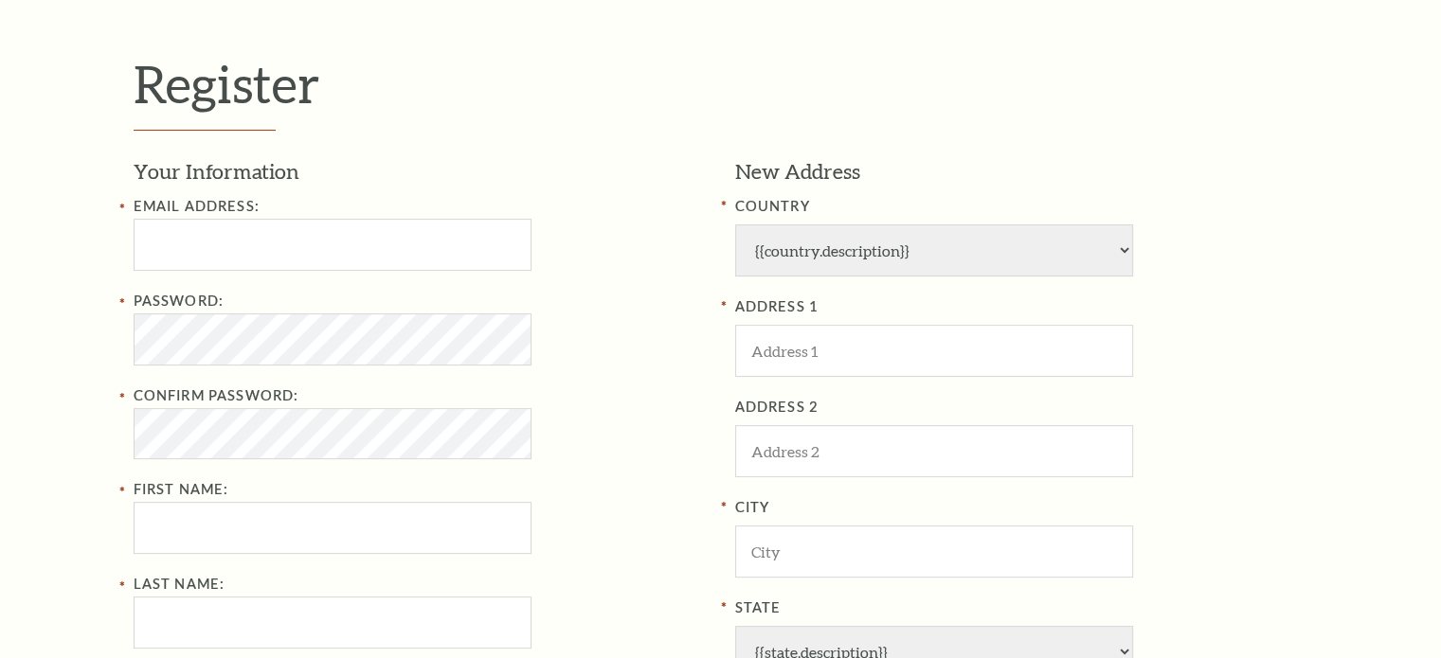
scroll to position [568, 0]
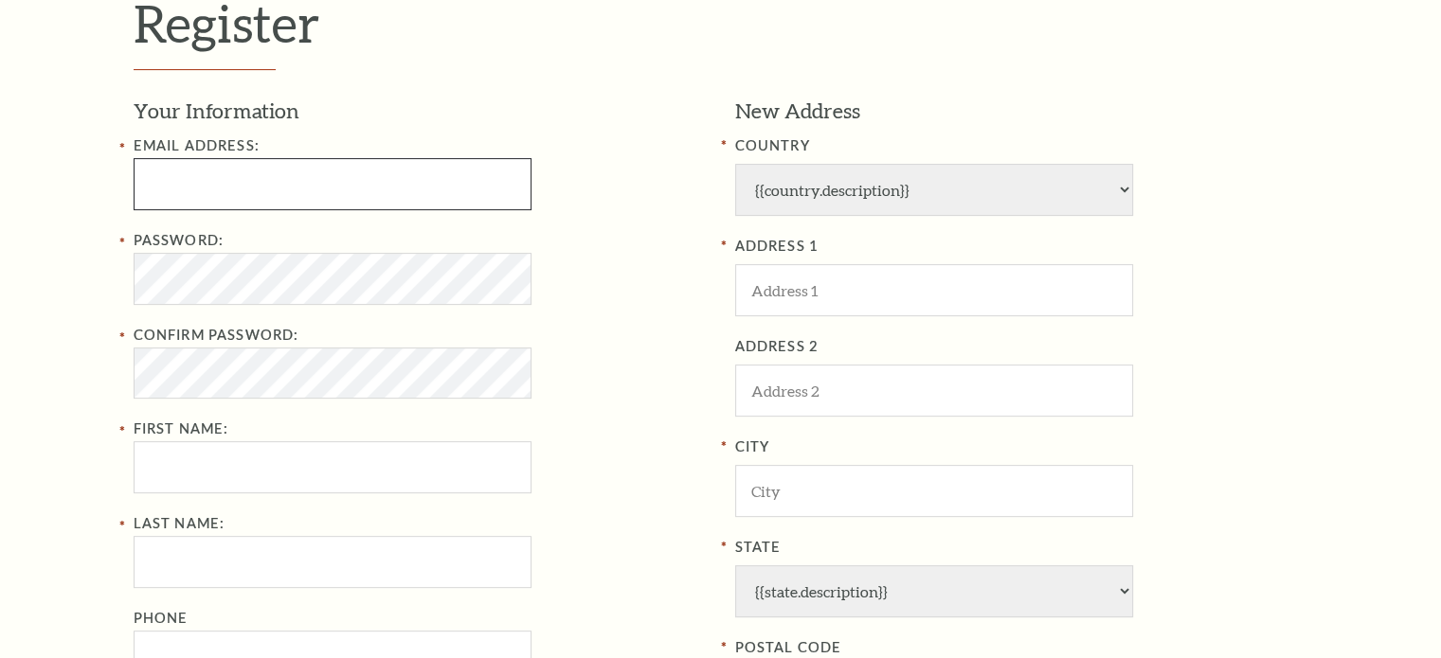
click at [246, 189] on input "text" at bounding box center [333, 184] width 398 height 52
select select "1"
select select "TX"
click at [390, 185] on input "Email Address:" at bounding box center [333, 184] width 398 height 52
type input "[PERSON_NAME][EMAIL_ADDRESS][DOMAIN_NAME]"
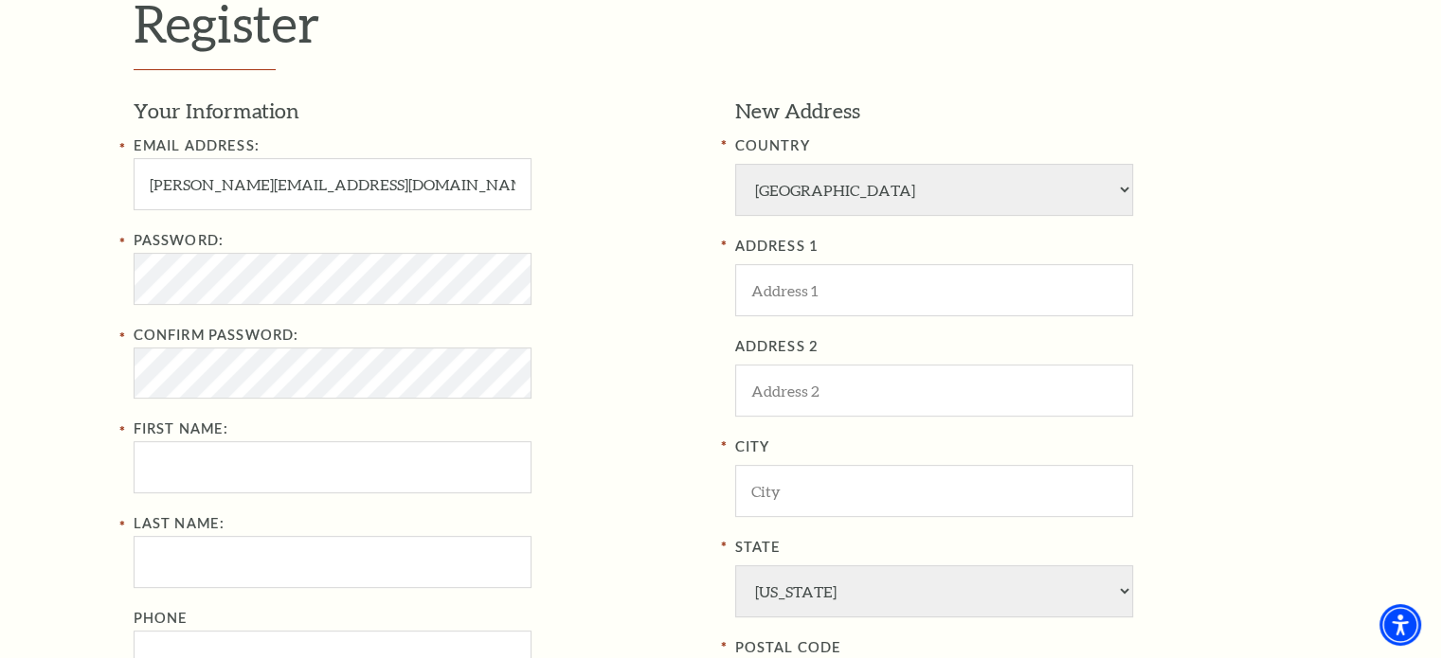
click at [72, 207] on div "Register Your Information Email Address: isabel.avalos219@gmail.com Password: C…" at bounding box center [720, 447] width 1441 height 1157
click at [359, 477] on input "First Name:" at bounding box center [333, 467] width 398 height 52
type input "Isabel"
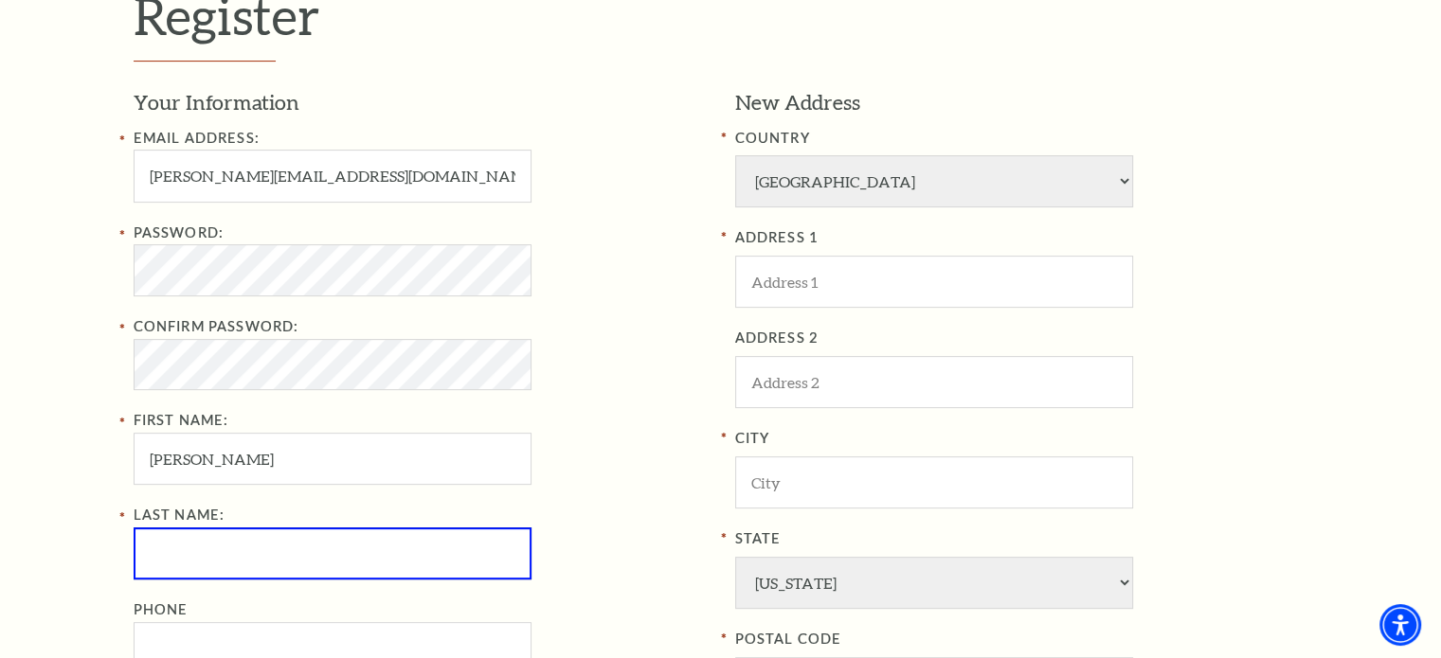
scroll to position [561, 0]
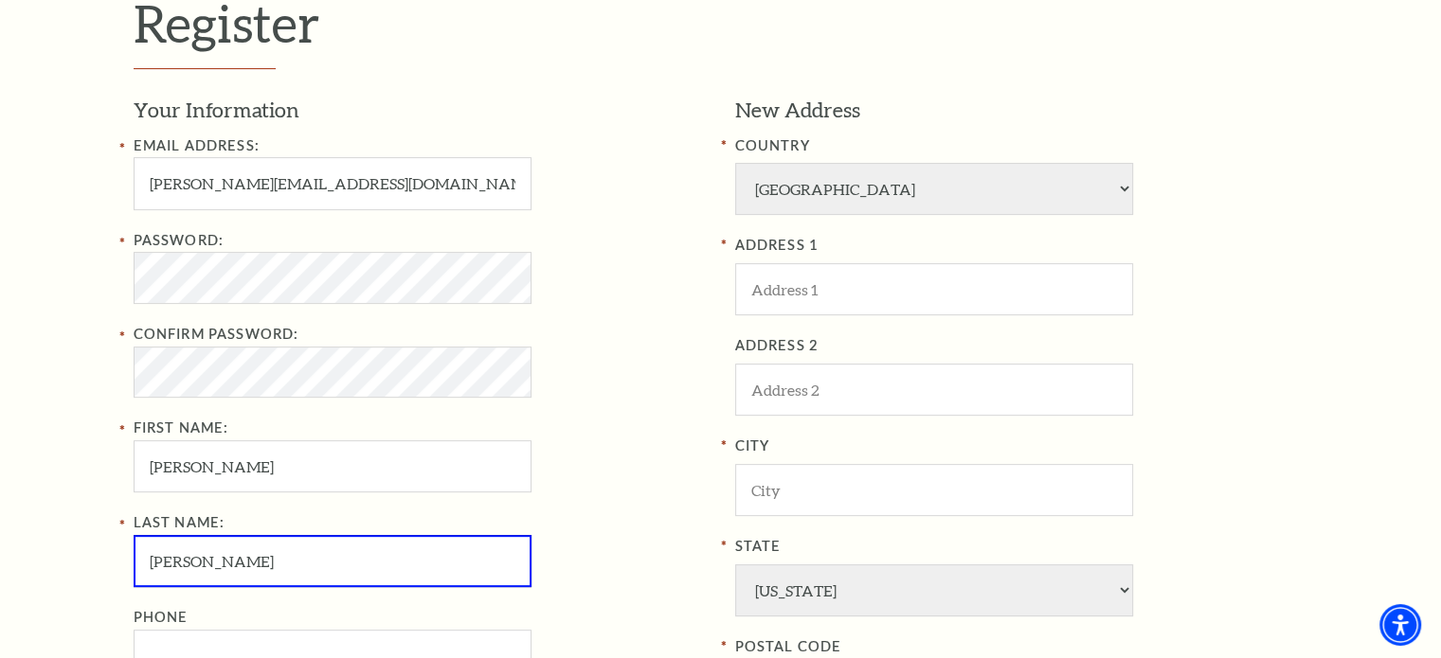
type input "Avalos"
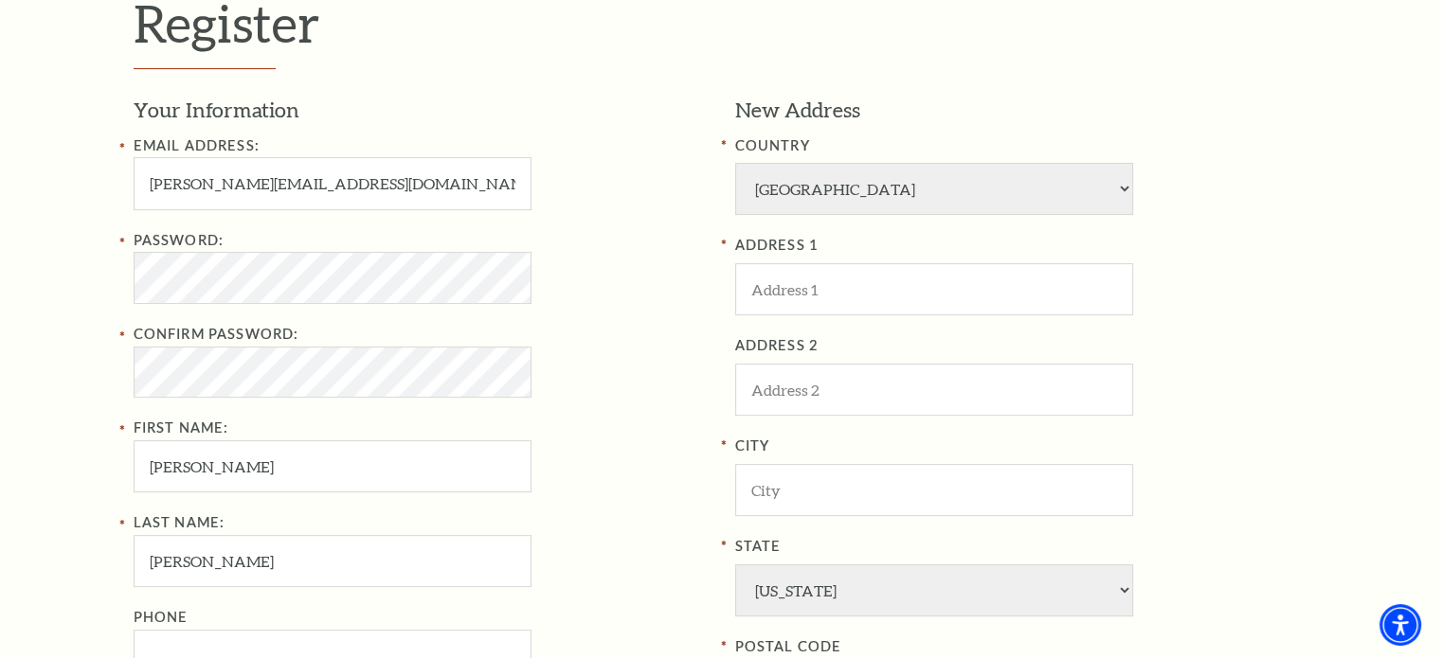
click at [99, 567] on div "Register Your Information Email Address: isabel.avalos219@gmail.com Password: C…" at bounding box center [720, 447] width 1441 height 1157
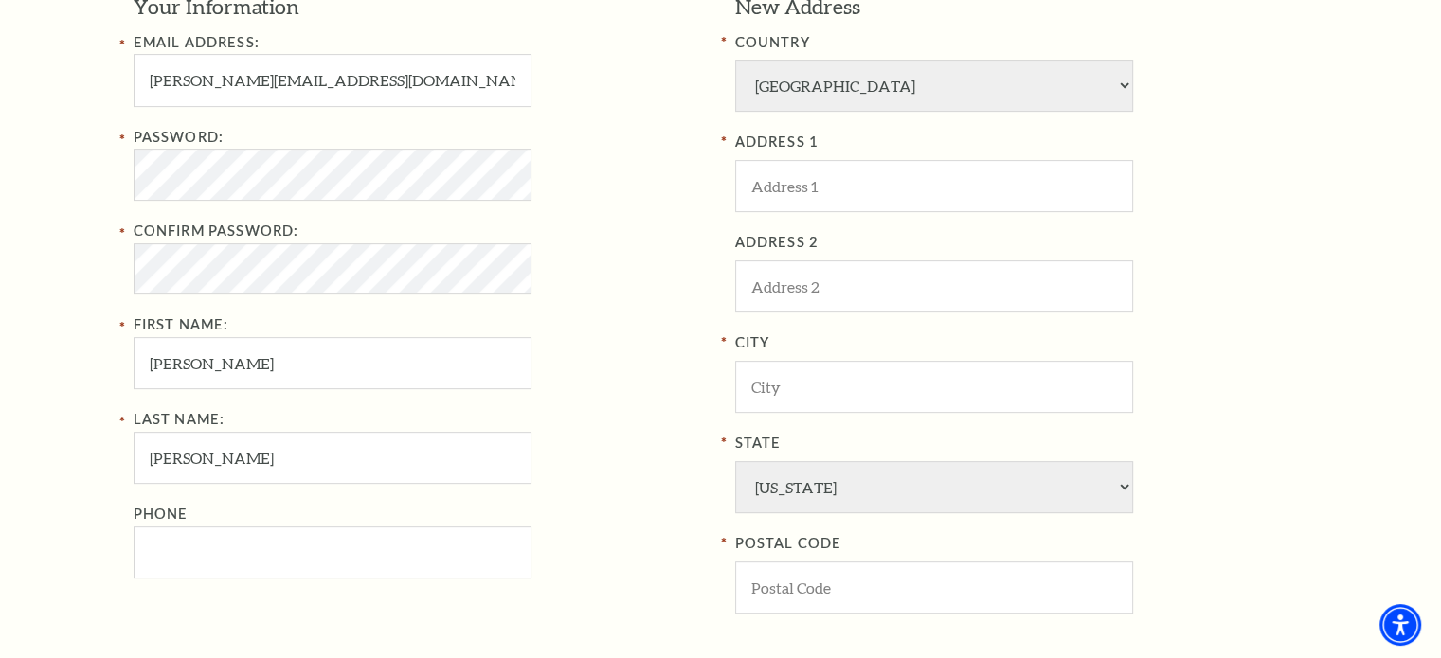
scroll to position [750, 0]
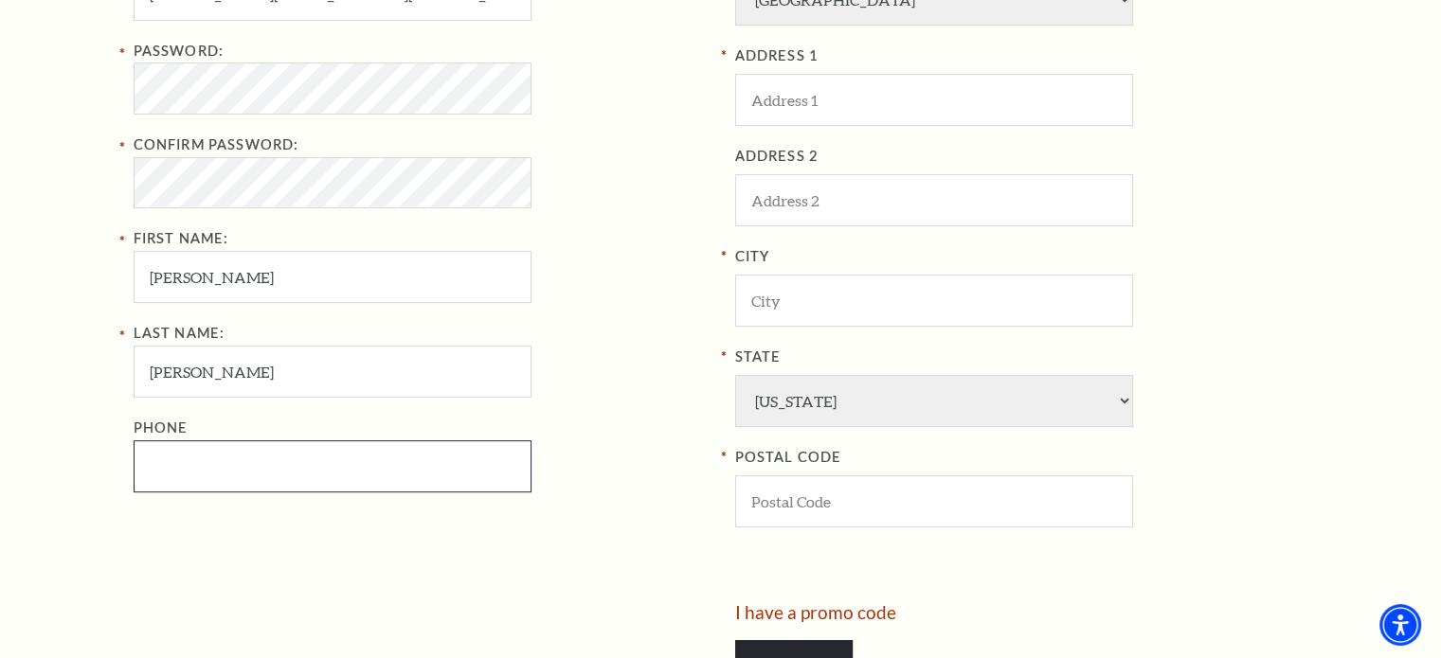
click at [174, 459] on input "Phone" at bounding box center [333, 467] width 398 height 52
type input "817-694-7589"
click at [261, 549] on div "Your Information Email Address: isabel.avalos219@gmail.com Password: Confirm Pa…" at bounding box center [427, 254] width 587 height 697
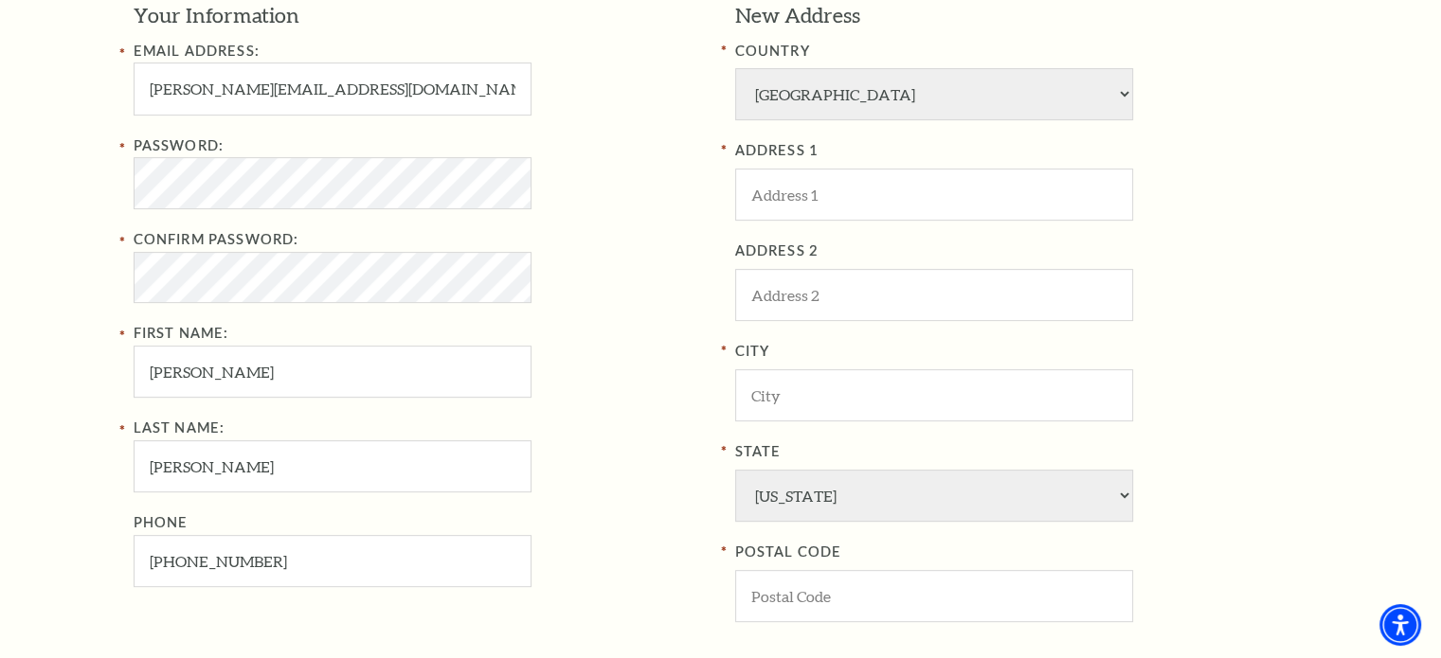
scroll to position [561, 0]
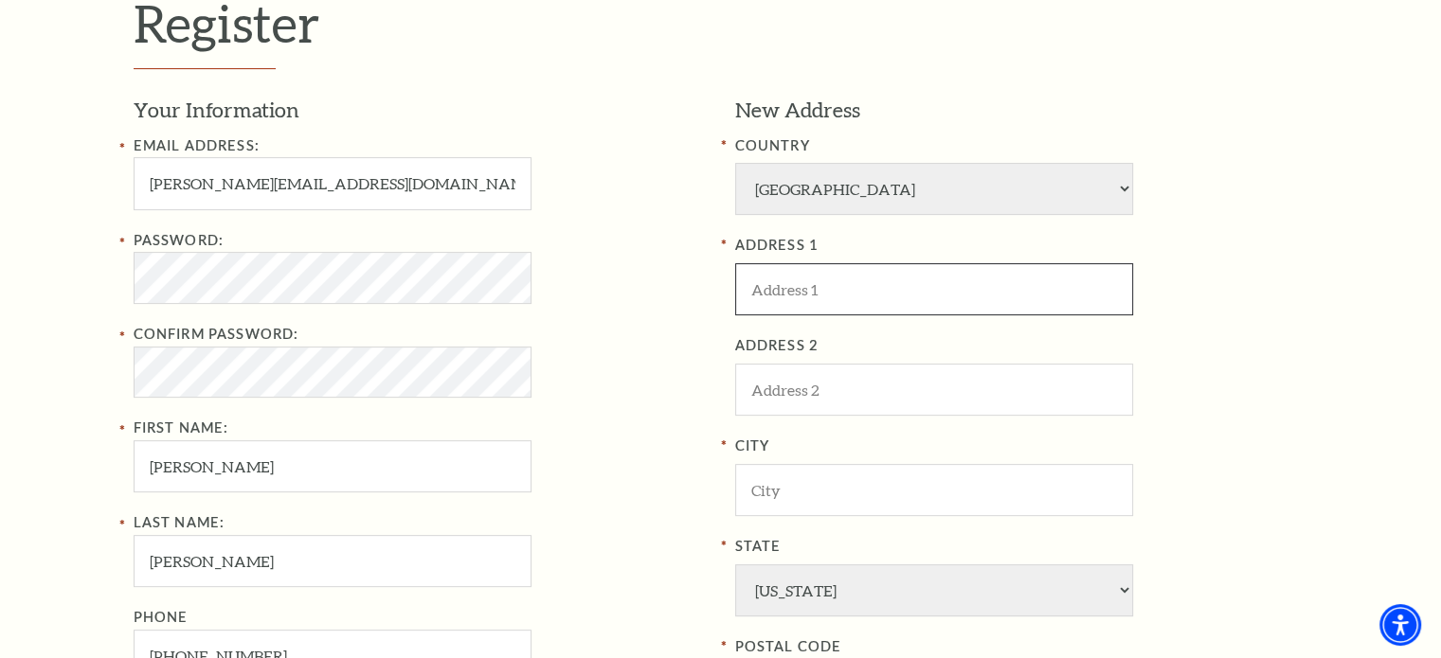
click at [777, 291] on input "ADDRESS 1" at bounding box center [934, 289] width 398 height 52
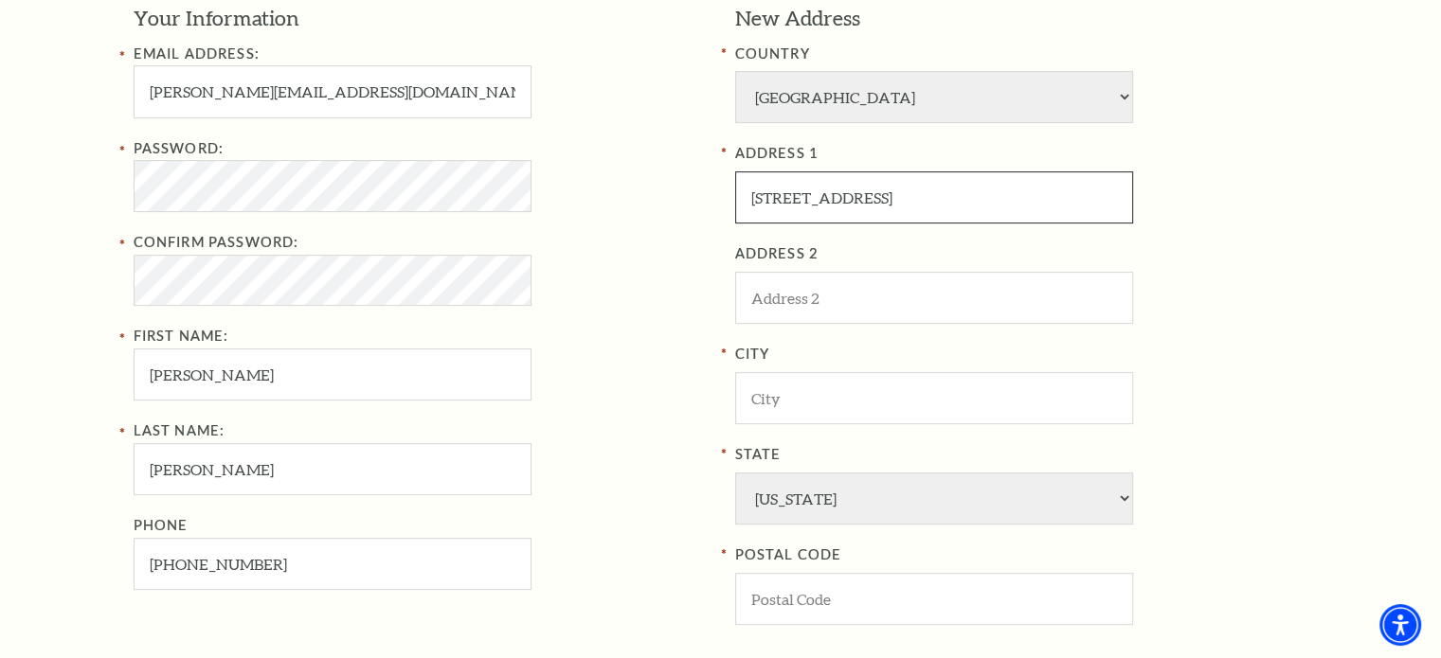
scroll to position [656, 0]
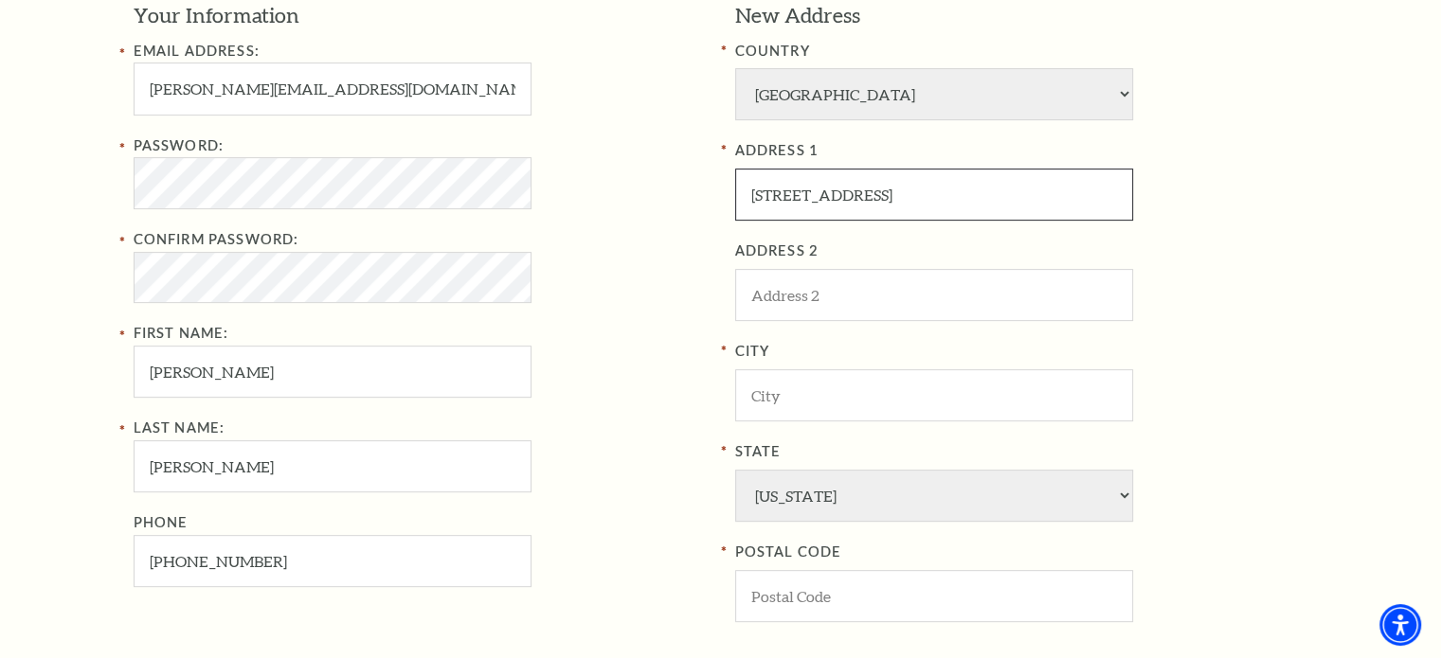
type input "10625 Kiowa Trl W"
click at [788, 402] on input "City" at bounding box center [934, 395] width 398 height 52
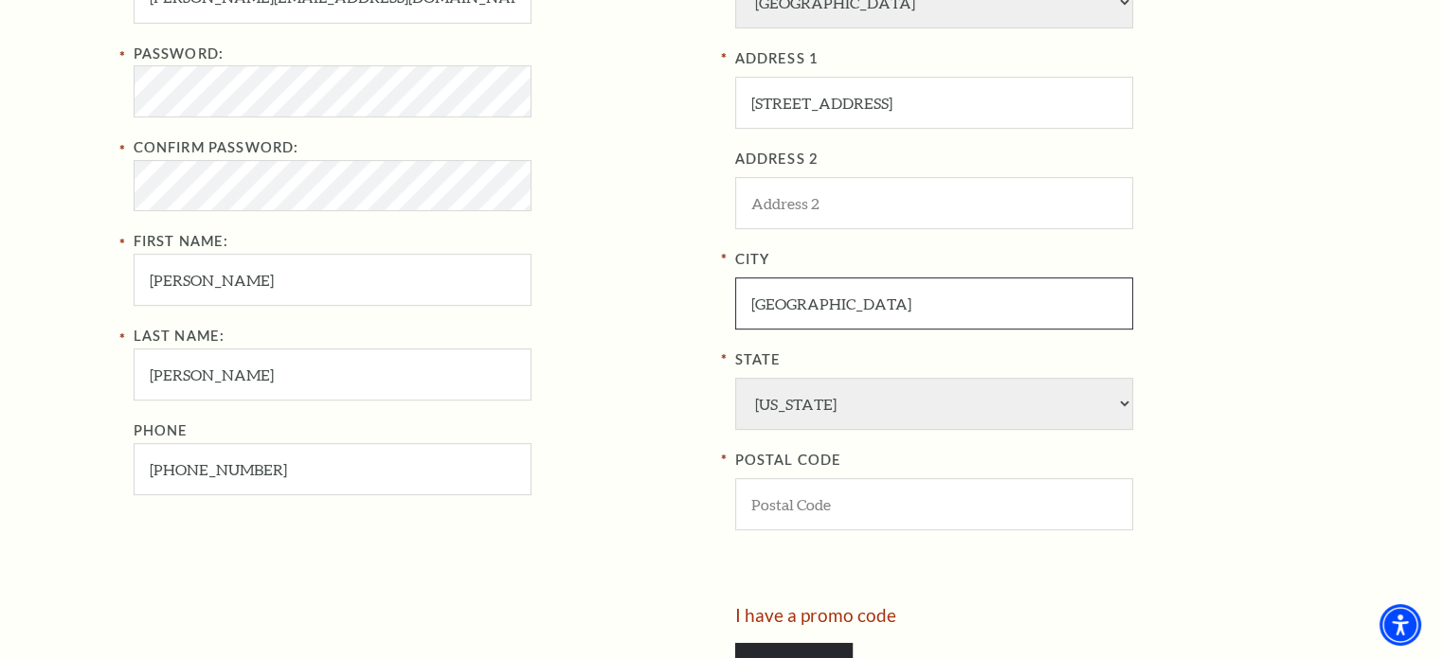
scroll to position [750, 0]
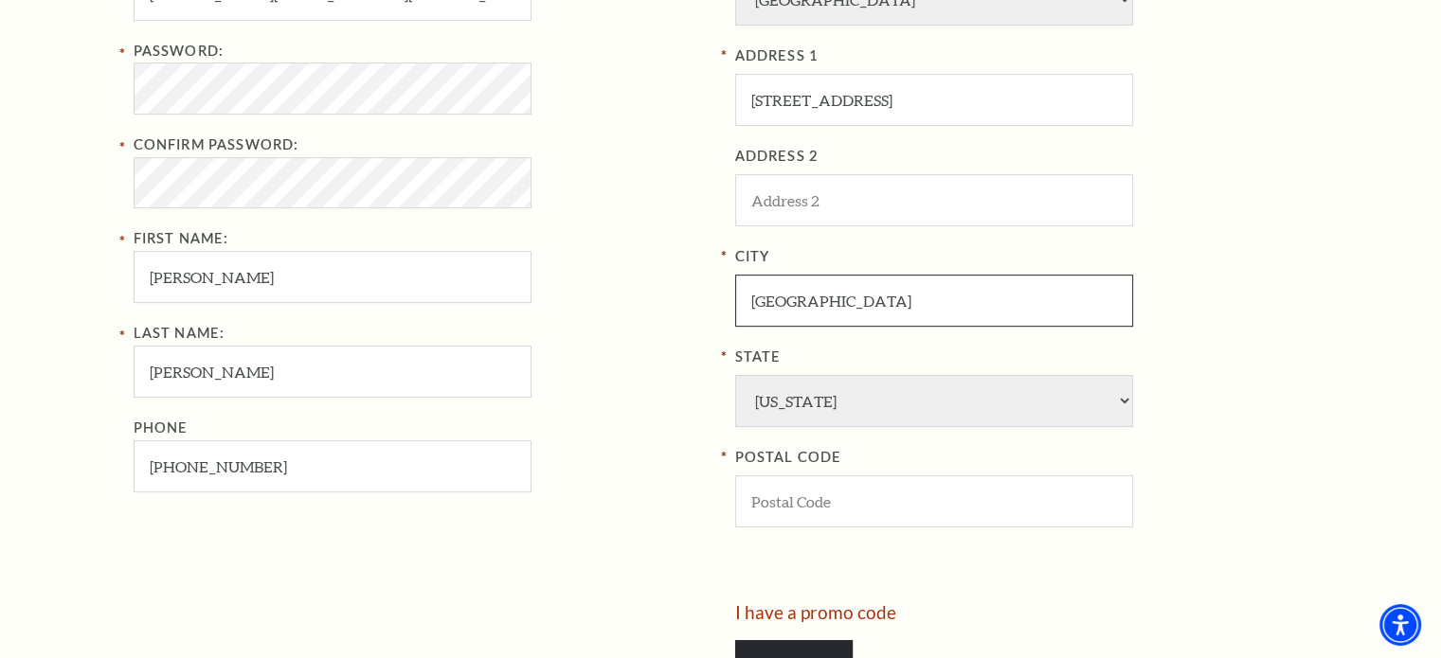
type input "Fort Worth"
click at [815, 509] on input "POSTAL CODE" at bounding box center [934, 502] width 398 height 52
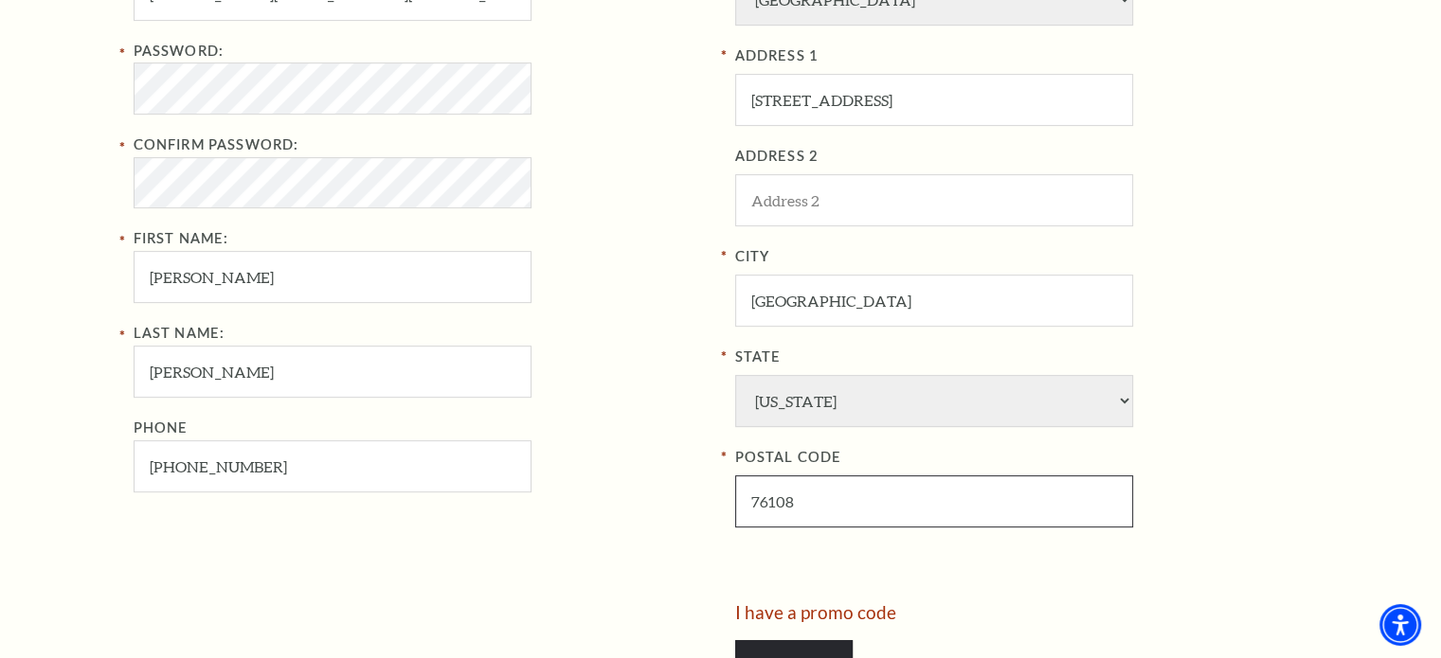
type input "76108"
drag, startPoint x: 557, startPoint y: 495, endPoint x: 572, endPoint y: 495, distance: 15.2
click at [558, 495] on div "Your Information Email Address: isabel.avalos219@gmail.com Password: Confirm Pa…" at bounding box center [427, 254] width 587 height 697
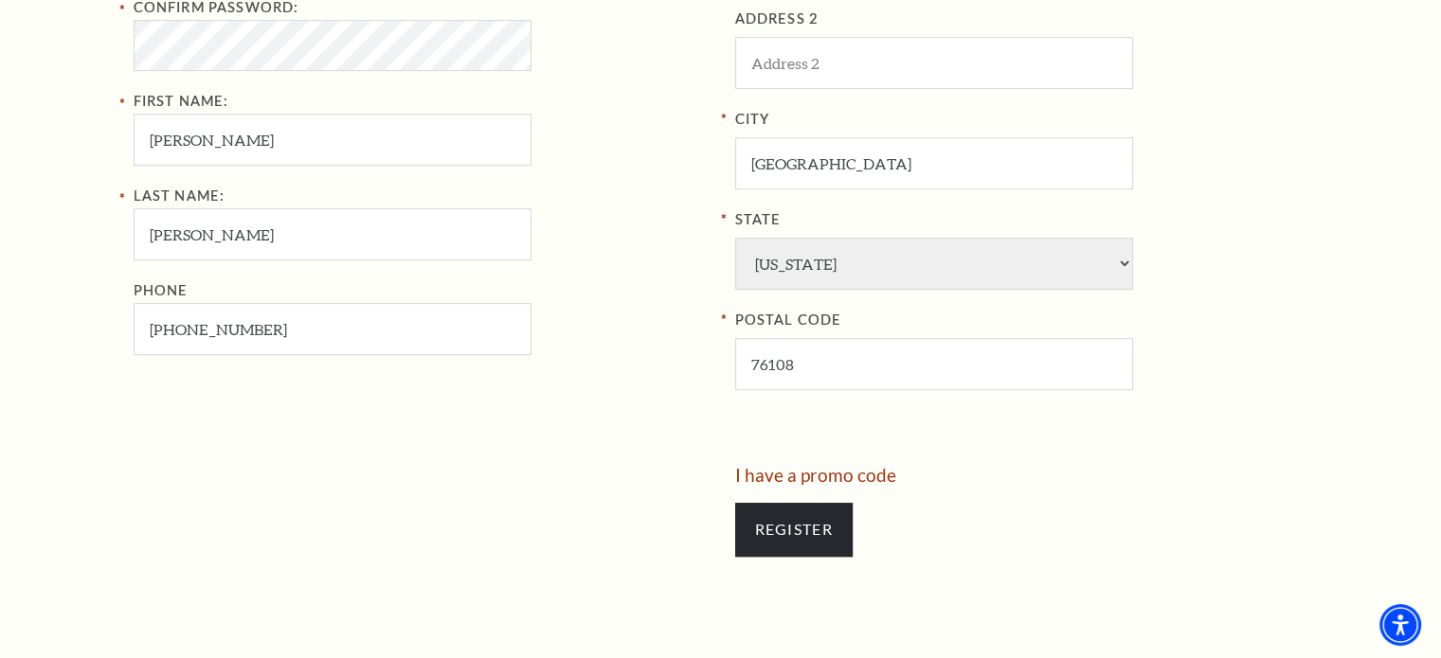
scroll to position [940, 0]
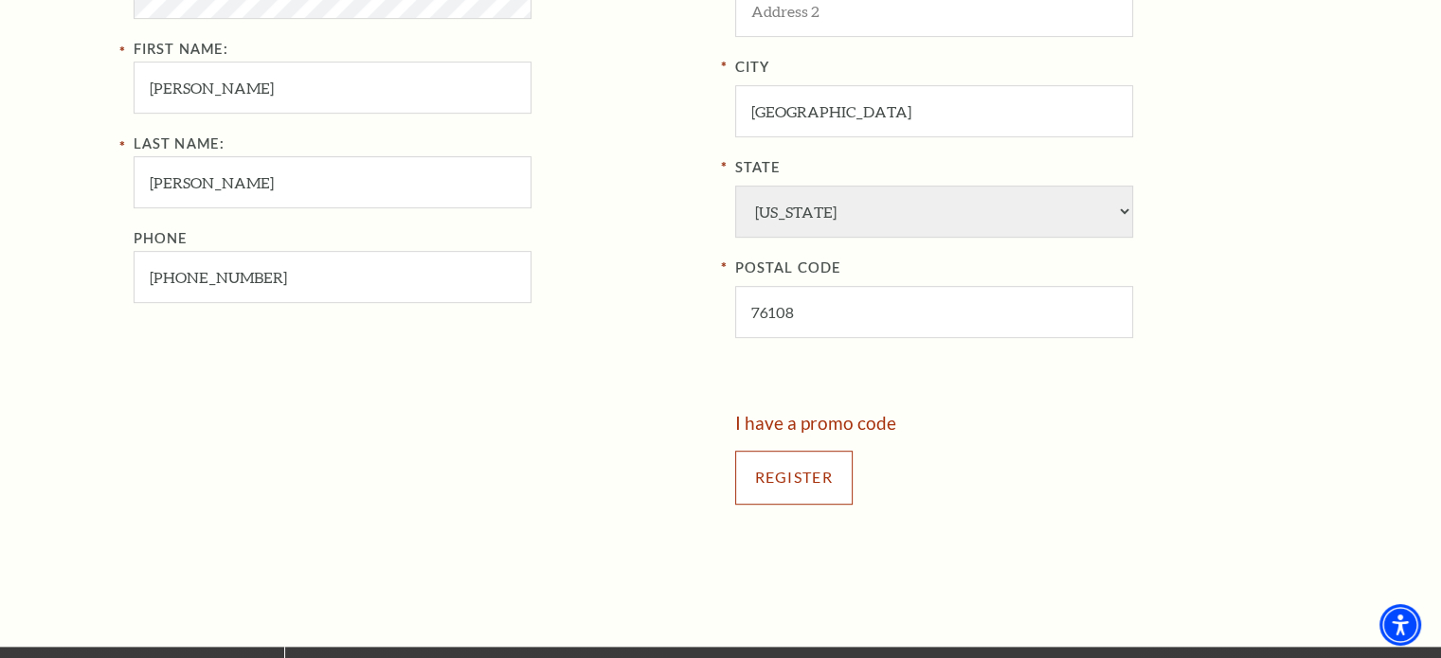
click at [773, 465] on input "Register" at bounding box center [793, 477] width 117 height 53
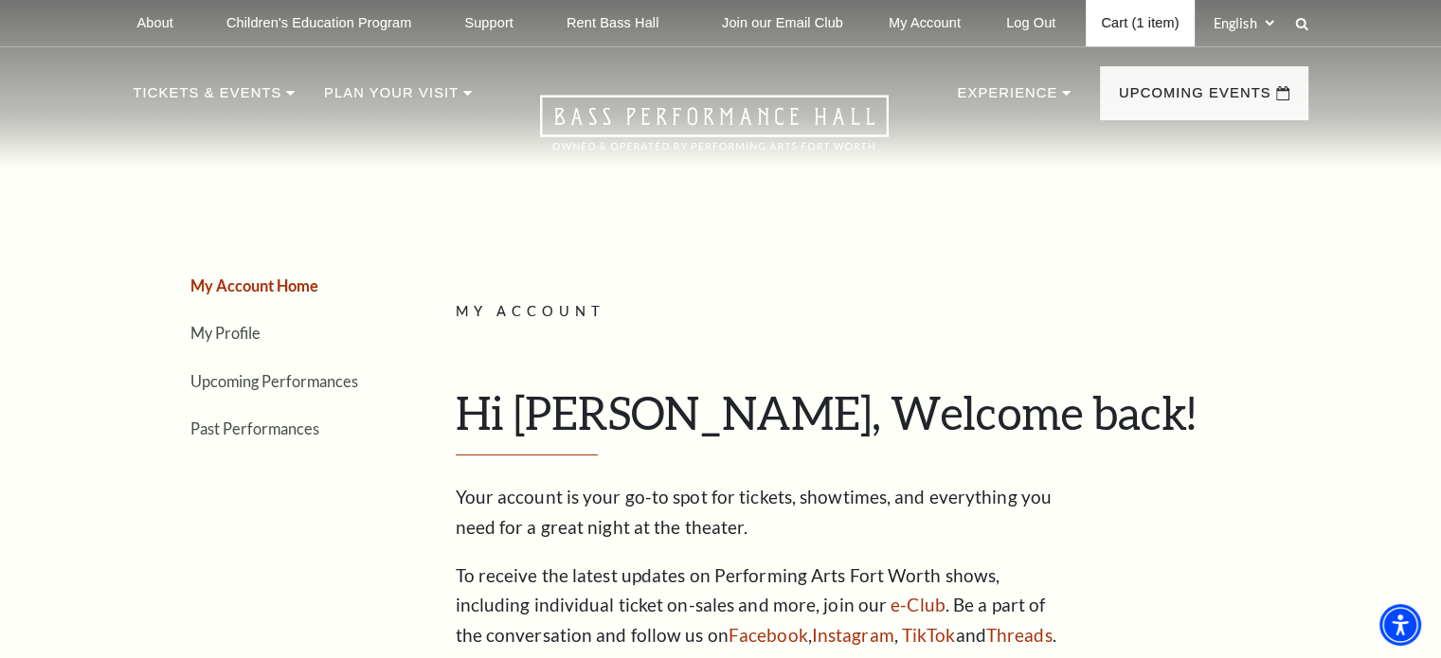
click at [1155, 19] on link "Cart (1 item)" at bounding box center [1140, 23] width 108 height 46
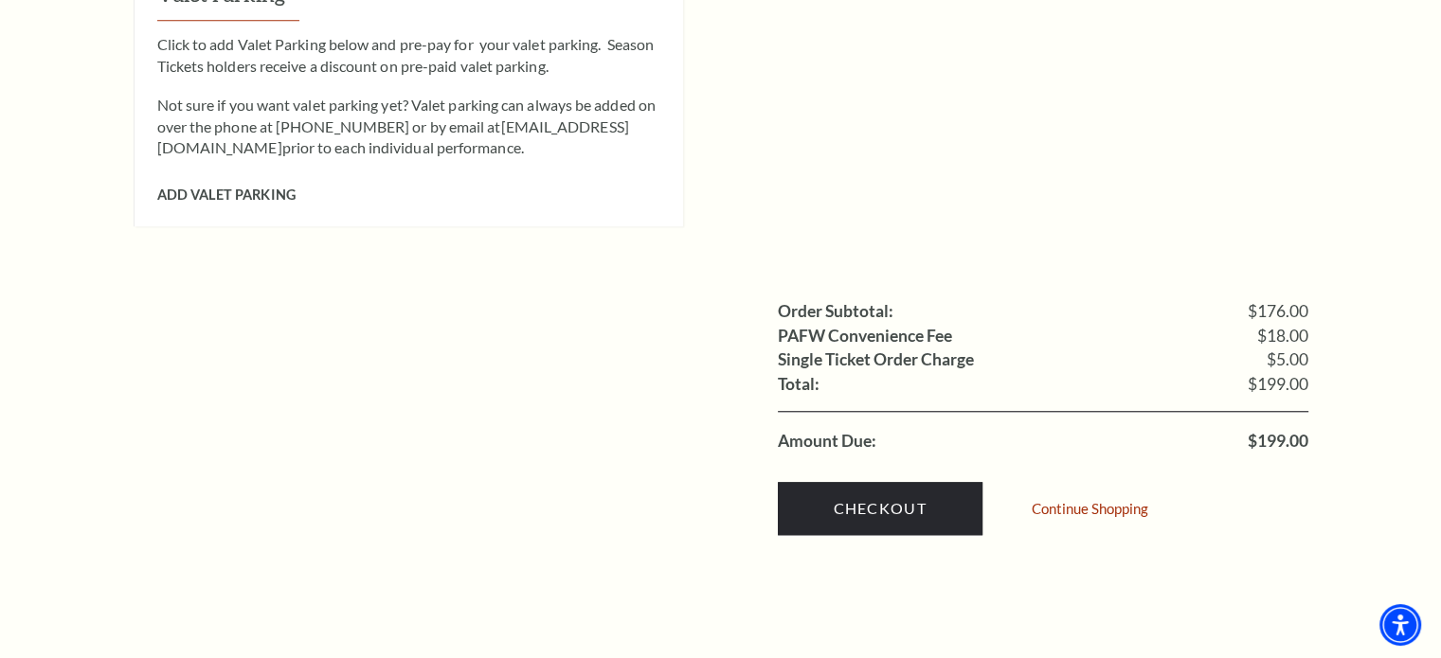
scroll to position [1705, 0]
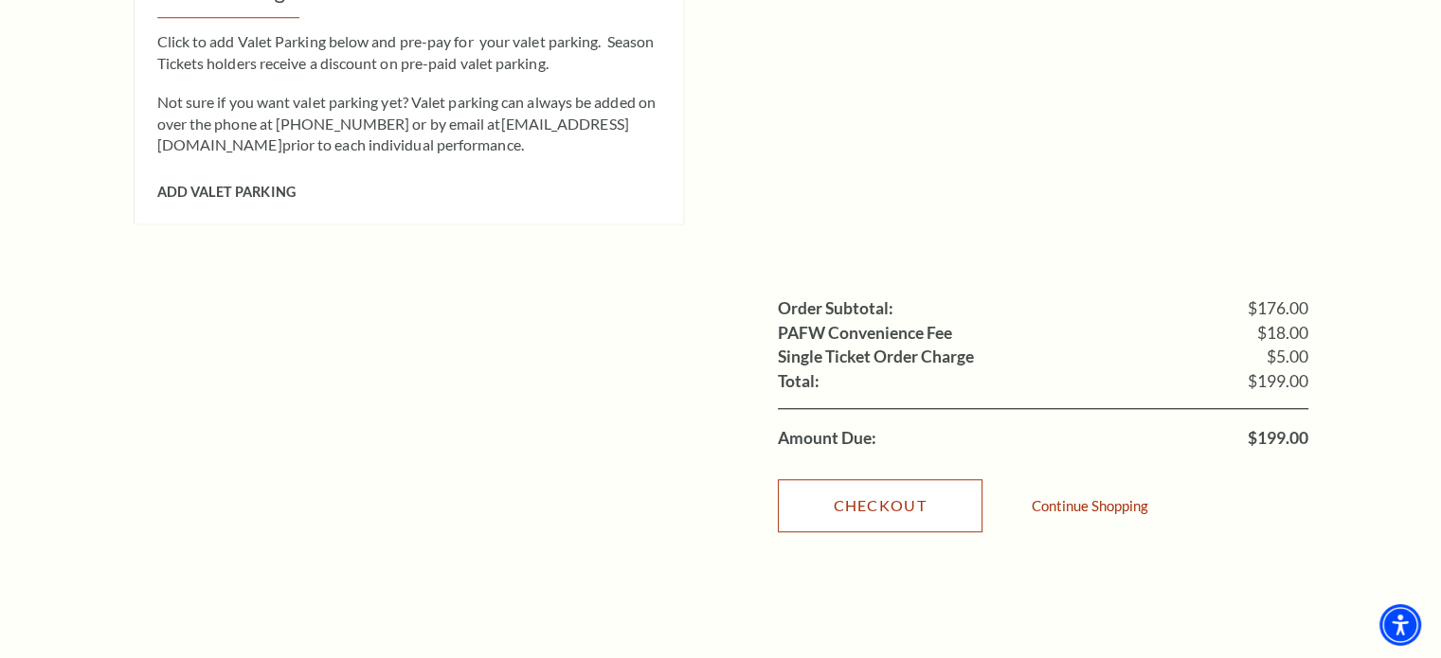
click at [902, 480] on link "Checkout" at bounding box center [880, 505] width 205 height 53
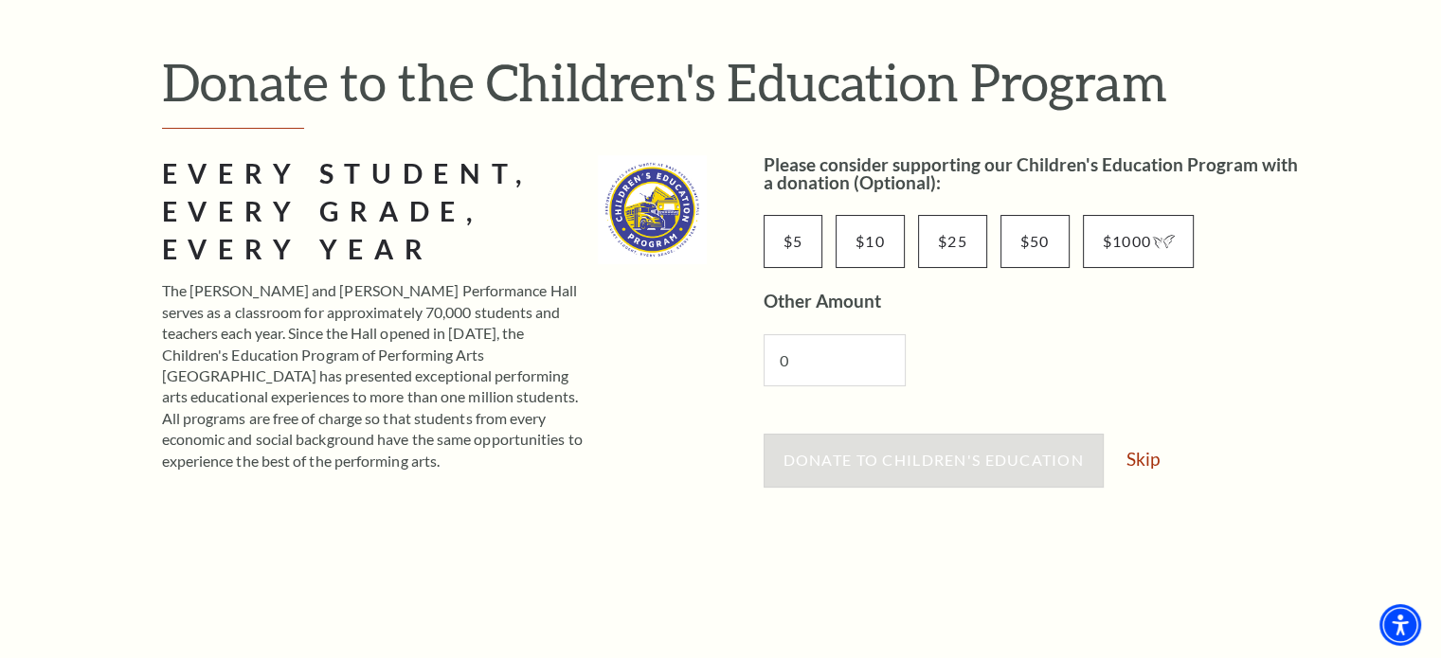
scroll to position [189, 0]
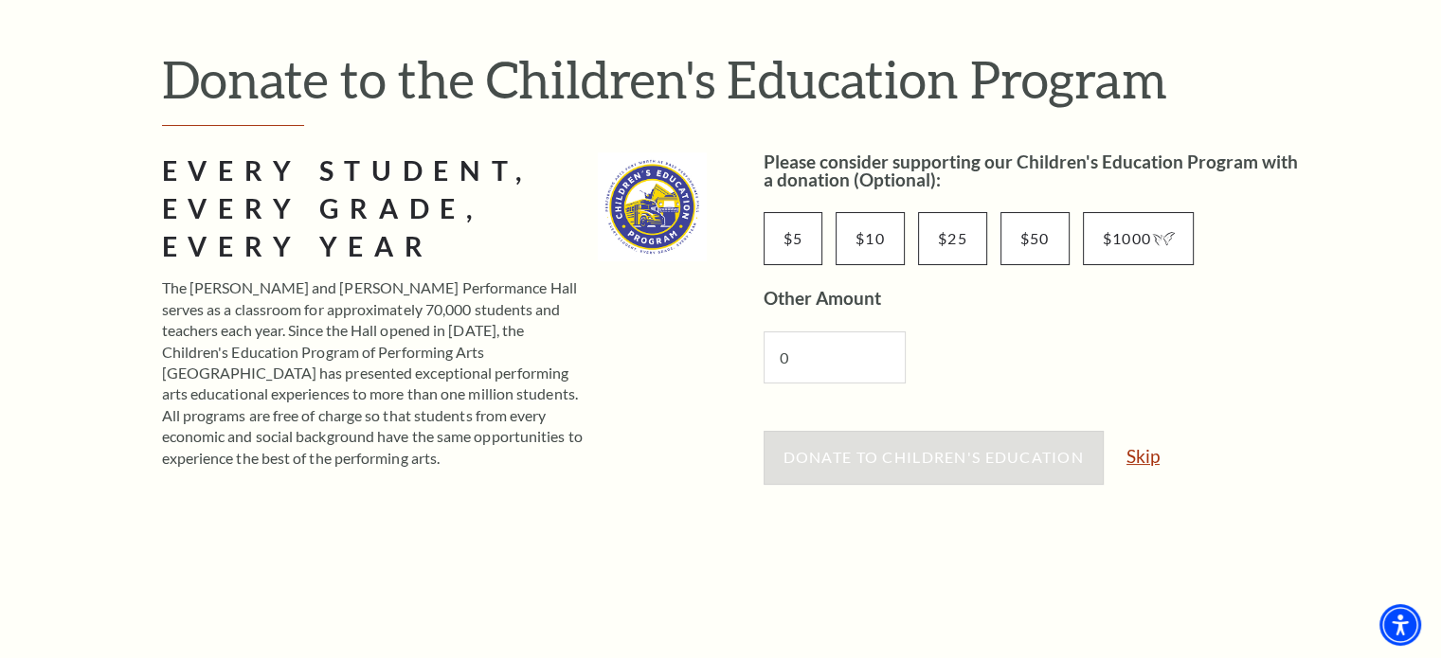
click at [1143, 454] on link "Skip" at bounding box center [1142, 456] width 33 height 18
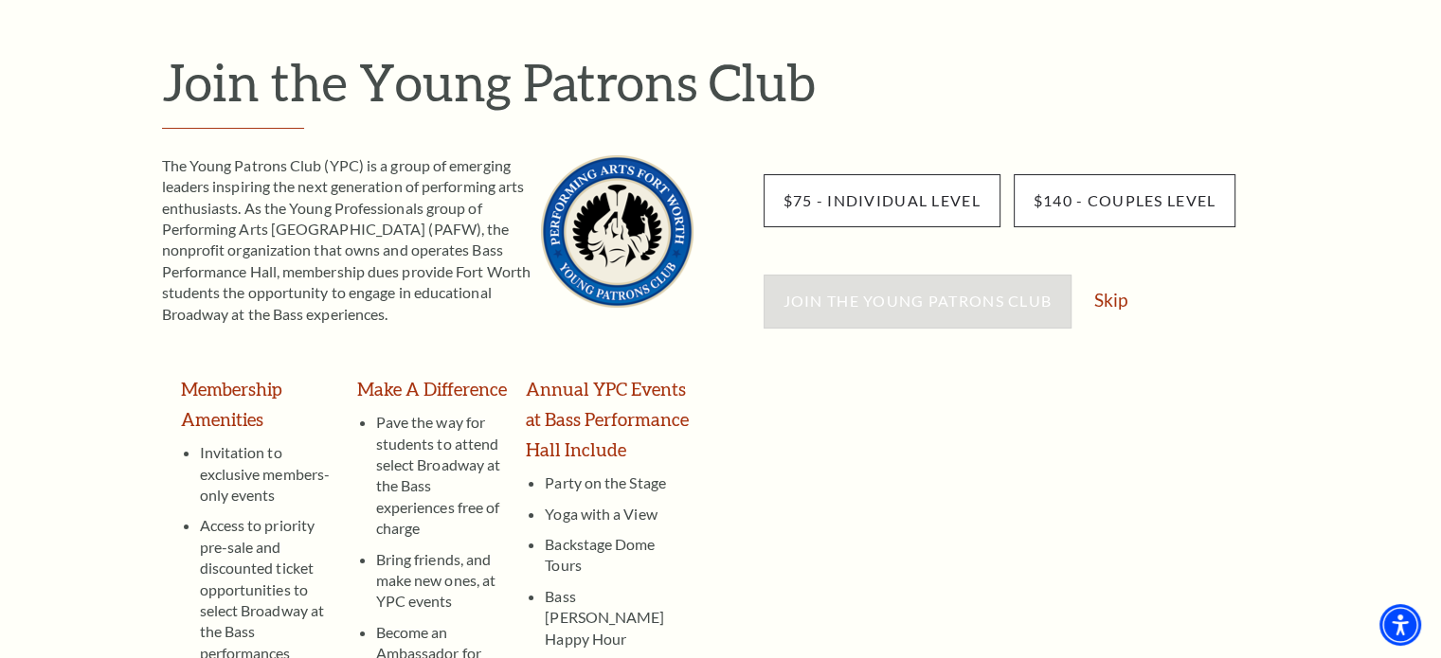
scroll to position [189, 0]
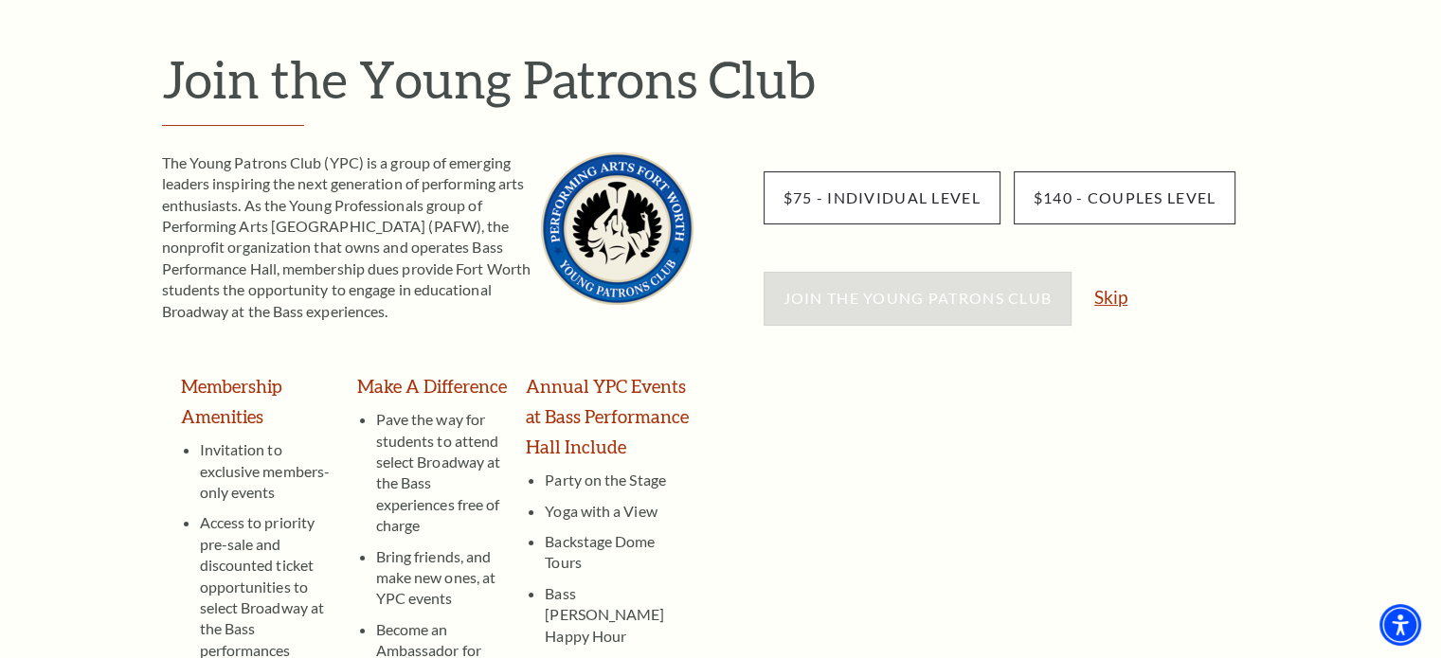
click at [1121, 295] on link "Skip" at bounding box center [1110, 297] width 33 height 18
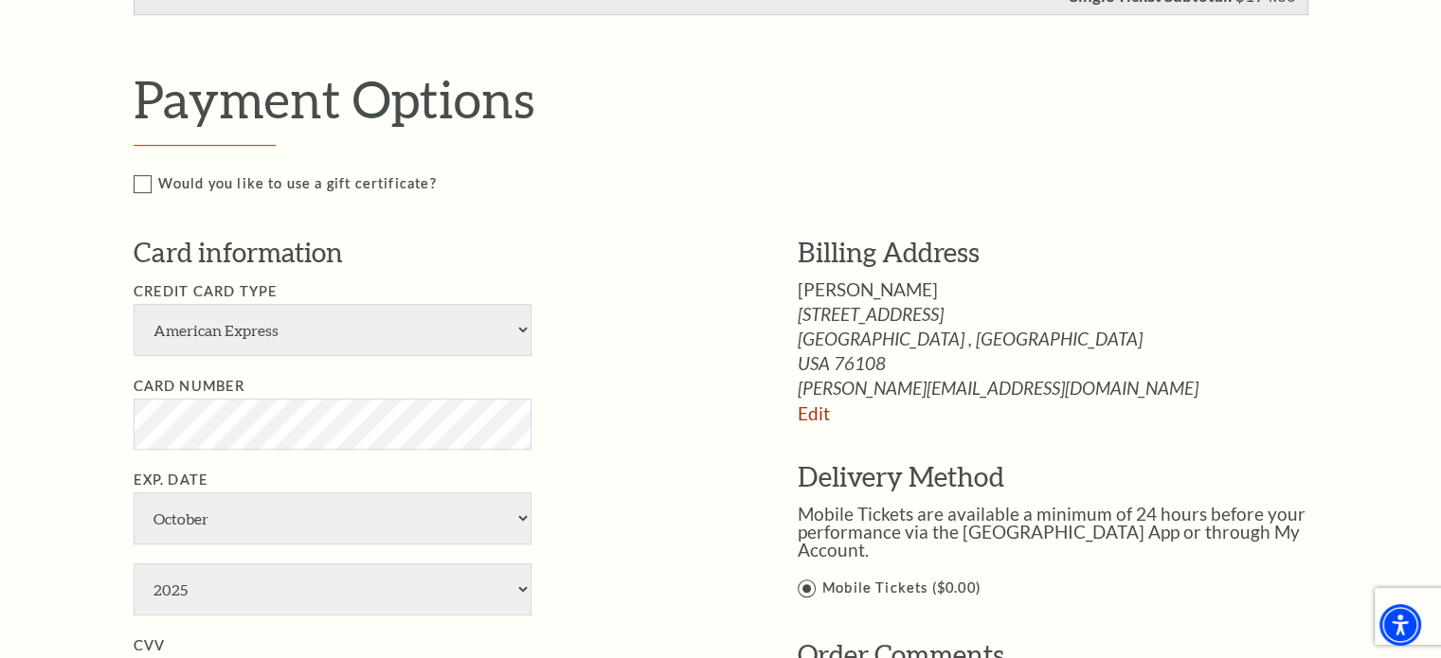
scroll to position [853, 0]
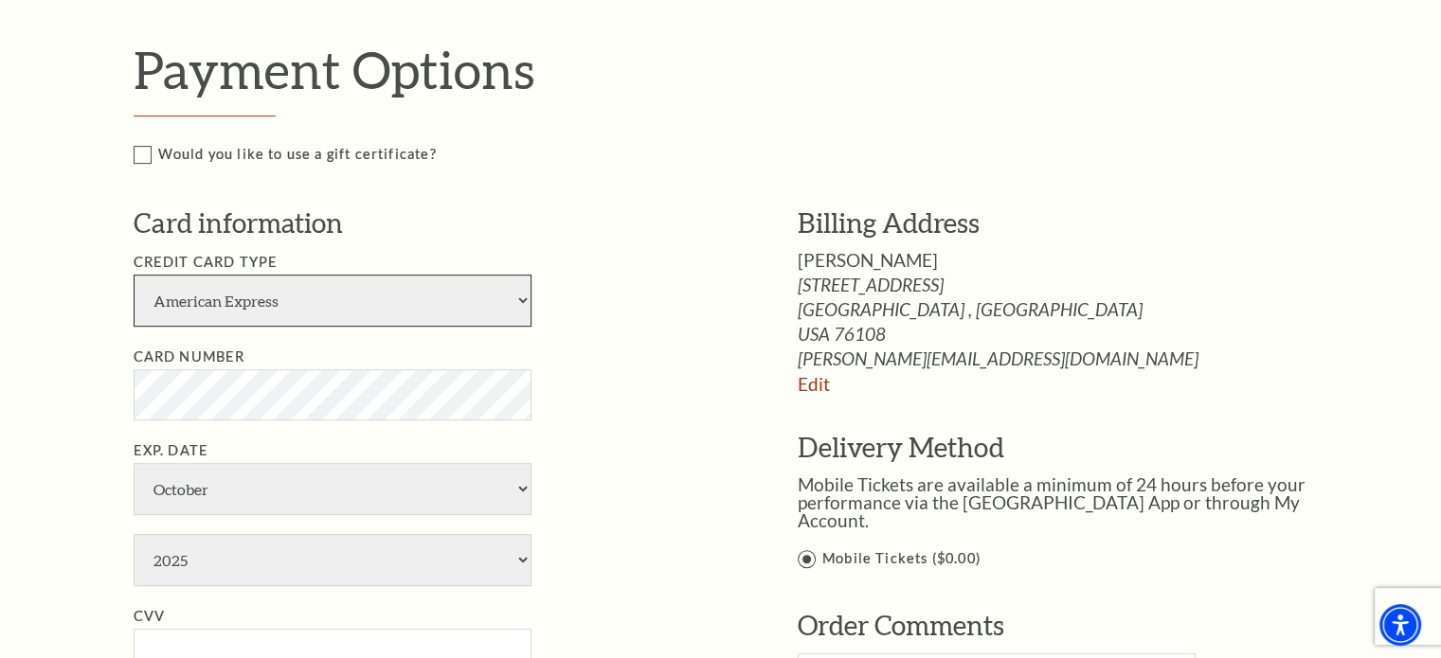
click at [443, 311] on select "American Express Visa Master Card Discover" at bounding box center [333, 301] width 398 height 52
select select "28"
click at [134, 275] on select "American Express Visa Master Card Discover" at bounding box center [333, 301] width 398 height 52
click at [652, 383] on li "Card Number" at bounding box center [437, 383] width 607 height 75
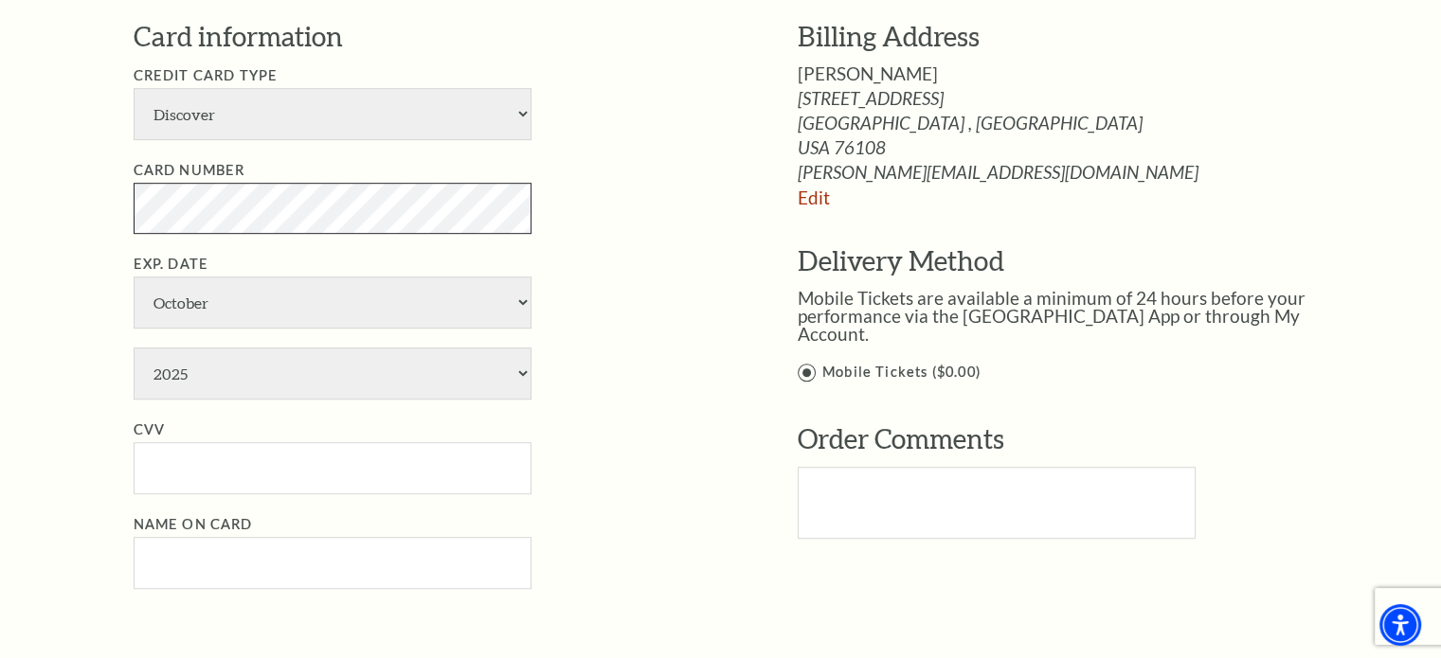
scroll to position [1042, 0]
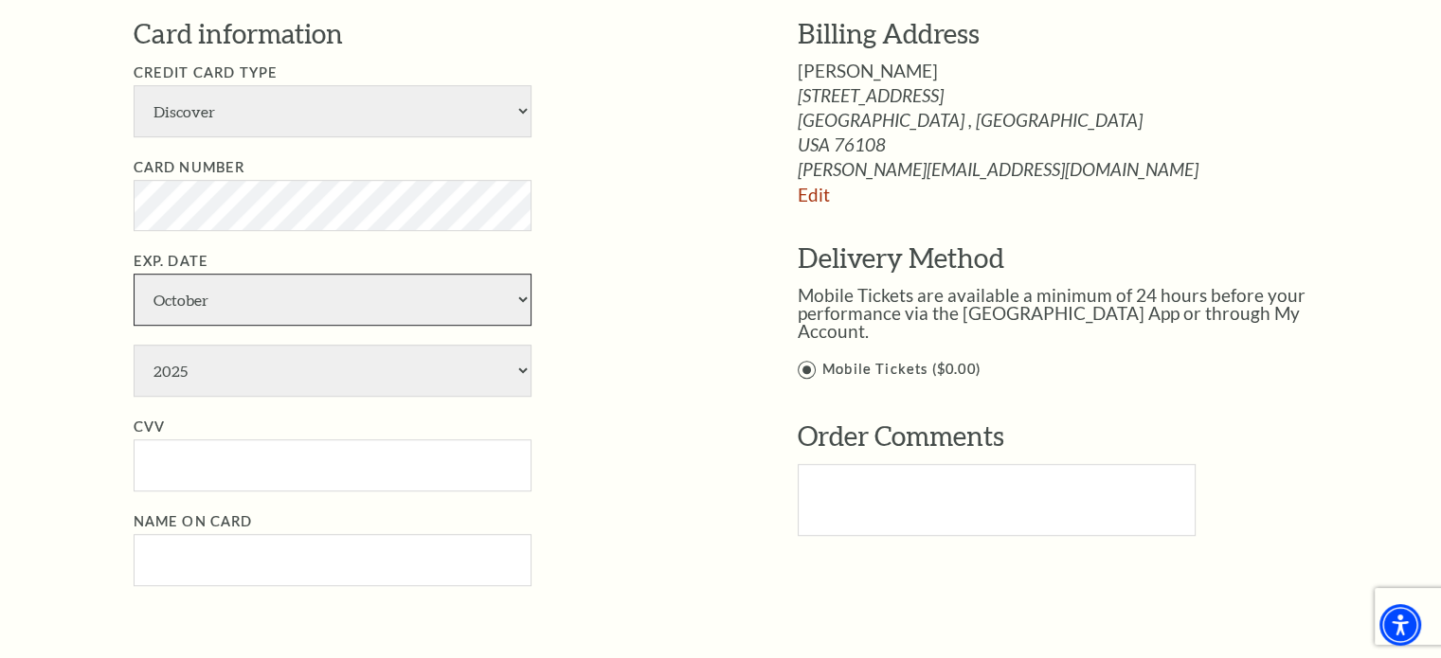
click at [266, 295] on select "January February March April May June July August September October November De…" at bounding box center [333, 300] width 398 height 52
select select "4"
click at [134, 274] on select "January February March April May June July August September October November De…" at bounding box center [333, 300] width 398 height 52
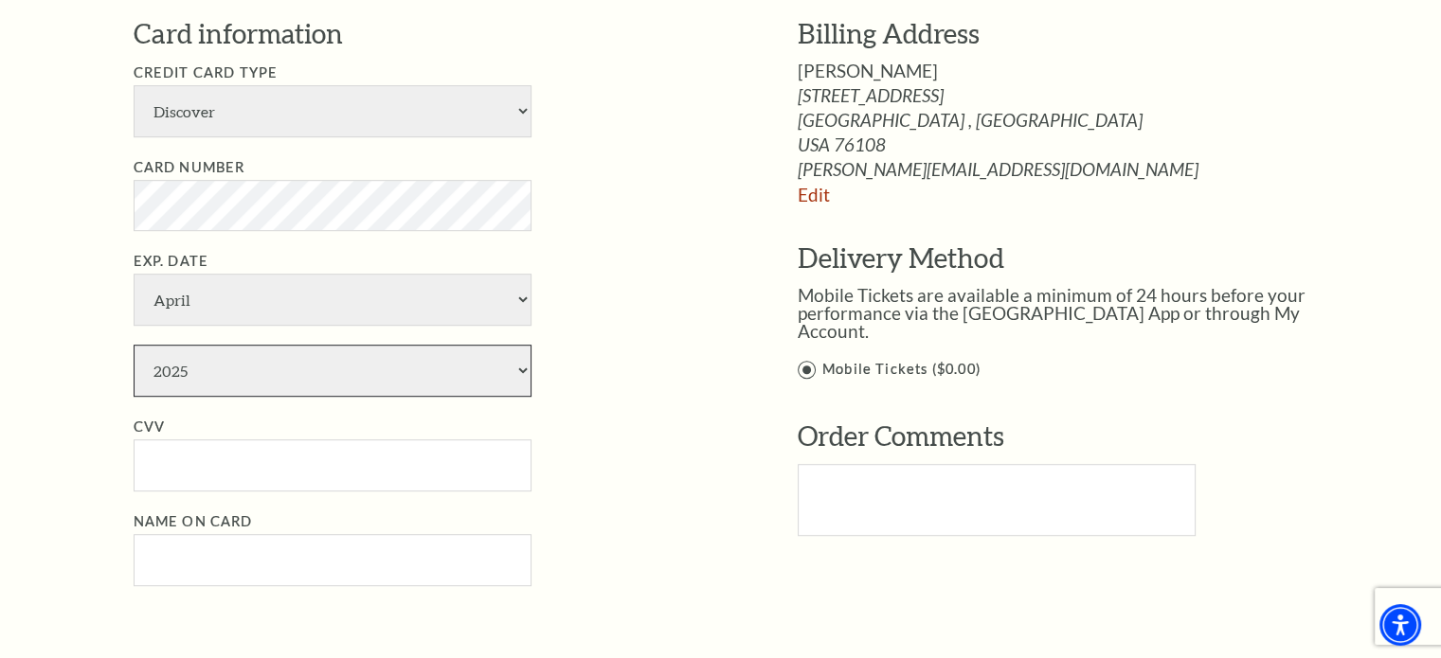
click at [234, 370] on select "2025 2026 2027 2028 2029 2030 2031 2032 2033 2034" at bounding box center [333, 371] width 398 height 52
select select "2029"
click at [134, 345] on select "2025 2026 2027 2028 2029 2030 2031 2032 2033 2034" at bounding box center [333, 371] width 398 height 52
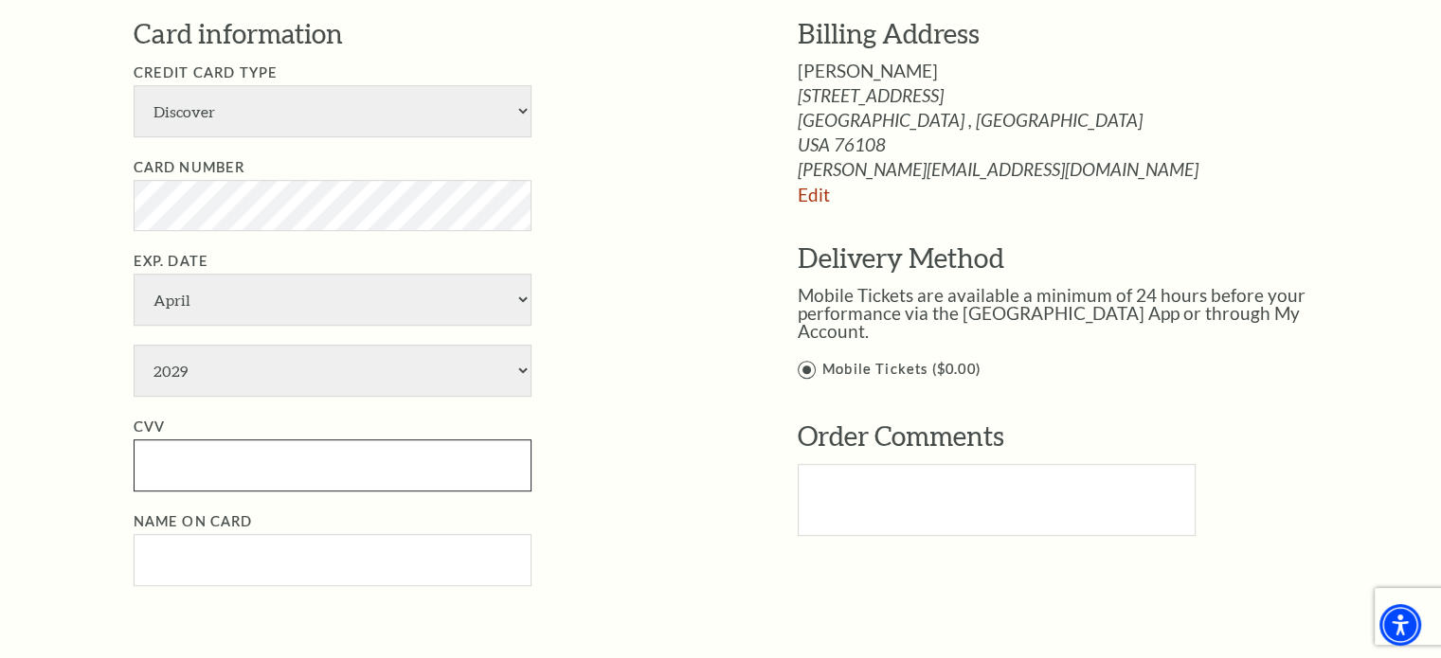
click at [177, 464] on input "CVV" at bounding box center [333, 466] width 398 height 52
type input "554"
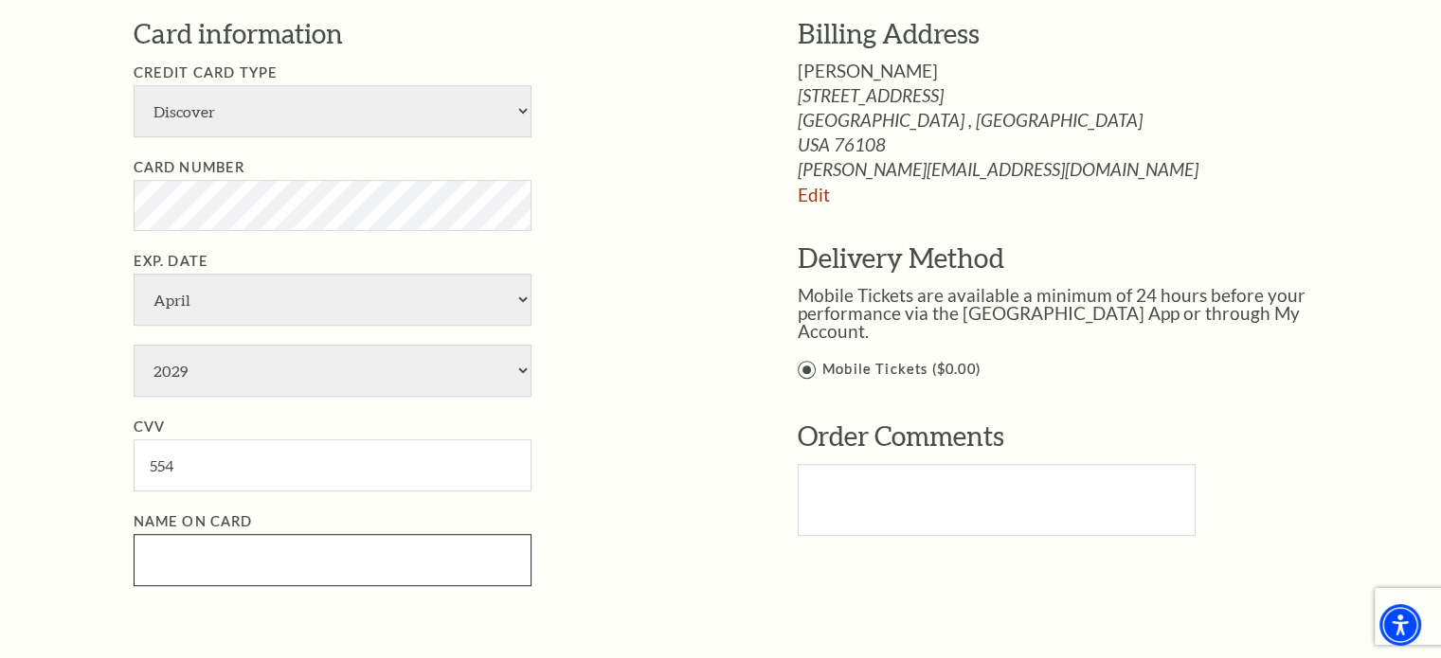
click at [373, 537] on input "Name on Card" at bounding box center [333, 560] width 398 height 52
type input "[PERSON_NAME]"
click at [621, 500] on ul "Credit Card Type American Express Visa Master Card Discover Card Number Exp. Da…" at bounding box center [437, 324] width 607 height 525
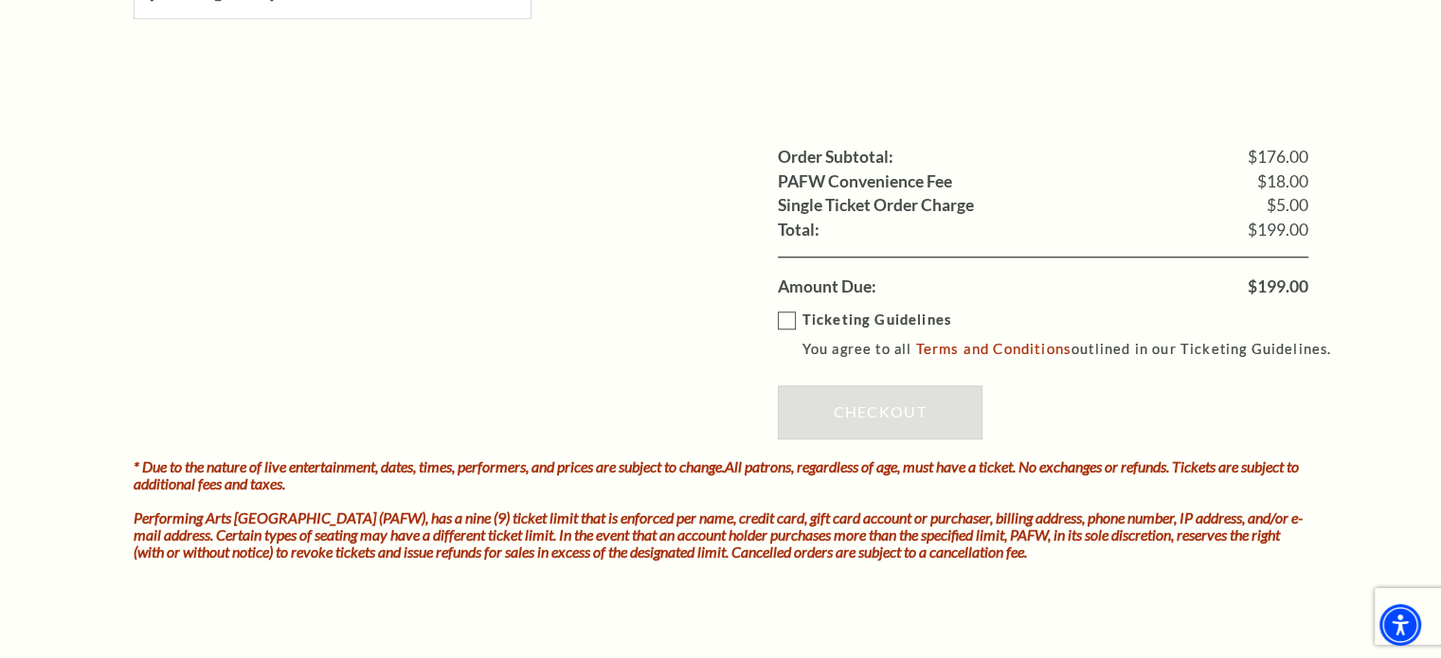
scroll to position [1611, 0]
click at [791, 324] on label "Ticketing Guidelines You agree to all Terms and Conditions outlined in our Tick…" at bounding box center [1063, 334] width 571 height 52
click at [0, 0] on input "Ticketing Guidelines You agree to all Terms and Conditions outlined in our Tick…" at bounding box center [0, 0] width 0 height 0
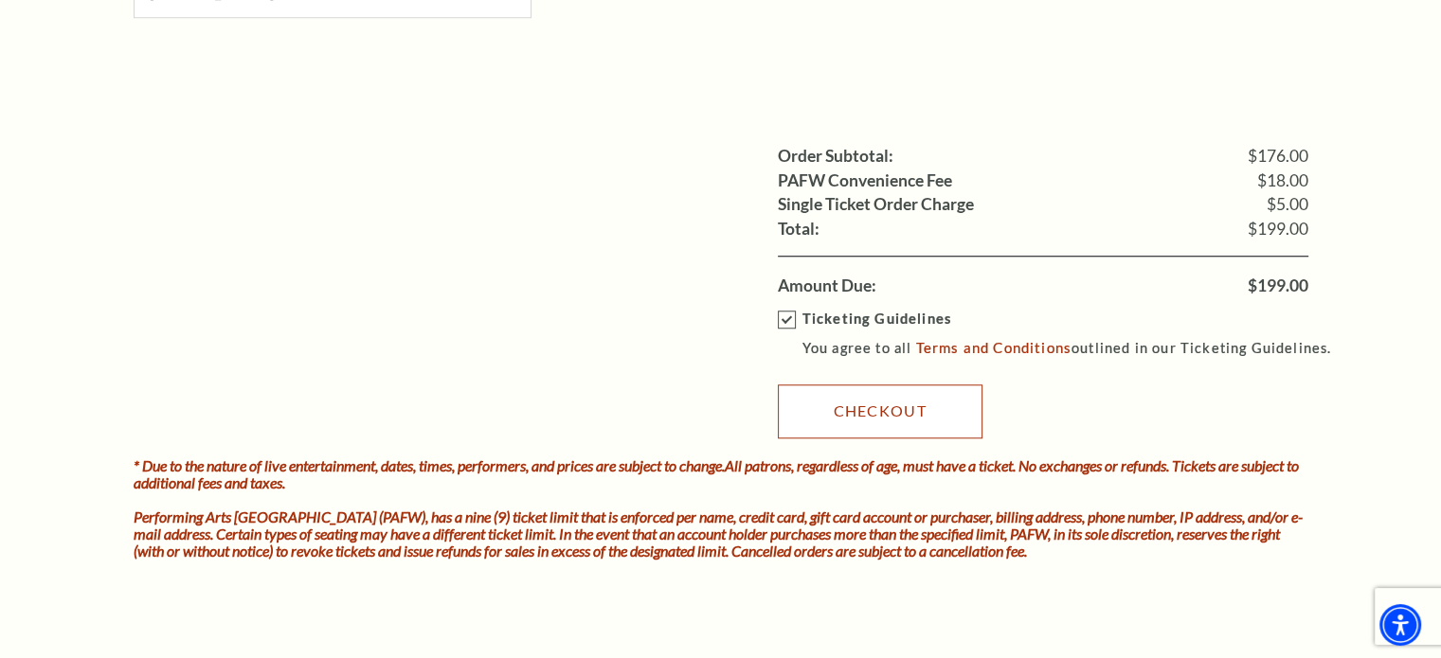
click at [924, 413] on link "Checkout" at bounding box center [880, 411] width 205 height 53
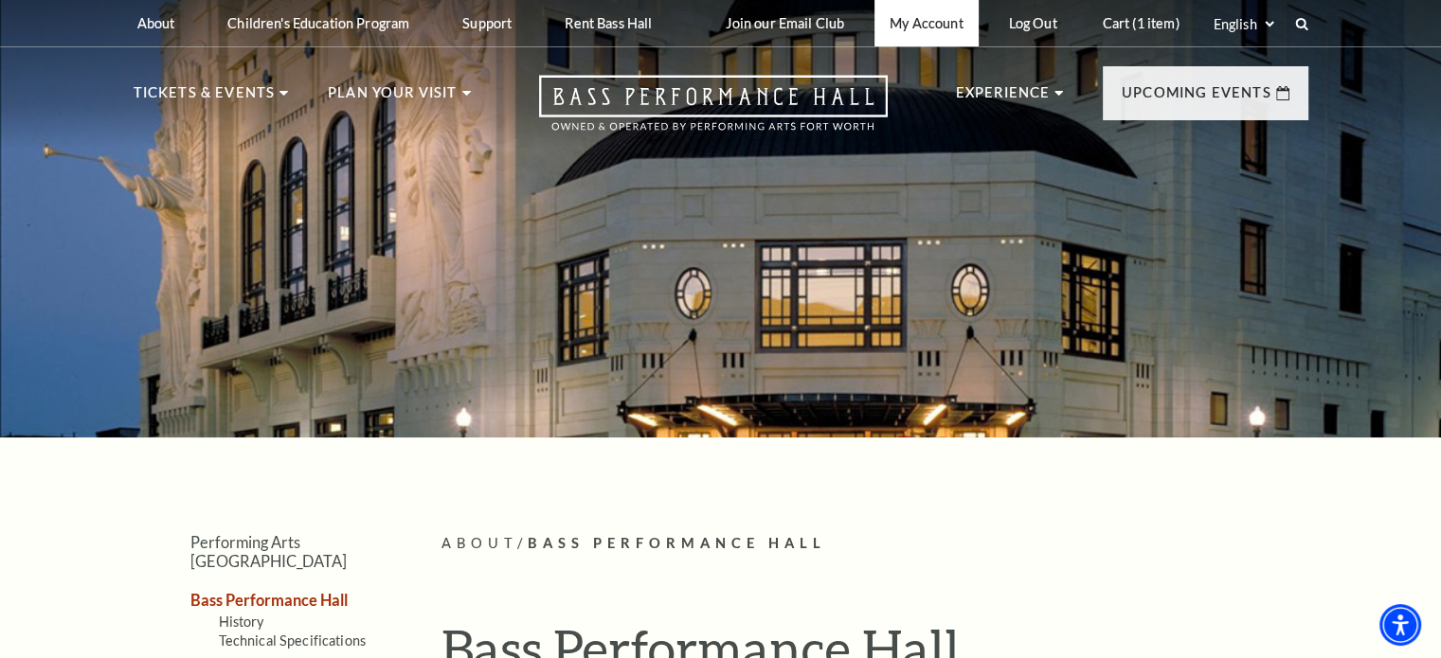
click at [924, 29] on link "My Account" at bounding box center [925, 23] width 103 height 46
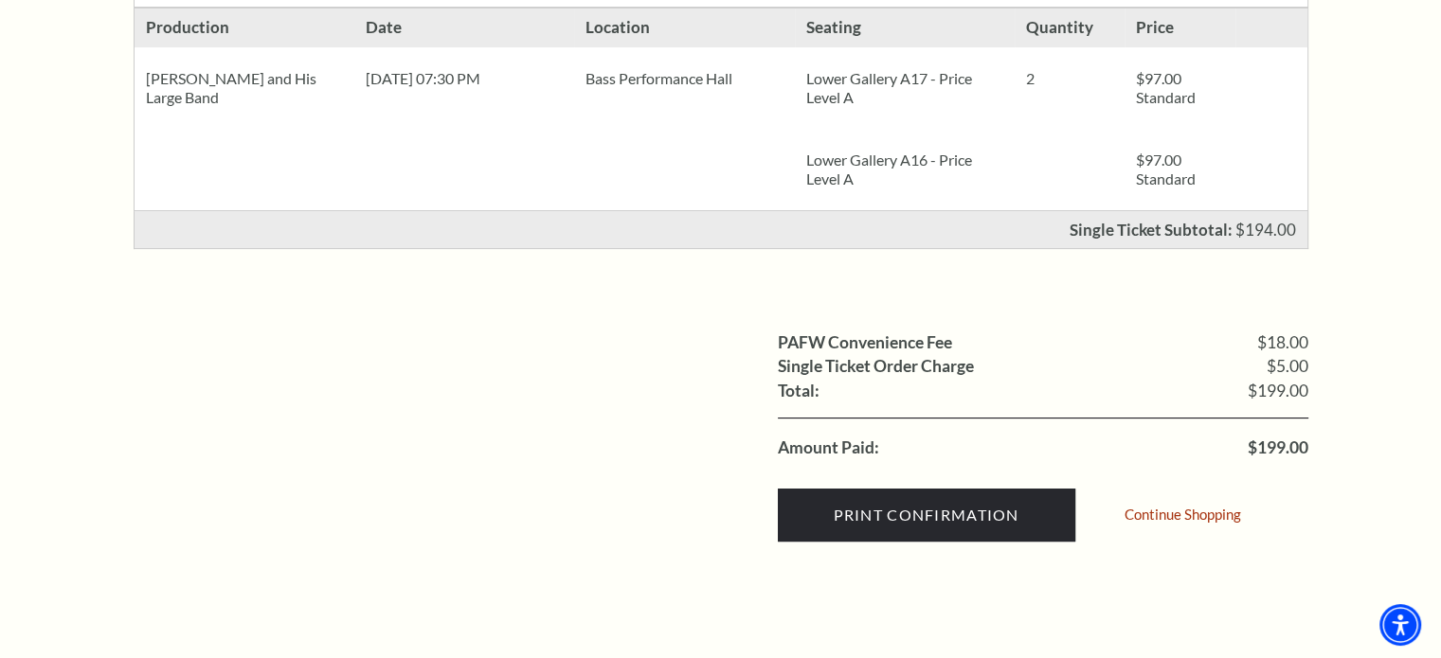
scroll to position [474, 0]
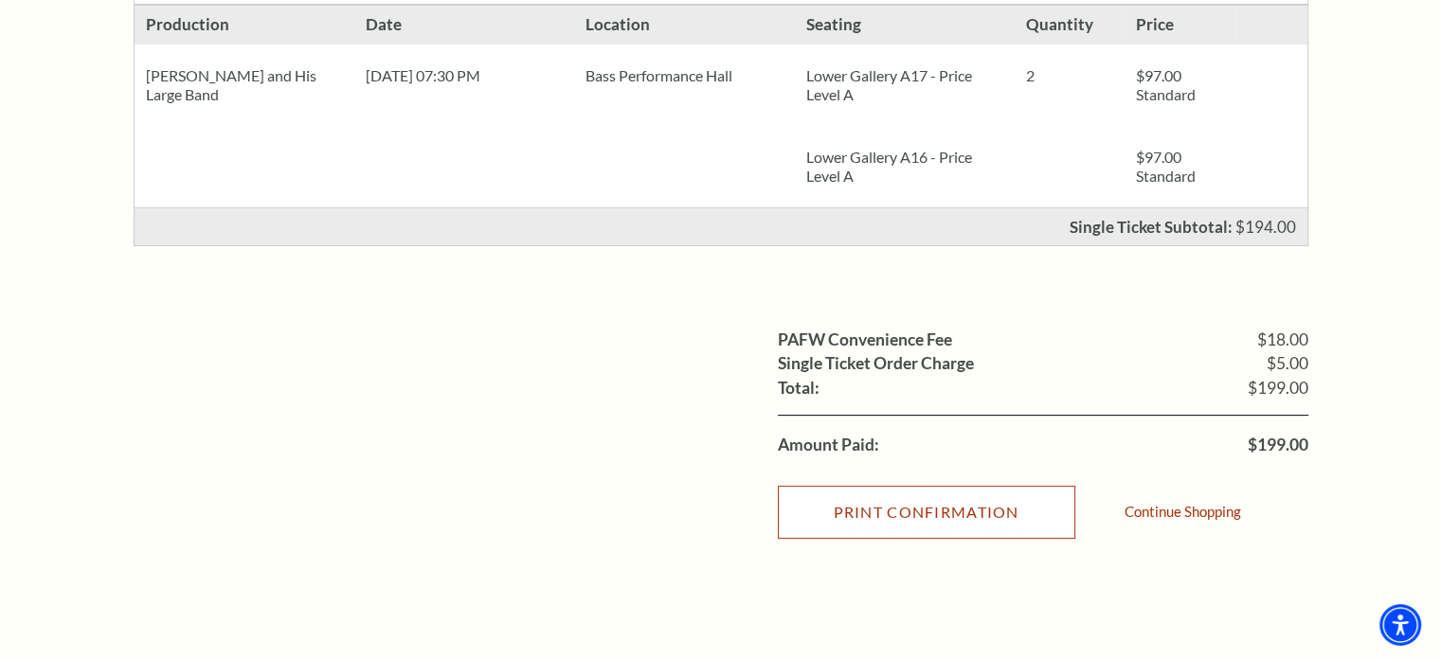
drag, startPoint x: 902, startPoint y: 509, endPoint x: 1205, endPoint y: 575, distance: 310.3
click at [902, 509] on input "Print Confirmation" at bounding box center [926, 512] width 297 height 53
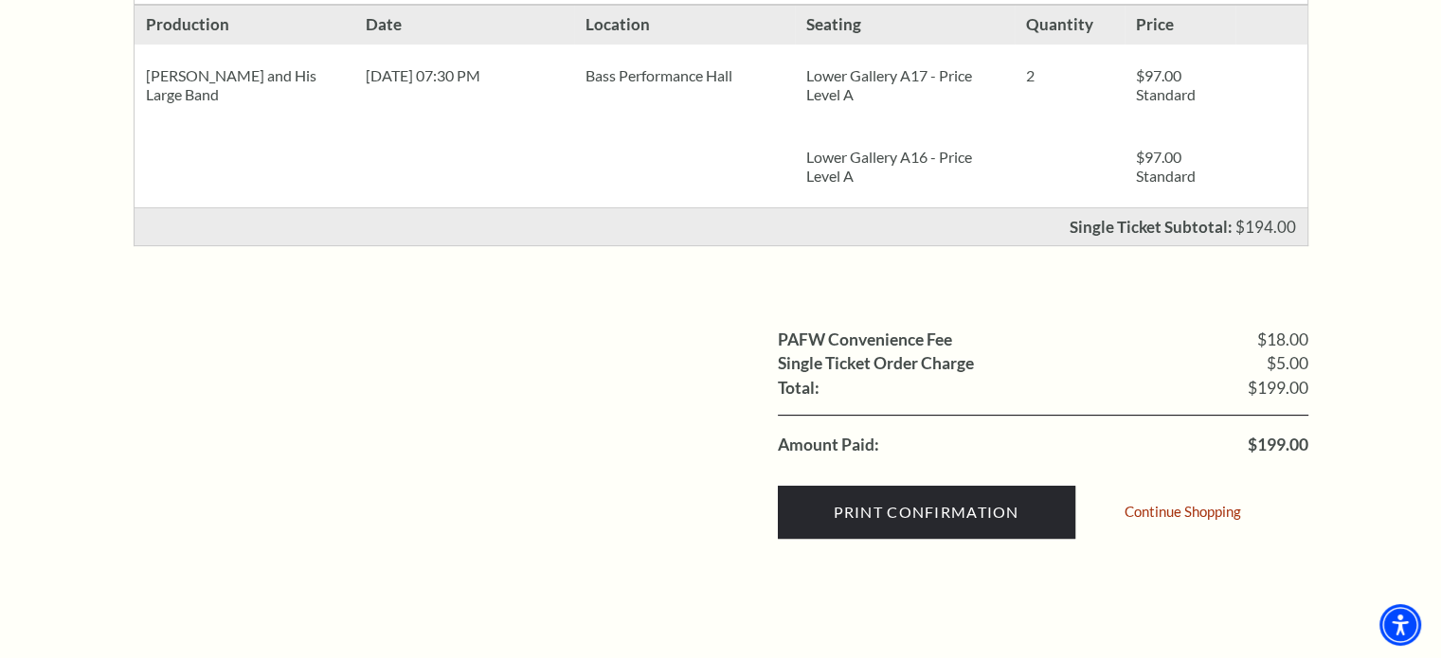
click at [658, 496] on div "PAFW Convenience Fee $18.00 Single Ticket Order Charge $5.00 Shipping: Total: $…" at bounding box center [721, 420] width 1175 height 276
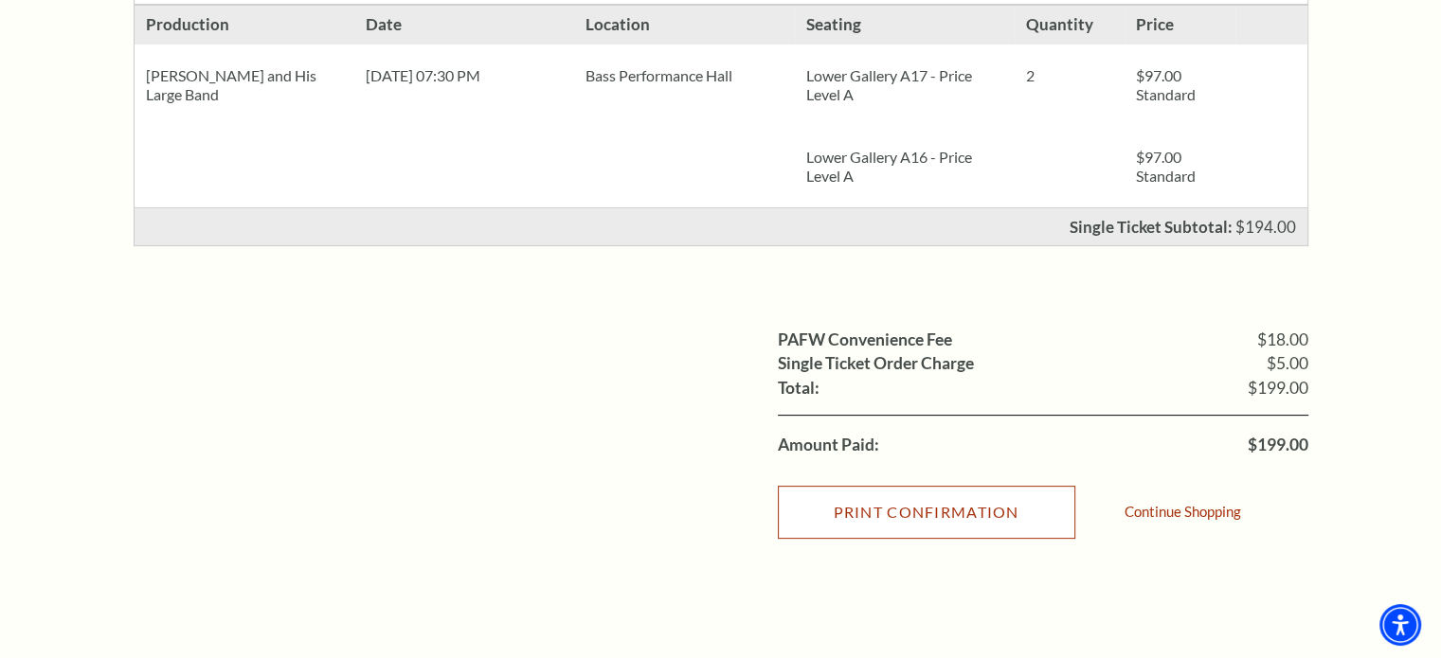
click at [872, 520] on input "Print Confirmation" at bounding box center [926, 512] width 297 height 53
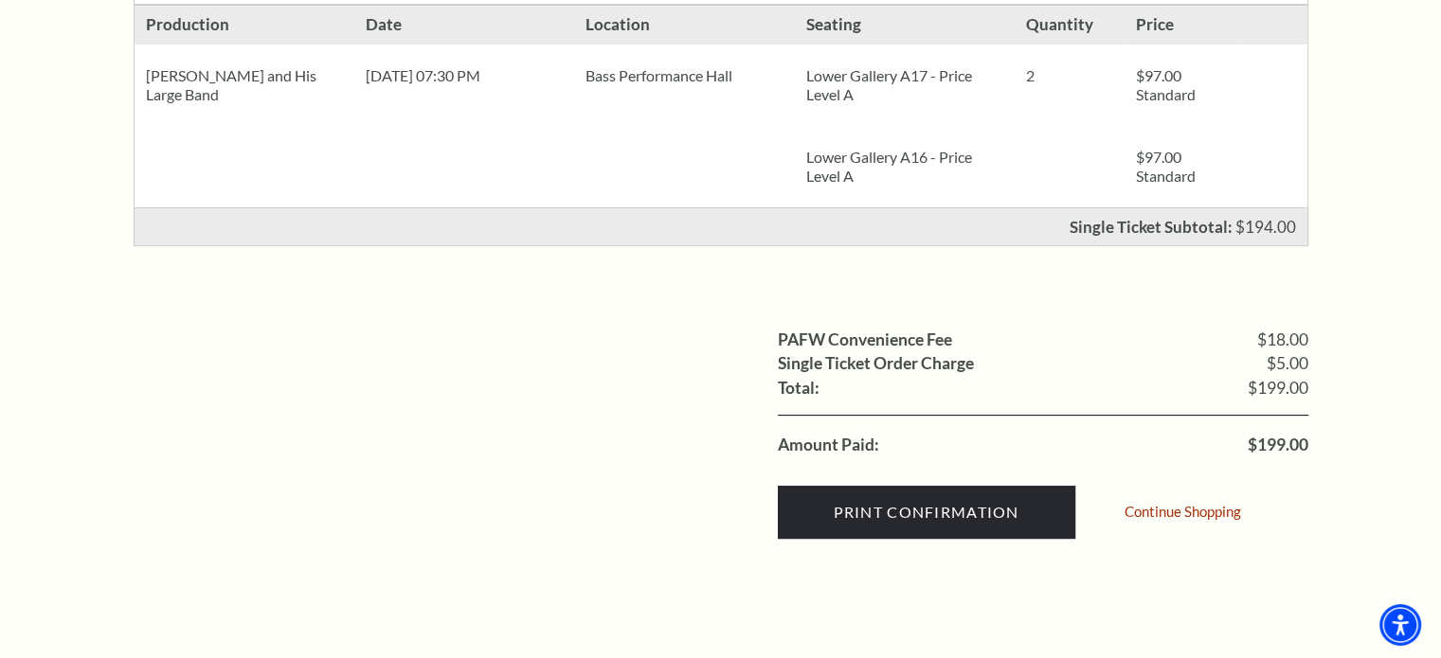
click at [566, 368] on ul "PAFW Convenience Fee $18.00 Single Ticket Order Charge $5.00 Shipping: Total: $…" at bounding box center [721, 393] width 1175 height 130
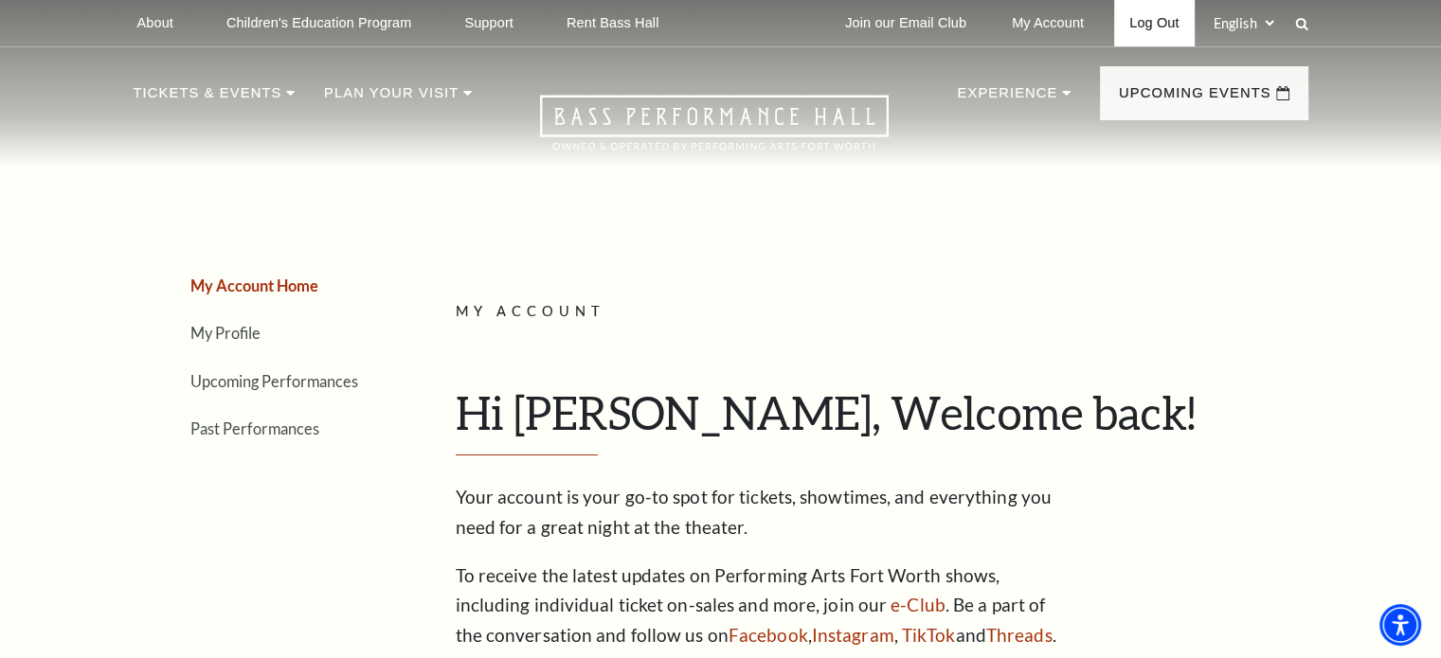
click at [1153, 14] on link "Log Out" at bounding box center [1154, 23] width 80 height 46
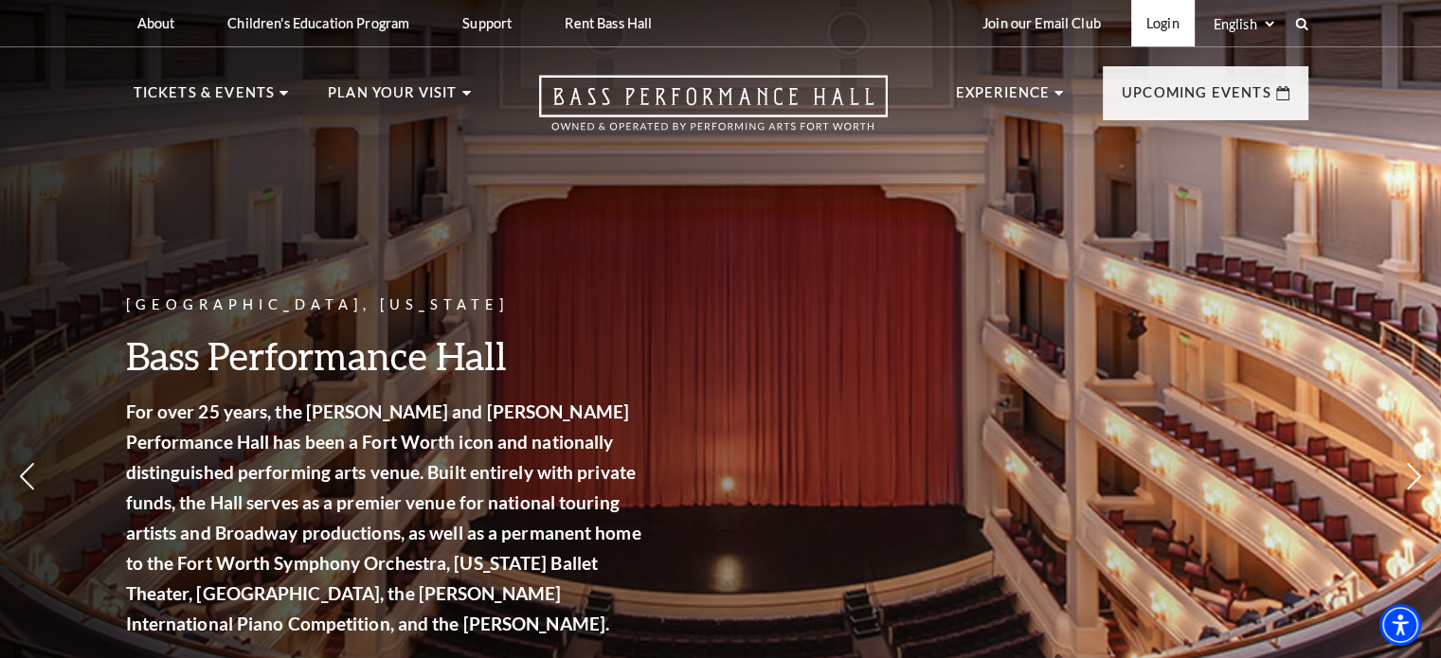
click at [1173, 10] on link "Login" at bounding box center [1162, 23] width 63 height 46
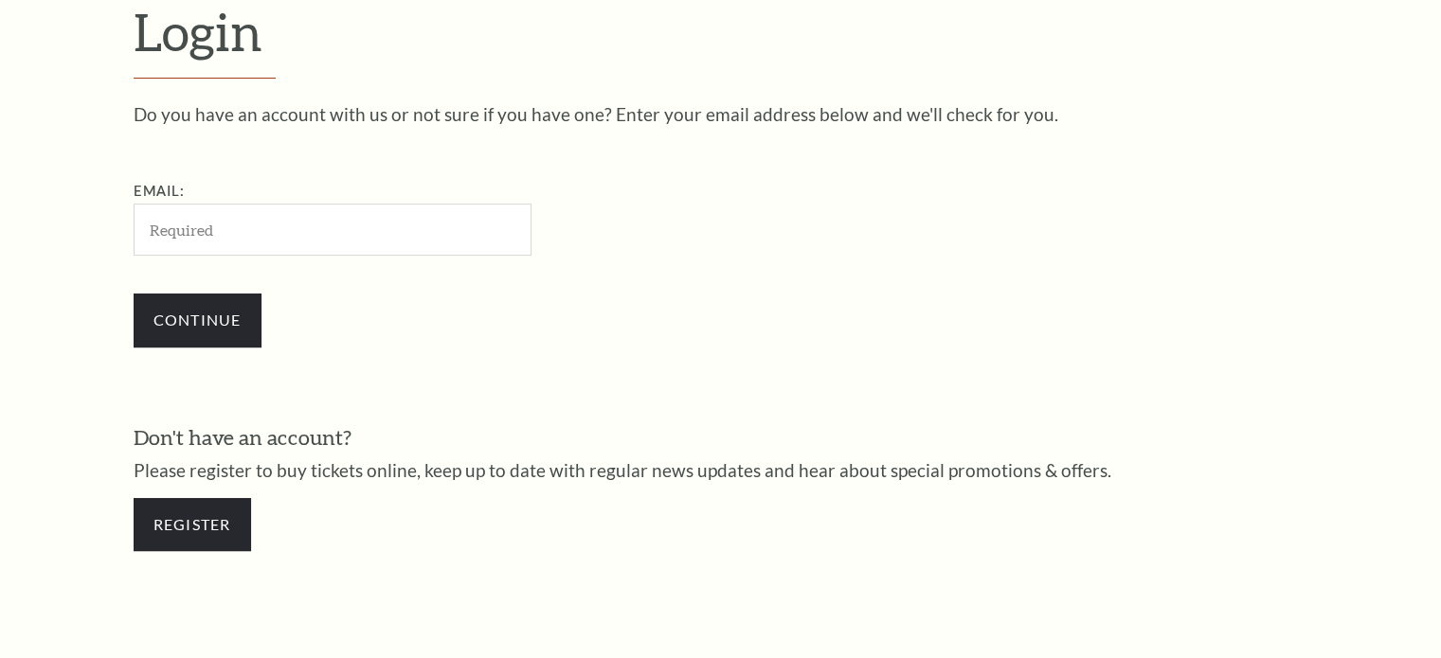
scroll to position [561, 0]
type input "[PERSON_NAME][EMAIL_ADDRESS][DOMAIN_NAME]"
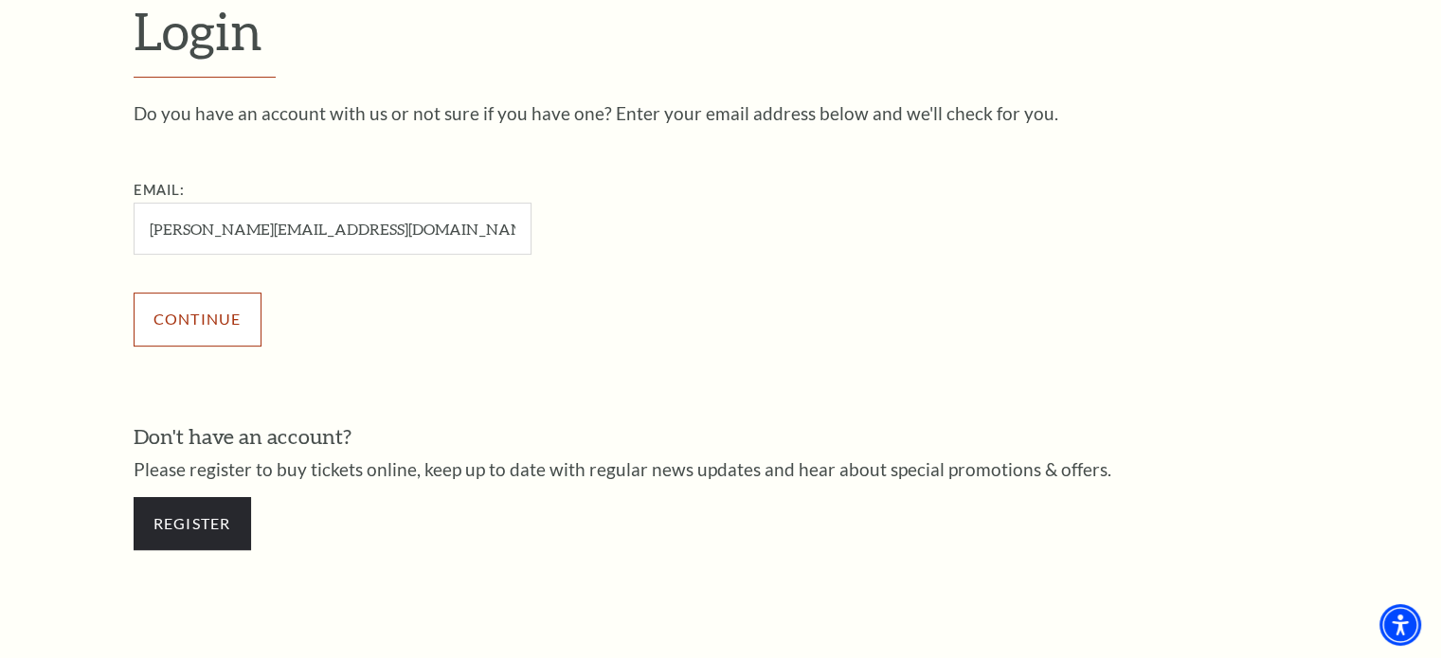
click at [227, 322] on input "Continue" at bounding box center [198, 319] width 128 height 53
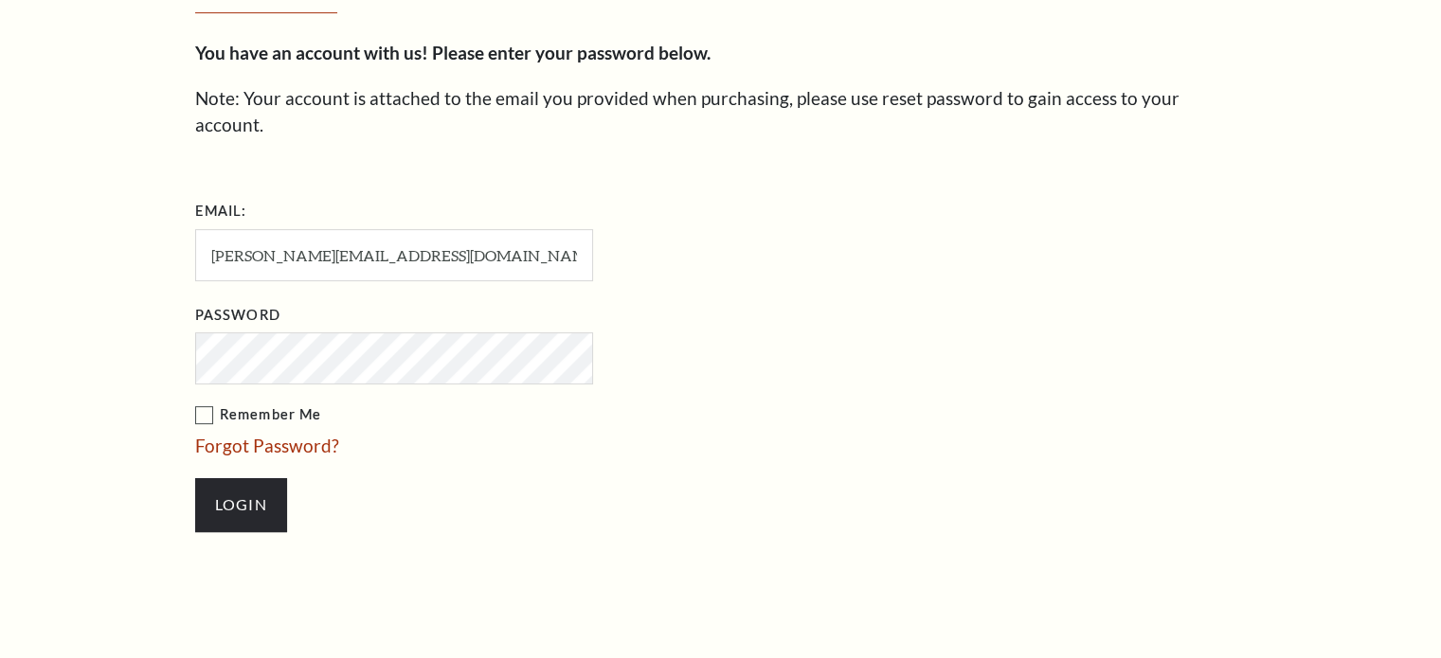
scroll to position [578, 0]
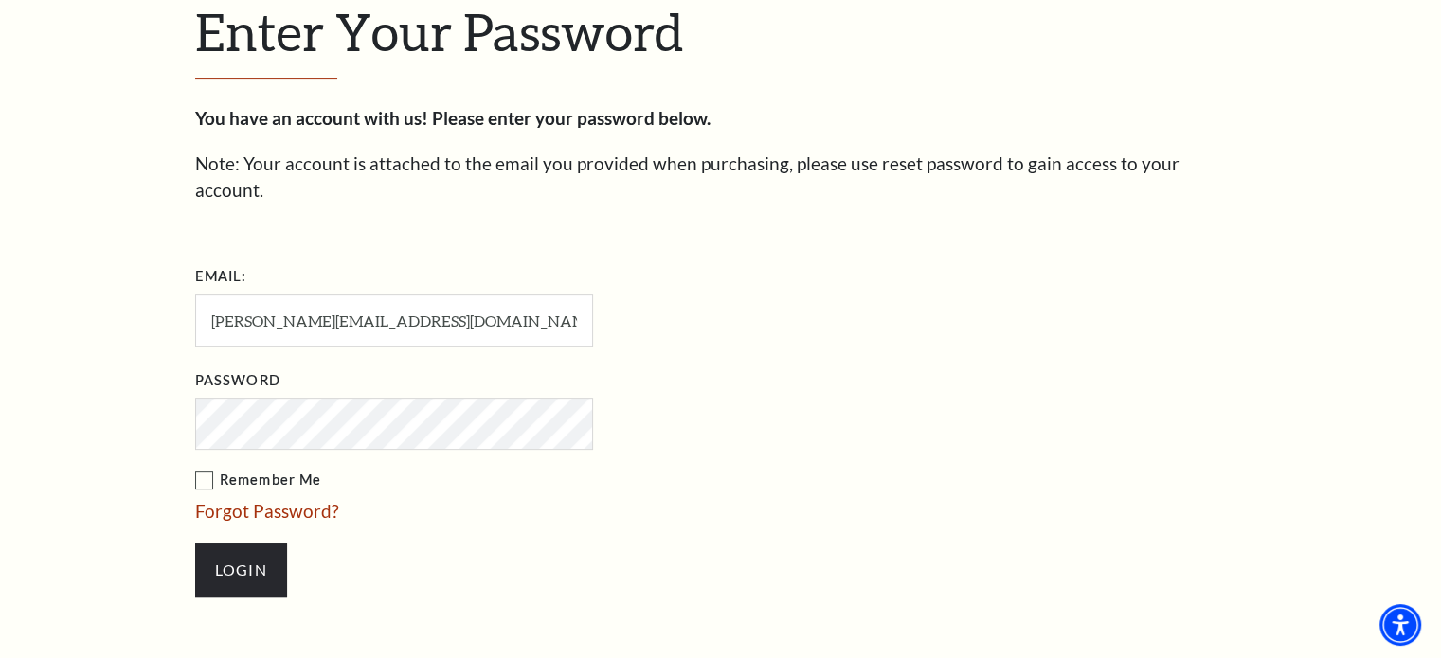
click at [201, 469] on label "Remember Me" at bounding box center [488, 481] width 587 height 24
click at [0, 0] on input "Remember Me" at bounding box center [0, 0] width 0 height 0
click at [235, 544] on input "Login" at bounding box center [241, 570] width 92 height 53
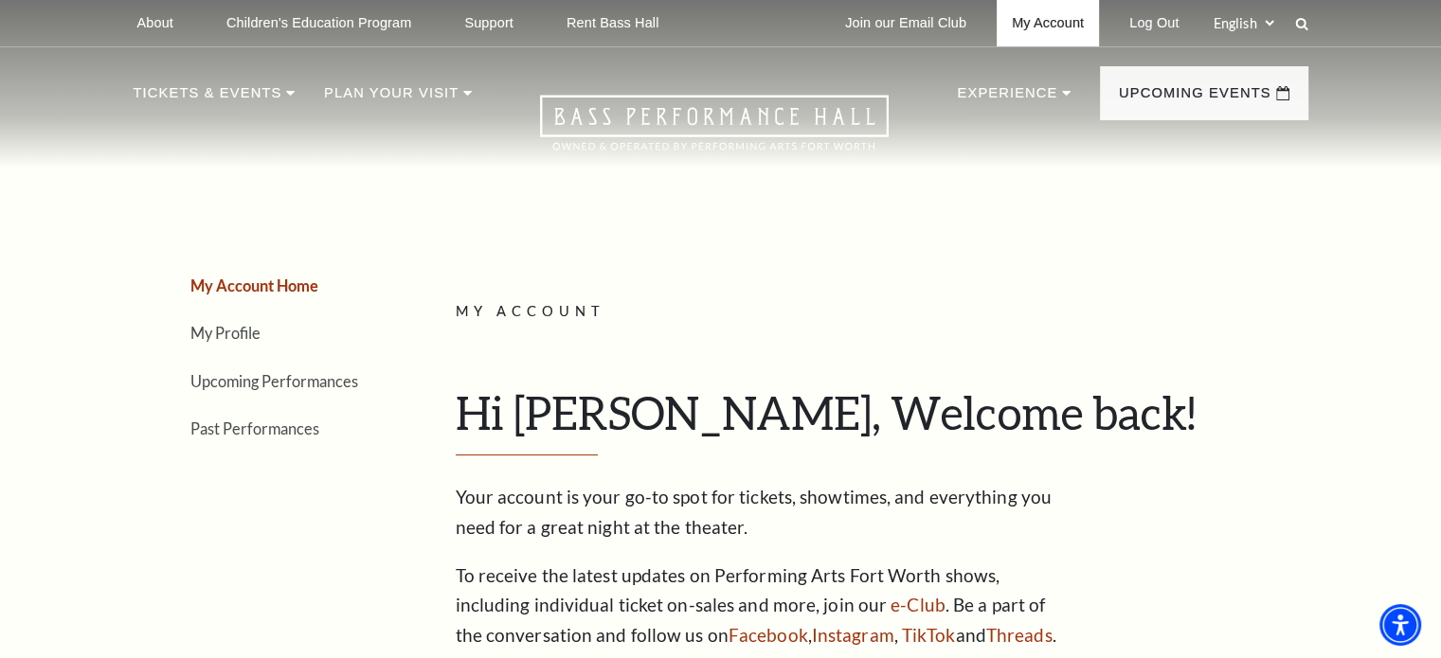
click at [1068, 26] on link "My Account" at bounding box center [1048, 23] width 102 height 46
click at [1179, 21] on link "Log Out" at bounding box center [1154, 23] width 80 height 46
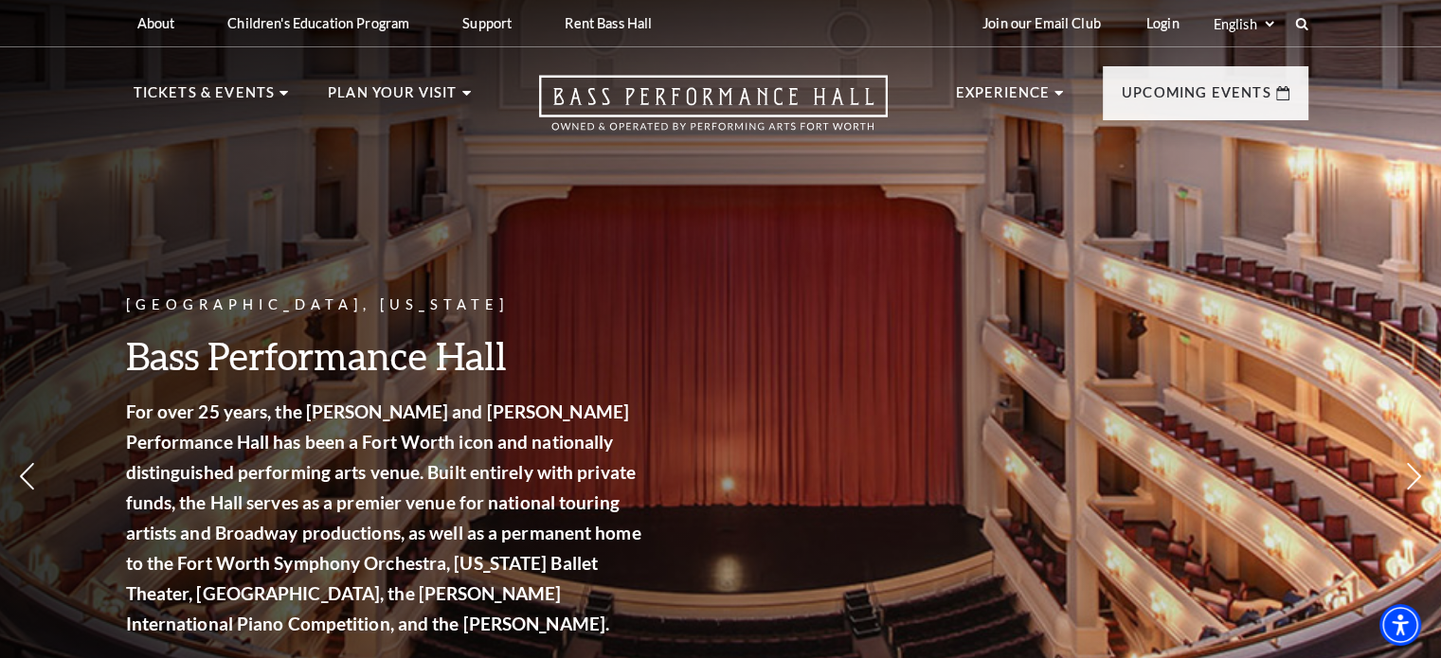
drag, startPoint x: 23, startPoint y: 172, endPoint x: 21, endPoint y: 143, distance: 29.4
click at [24, 160] on div "[GEOGRAPHIC_DATA], [US_STATE] Bass Performance Hall For over 25 years, the [PER…" at bounding box center [720, 416] width 1441 height 855
